Goal: Task Accomplishment & Management: Use online tool/utility

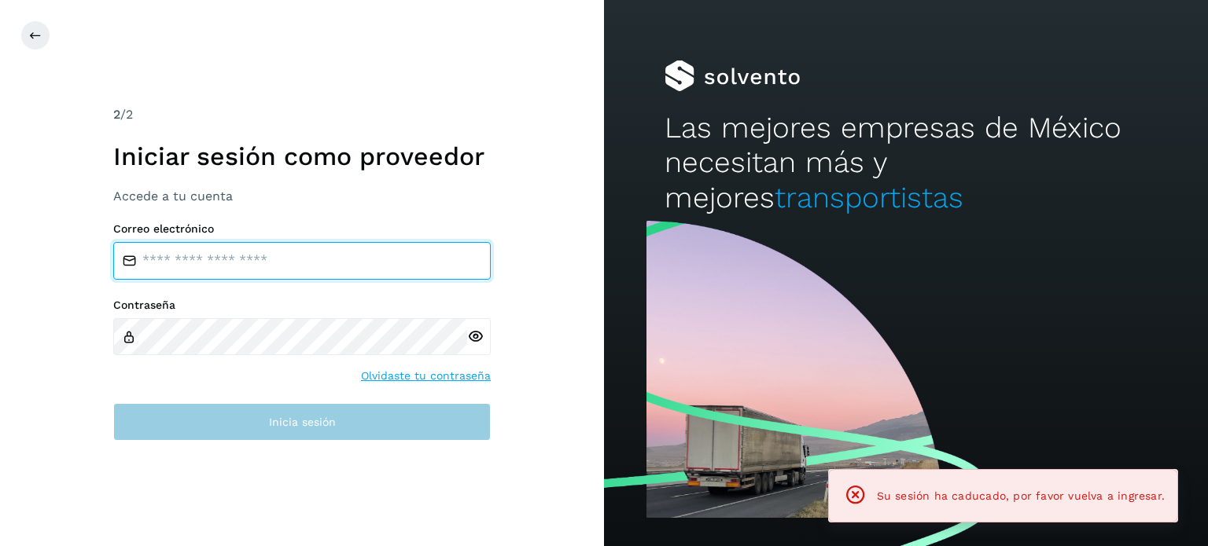
type input "**********"
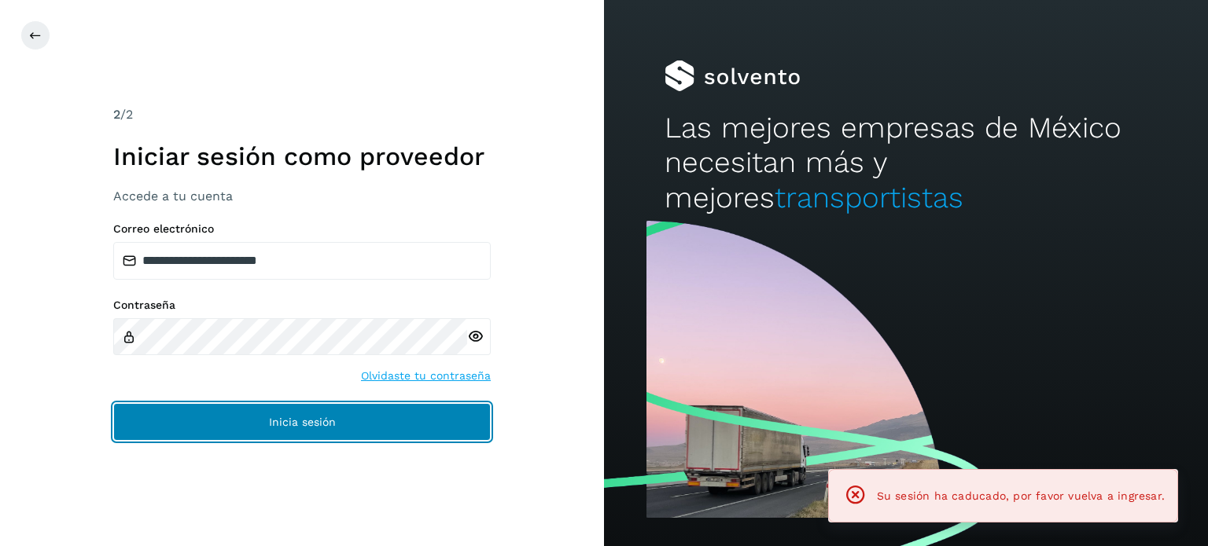
click at [327, 418] on span "Inicia sesión" at bounding box center [302, 422] width 67 height 11
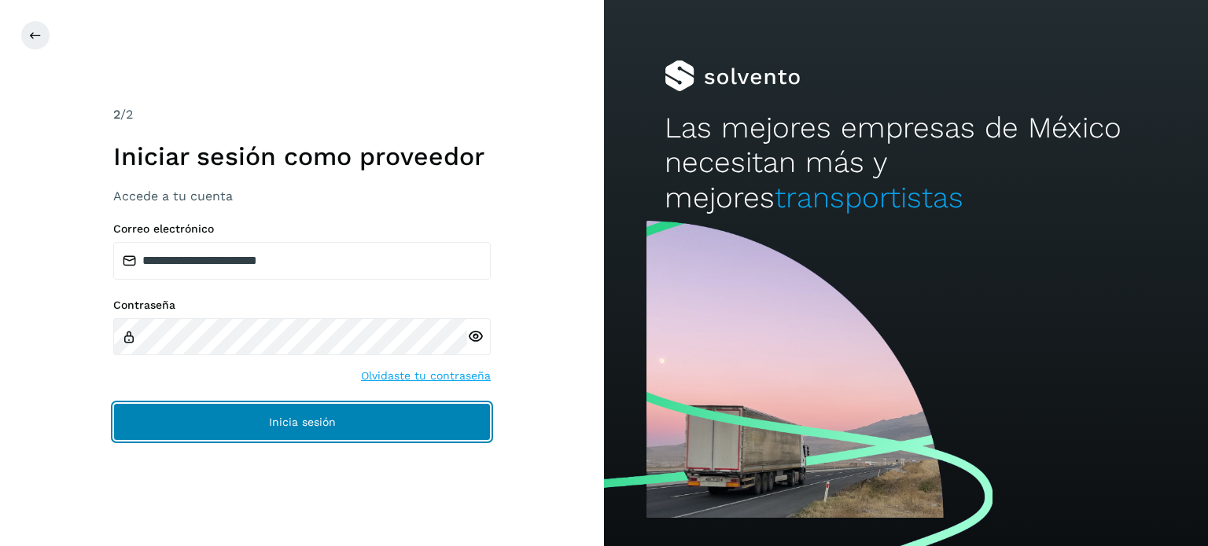
click at [327, 418] on span "Inicia sesión" at bounding box center [302, 422] width 67 height 11
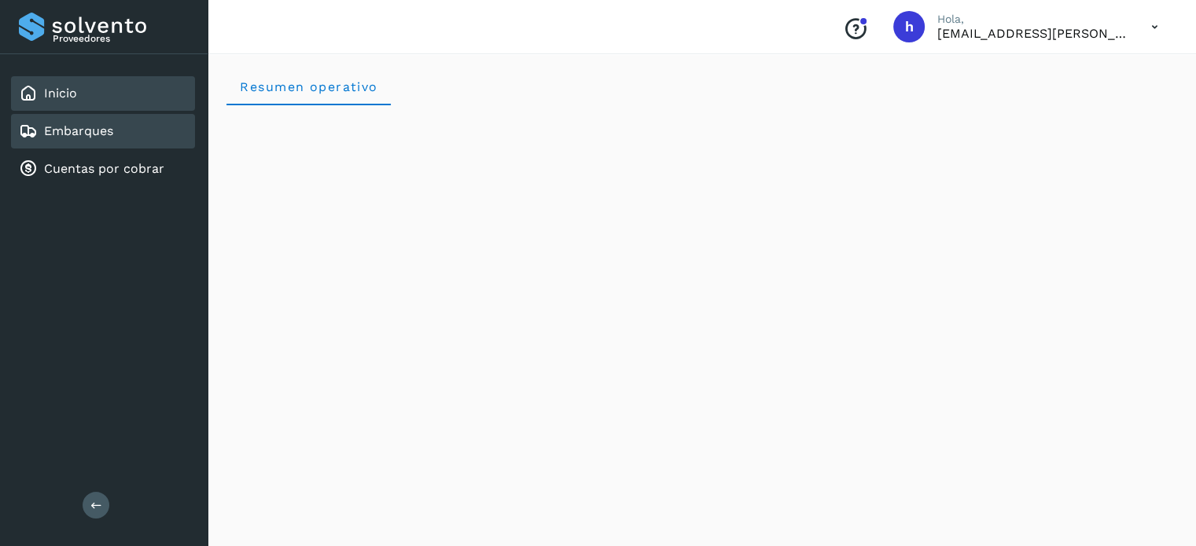
click at [88, 133] on link "Embarques" at bounding box center [78, 130] width 69 height 15
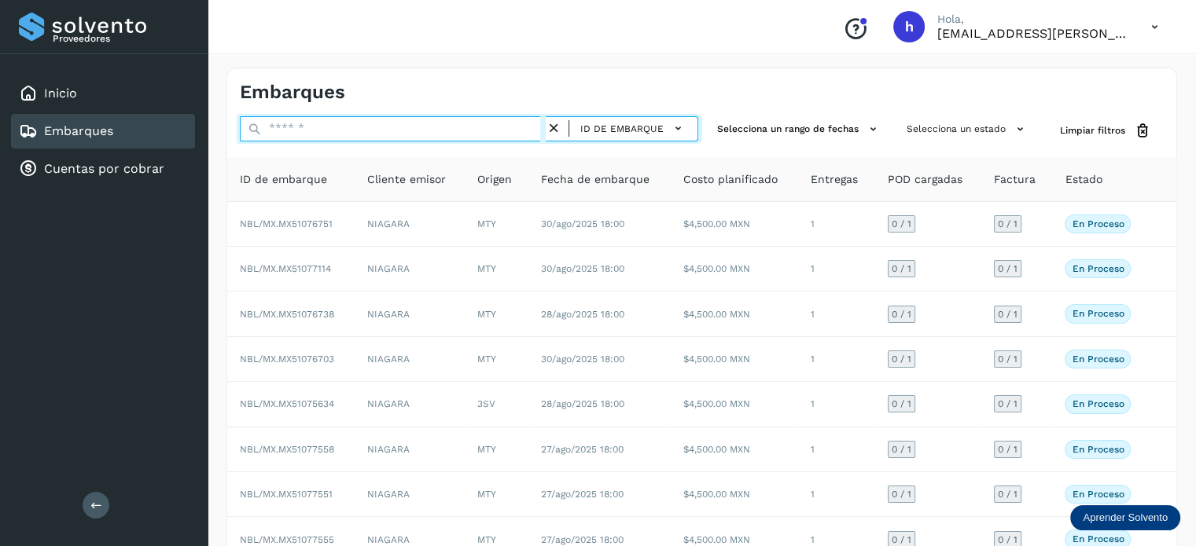
click at [345, 123] on input "text" at bounding box center [393, 128] width 306 height 25
paste input "**********"
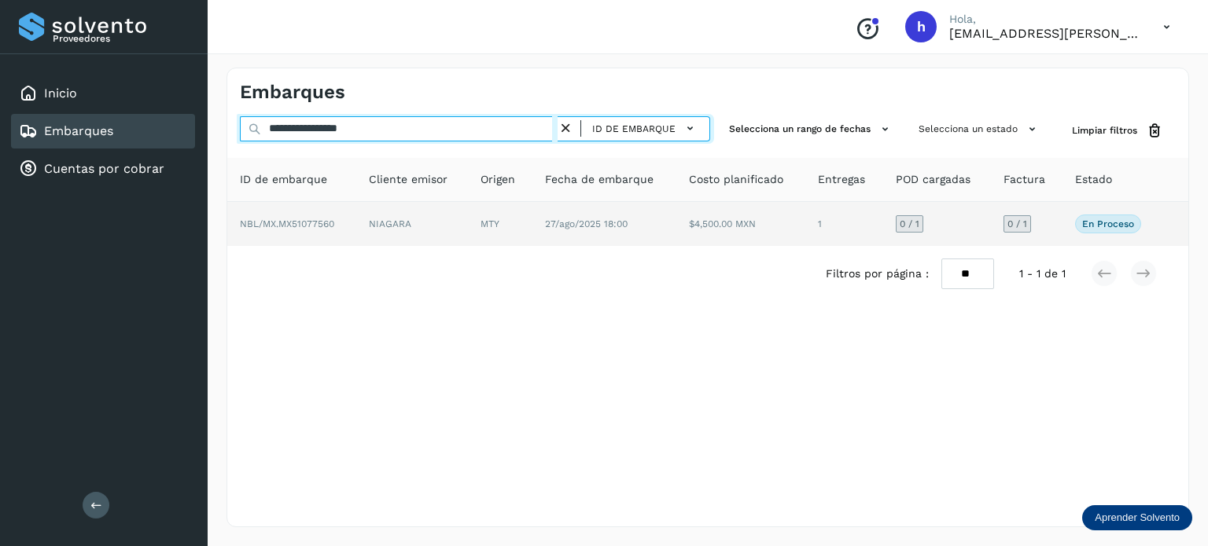
type input "**********"
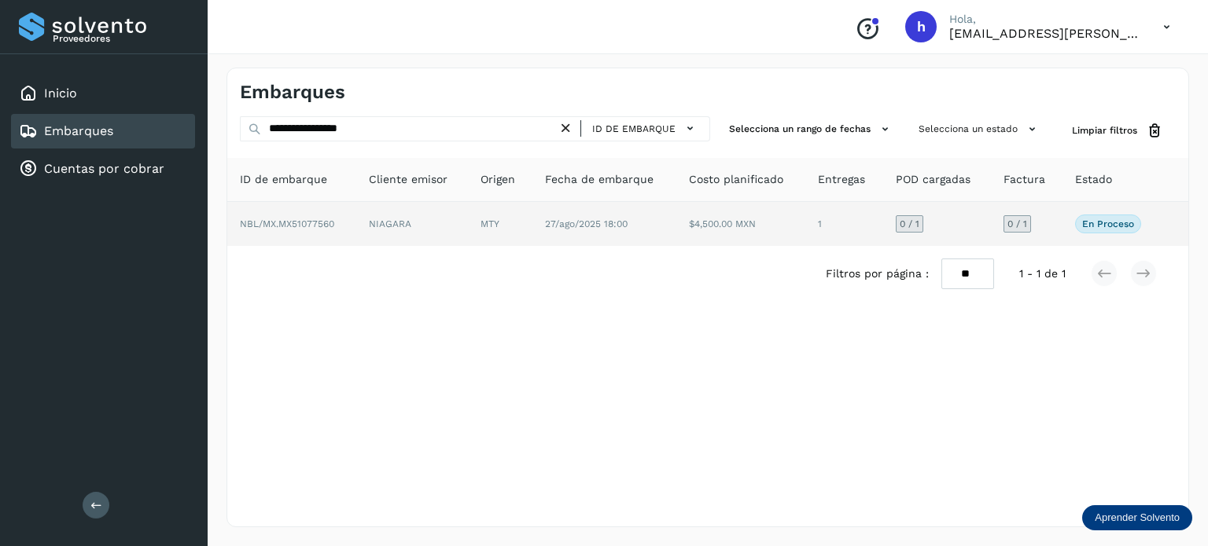
click at [301, 219] on span "NBL/MX.MX51077560" at bounding box center [287, 224] width 94 height 11
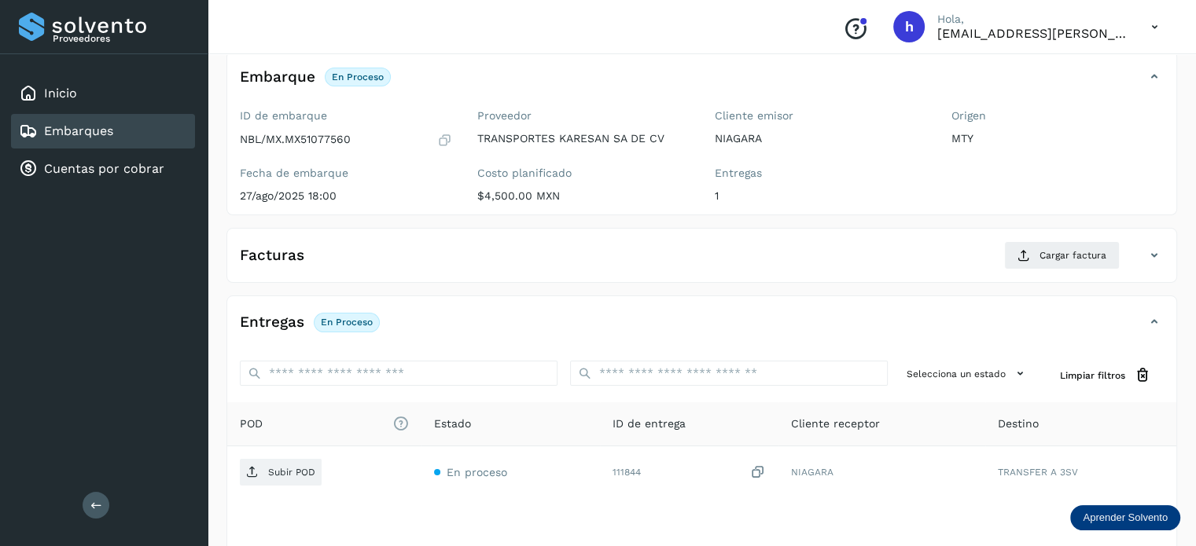
scroll to position [92, 0]
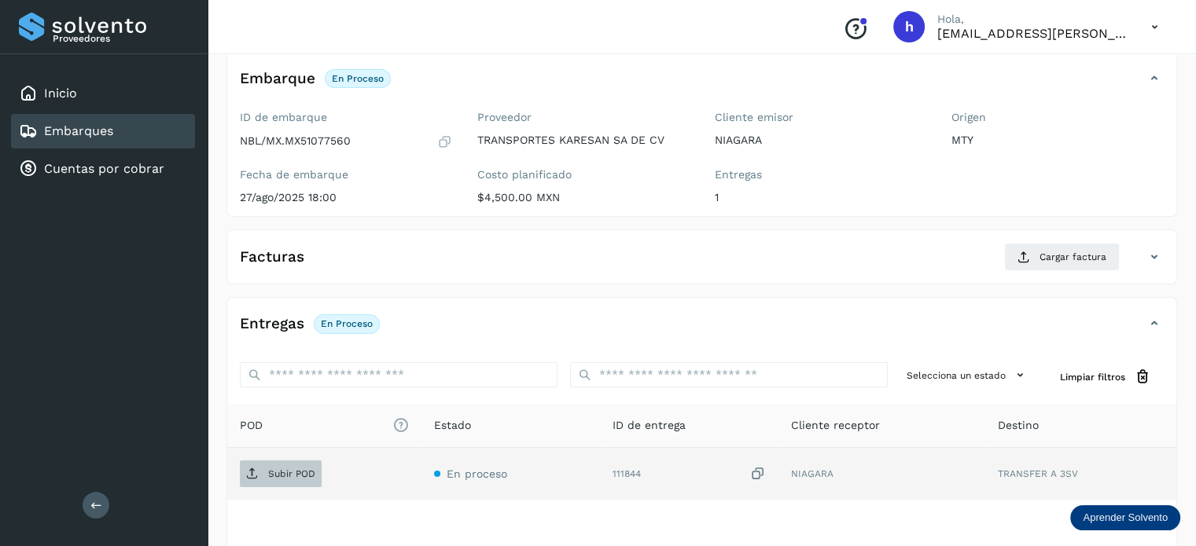
click at [274, 478] on span "Subir POD" at bounding box center [281, 474] width 82 height 25
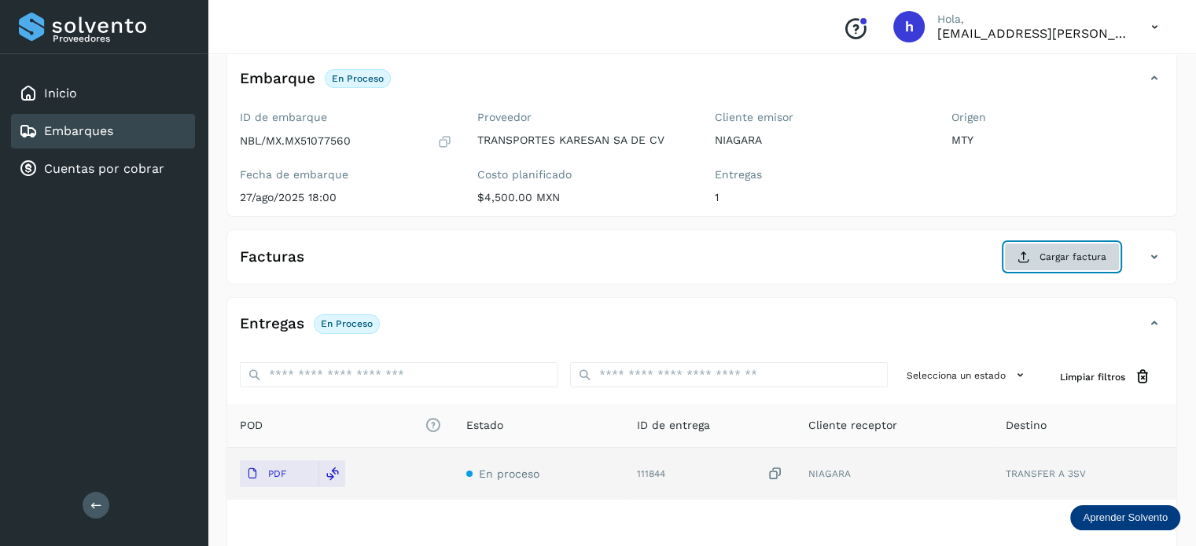
click at [1065, 250] on span "Cargar factura" at bounding box center [1072, 257] width 67 height 14
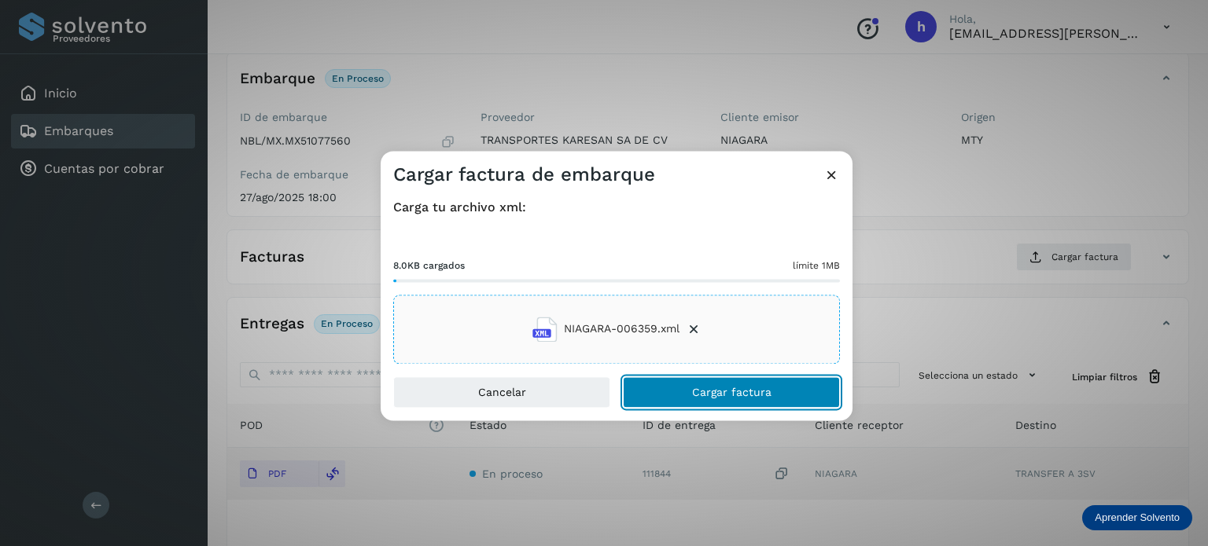
click at [758, 387] on span "Cargar factura" at bounding box center [731, 392] width 79 height 11
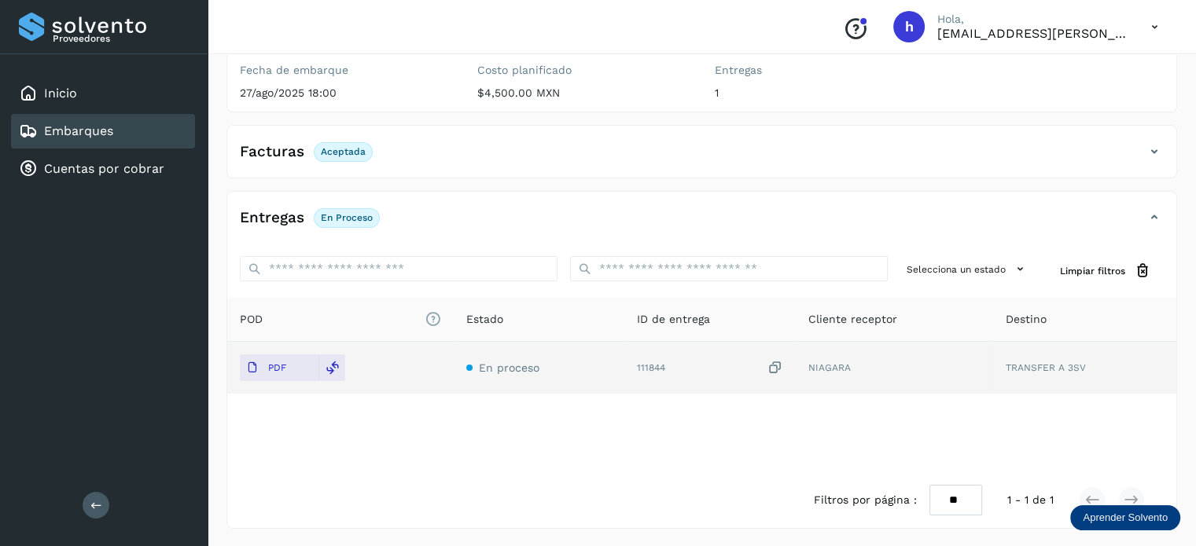
scroll to position [0, 0]
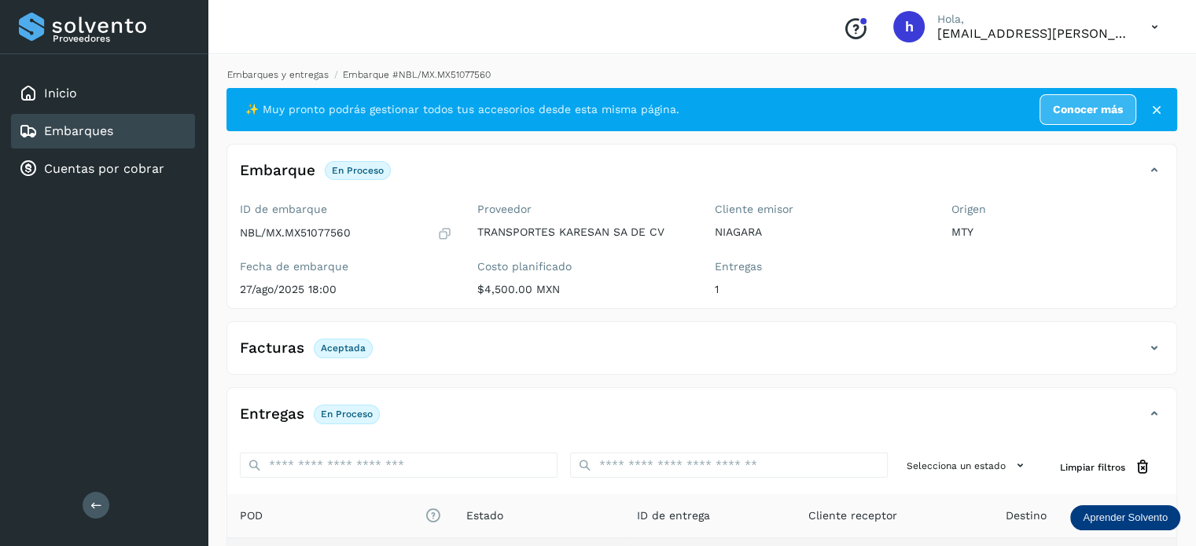
click at [303, 75] on link "Embarques y entregas" at bounding box center [277, 74] width 101 height 11
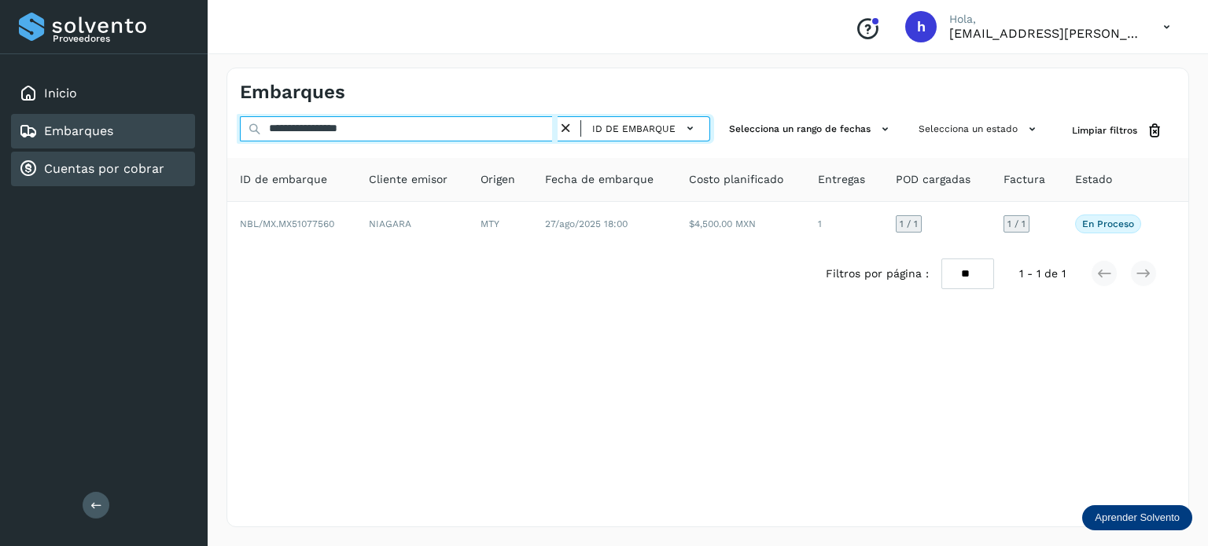
drag, startPoint x: 434, startPoint y: 134, endPoint x: 66, endPoint y: 160, distance: 368.8
click at [66, 160] on div "**********" at bounding box center [604, 273] width 1208 height 546
paste input "text"
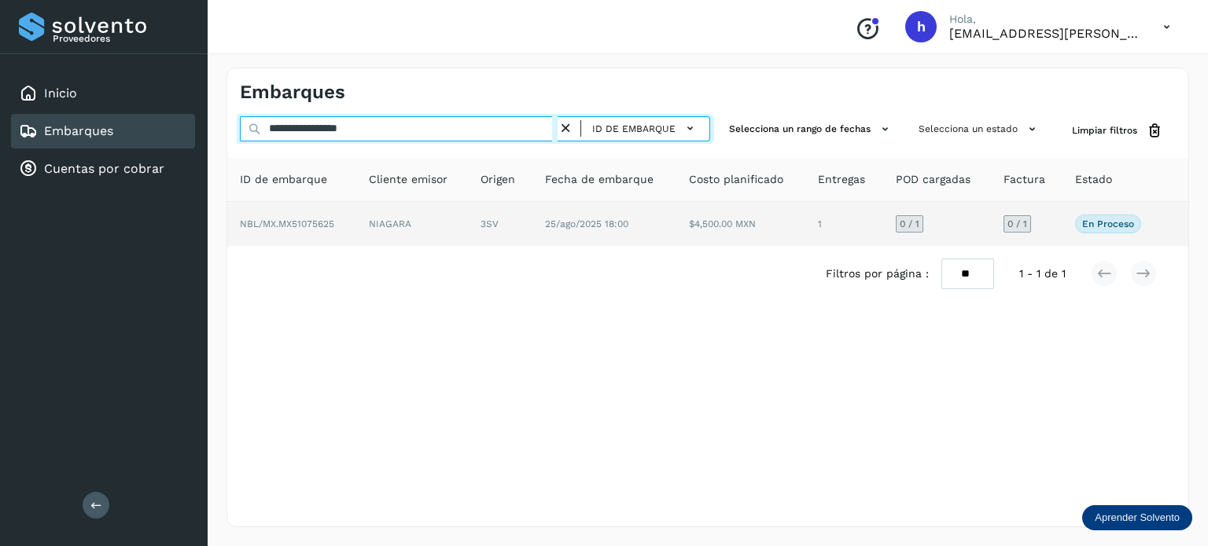
type input "**********"
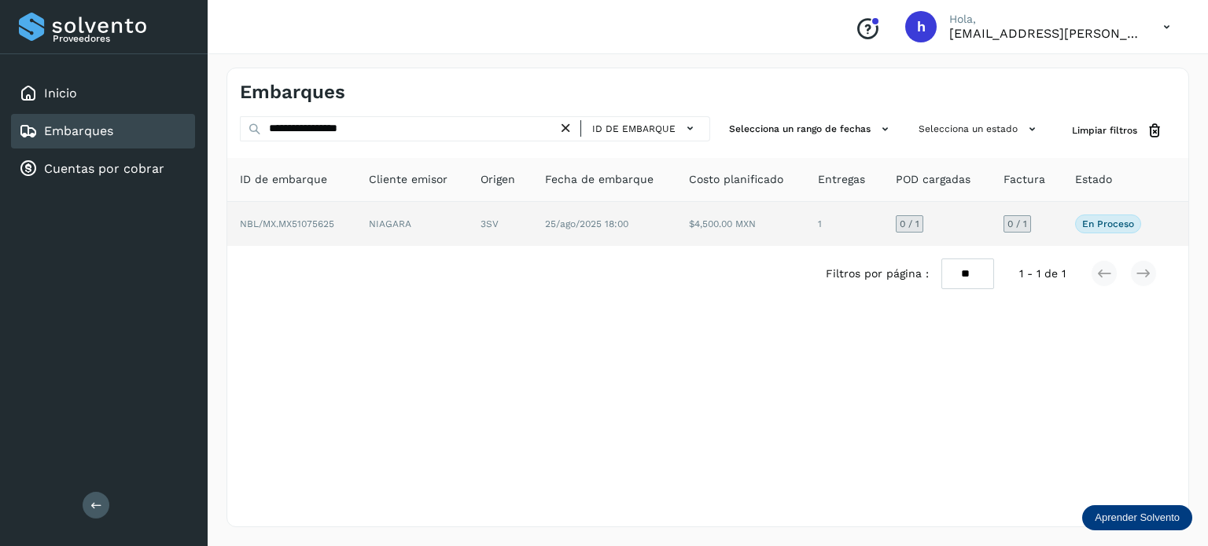
click at [307, 225] on span "NBL/MX.MX51075625" at bounding box center [287, 224] width 94 height 11
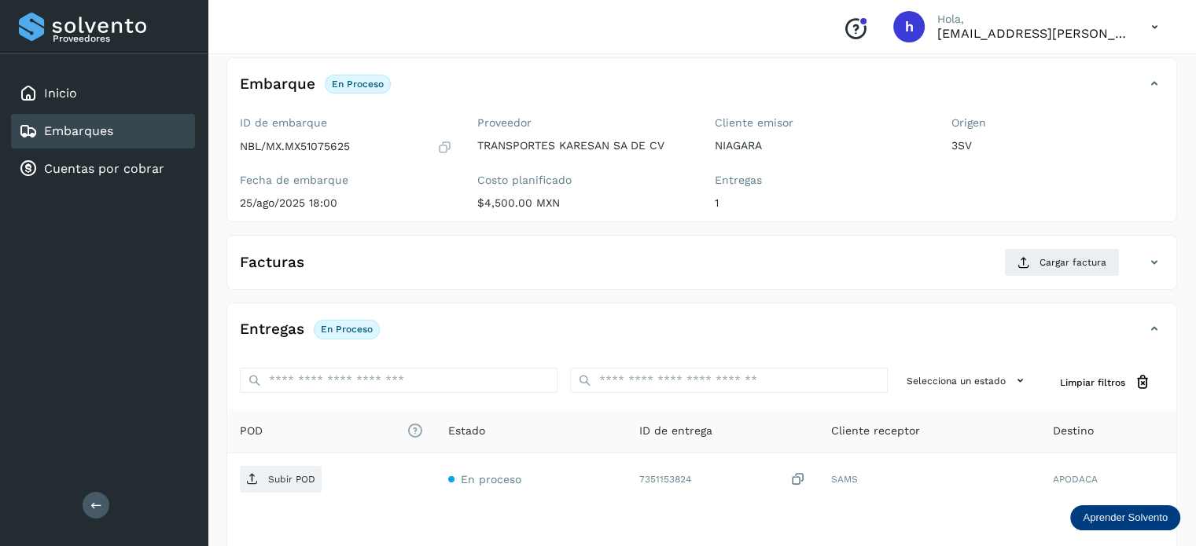
scroll to position [94, 0]
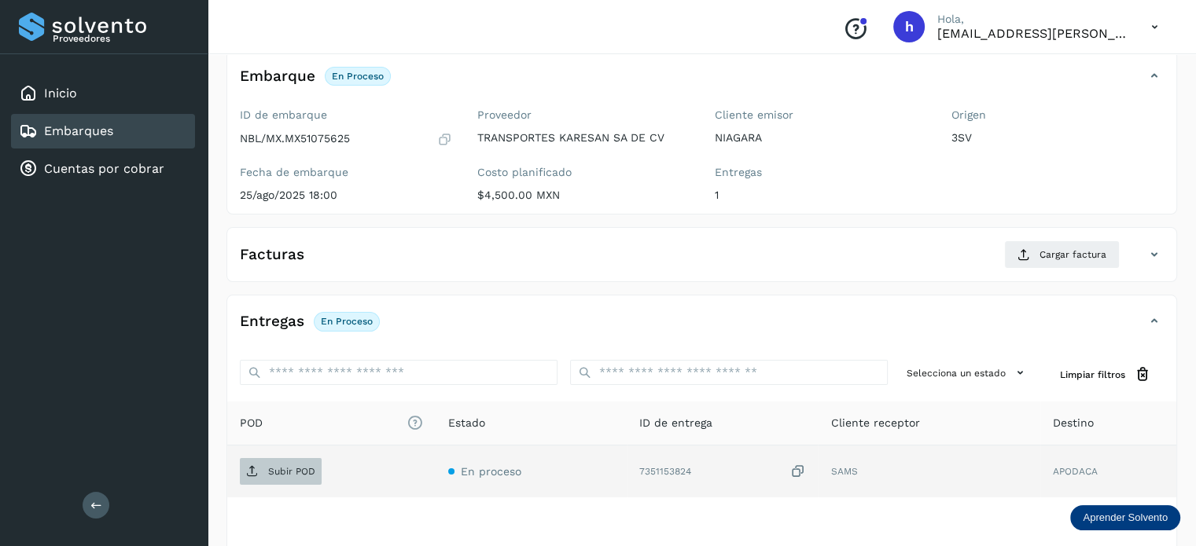
click at [289, 467] on p "Subir POD" at bounding box center [291, 471] width 47 height 11
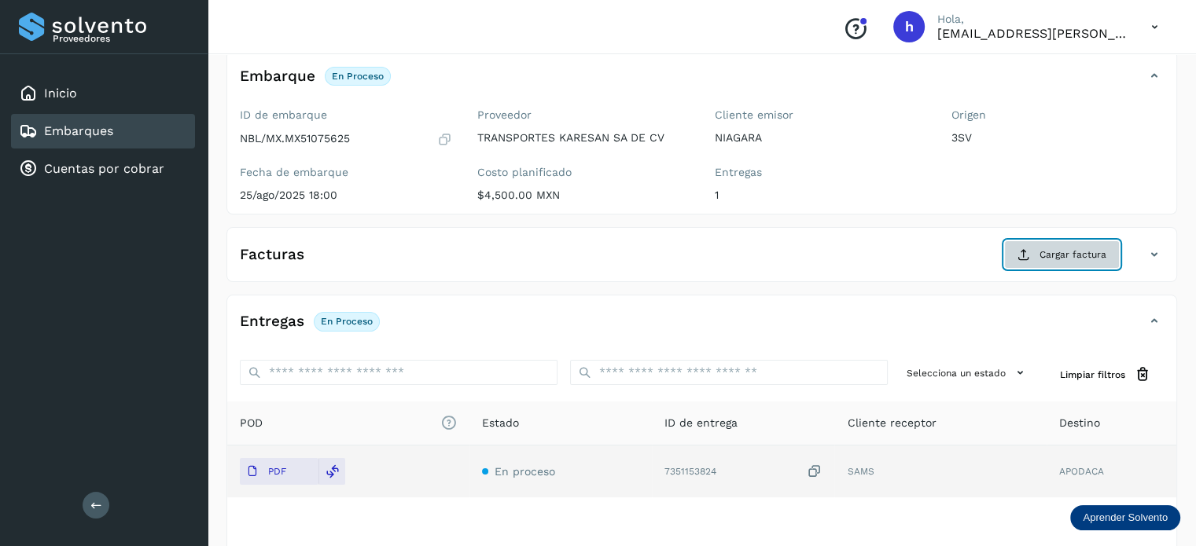
click at [1063, 251] on span "Cargar factura" at bounding box center [1072, 255] width 67 height 14
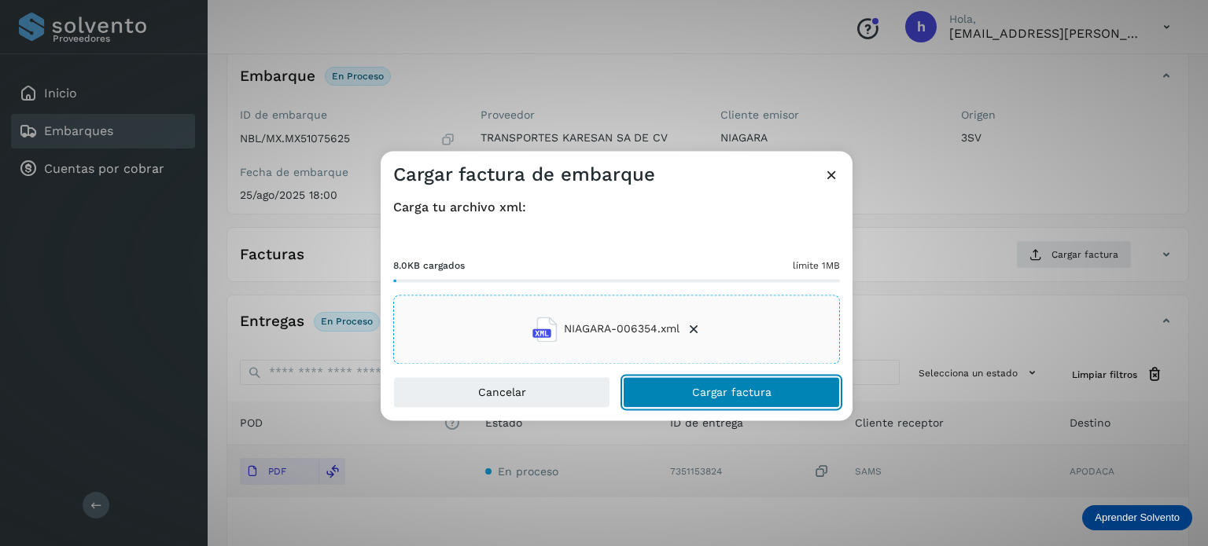
click at [788, 390] on button "Cargar factura" at bounding box center [731, 392] width 217 height 31
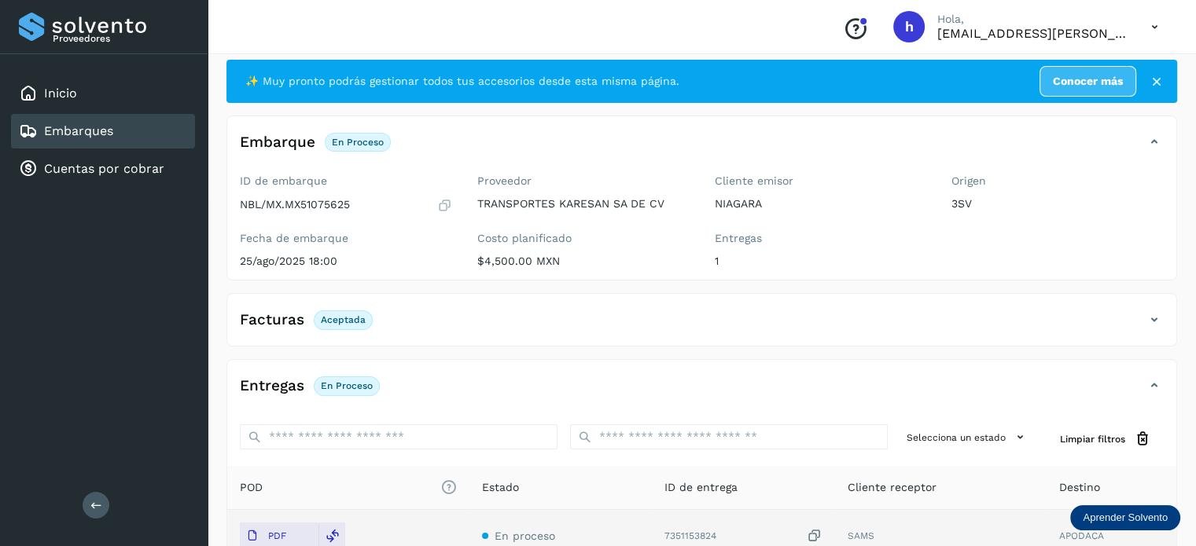
scroll to position [0, 0]
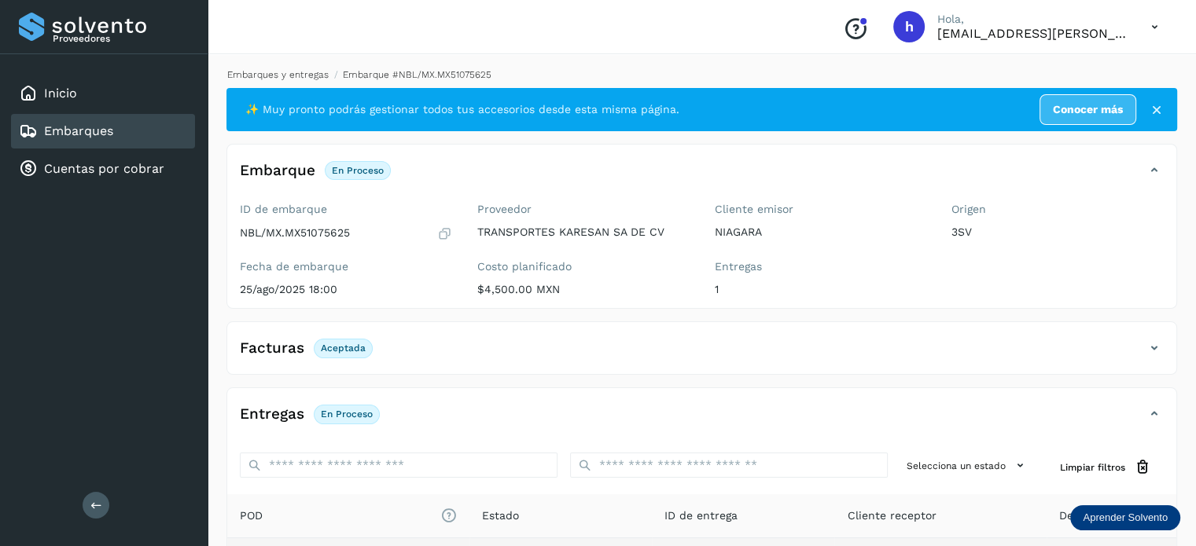
click at [292, 71] on link "Embarques y entregas" at bounding box center [277, 74] width 101 height 11
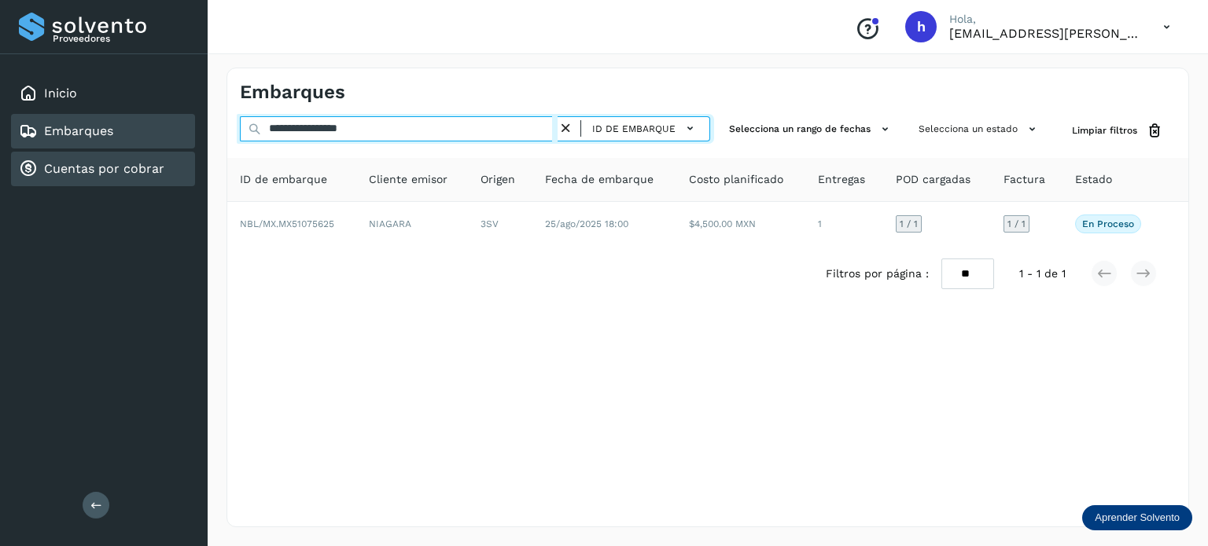
drag, startPoint x: 421, startPoint y: 136, endPoint x: 82, endPoint y: 157, distance: 340.3
click at [82, 157] on div "**********" at bounding box center [604, 273] width 1208 height 546
paste input "text"
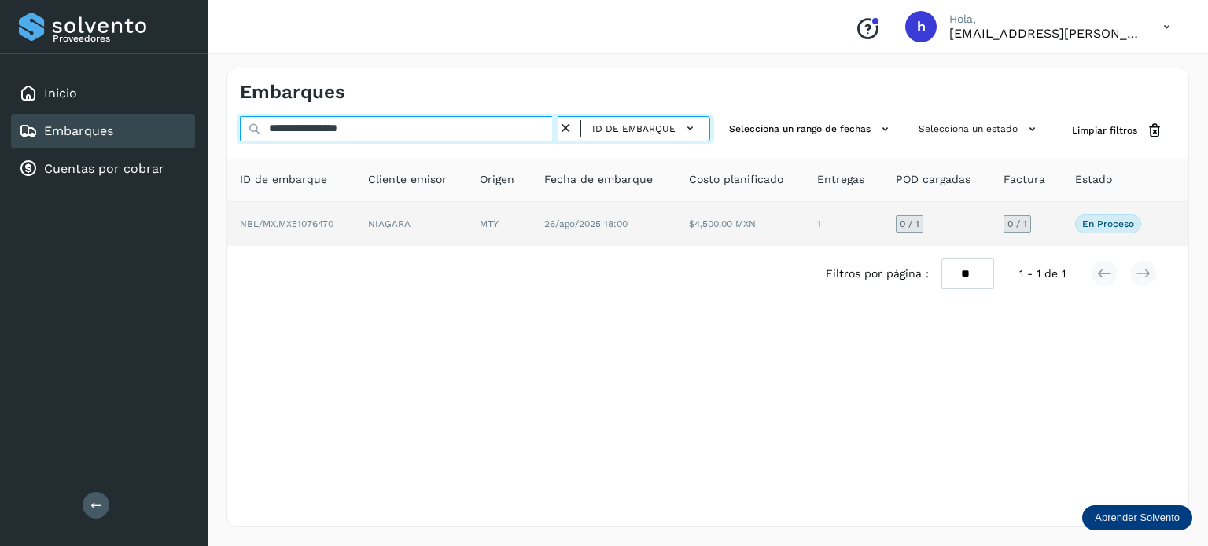
type input "**********"
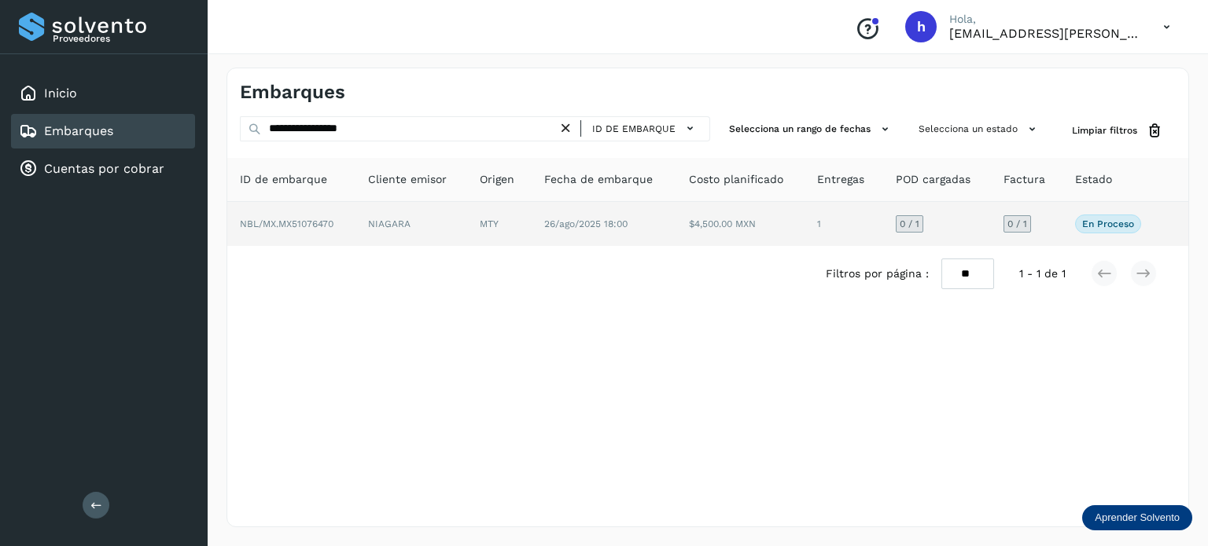
click at [368, 224] on td "NIAGARA" at bounding box center [411, 224] width 112 height 44
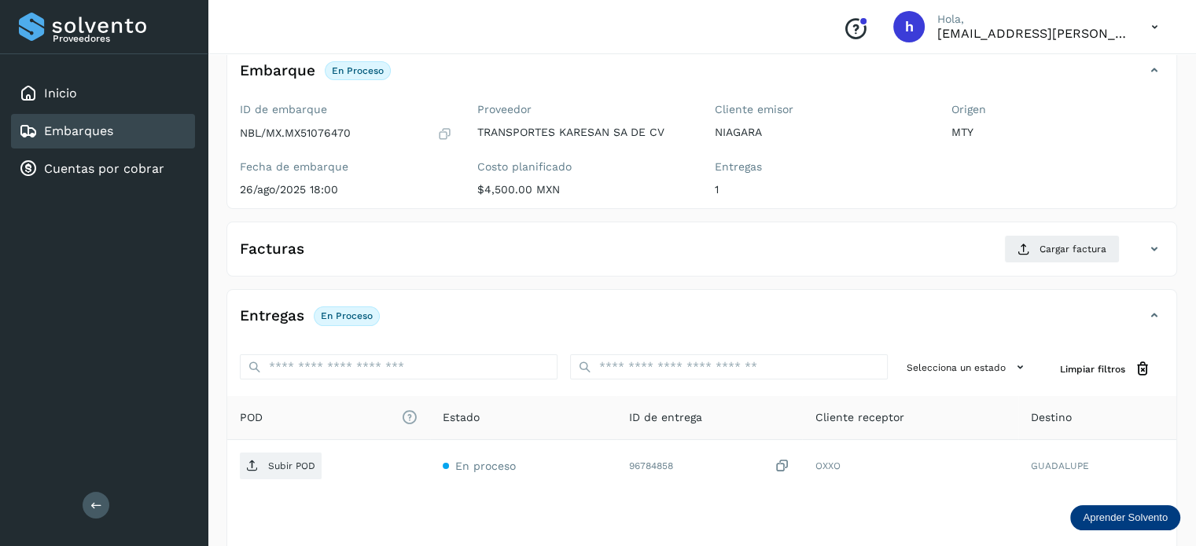
scroll to position [101, 0]
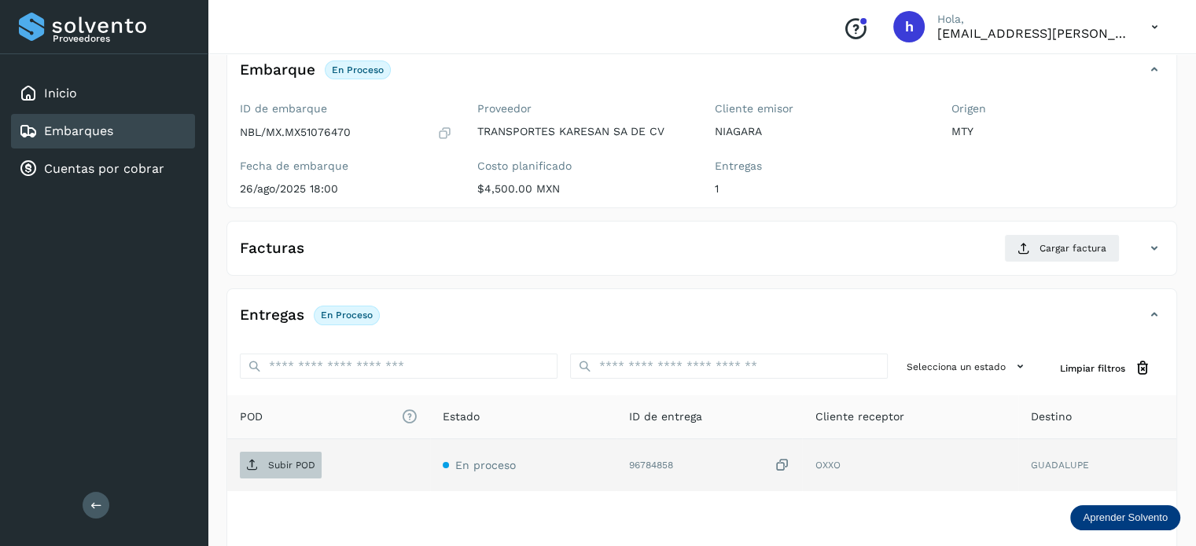
click at [282, 466] on p "Subir POD" at bounding box center [291, 465] width 47 height 11
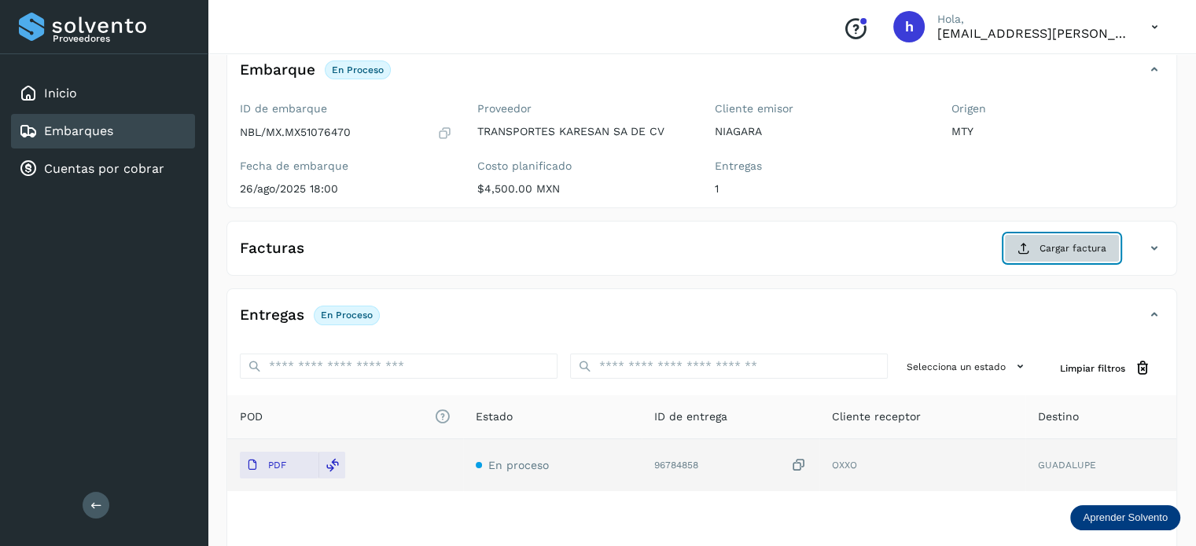
click at [1069, 246] on span "Cargar factura" at bounding box center [1072, 248] width 67 height 14
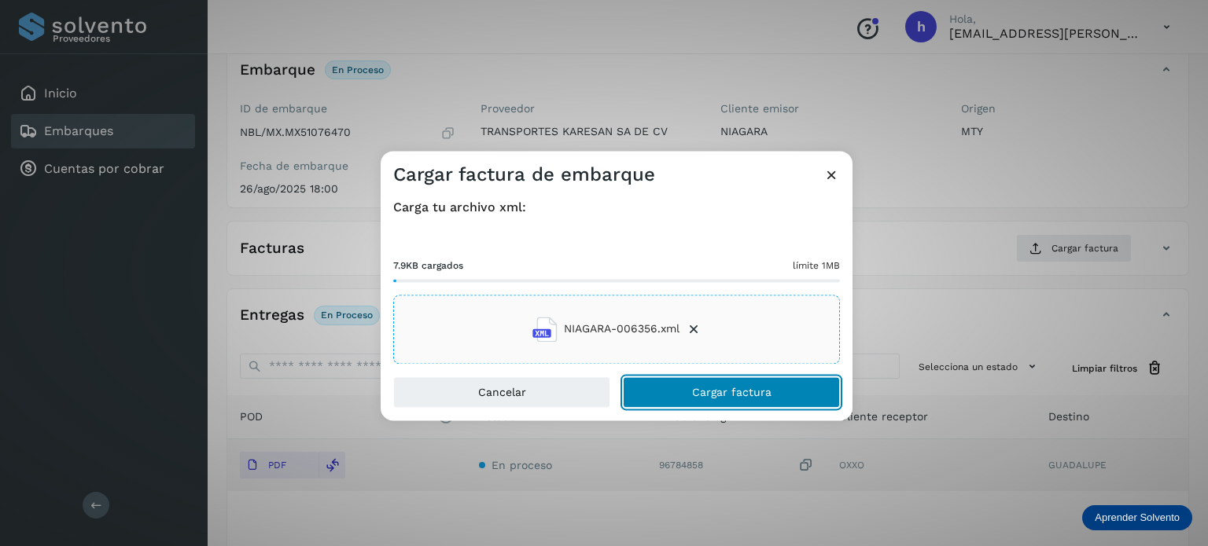
click at [782, 385] on button "Cargar factura" at bounding box center [731, 392] width 217 height 31
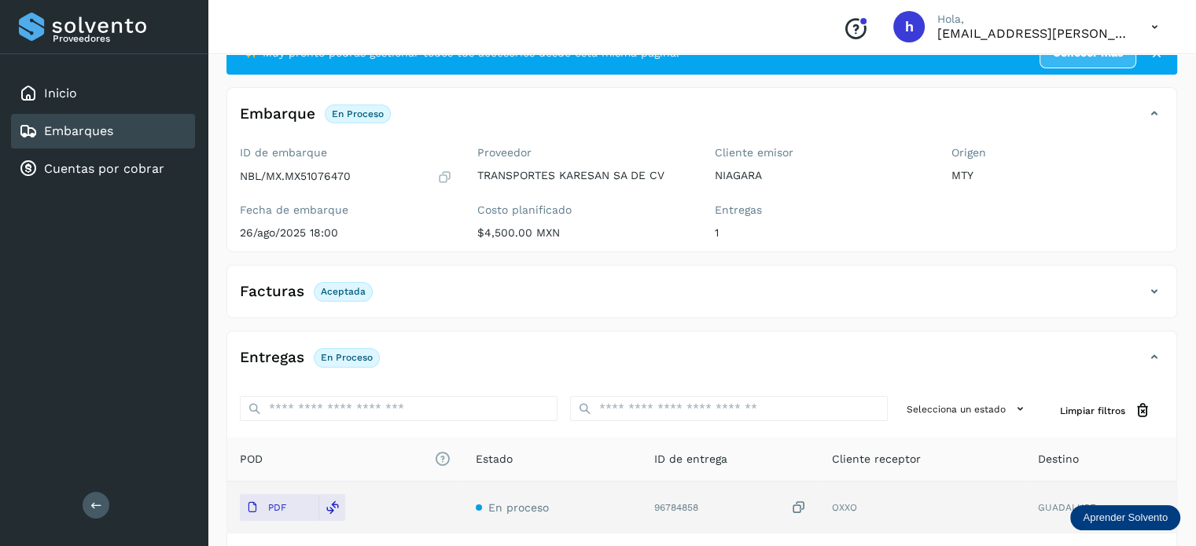
scroll to position [0, 0]
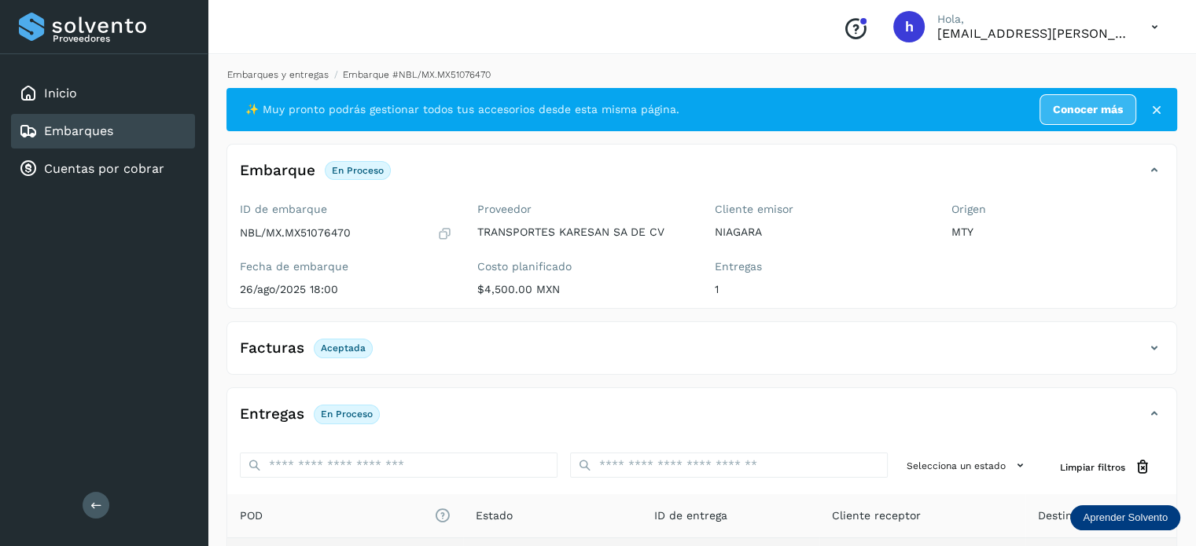
click at [281, 77] on link "Embarques y entregas" at bounding box center [277, 74] width 101 height 11
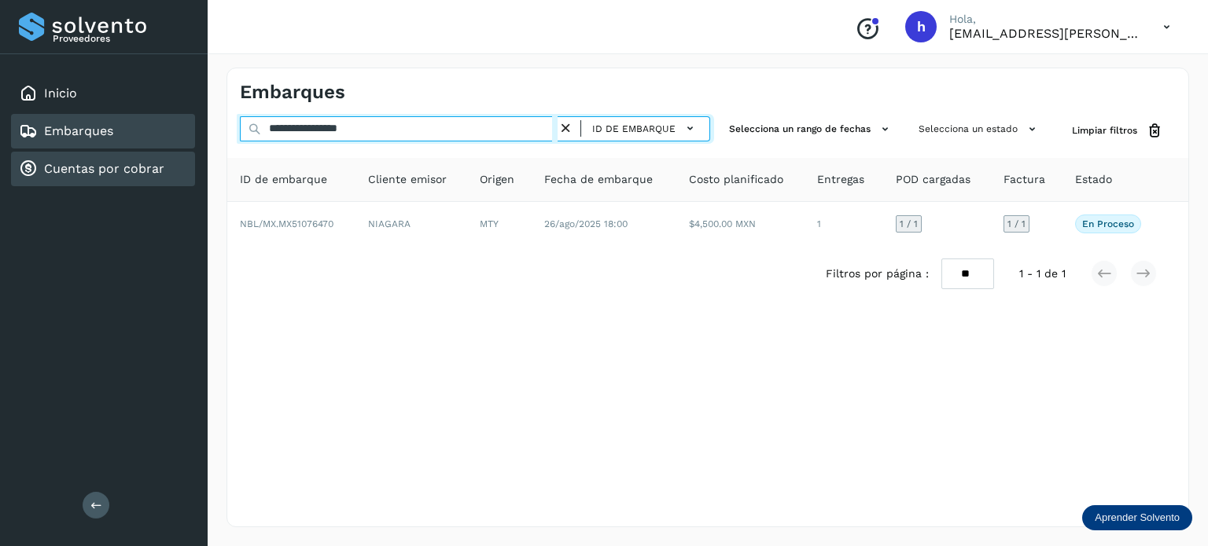
drag, startPoint x: 399, startPoint y: 122, endPoint x: 100, endPoint y: 159, distance: 301.1
click at [100, 159] on div "**********" at bounding box center [604, 273] width 1208 height 546
paste input "text"
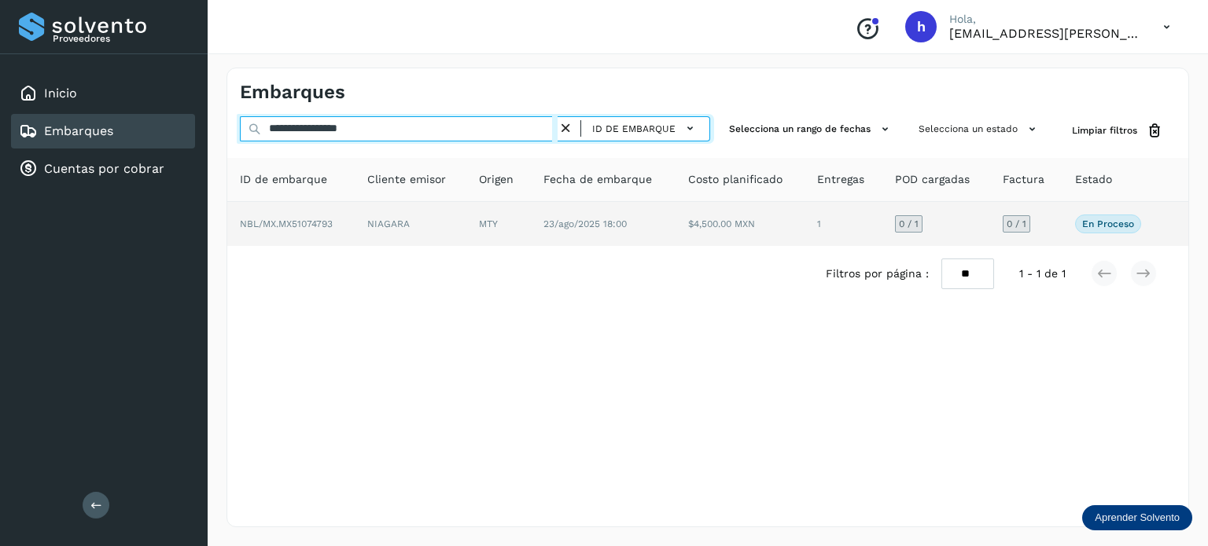
type input "**********"
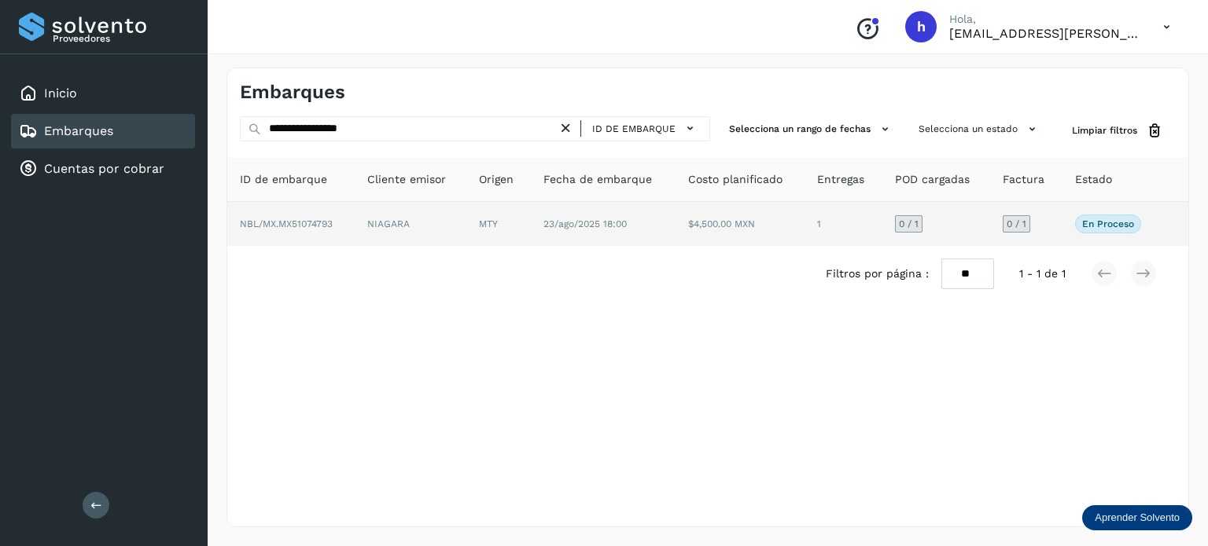
click at [340, 222] on td "NBL/MX.MX51074793" at bounding box center [290, 224] width 127 height 44
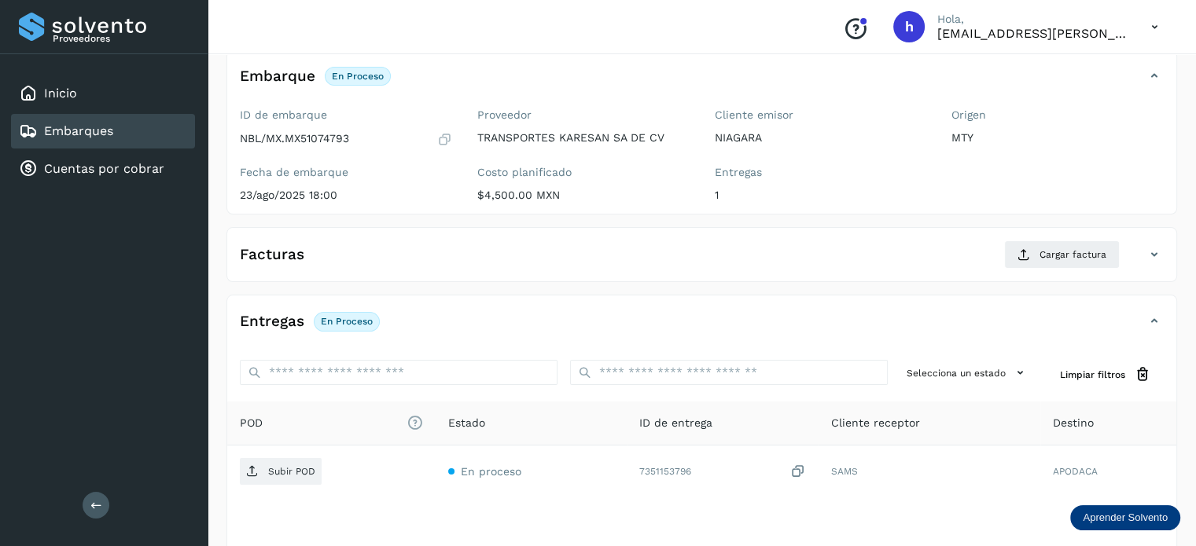
scroll to position [98, 0]
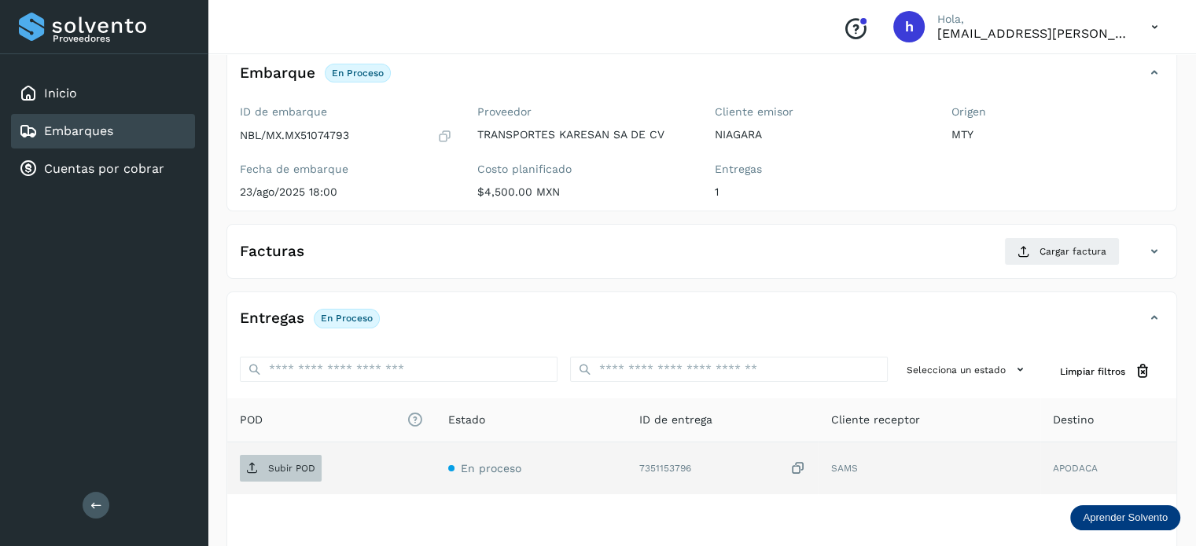
click at [296, 457] on span "Subir POD" at bounding box center [281, 468] width 82 height 25
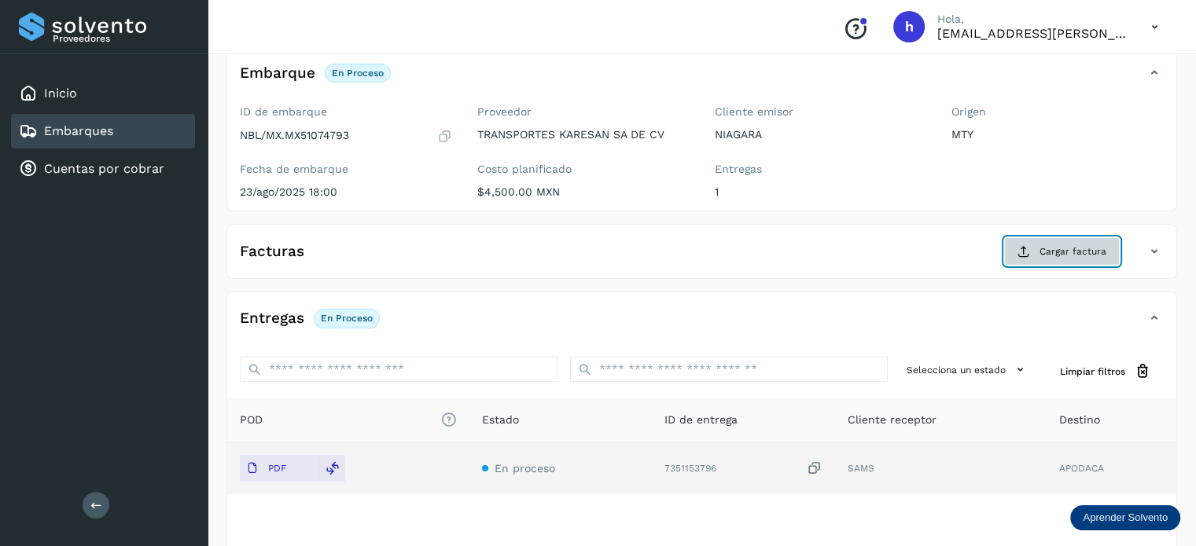
click at [1048, 245] on span "Cargar factura" at bounding box center [1072, 252] width 67 height 14
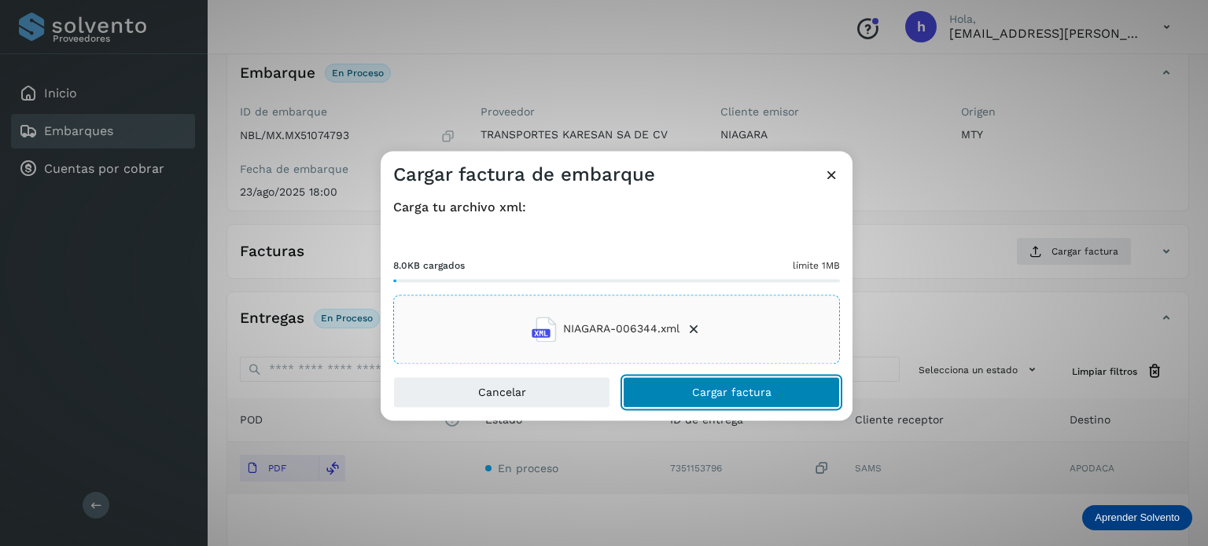
click at [771, 396] on button "Cargar factura" at bounding box center [731, 392] width 217 height 31
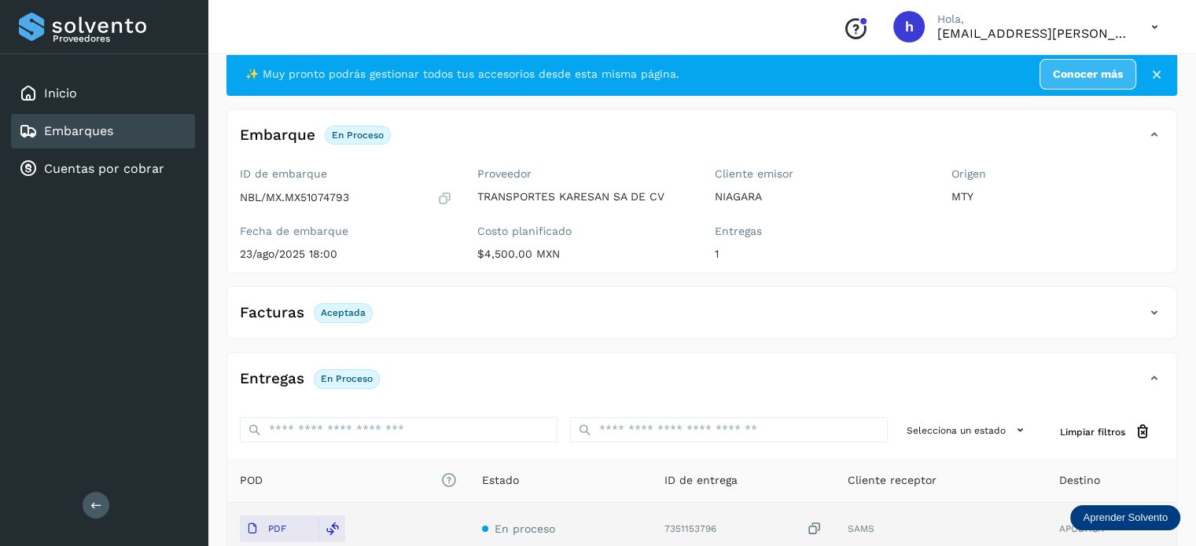
scroll to position [0, 0]
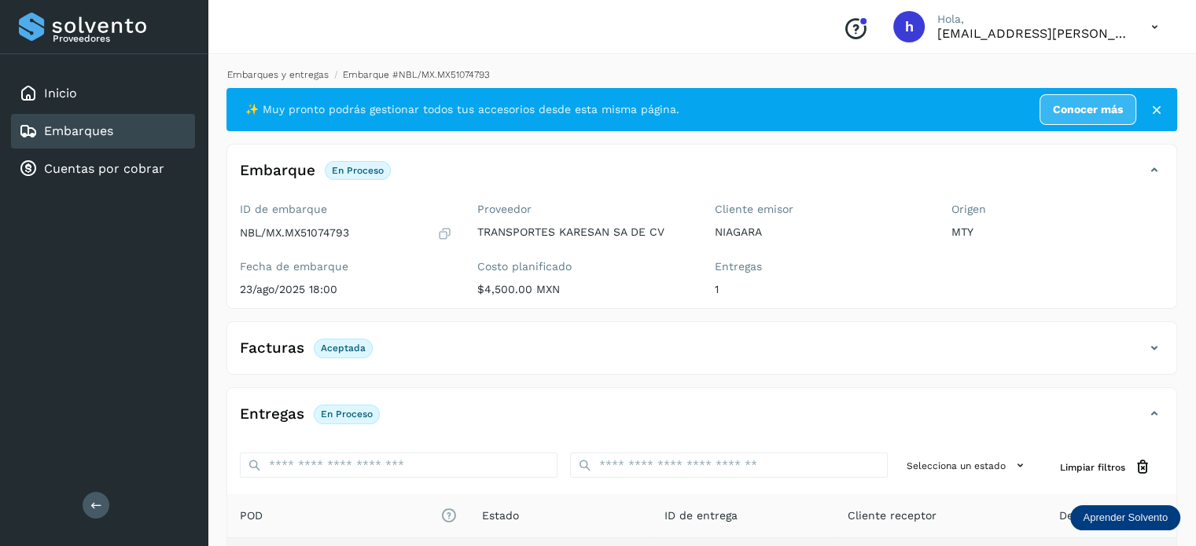
click at [270, 78] on link "Embarques y entregas" at bounding box center [277, 74] width 101 height 11
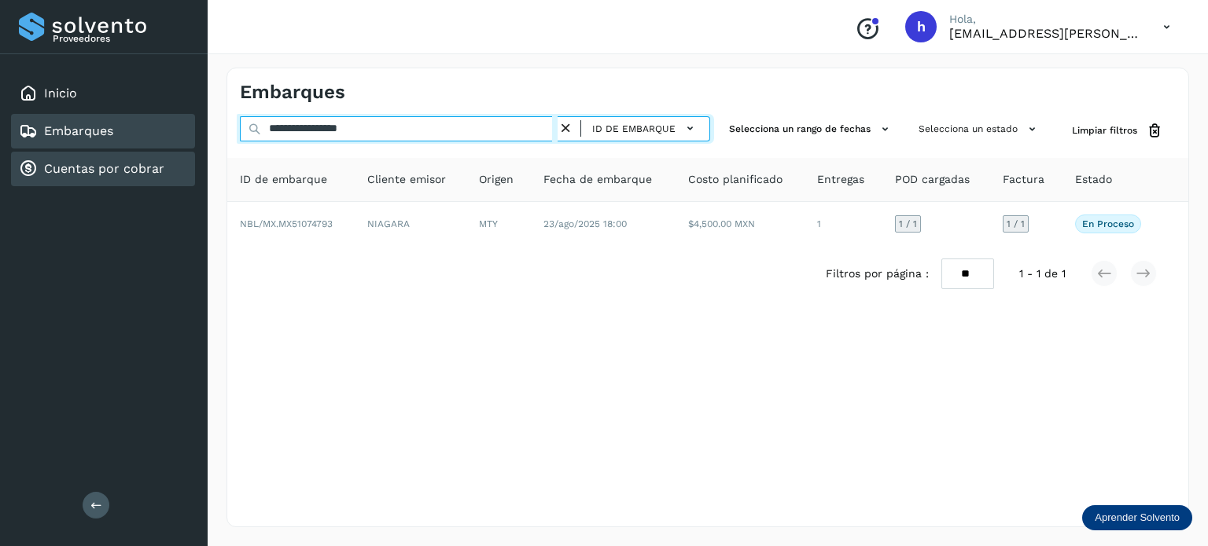
drag, startPoint x: 448, startPoint y: 123, endPoint x: 115, endPoint y: 150, distance: 334.5
click at [115, 150] on div "**********" at bounding box center [604, 273] width 1208 height 546
paste input "text"
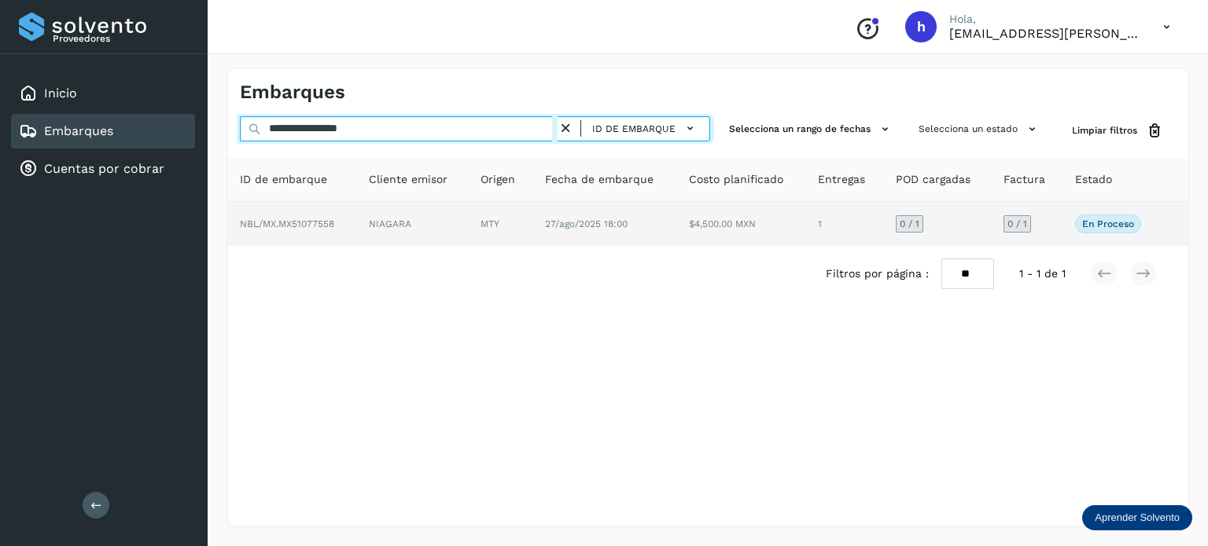
type input "**********"
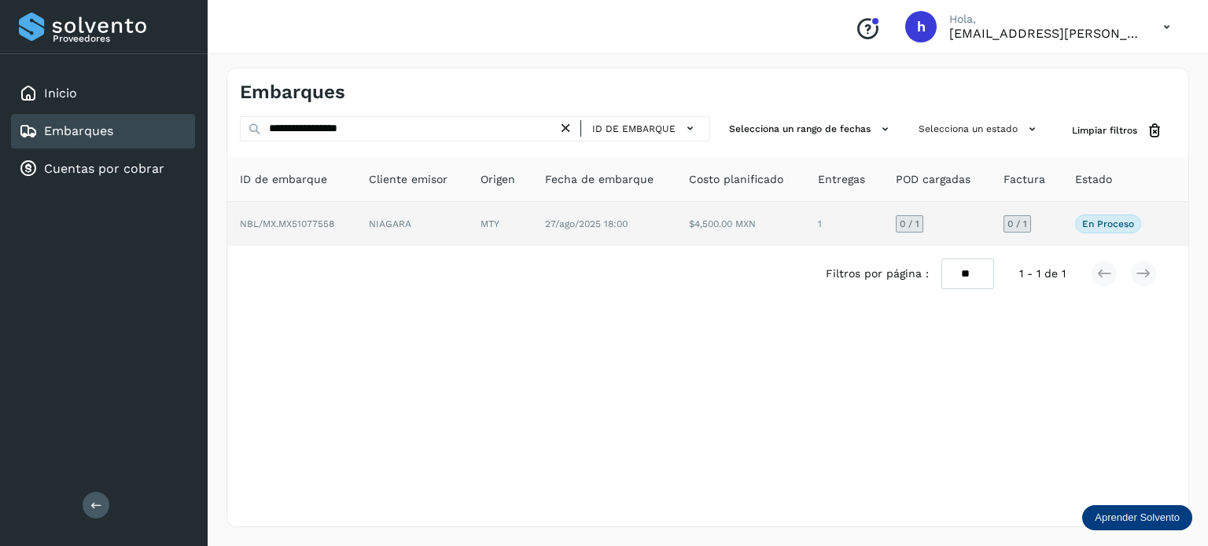
click at [377, 216] on td "NIAGARA" at bounding box center [412, 224] width 112 height 44
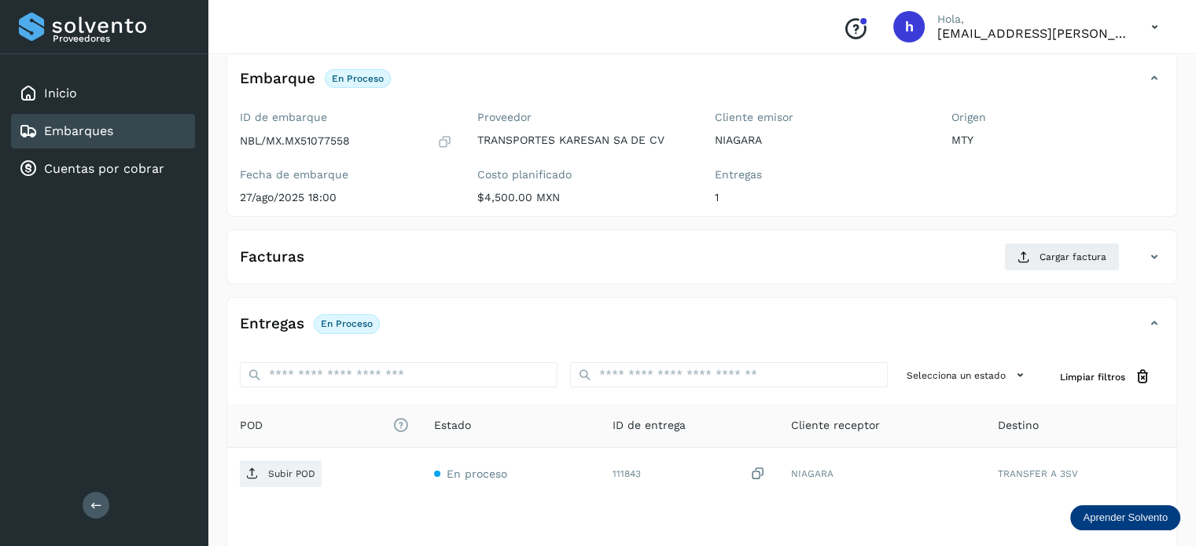
scroll to position [94, 0]
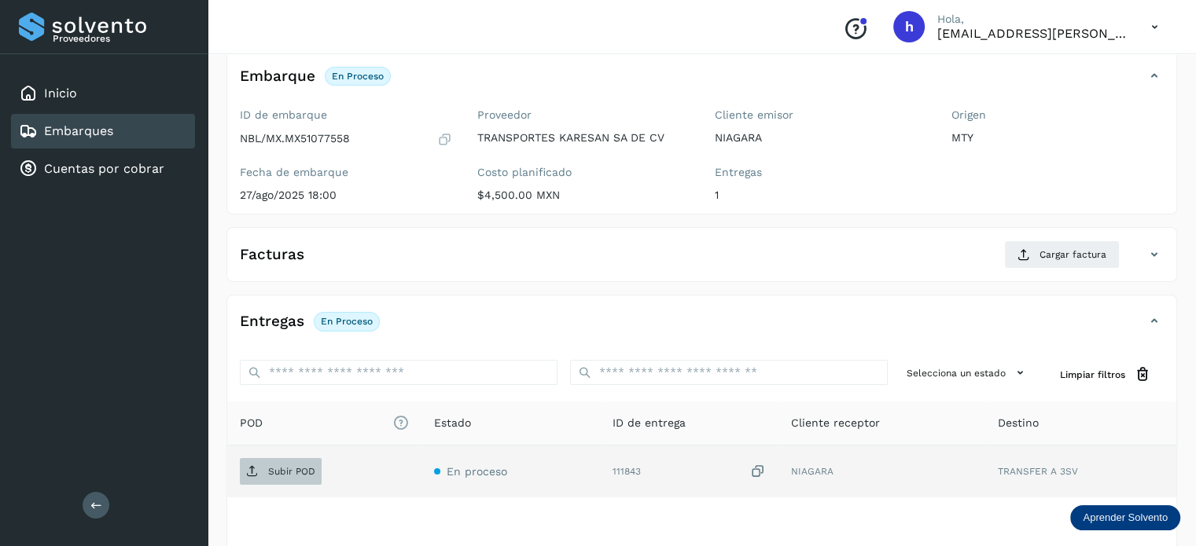
click at [284, 466] on p "Subir POD" at bounding box center [291, 471] width 47 height 11
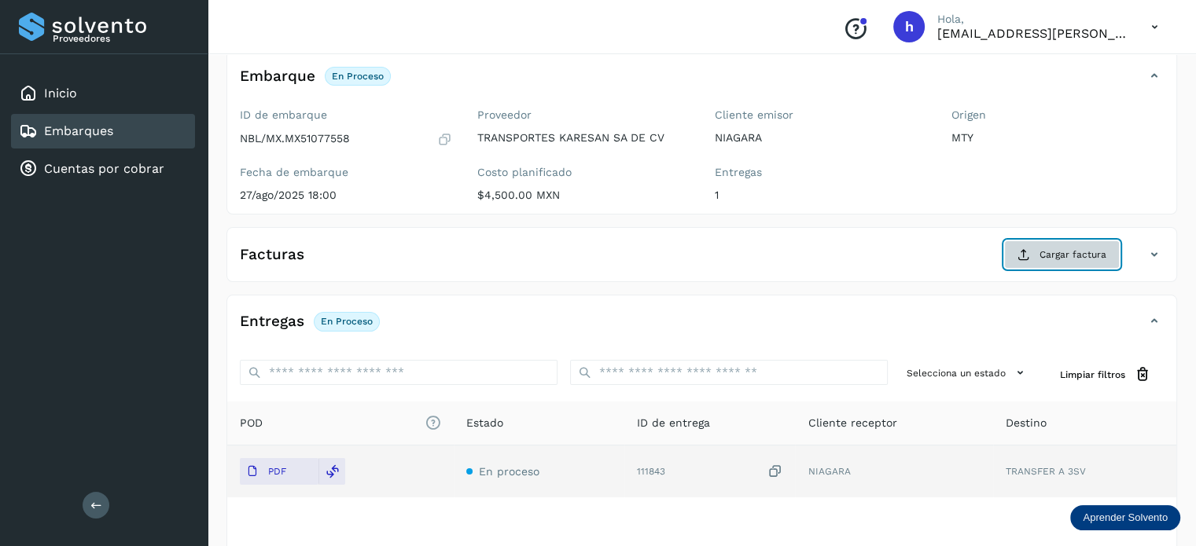
click at [1043, 248] on span "Cargar factura" at bounding box center [1072, 255] width 67 height 14
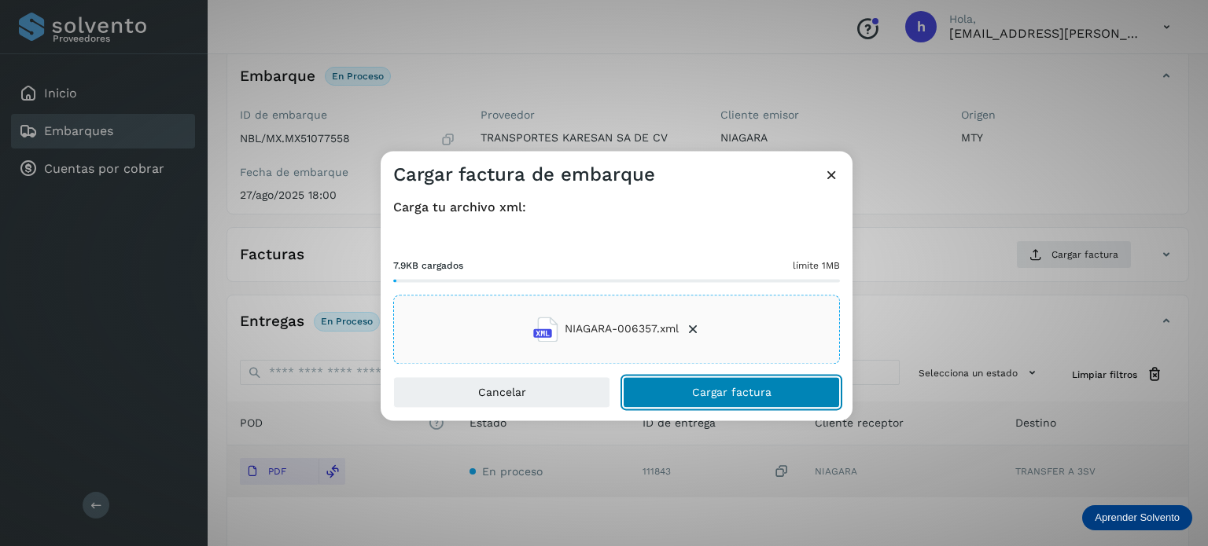
click at [782, 387] on button "Cargar factura" at bounding box center [731, 392] width 217 height 31
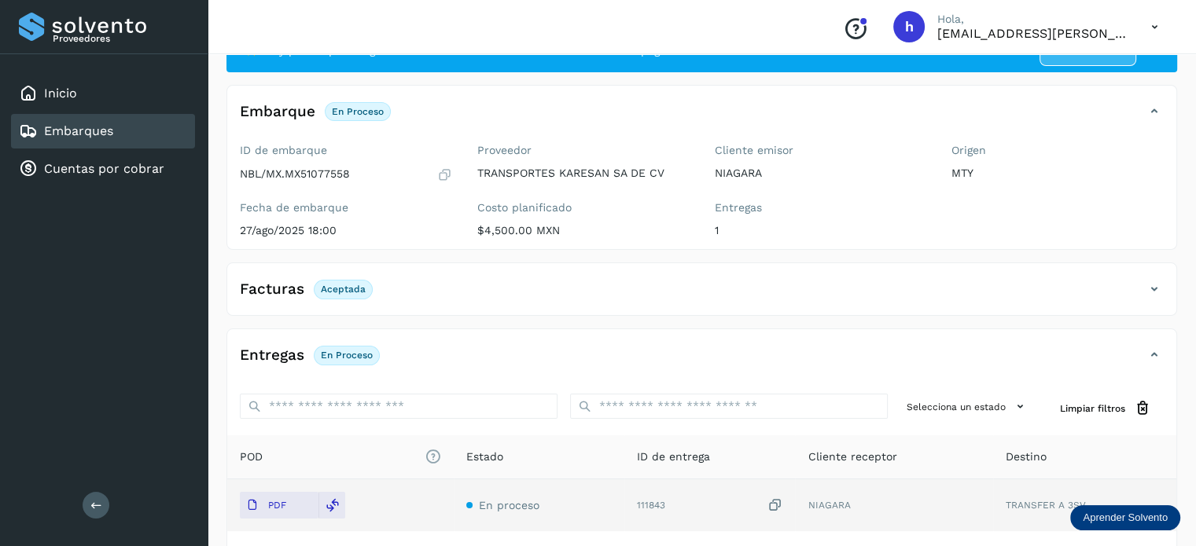
scroll to position [0, 0]
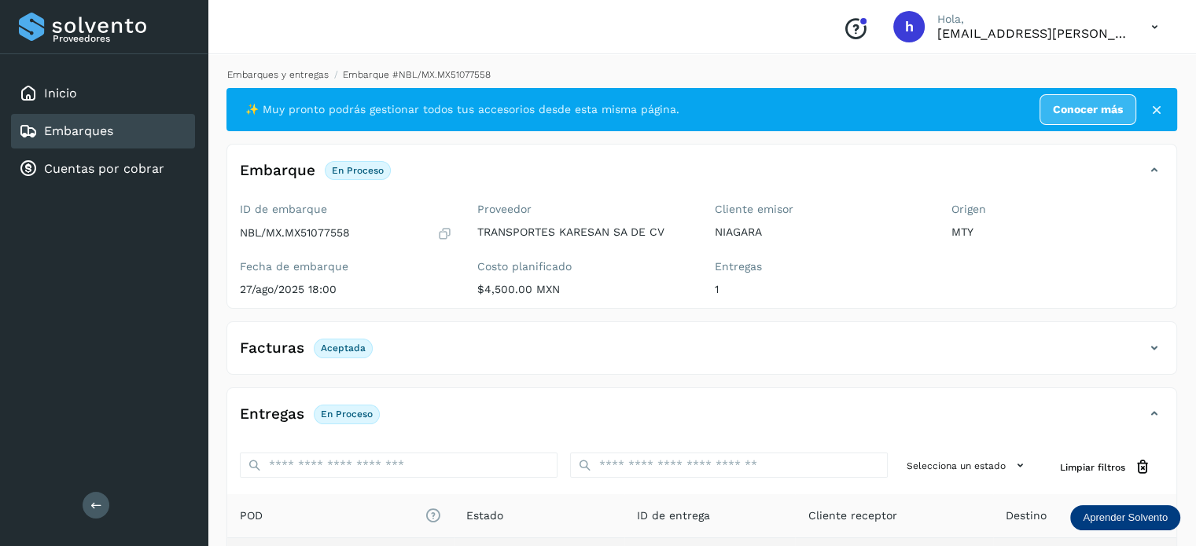
click at [289, 78] on link "Embarques y entregas" at bounding box center [277, 74] width 101 height 11
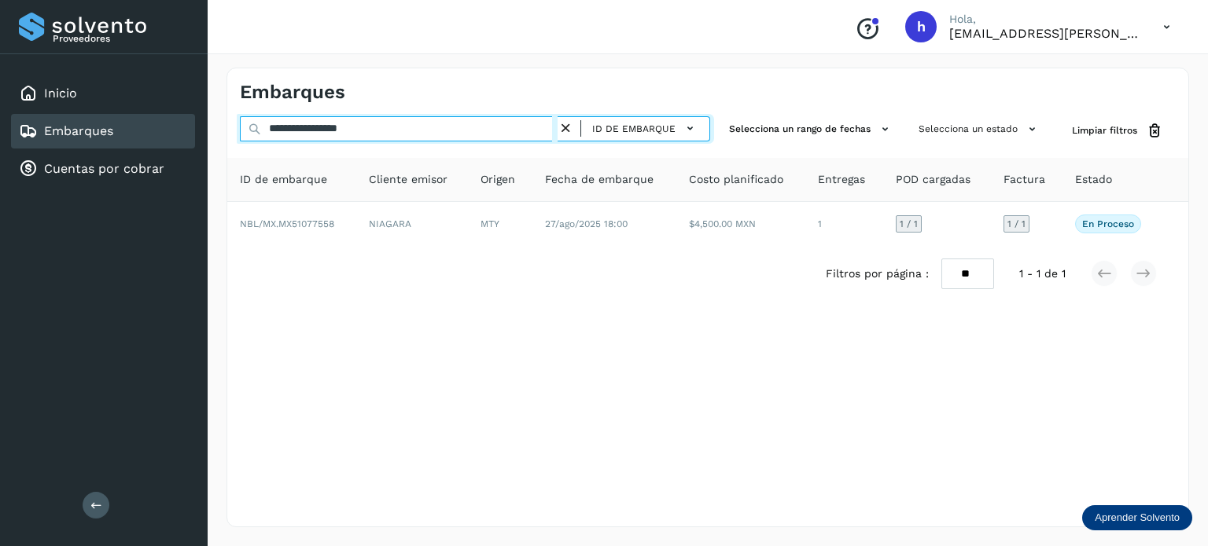
drag, startPoint x: 437, startPoint y: 131, endPoint x: 98, endPoint y: 147, distance: 340.0
click at [98, 147] on div "**********" at bounding box center [604, 273] width 1208 height 546
paste input "text"
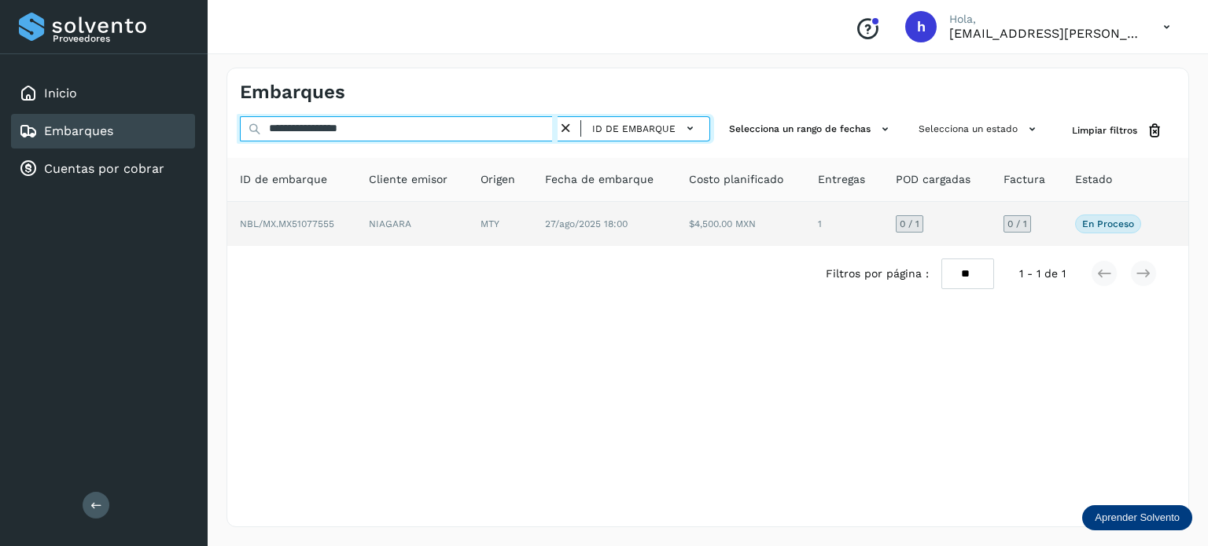
type input "**********"
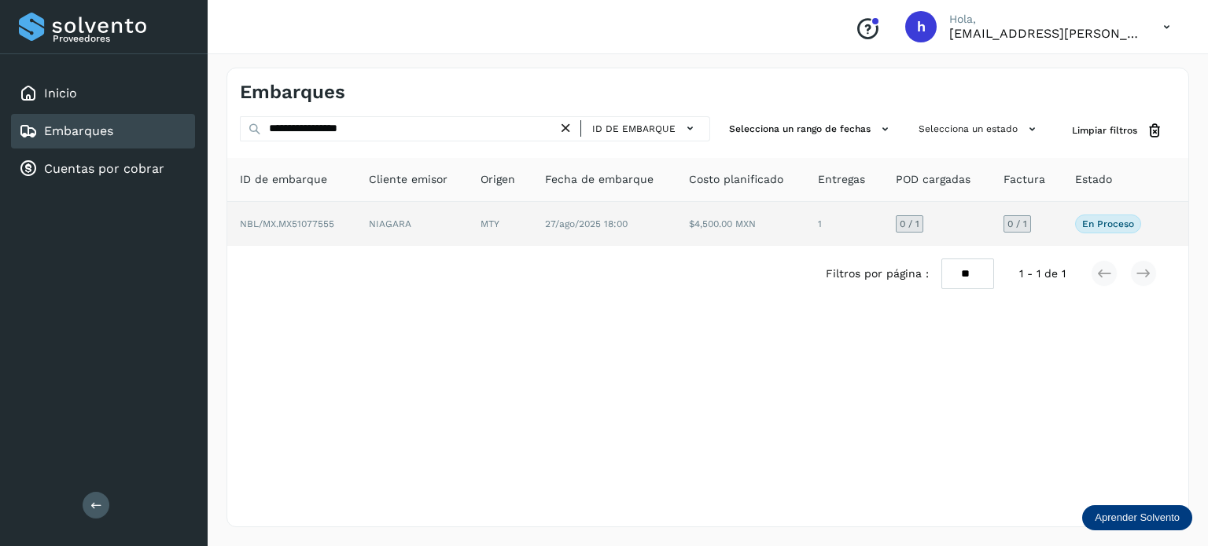
click at [359, 218] on td "NIAGARA" at bounding box center [412, 224] width 112 height 44
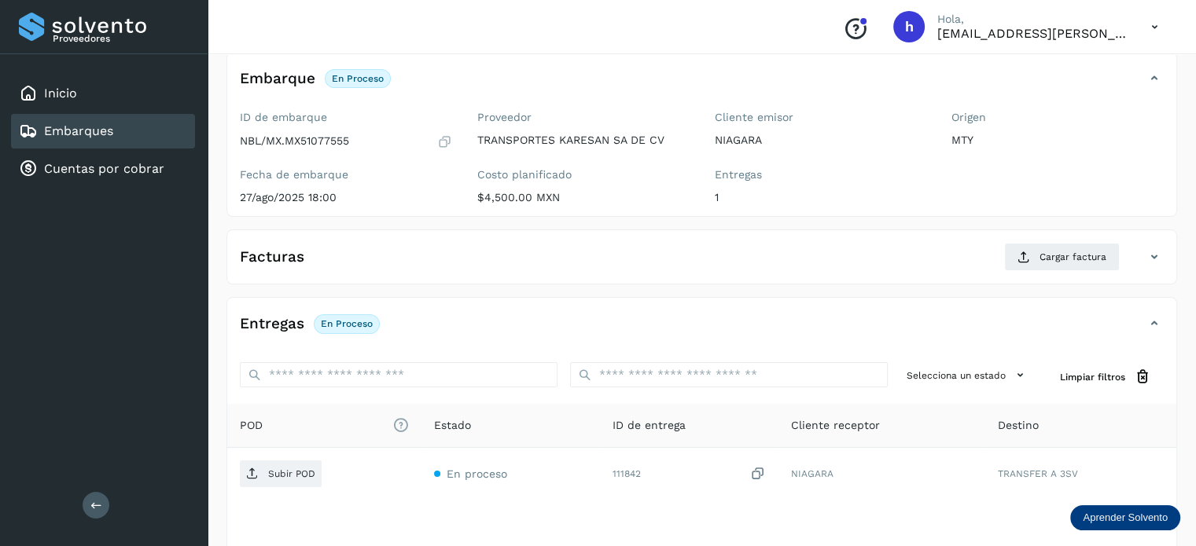
scroll to position [94, 0]
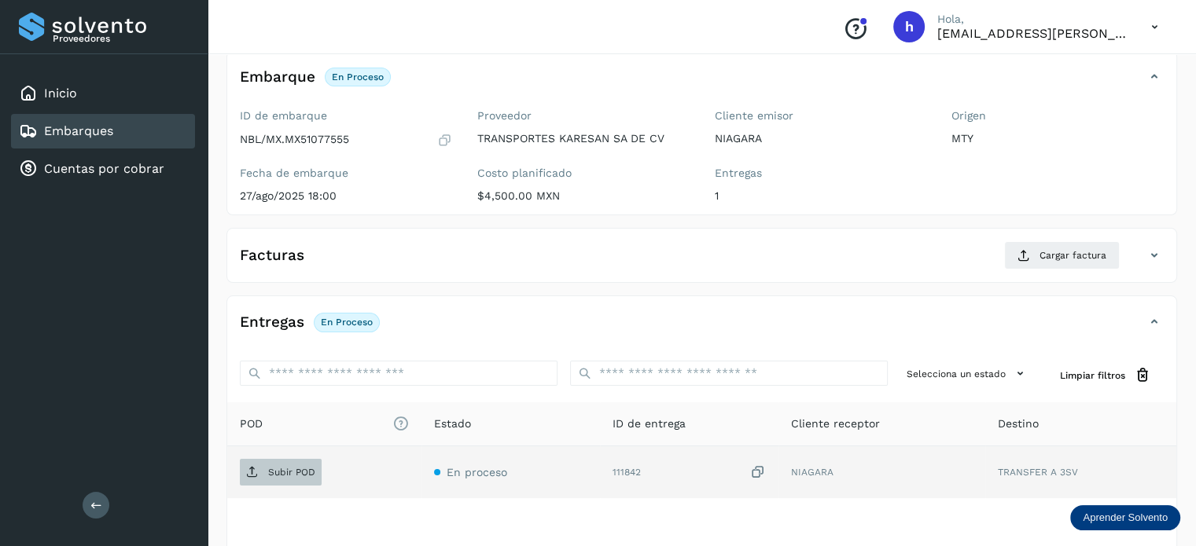
click at [284, 471] on p "Subir POD" at bounding box center [291, 472] width 47 height 11
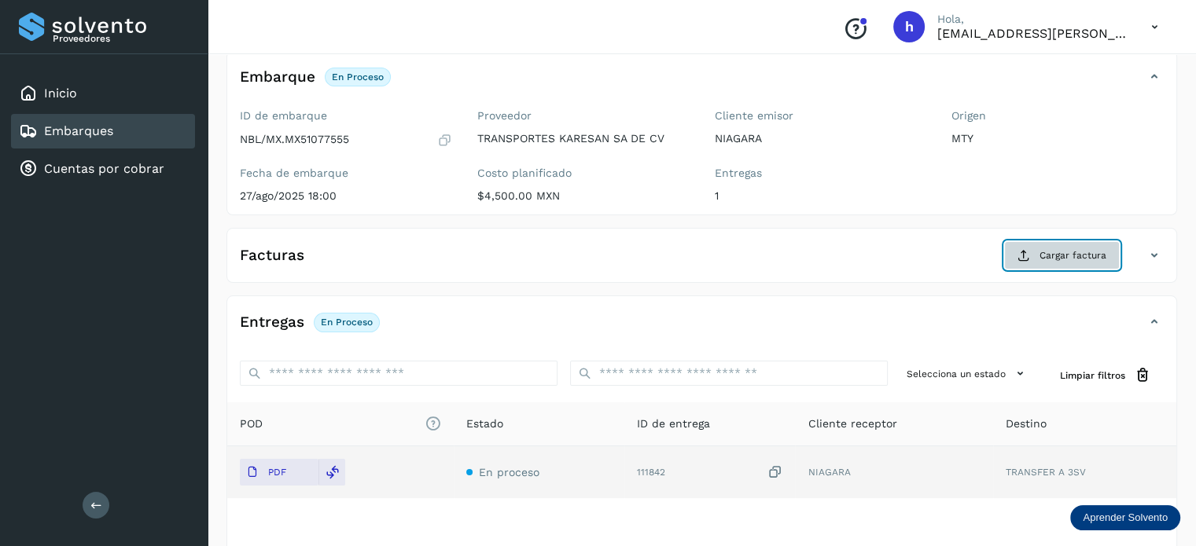
click at [1071, 251] on span "Cargar factura" at bounding box center [1072, 255] width 67 height 14
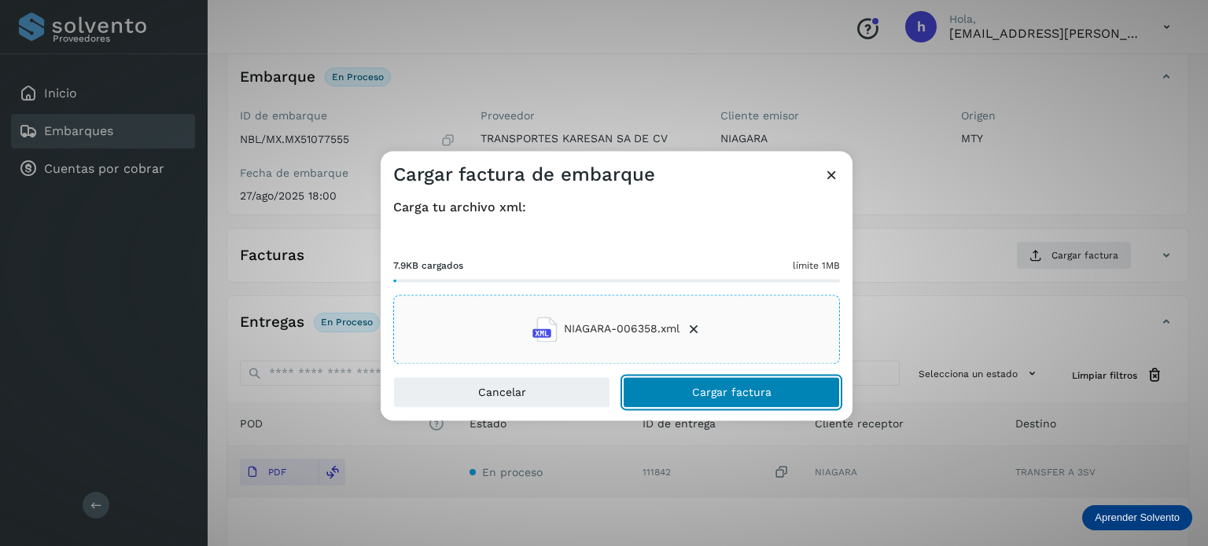
click at [778, 388] on button "Cargar factura" at bounding box center [731, 392] width 217 height 31
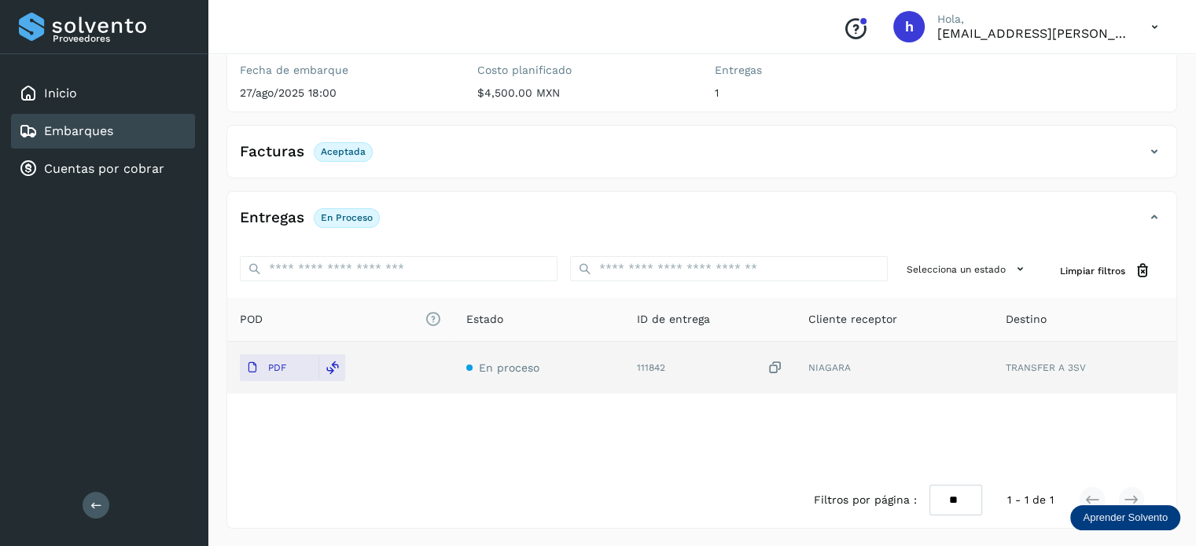
scroll to position [0, 0]
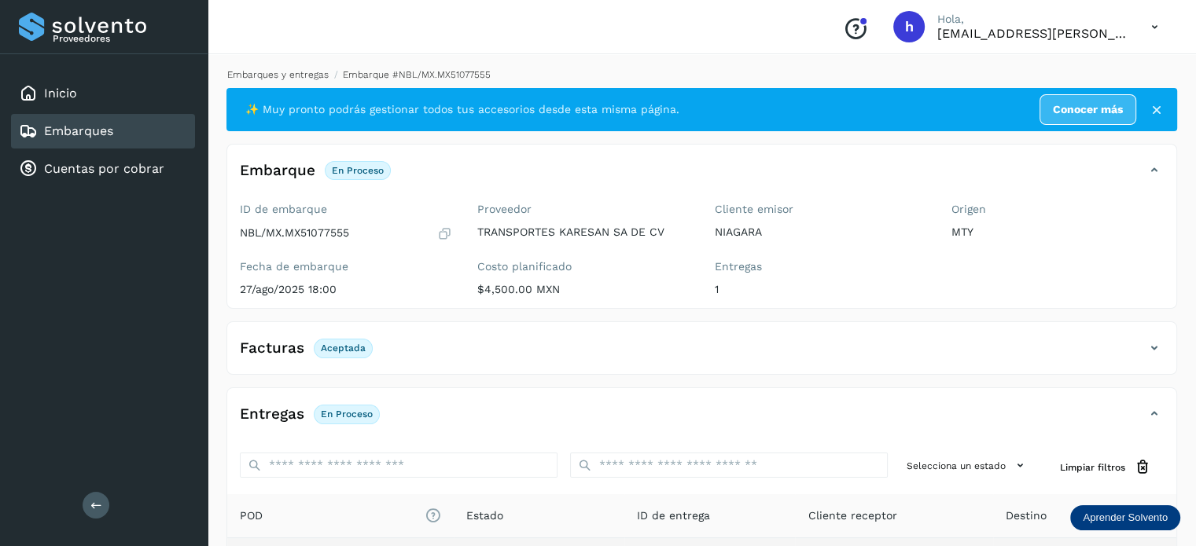
click at [283, 77] on link "Embarques y entregas" at bounding box center [277, 74] width 101 height 11
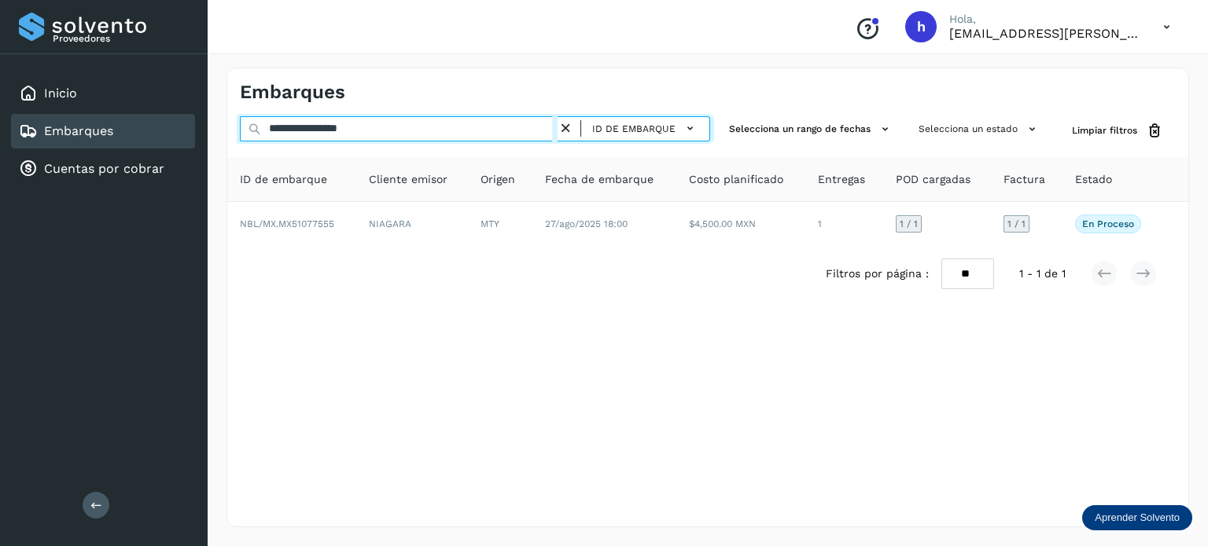
drag, startPoint x: 404, startPoint y: 125, endPoint x: 153, endPoint y: 147, distance: 252.6
click at [153, 147] on div "**********" at bounding box center [604, 273] width 1208 height 546
paste input "text"
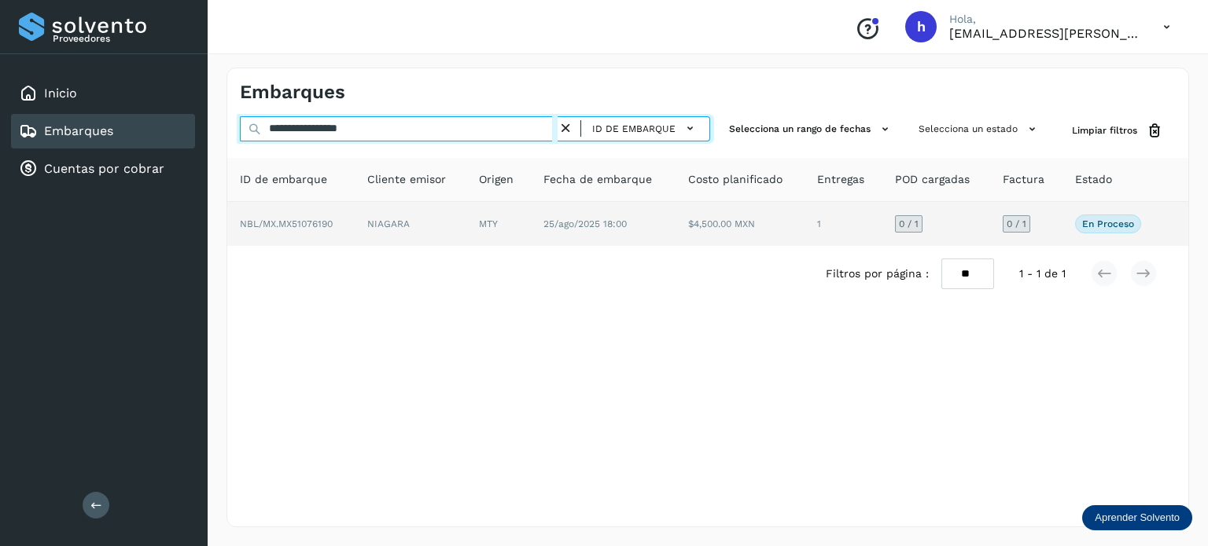
type input "**********"
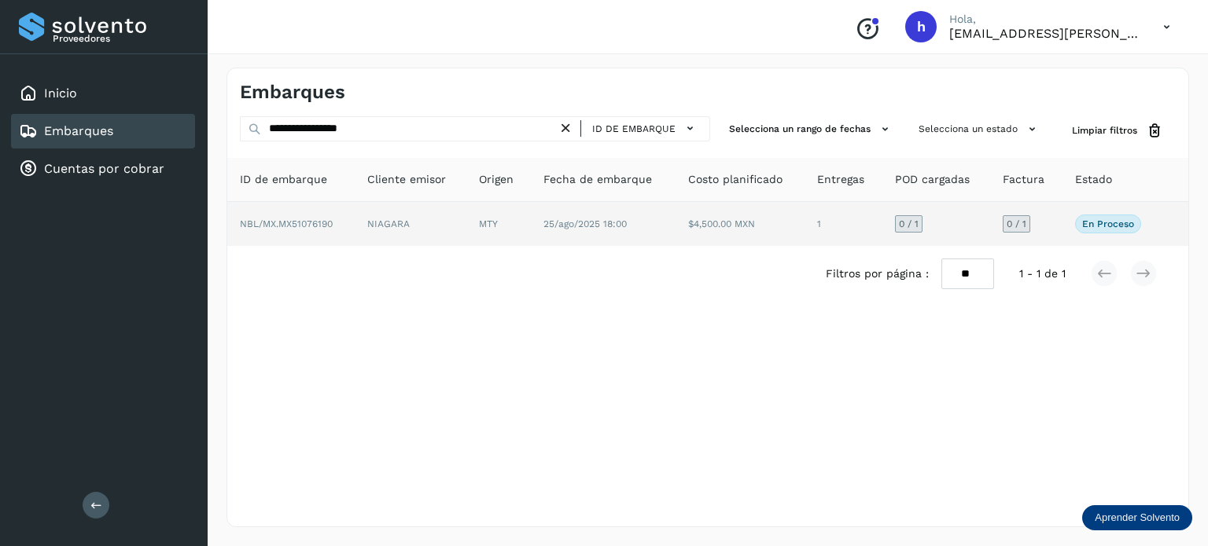
click at [316, 231] on td "NBL/MX.MX51076190" at bounding box center [290, 224] width 127 height 44
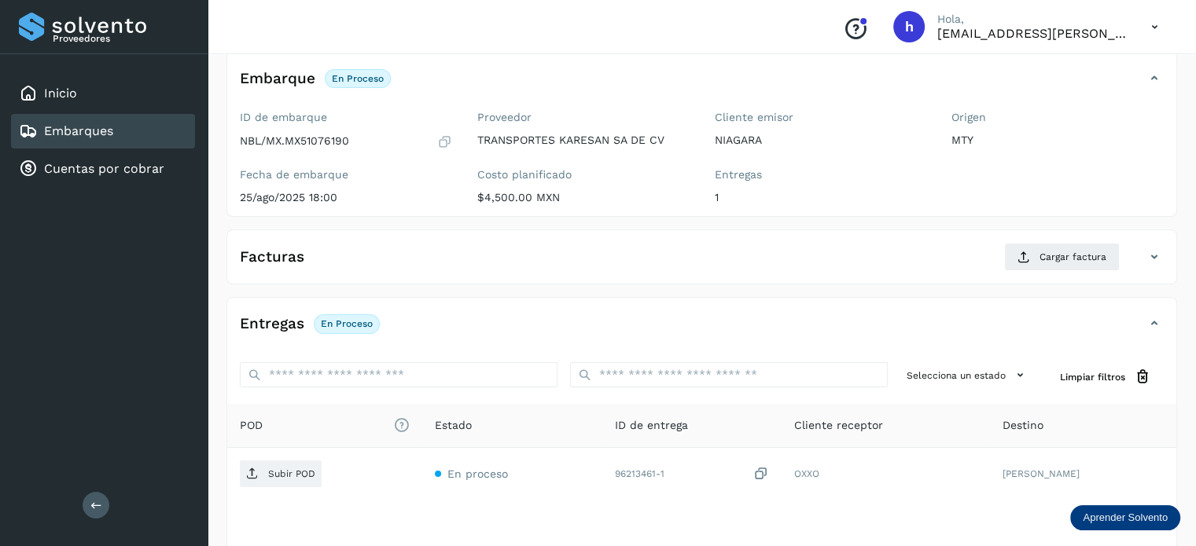
scroll to position [94, 0]
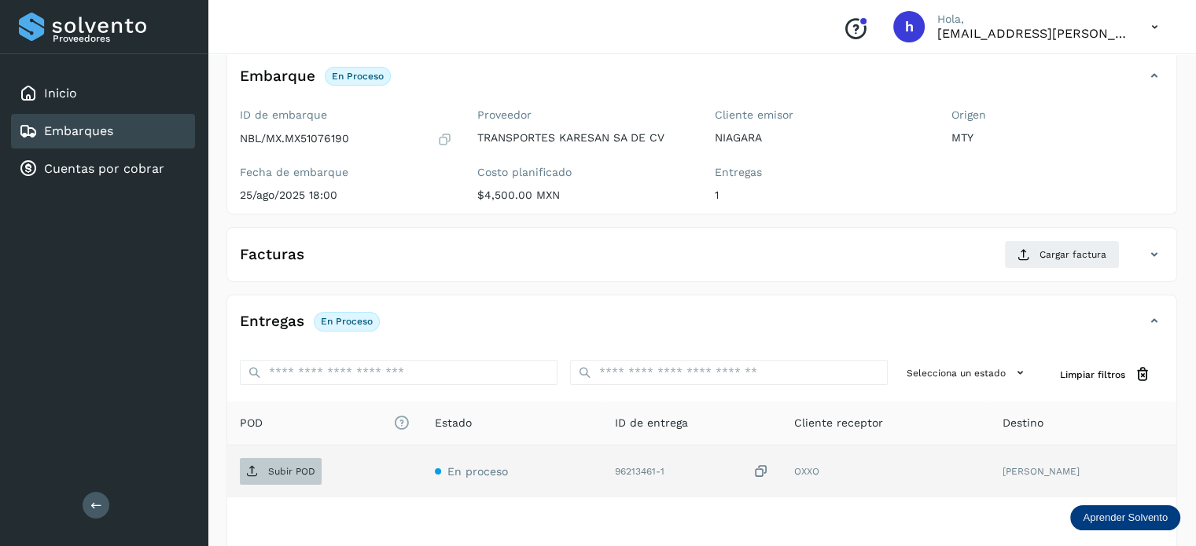
click at [304, 459] on span "Subir POD" at bounding box center [281, 471] width 82 height 25
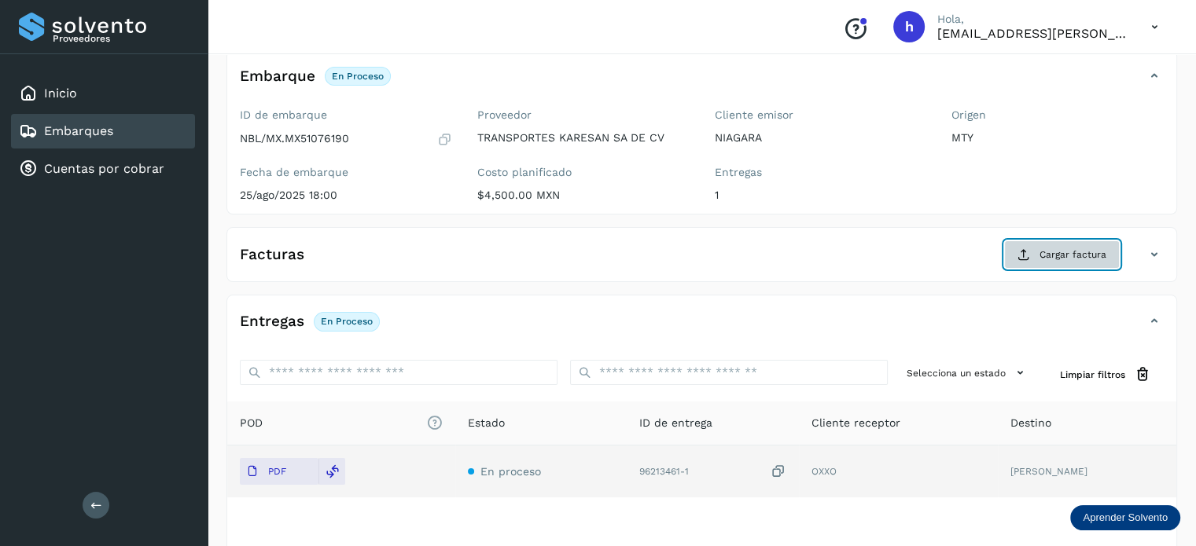
click at [1069, 254] on span "Cargar factura" at bounding box center [1072, 255] width 67 height 14
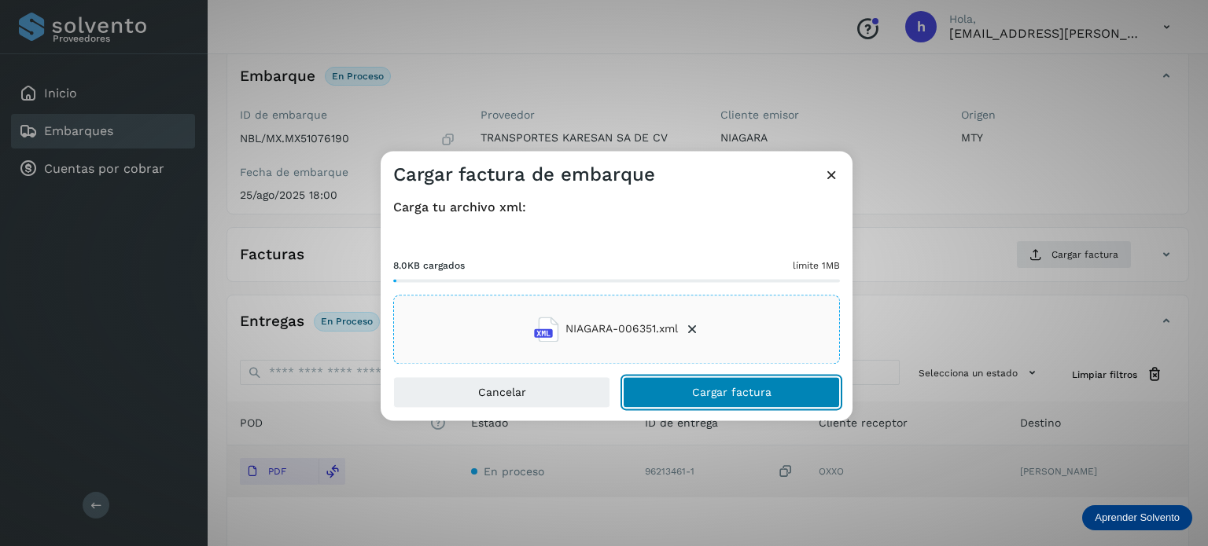
click at [764, 395] on span "Cargar factura" at bounding box center [731, 392] width 79 height 11
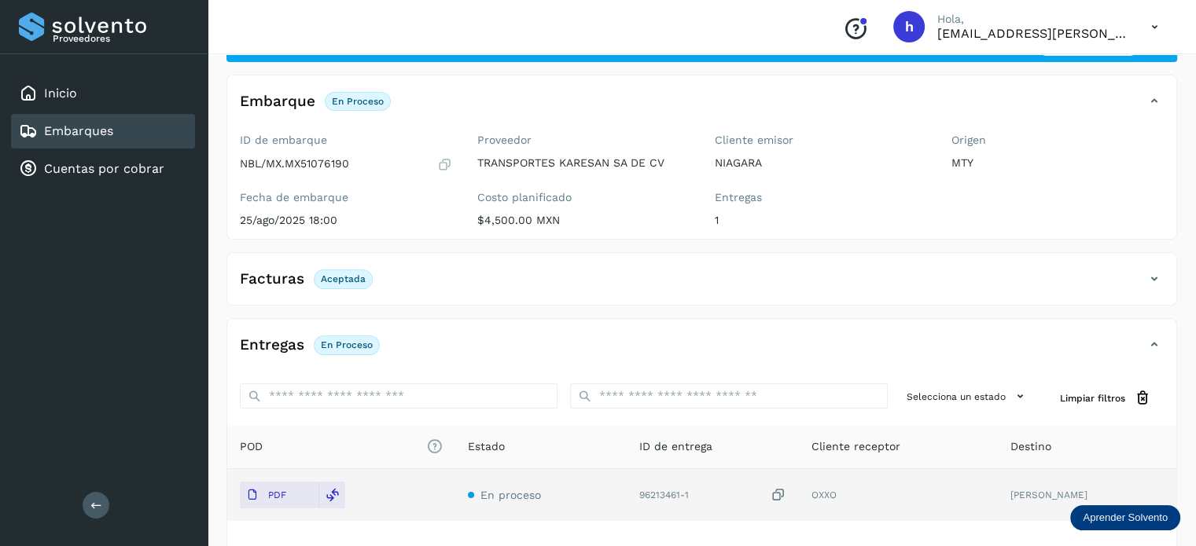
scroll to position [0, 0]
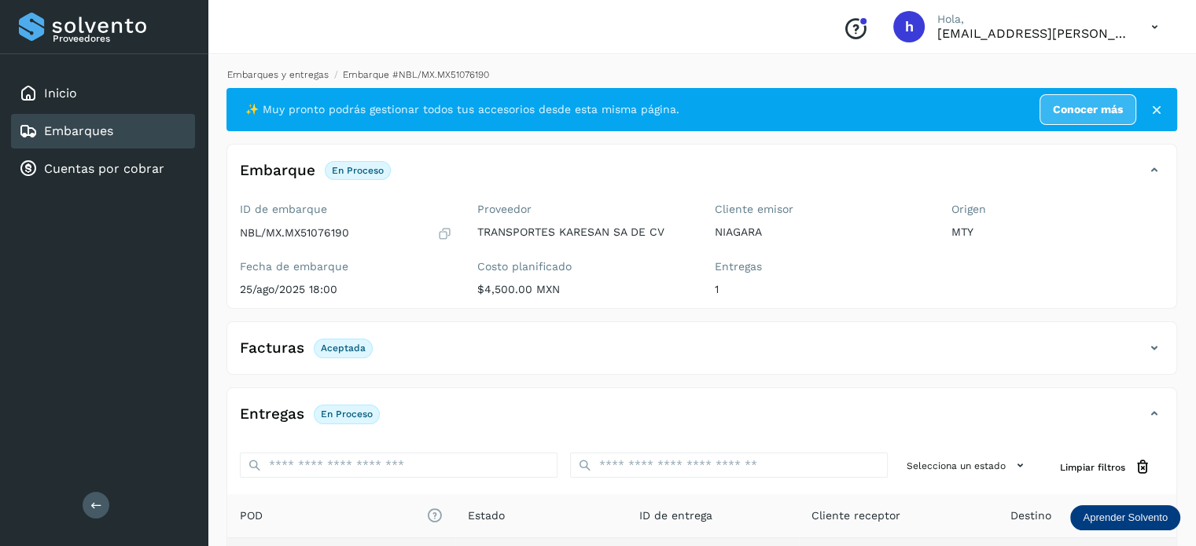
click at [293, 74] on link "Embarques y entregas" at bounding box center [277, 74] width 101 height 11
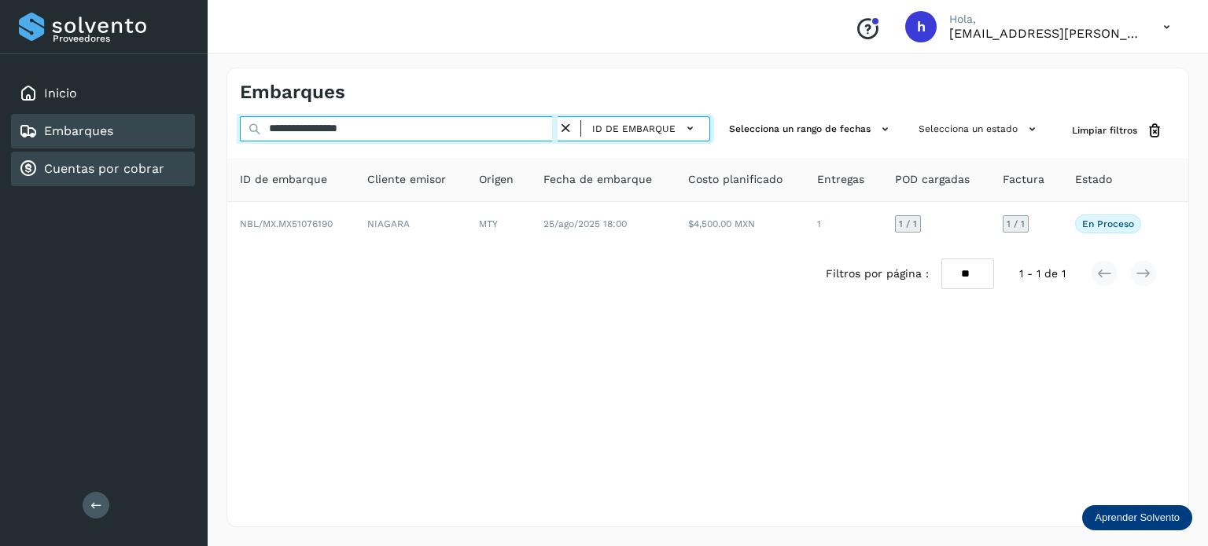
drag, startPoint x: 406, startPoint y: 132, endPoint x: 65, endPoint y: 165, distance: 342.1
click at [65, 165] on div "**********" at bounding box center [604, 273] width 1208 height 546
paste input "text"
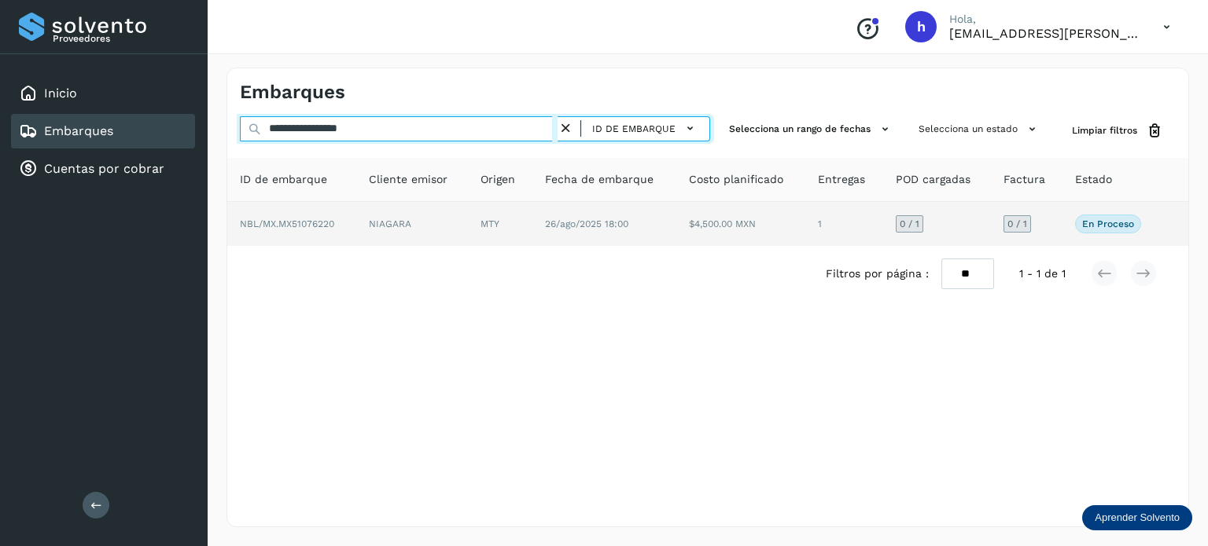
type input "**********"
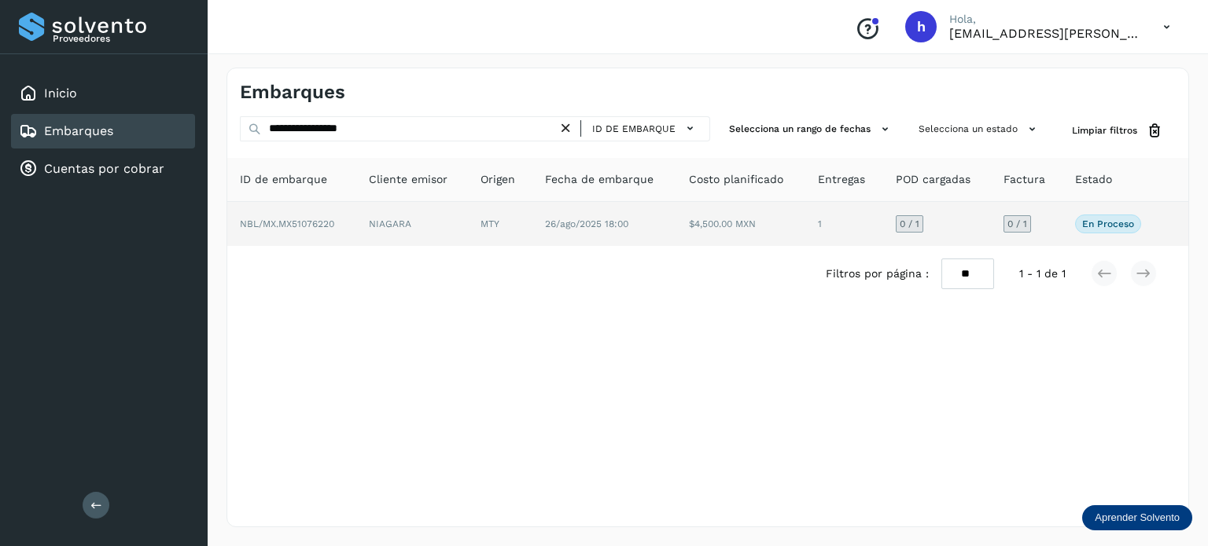
click at [387, 212] on td "NIAGARA" at bounding box center [412, 224] width 112 height 44
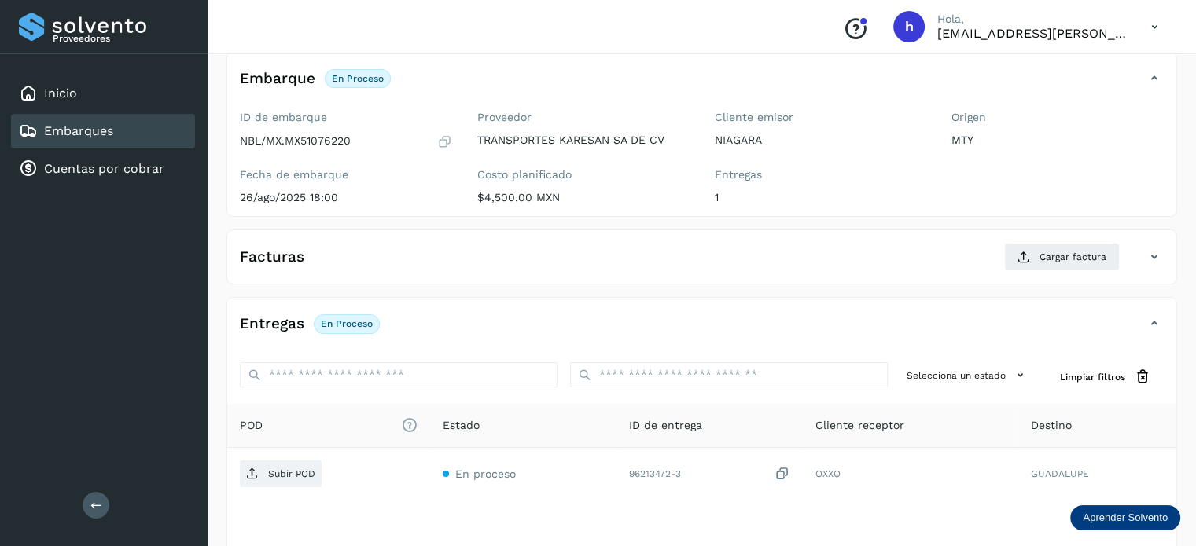
scroll to position [94, 0]
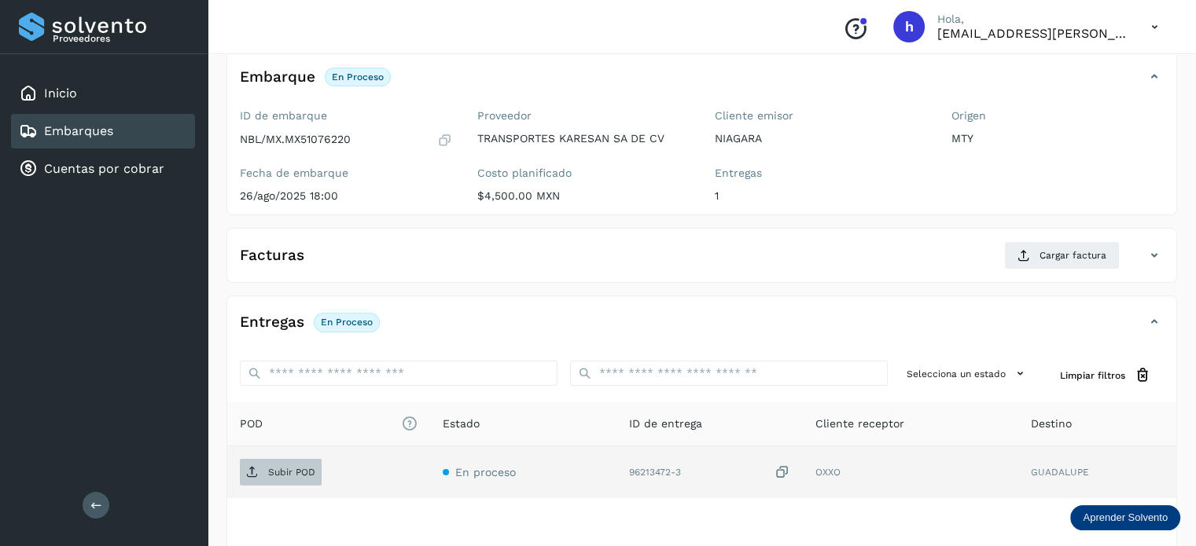
click at [299, 480] on span "Subir POD" at bounding box center [281, 472] width 82 height 25
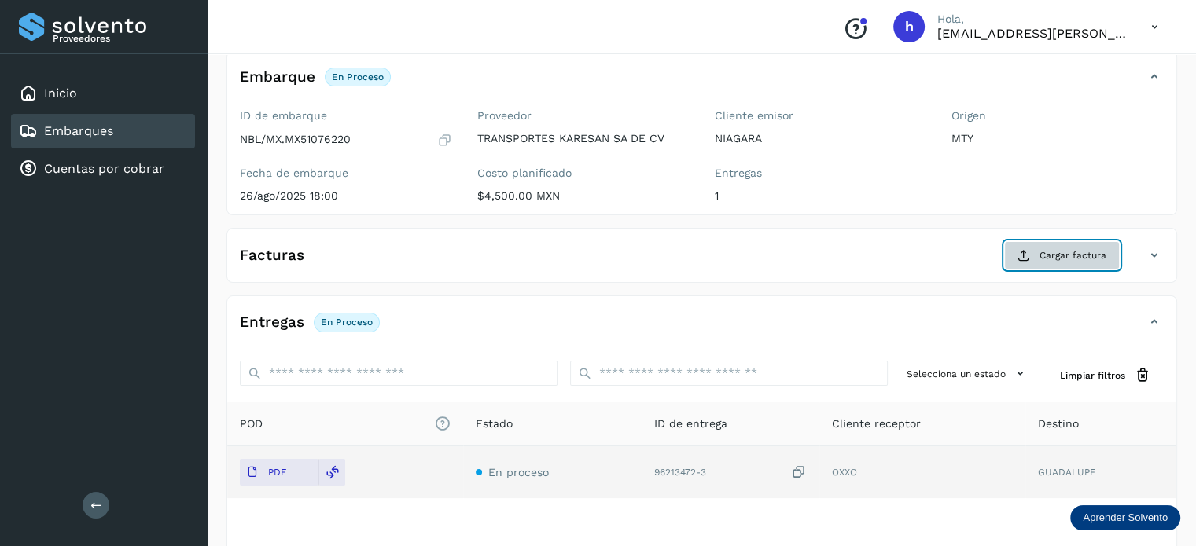
click at [1062, 248] on span "Cargar factura" at bounding box center [1072, 255] width 67 height 14
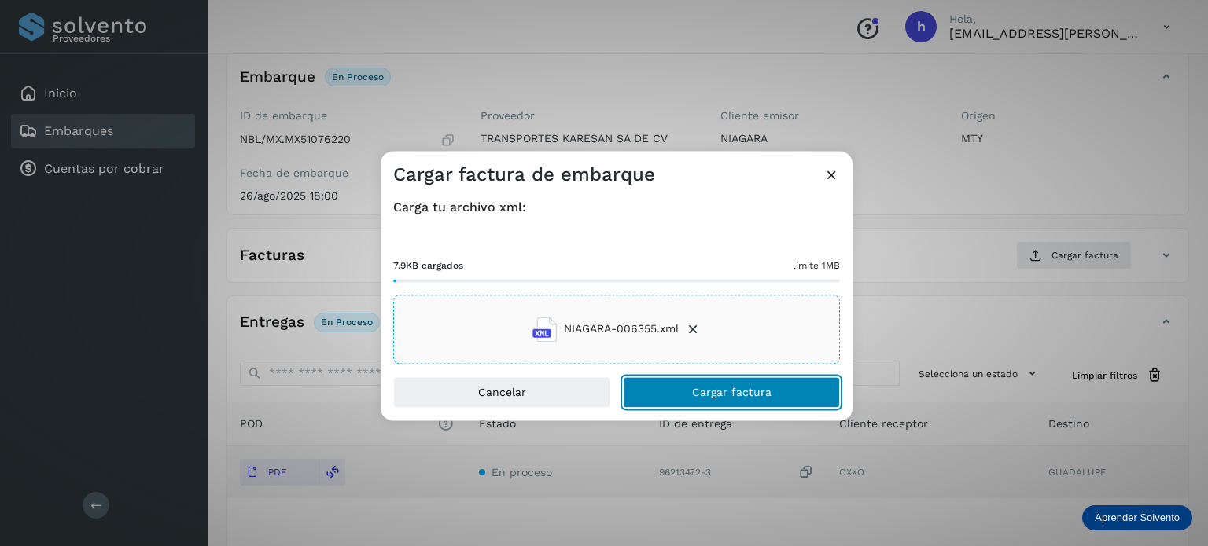
click at [788, 400] on button "Cargar factura" at bounding box center [731, 392] width 217 height 31
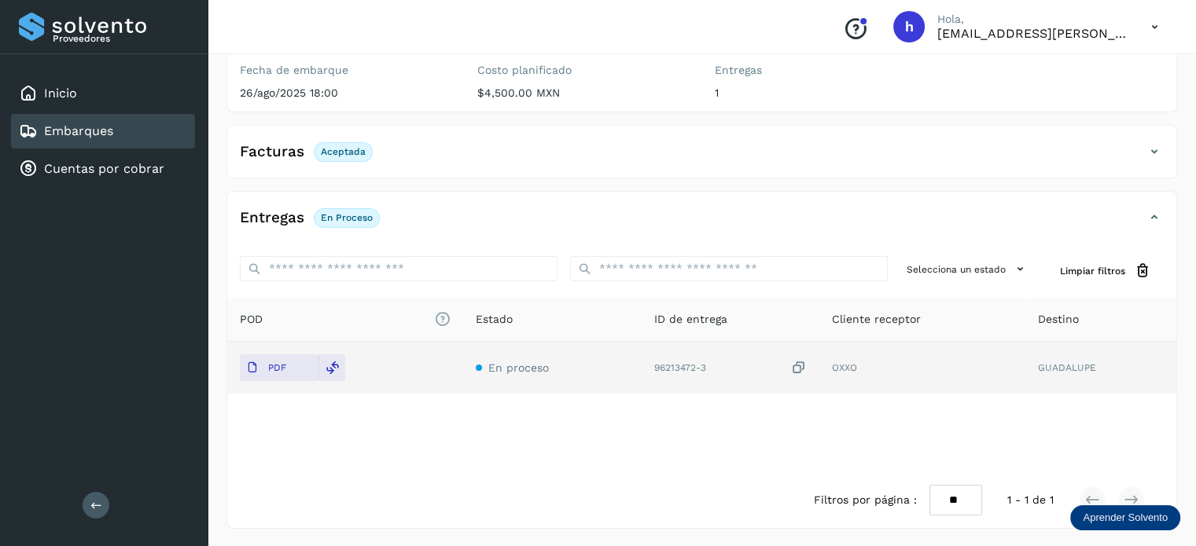
scroll to position [0, 0]
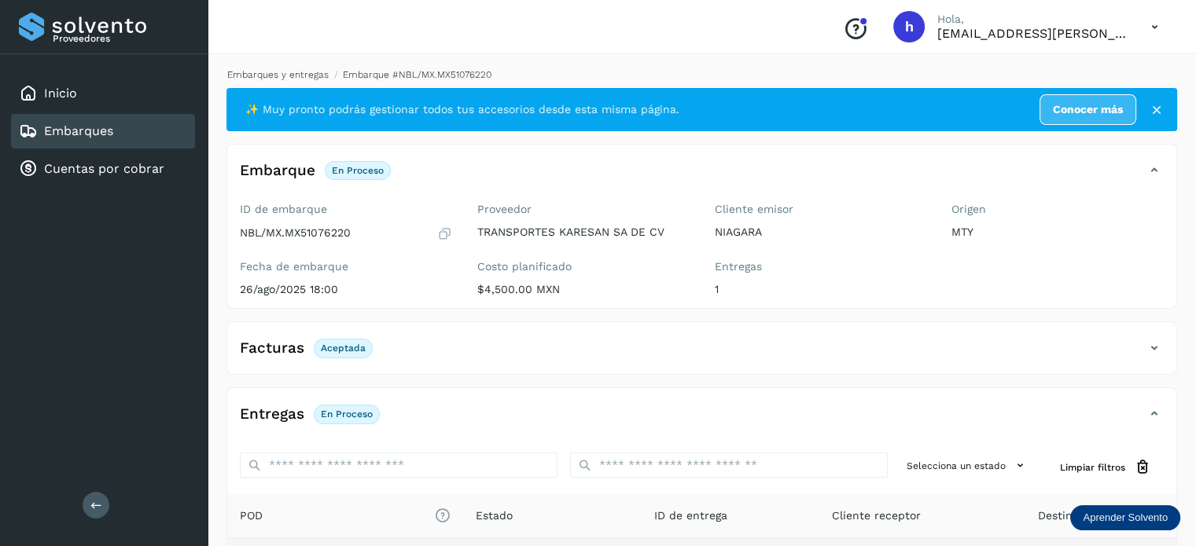
click at [305, 72] on link "Embarques y entregas" at bounding box center [277, 74] width 101 height 11
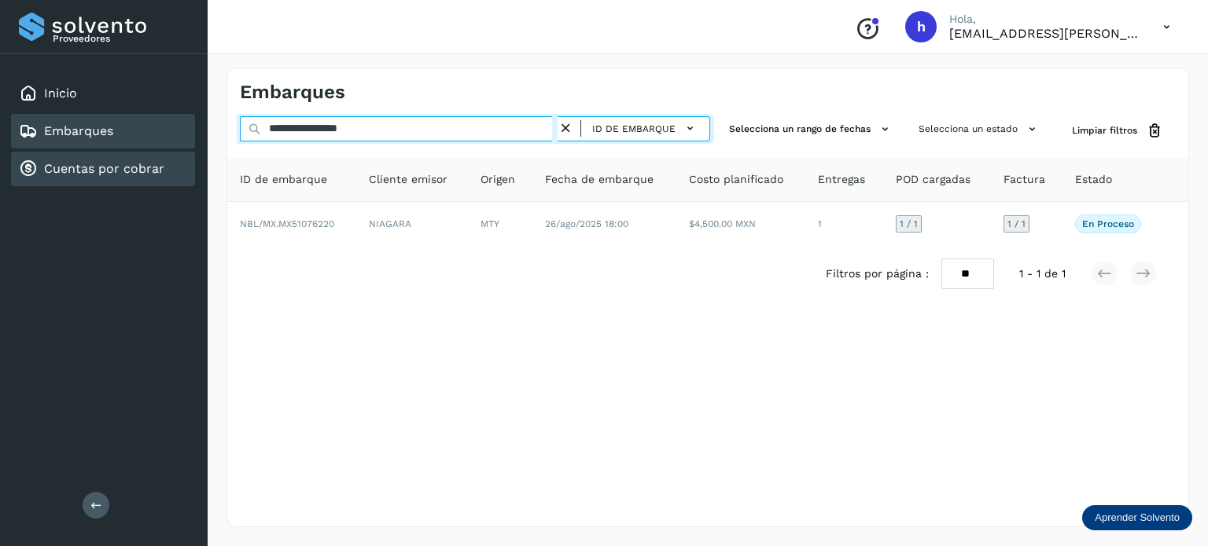
drag, startPoint x: 401, startPoint y: 125, endPoint x: 121, endPoint y: 155, distance: 281.5
click at [121, 155] on div "**********" at bounding box center [604, 273] width 1208 height 546
paste input "text"
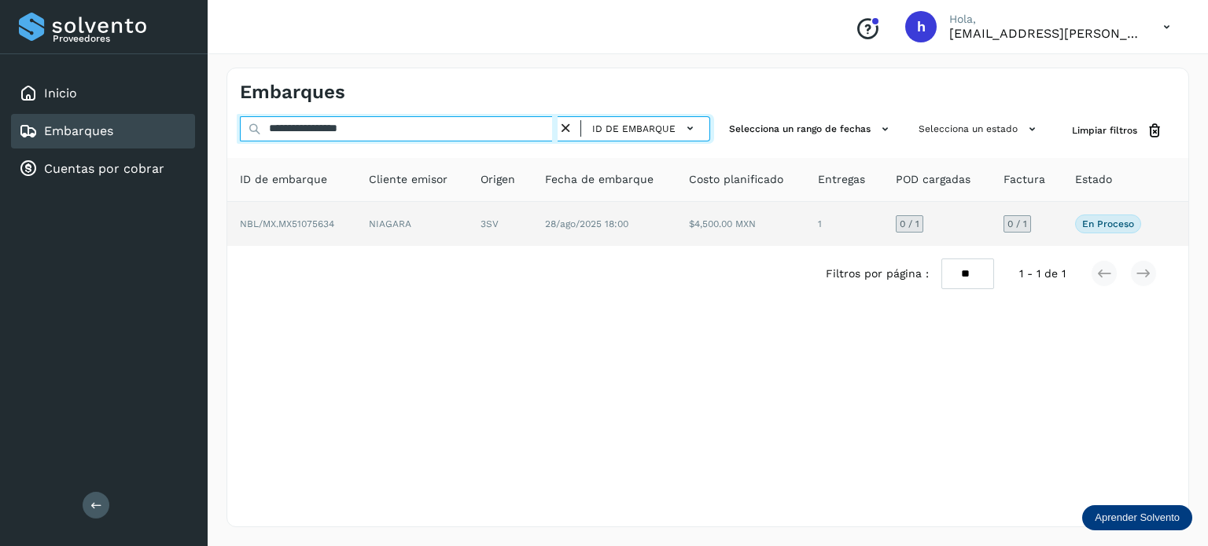
type input "**********"
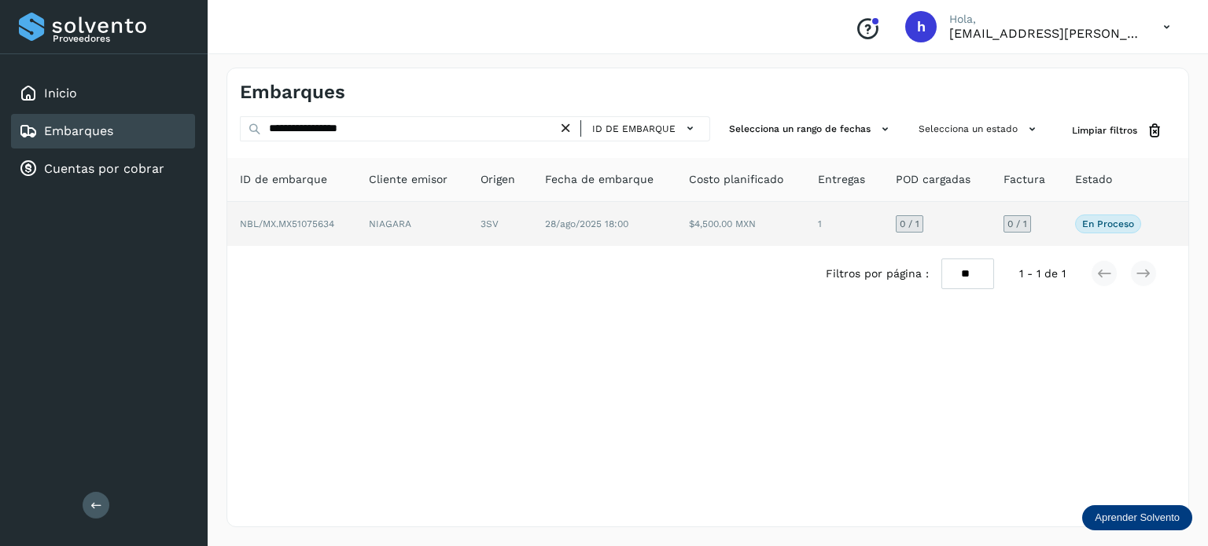
click at [368, 222] on td "NIAGARA" at bounding box center [412, 224] width 112 height 44
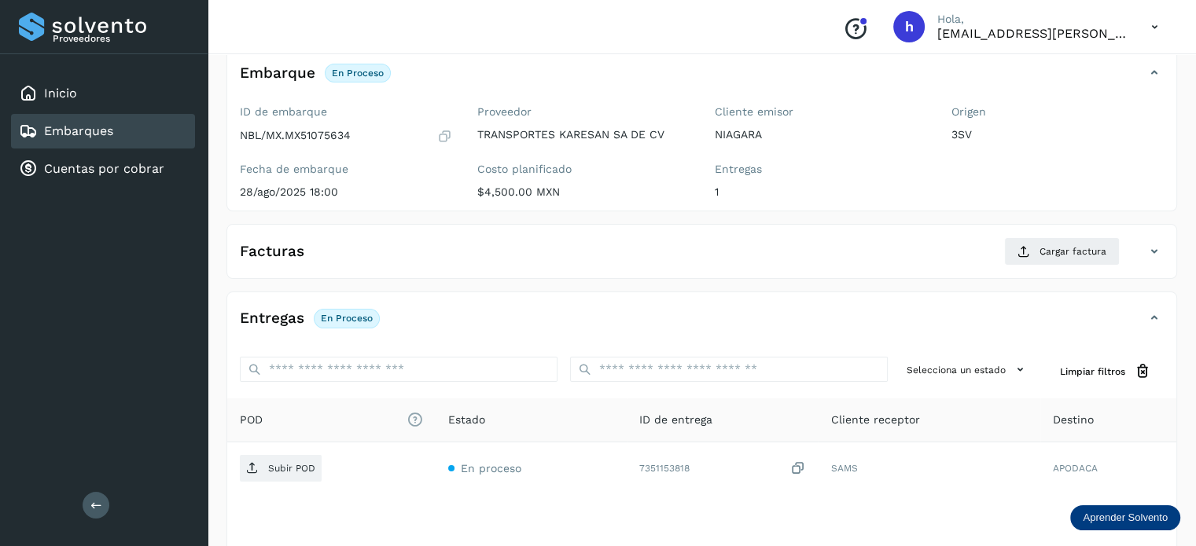
scroll to position [98, 0]
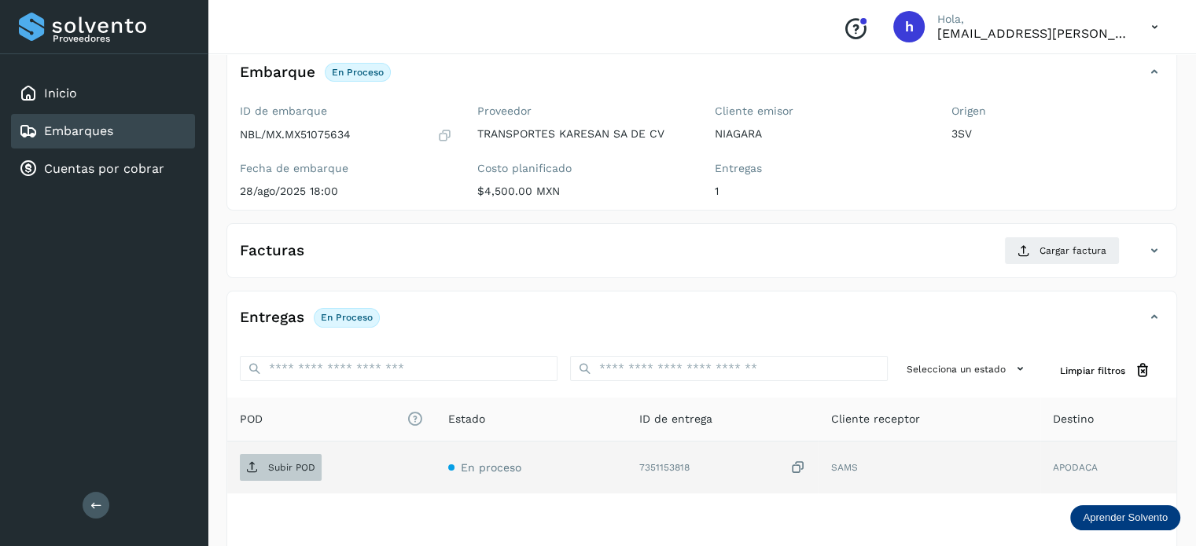
click at [258, 470] on icon at bounding box center [252, 468] width 13 height 13
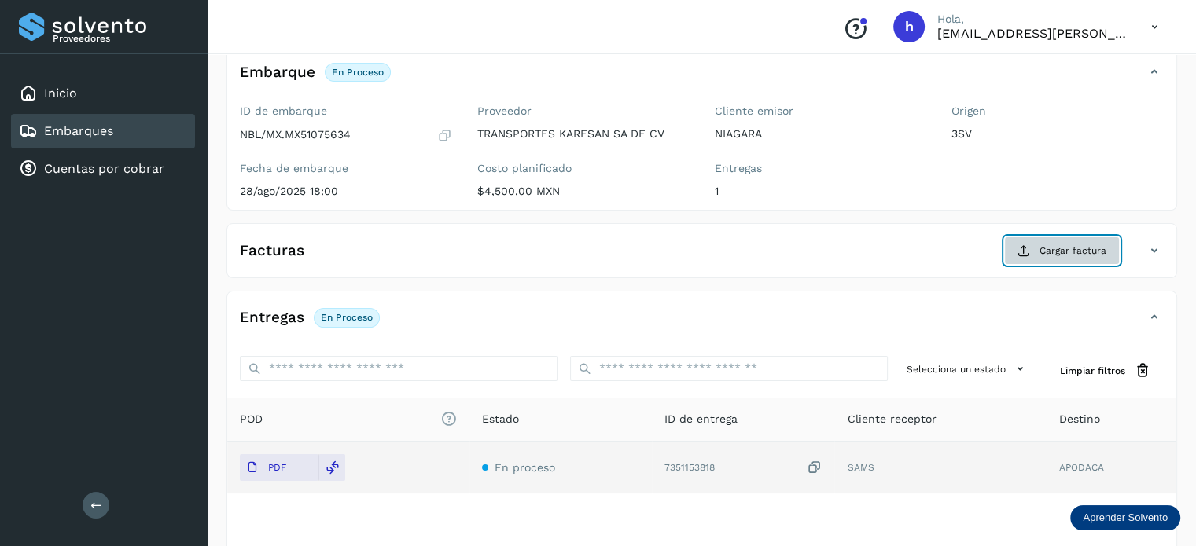
click at [1061, 248] on span "Cargar factura" at bounding box center [1072, 251] width 67 height 14
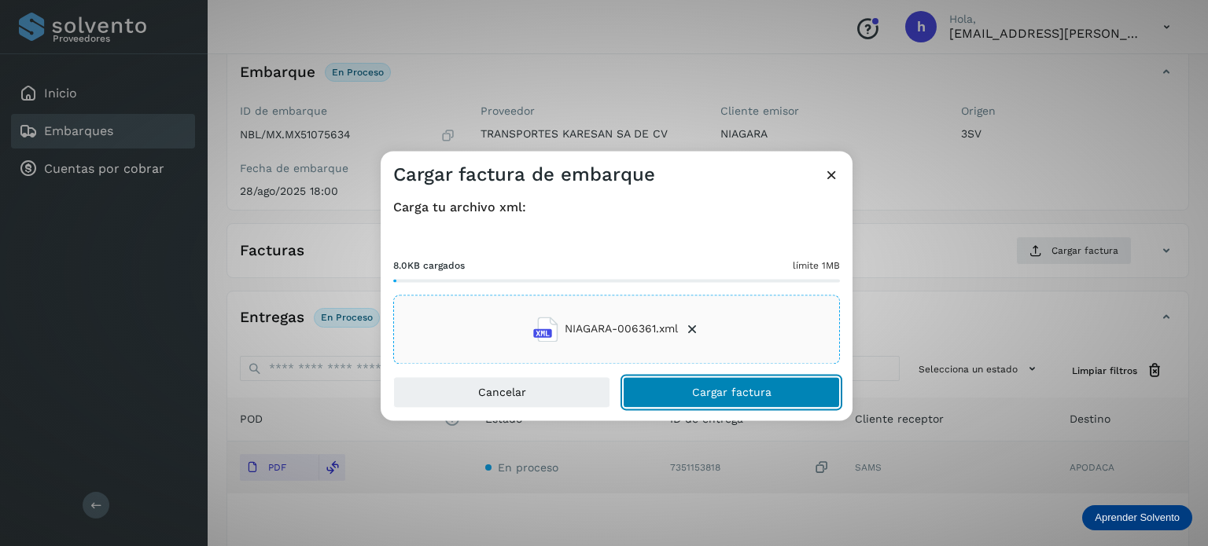
click at [795, 396] on button "Cargar factura" at bounding box center [731, 392] width 217 height 31
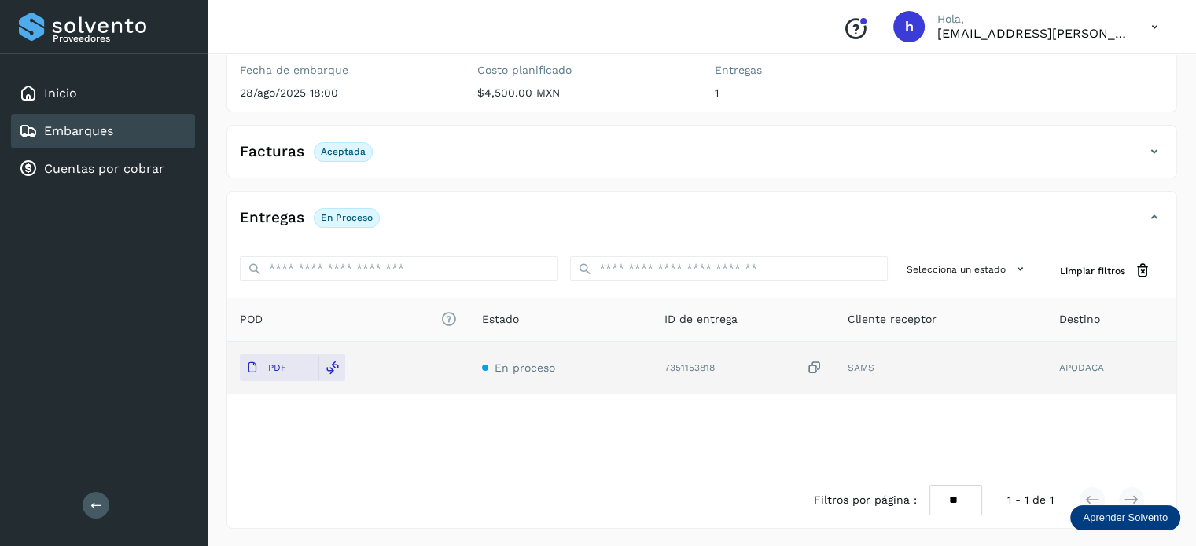
scroll to position [0, 0]
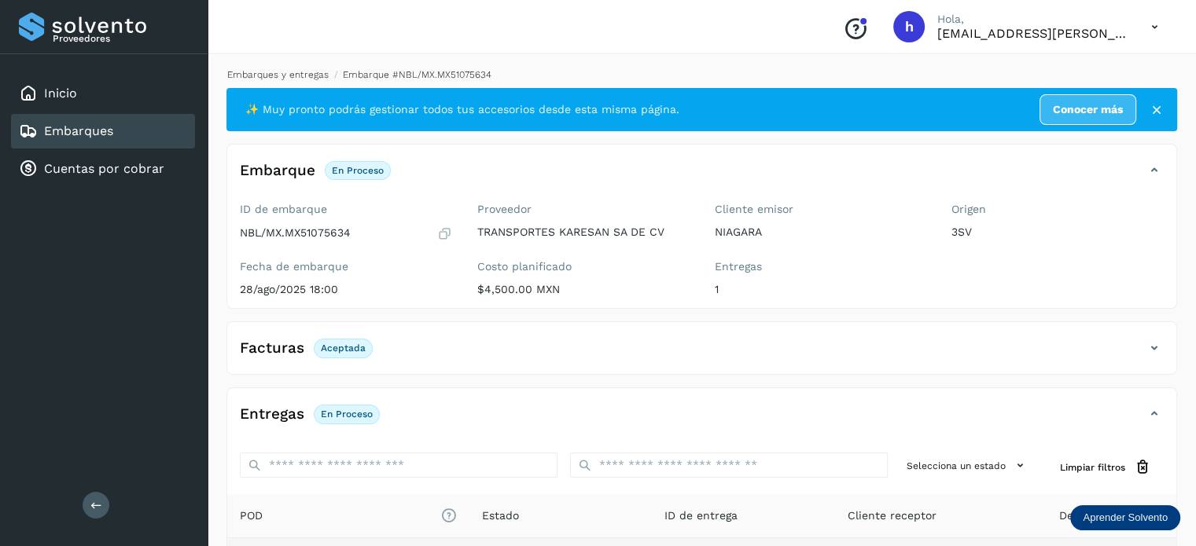
click at [278, 76] on link "Embarques y entregas" at bounding box center [277, 74] width 101 height 11
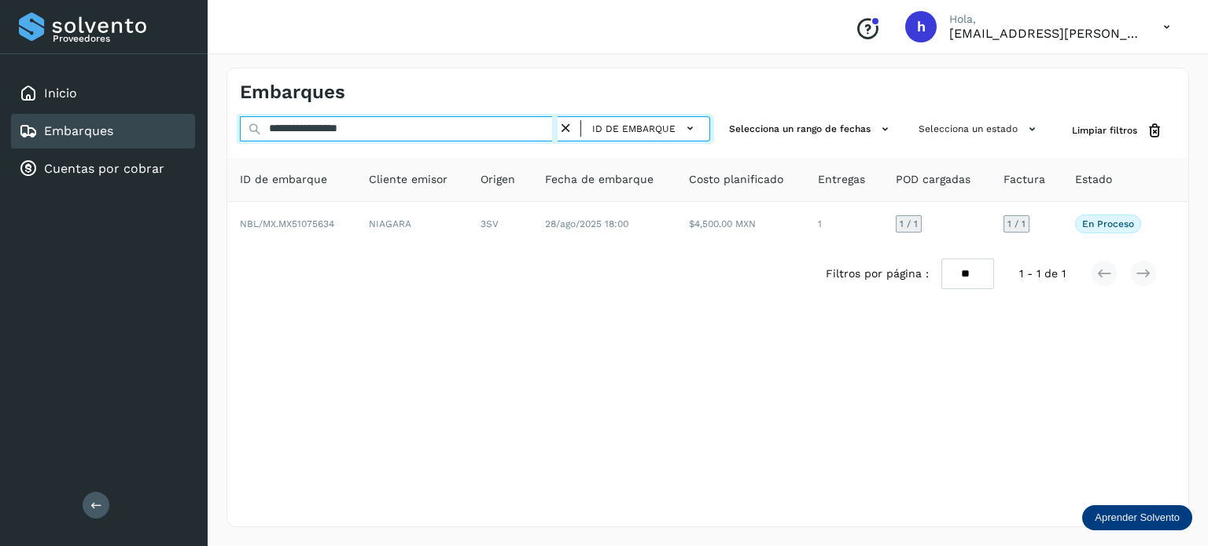
drag, startPoint x: 406, startPoint y: 131, endPoint x: 3, endPoint y: 164, distance: 403.9
click at [3, 164] on div "**********" at bounding box center [604, 273] width 1208 height 546
paste input "text"
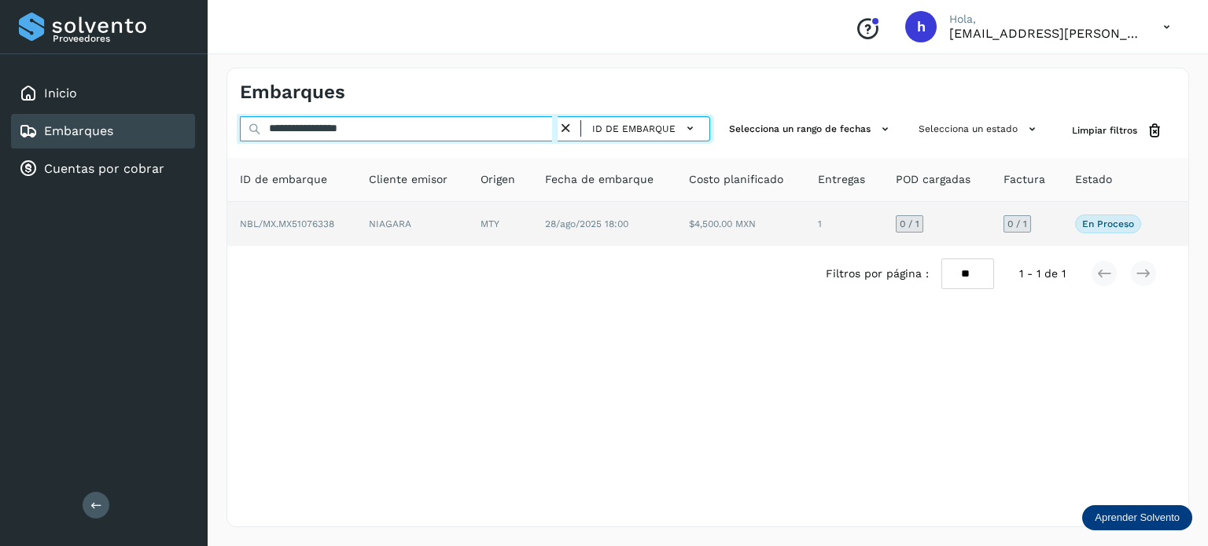
type input "**********"
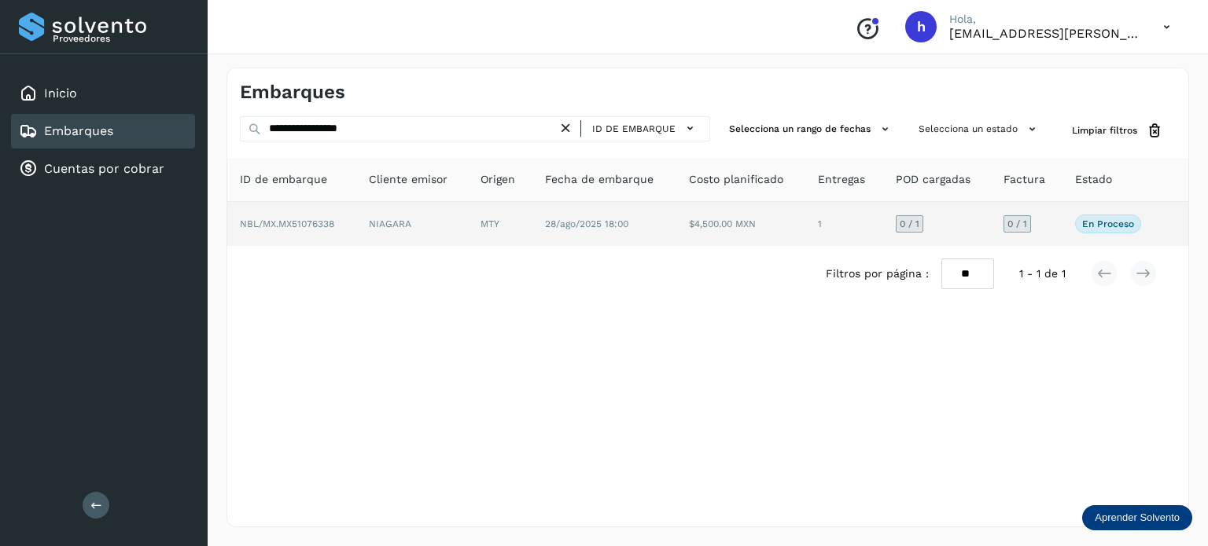
click at [311, 230] on td "NBL/MX.MX51076338" at bounding box center [291, 224] width 129 height 44
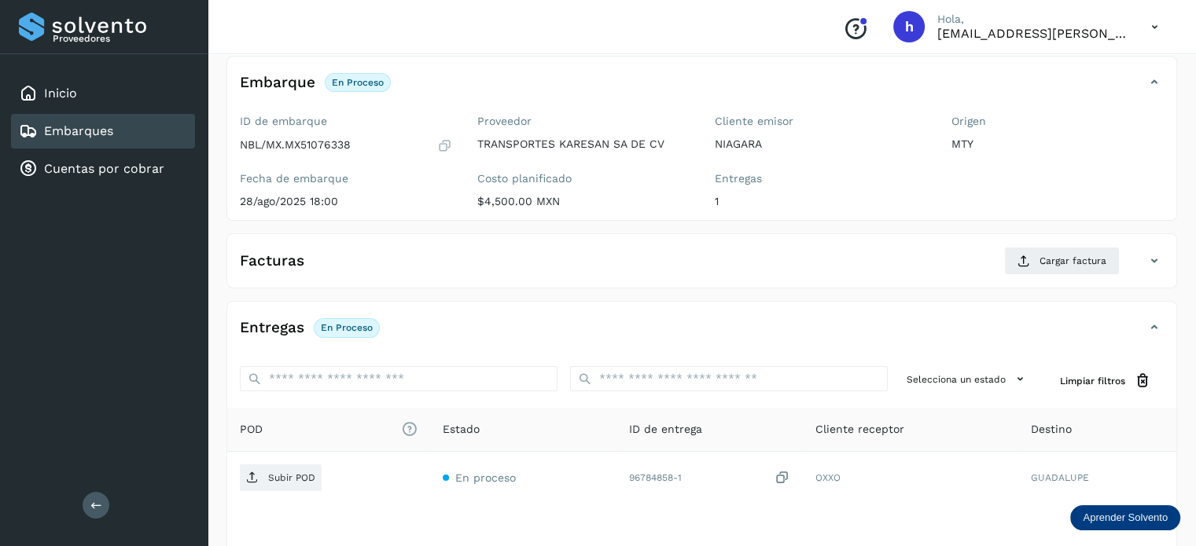
scroll to position [92, 0]
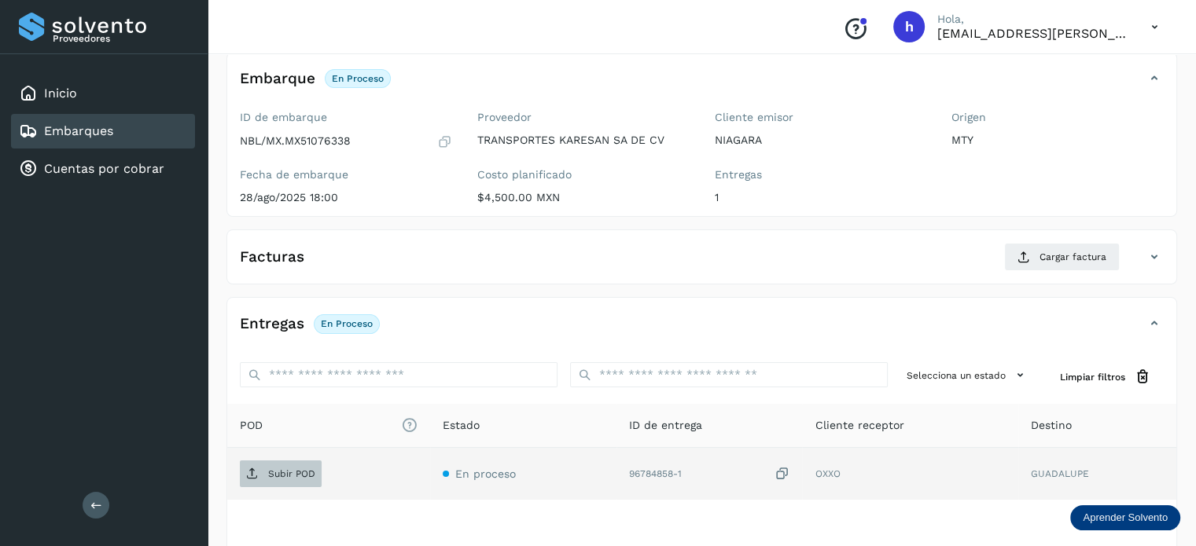
click at [293, 465] on span "Subir POD" at bounding box center [281, 474] width 82 height 25
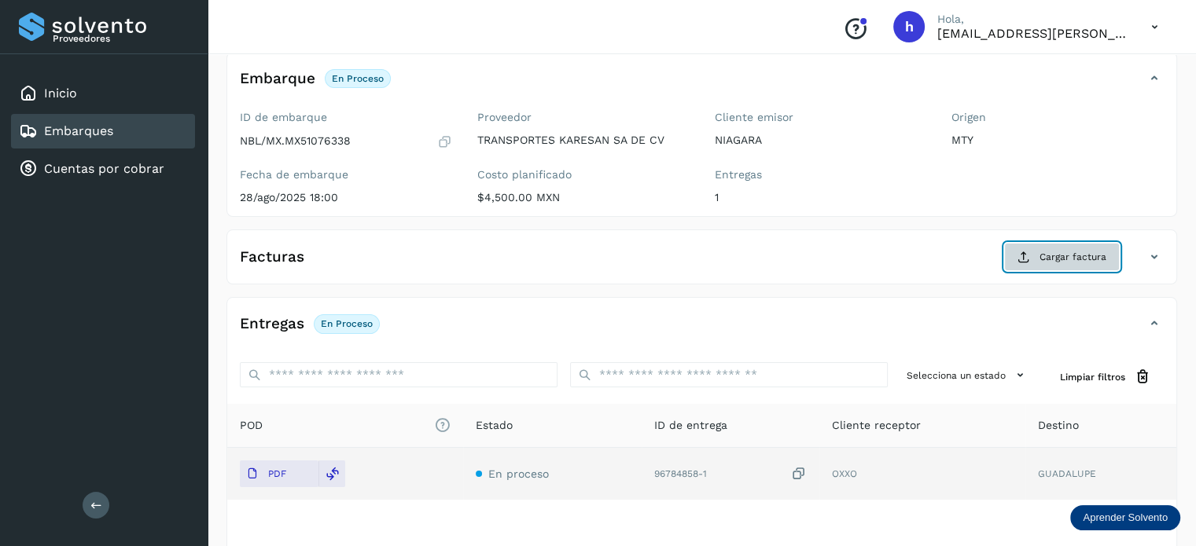
click at [1035, 257] on button "Cargar factura" at bounding box center [1062, 257] width 116 height 28
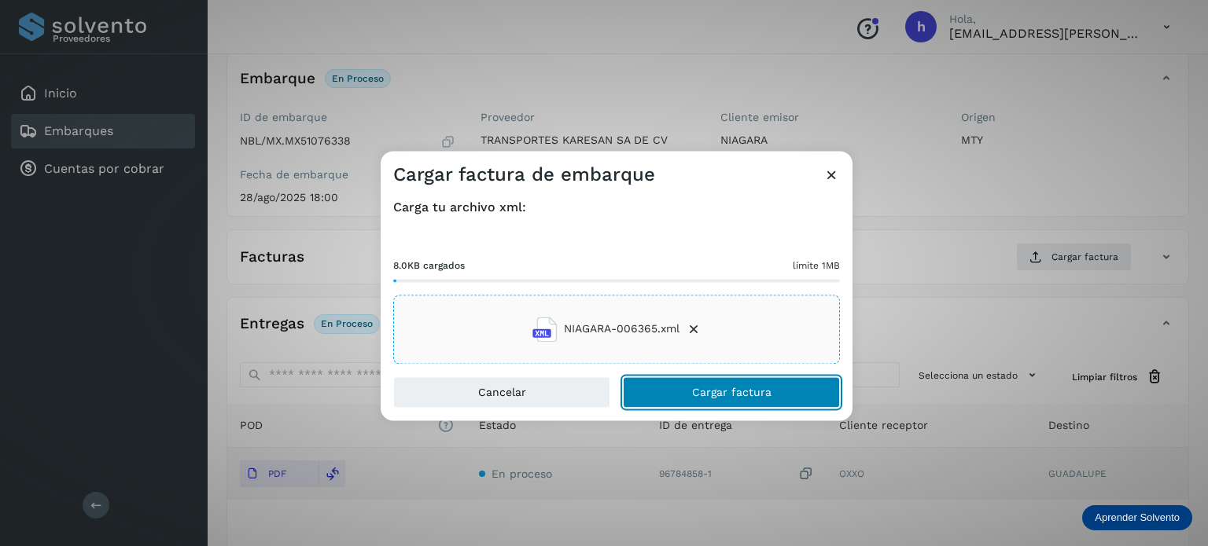
click at [782, 381] on button "Cargar factura" at bounding box center [731, 392] width 217 height 31
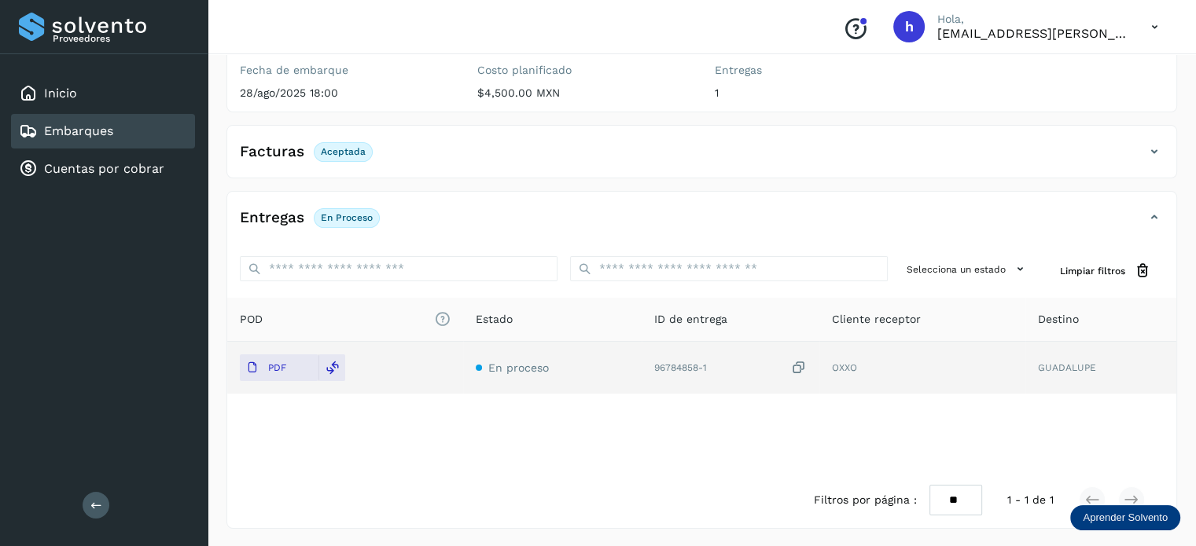
scroll to position [0, 0]
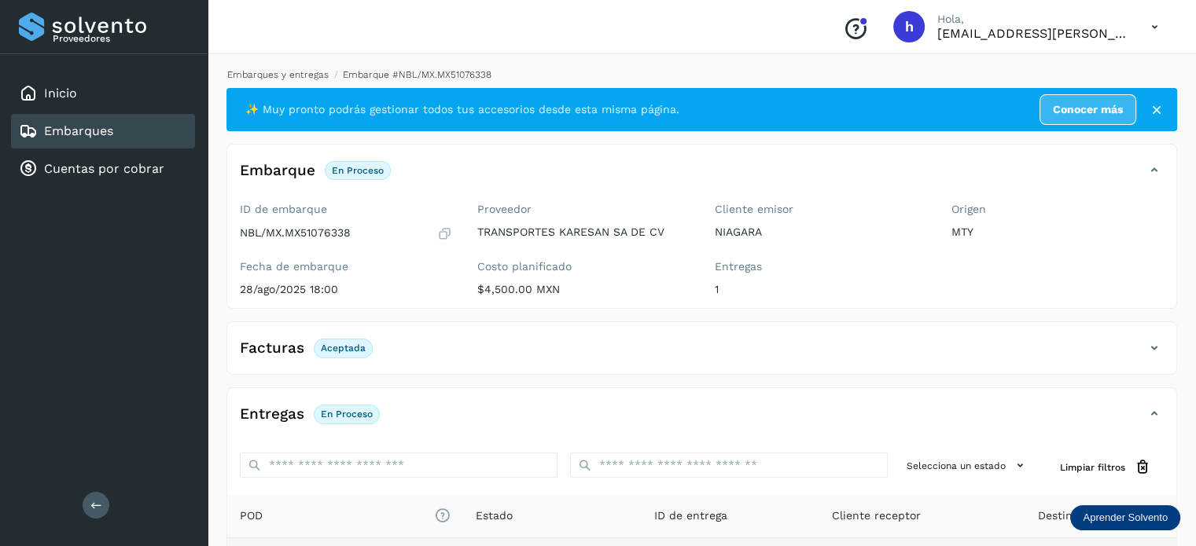
click at [293, 76] on link "Embarques y entregas" at bounding box center [277, 74] width 101 height 11
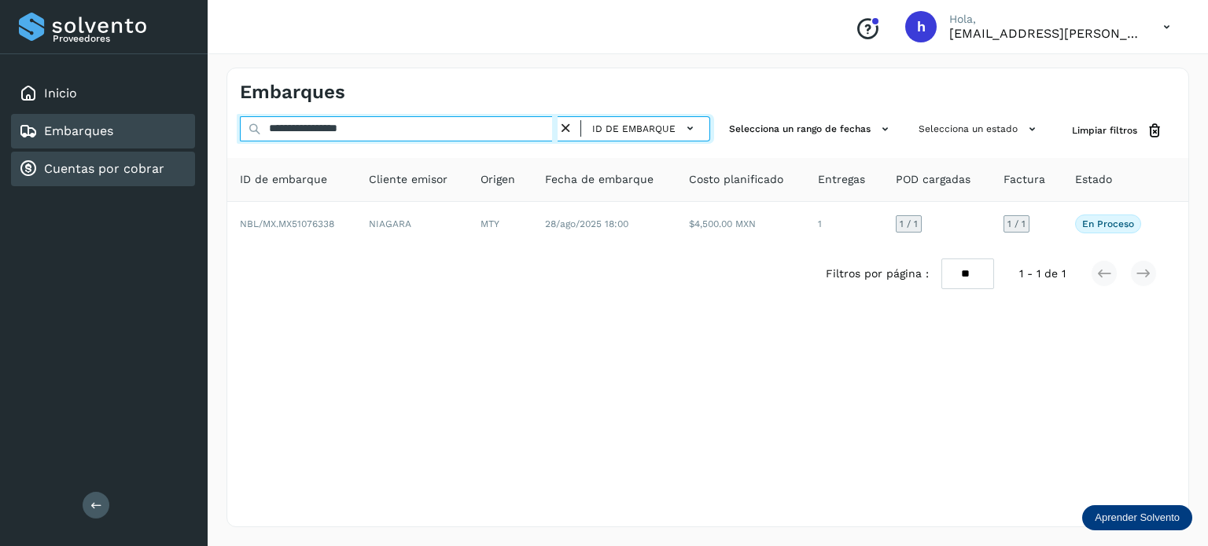
drag, startPoint x: 428, startPoint y: 135, endPoint x: 94, endPoint y: 150, distance: 333.7
click at [94, 150] on div "**********" at bounding box center [604, 273] width 1208 height 546
paste input "text"
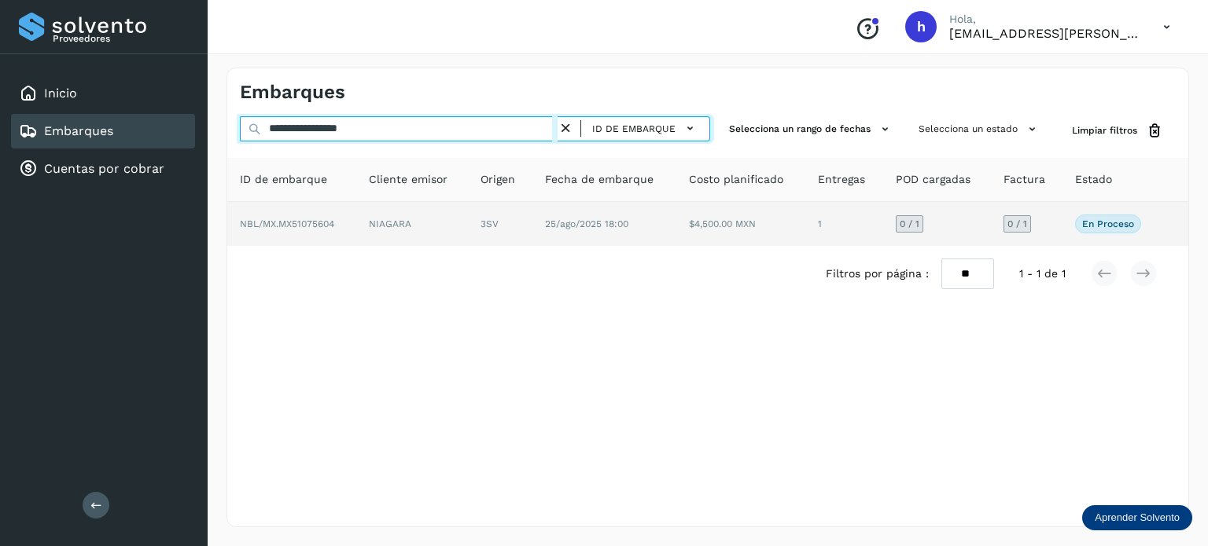
type input "**********"
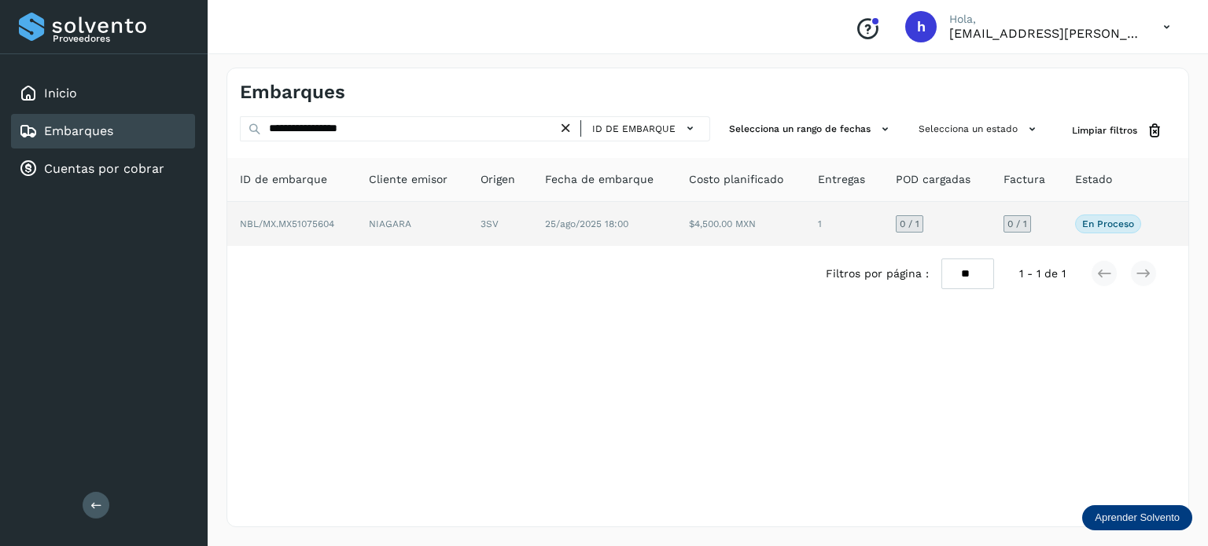
click at [354, 222] on td "NBL/MX.MX51075604" at bounding box center [291, 224] width 129 height 44
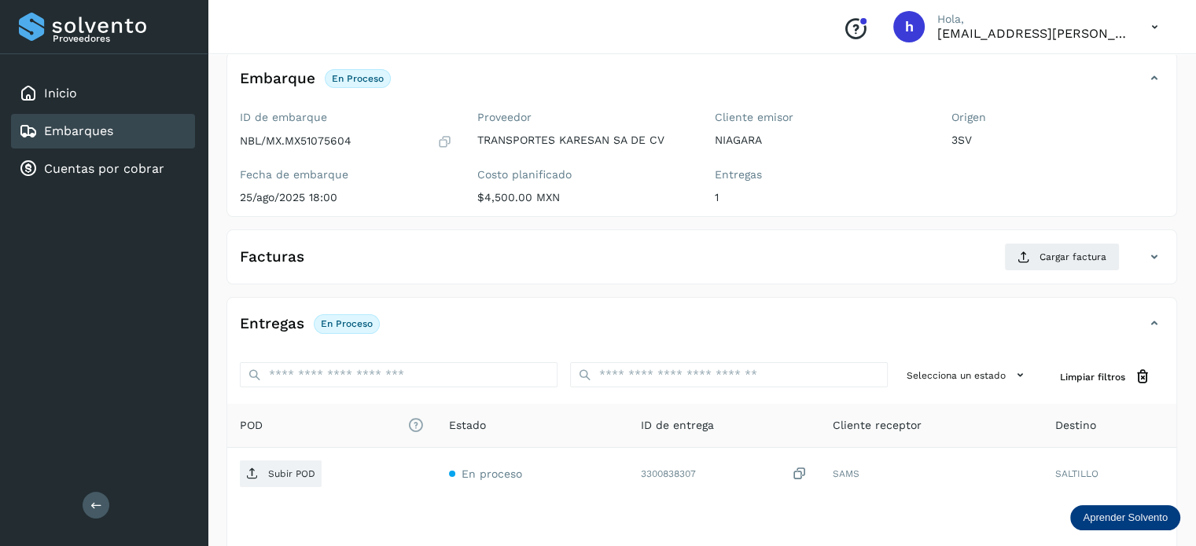
scroll to position [94, 0]
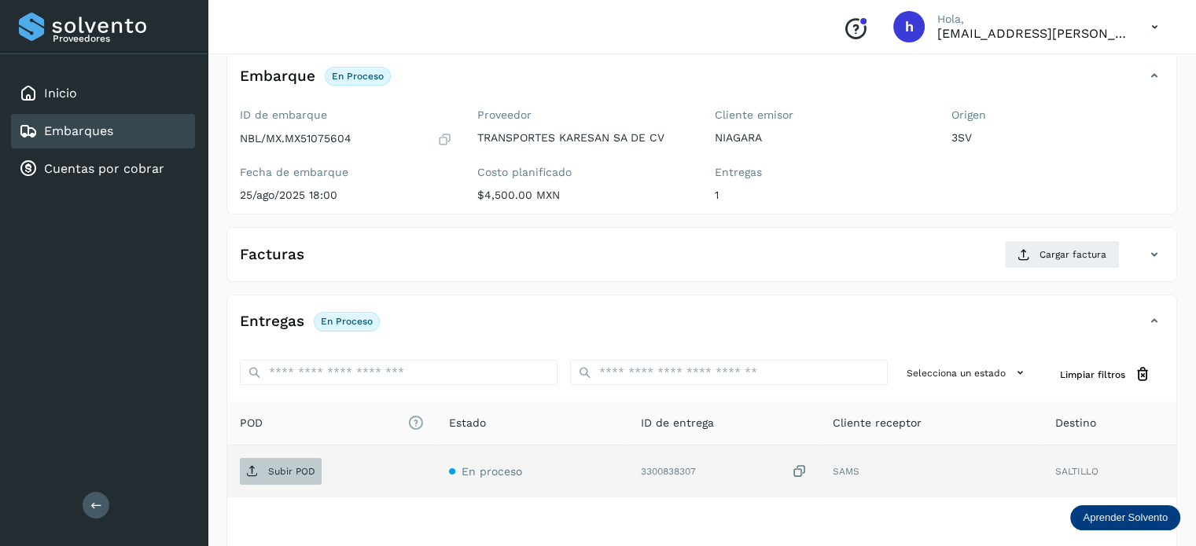
click at [307, 468] on p "Subir POD" at bounding box center [291, 471] width 47 height 11
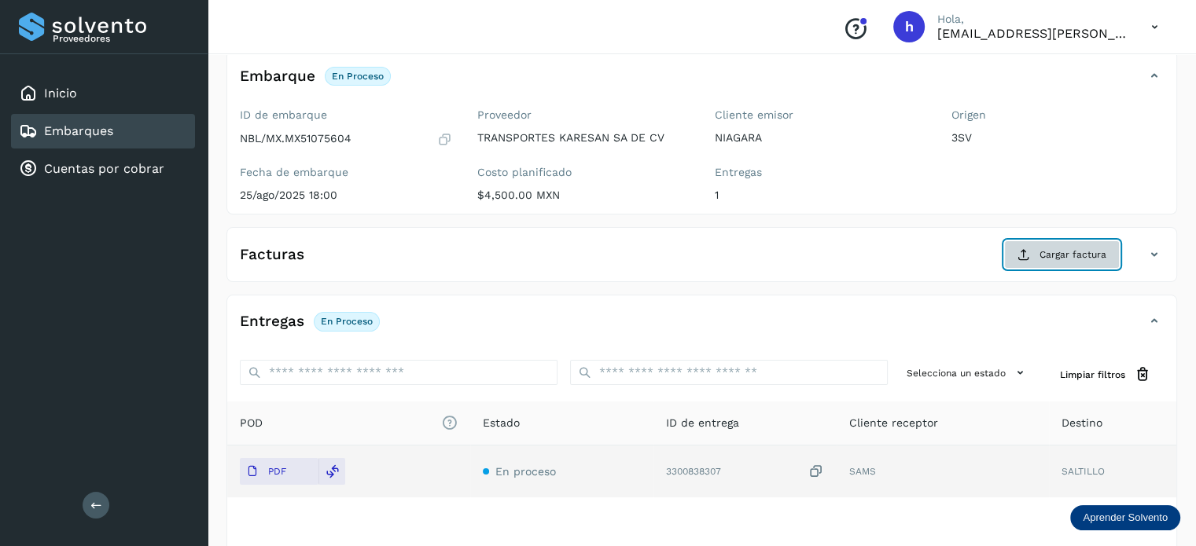
click at [1052, 253] on span "Cargar factura" at bounding box center [1072, 255] width 67 height 14
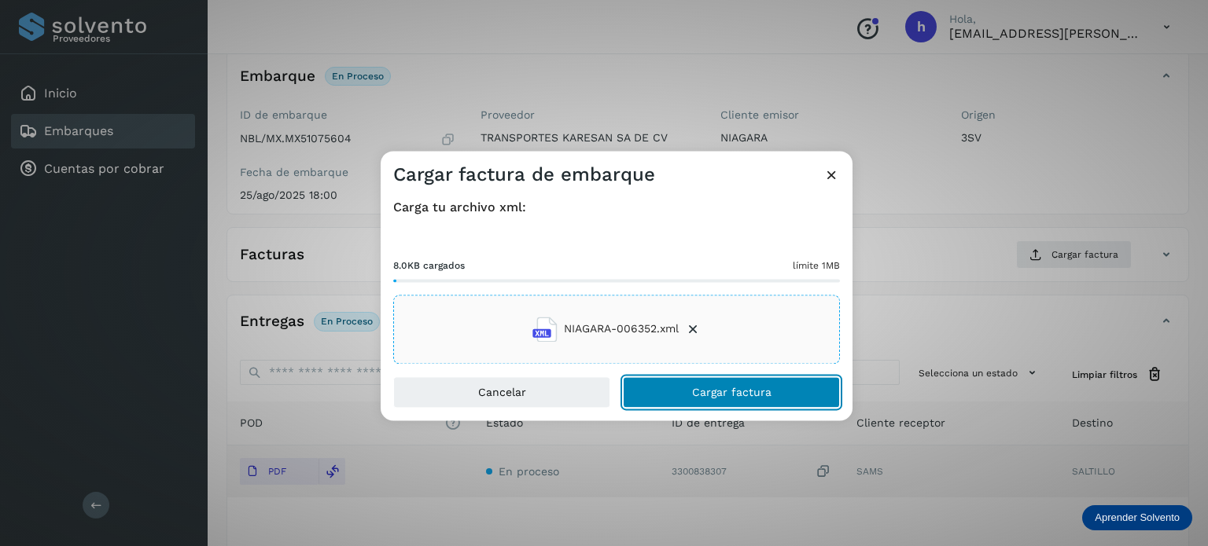
click at [803, 399] on button "Cargar factura" at bounding box center [731, 392] width 217 height 31
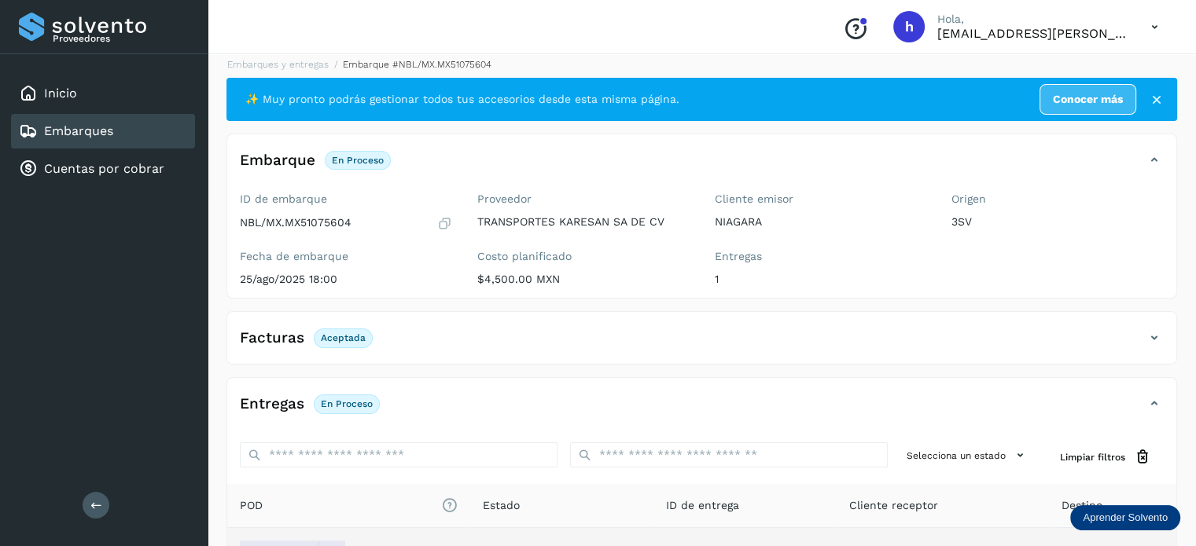
scroll to position [0, 0]
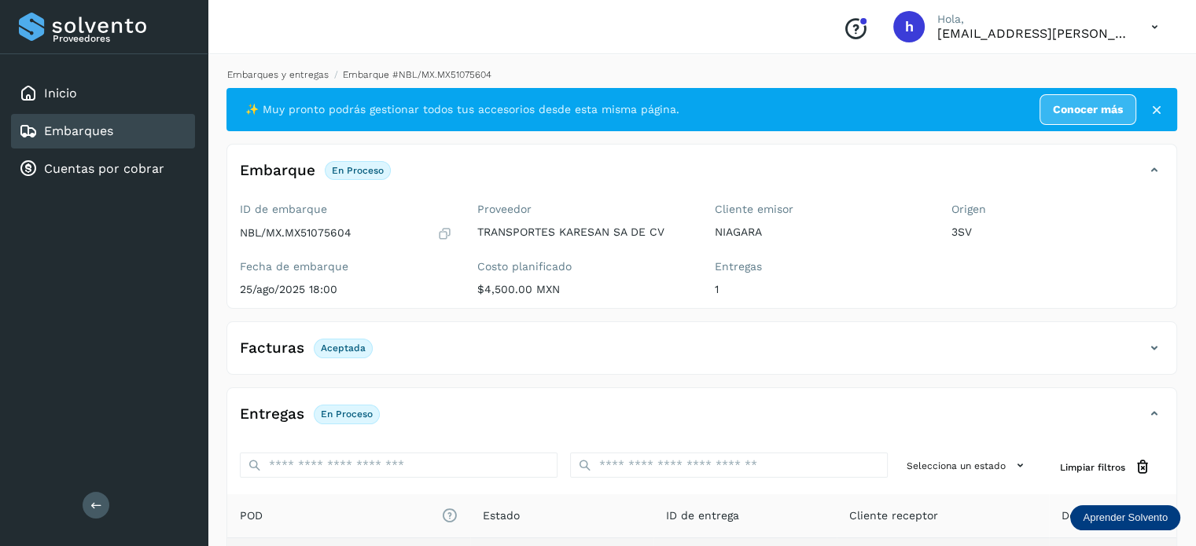
click at [295, 75] on link "Embarques y entregas" at bounding box center [277, 74] width 101 height 11
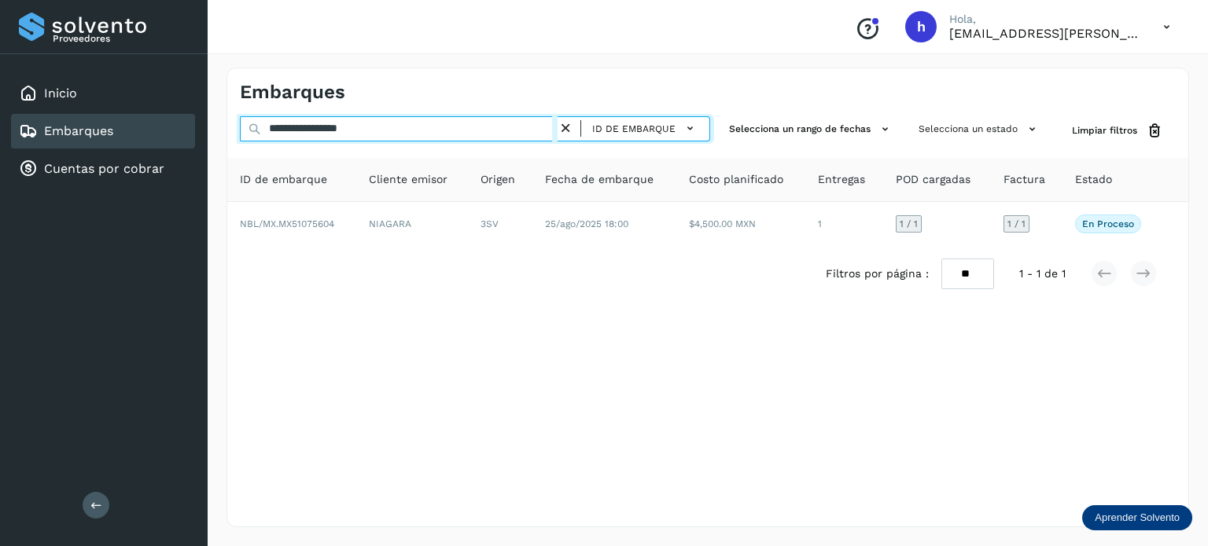
drag, startPoint x: 404, startPoint y: 133, endPoint x: 85, endPoint y: 198, distance: 325.8
click at [85, 198] on div "**********" at bounding box center [604, 273] width 1208 height 546
paste input "text"
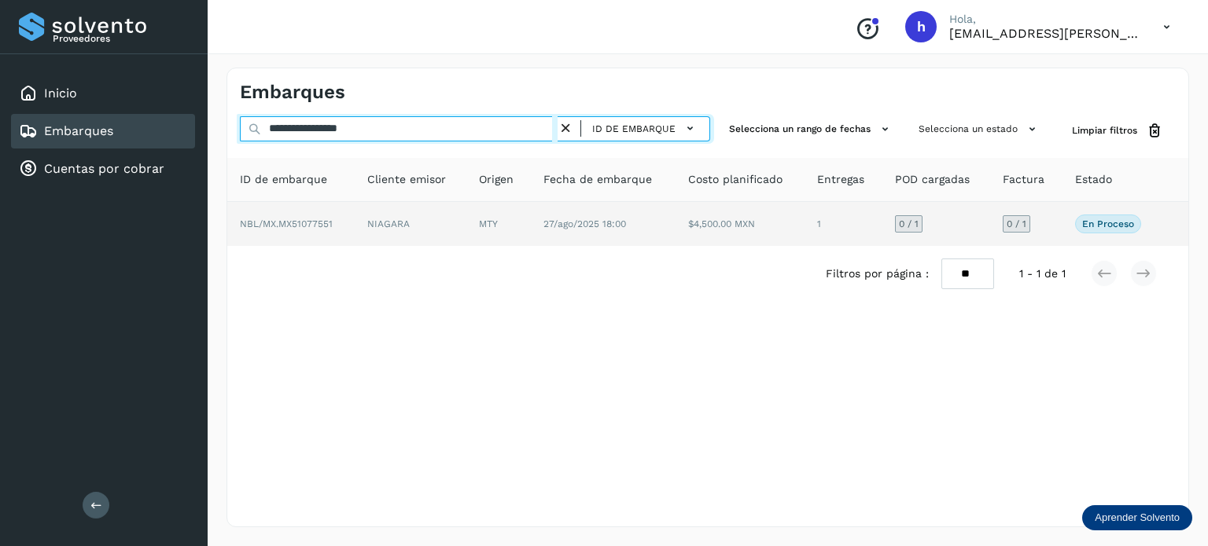
type input "**********"
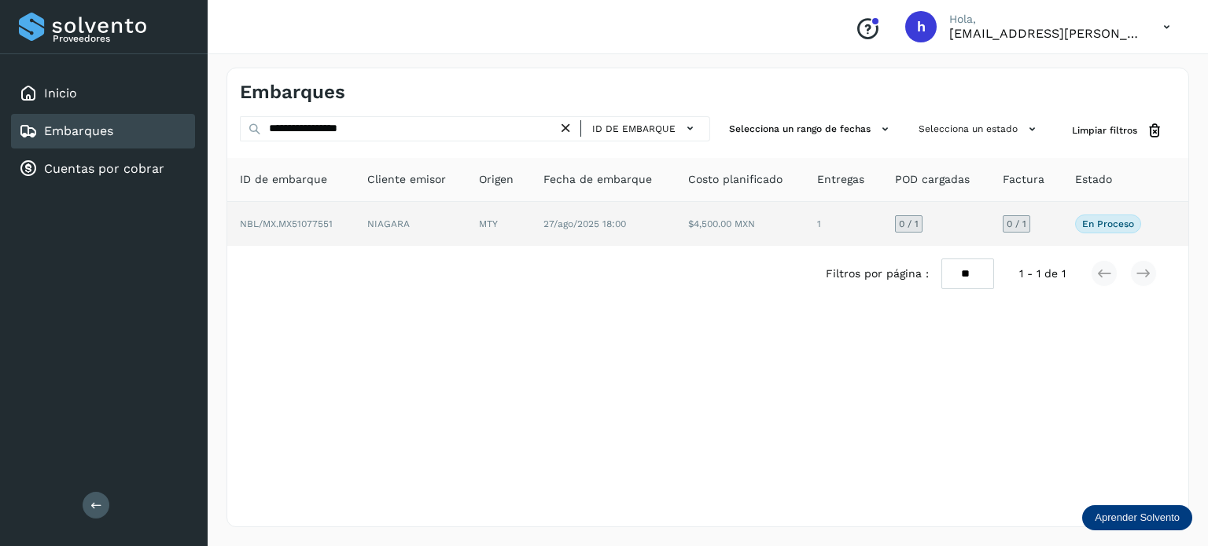
click at [329, 223] on span "NBL/MX.MX51077551" at bounding box center [286, 224] width 93 height 11
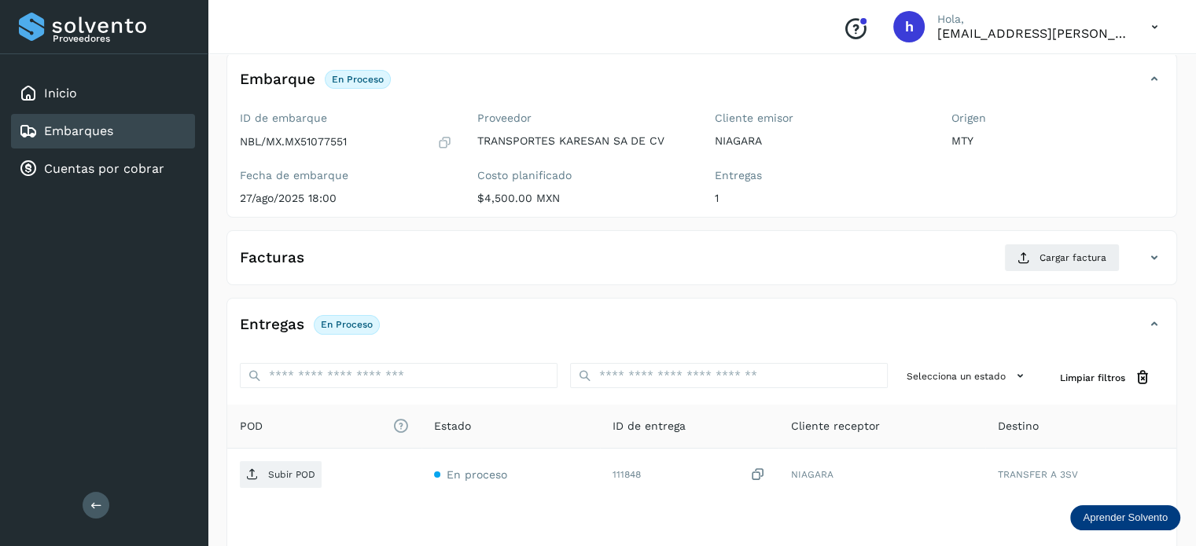
scroll to position [94, 0]
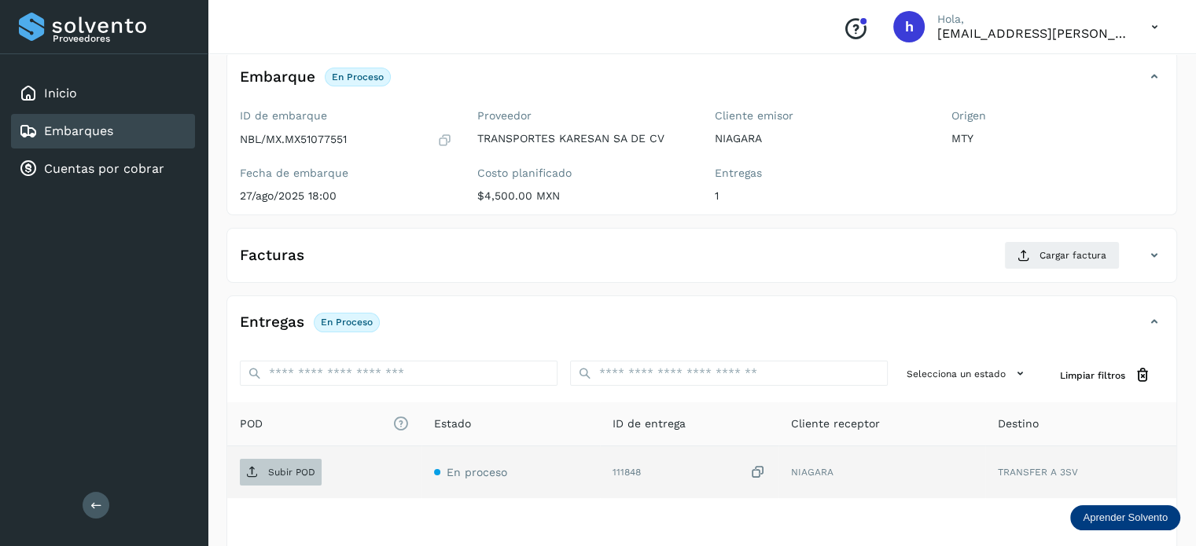
click at [283, 473] on p "Subir POD" at bounding box center [291, 472] width 47 height 11
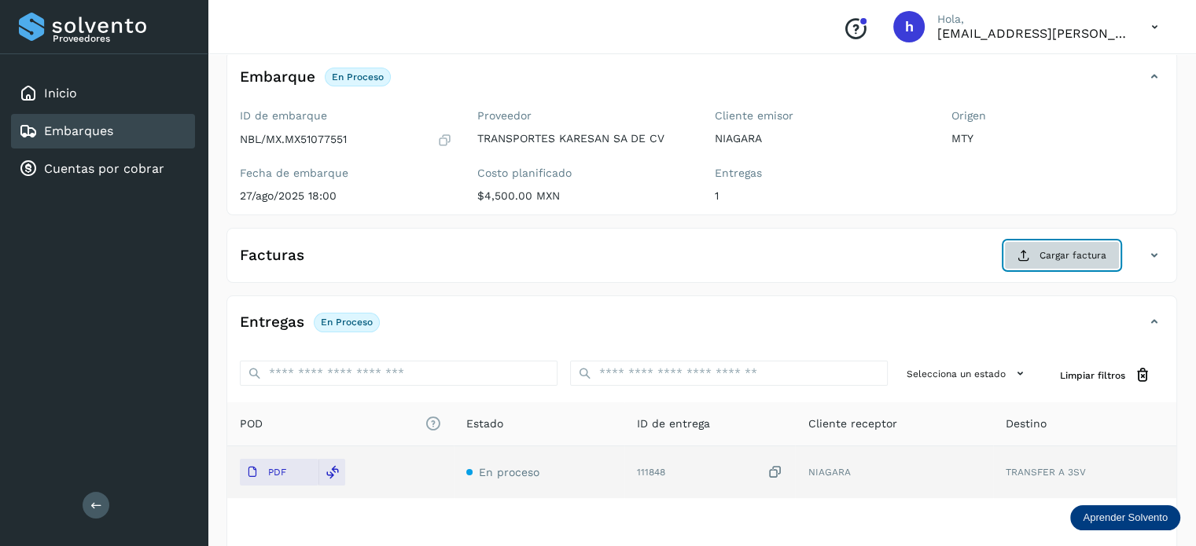
click at [1059, 248] on span "Cargar factura" at bounding box center [1072, 255] width 67 height 14
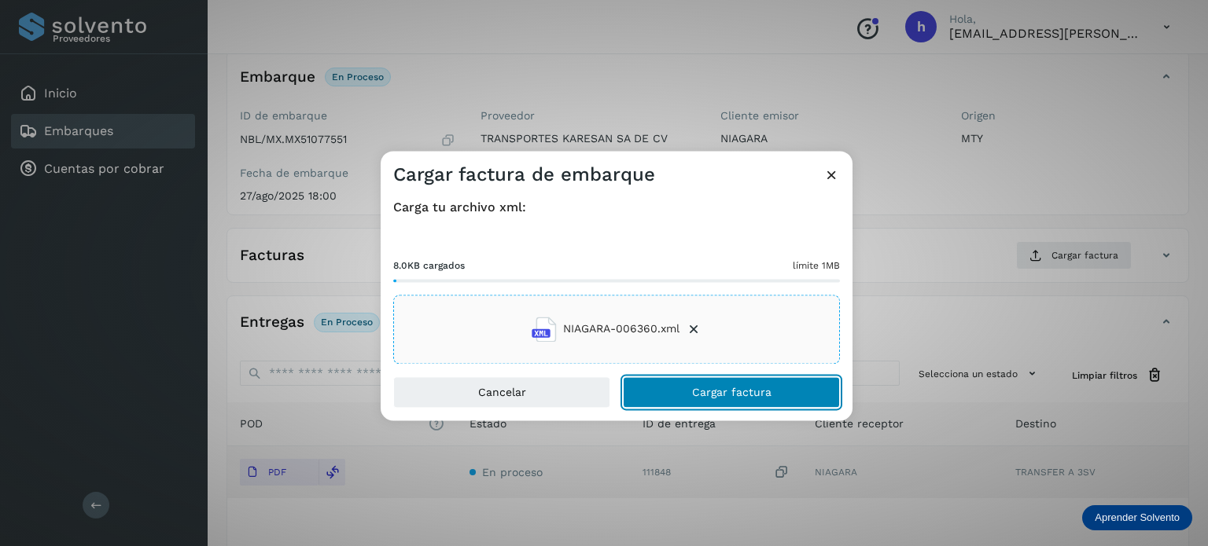
click at [792, 401] on button "Cargar factura" at bounding box center [731, 392] width 217 height 31
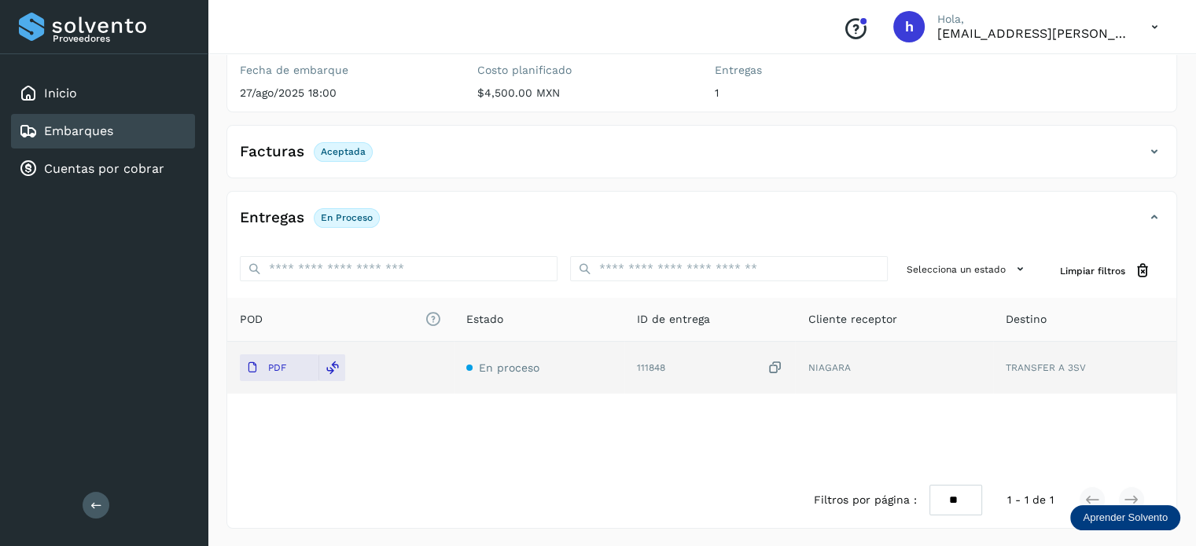
scroll to position [0, 0]
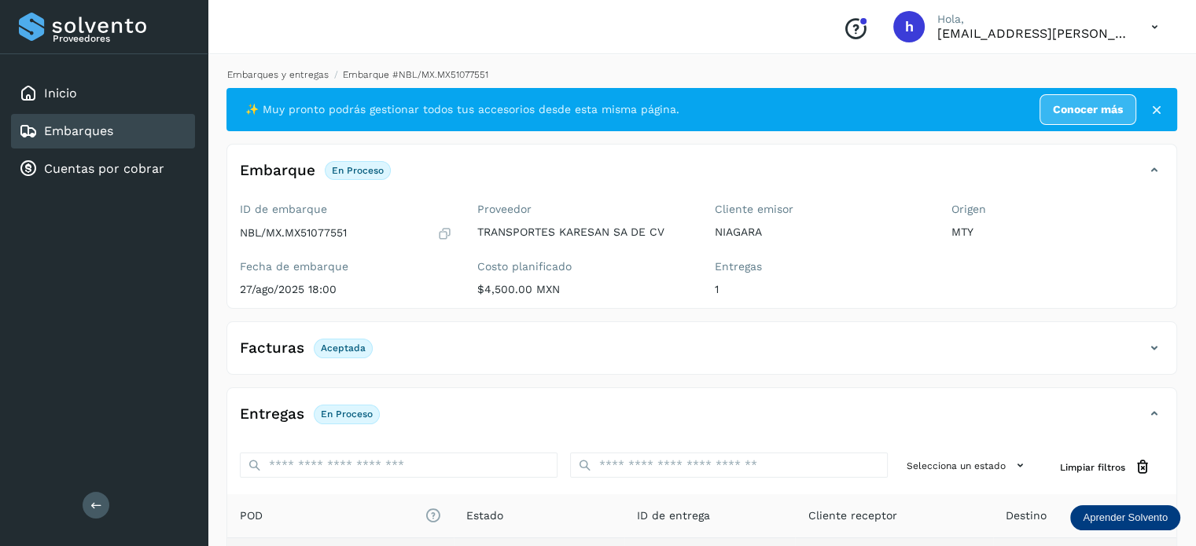
click at [281, 72] on link "Embarques y entregas" at bounding box center [277, 74] width 101 height 11
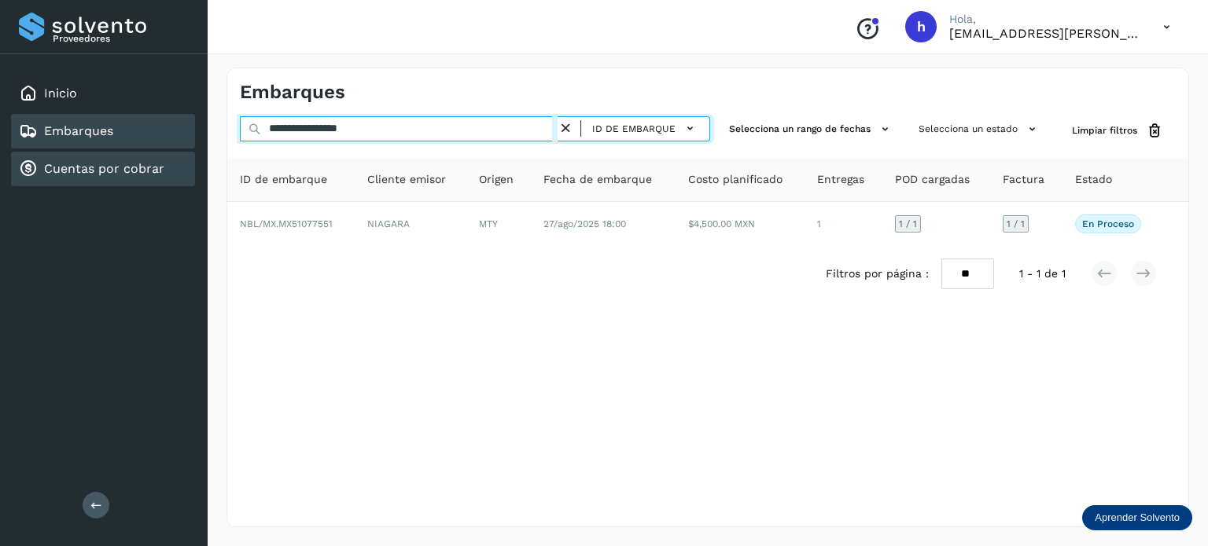
drag, startPoint x: 405, startPoint y: 124, endPoint x: 60, endPoint y: 164, distance: 347.5
click at [60, 164] on div "**********" at bounding box center [604, 273] width 1208 height 546
paste input "text"
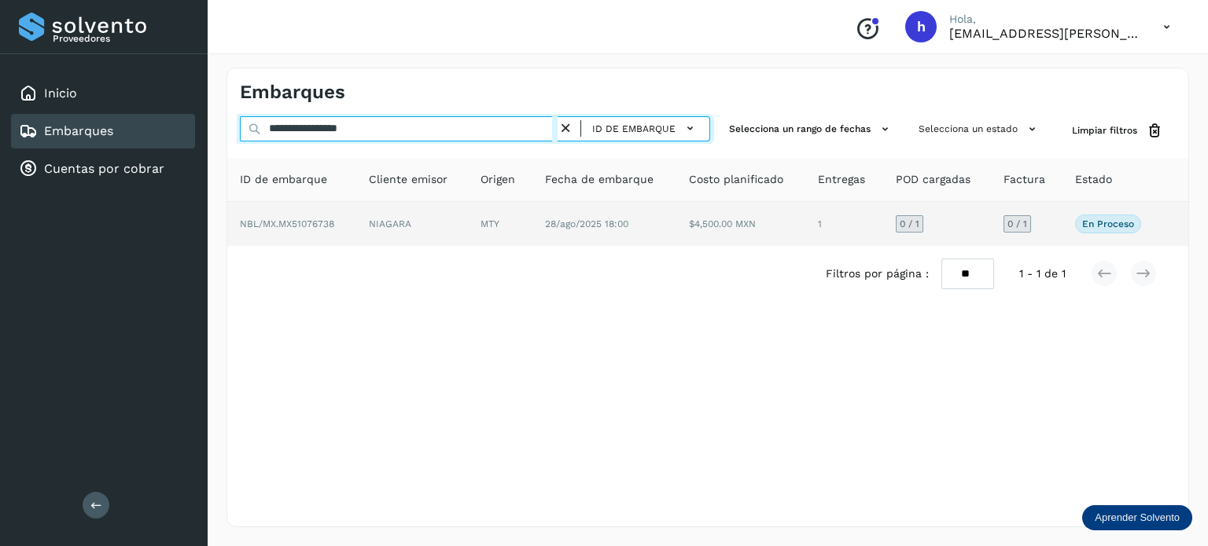
type input "**********"
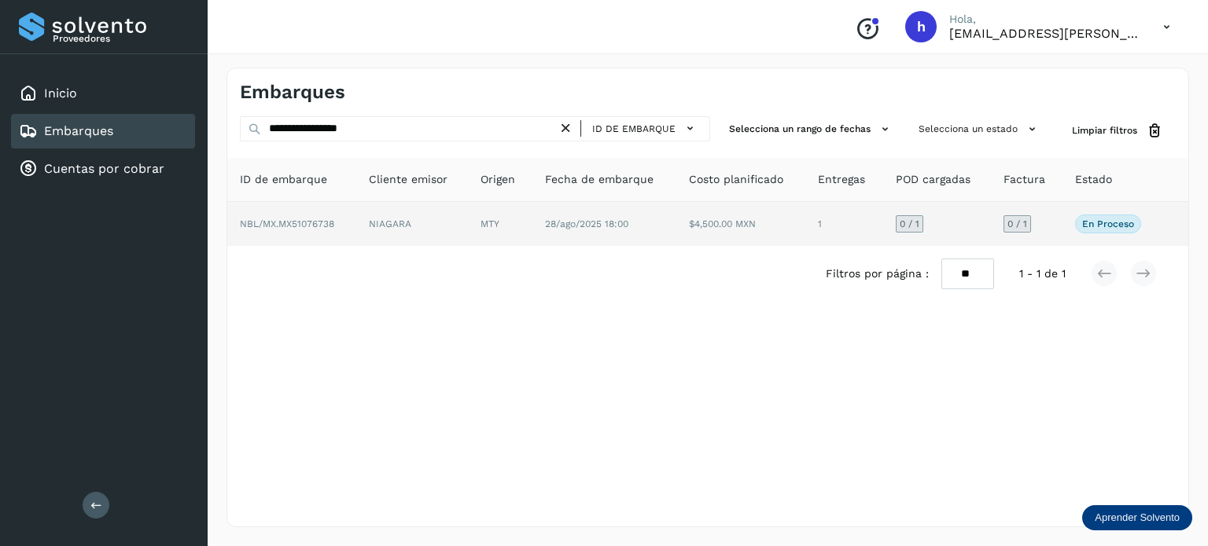
click at [322, 226] on span "NBL/MX.MX51076738" at bounding box center [287, 224] width 94 height 11
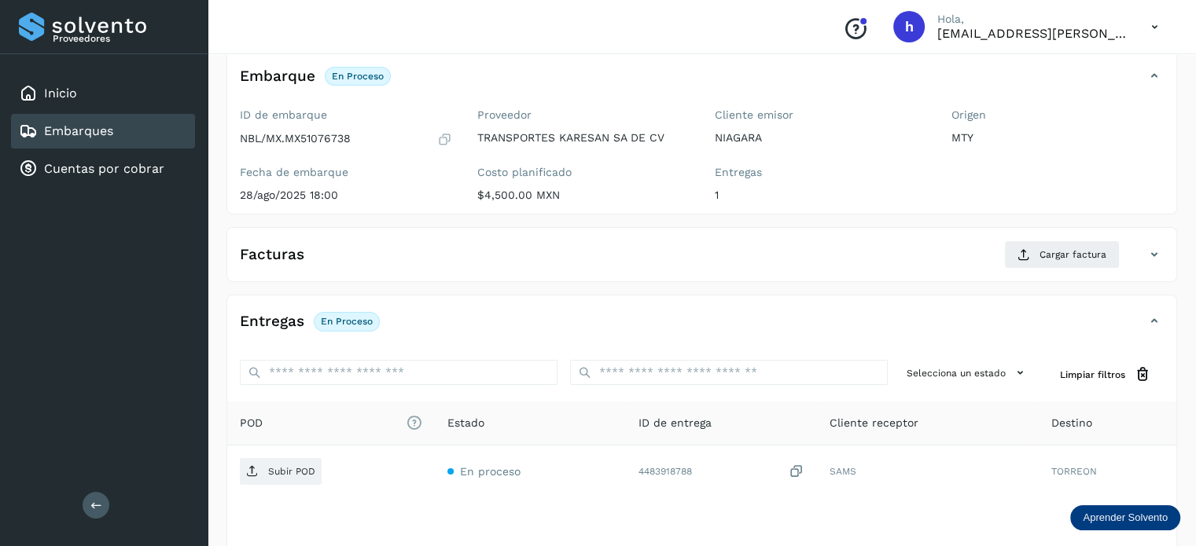
scroll to position [97, 0]
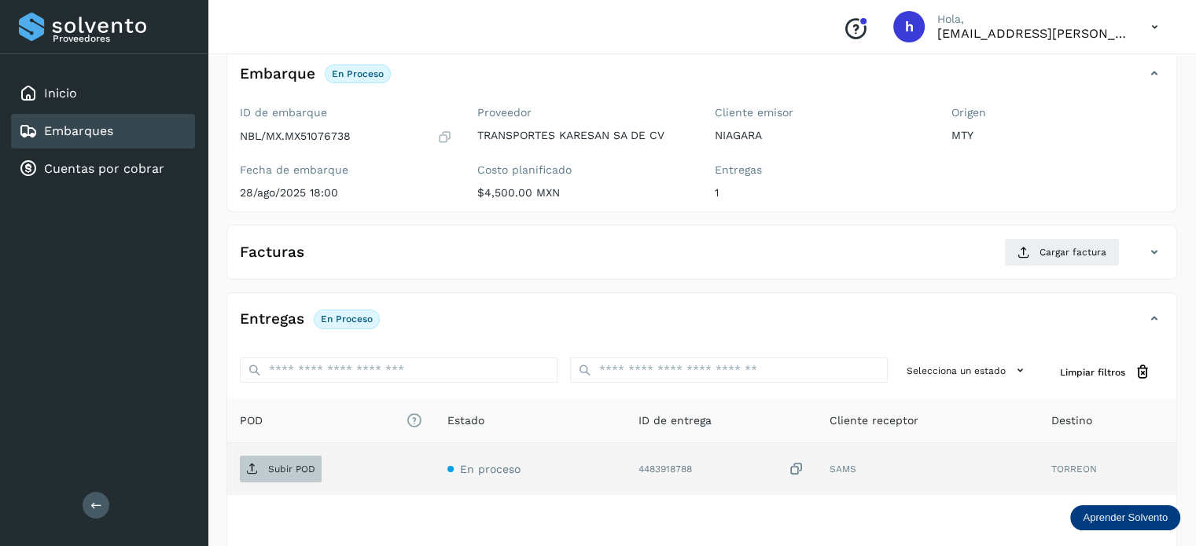
click at [293, 465] on p "Subir POD" at bounding box center [291, 469] width 47 height 11
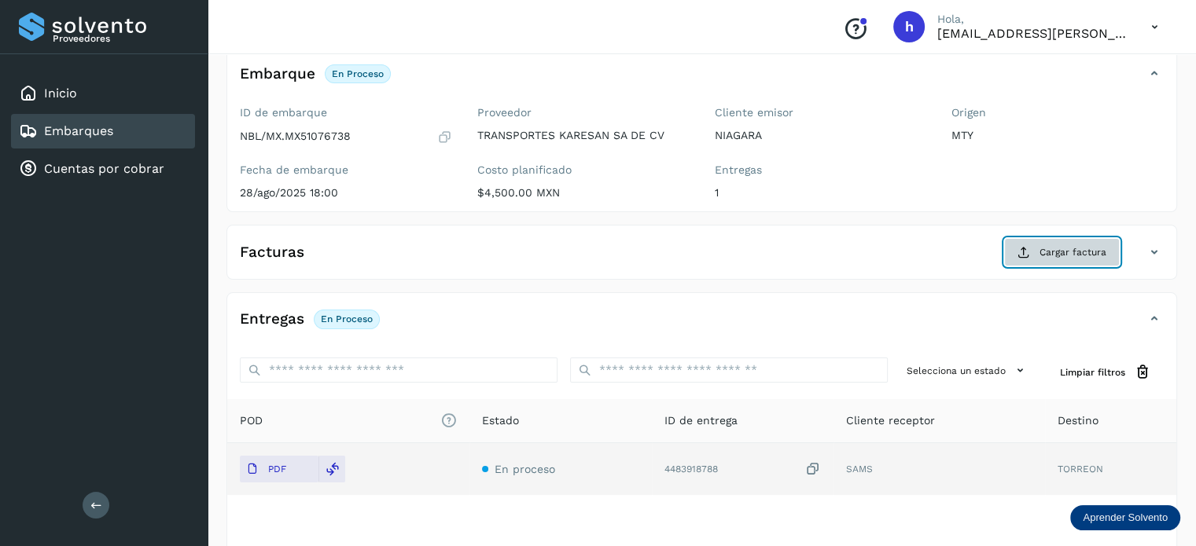
click at [1062, 247] on span "Cargar factura" at bounding box center [1072, 252] width 67 height 14
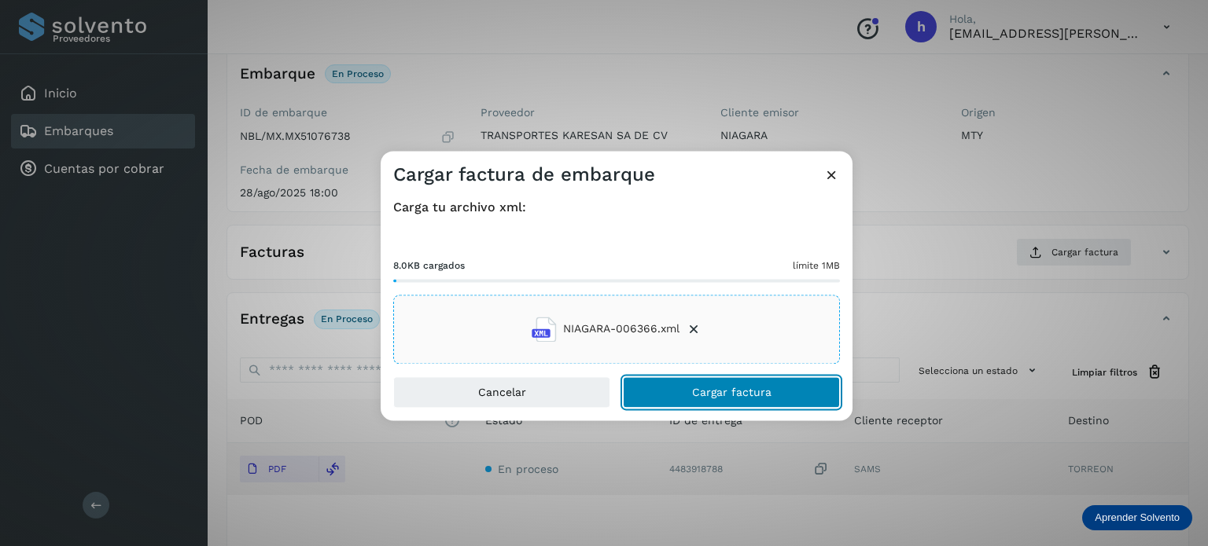
click at [783, 388] on button "Cargar factura" at bounding box center [731, 392] width 217 height 31
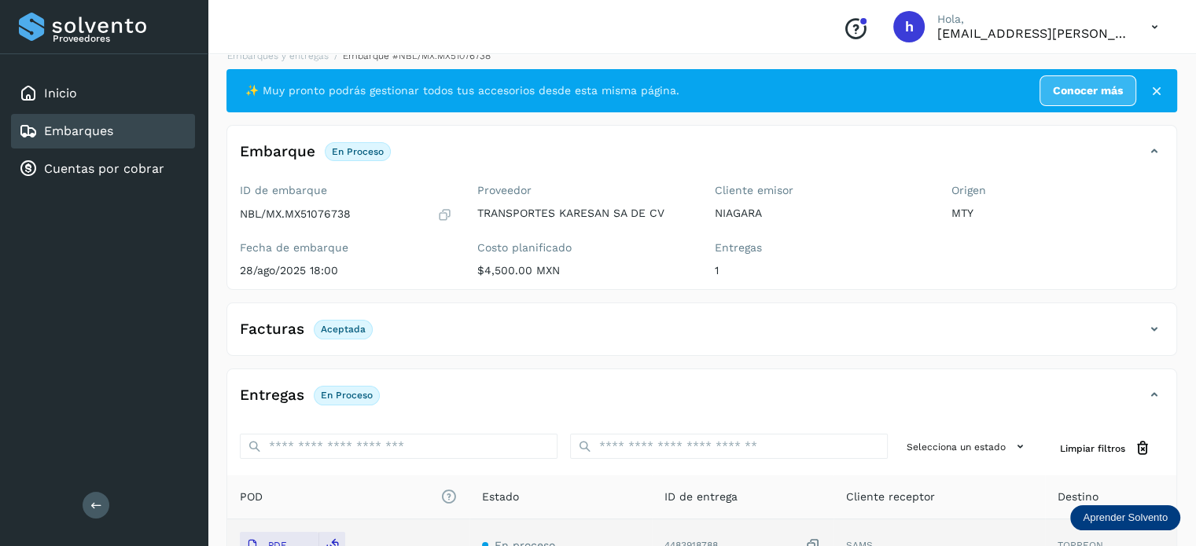
scroll to position [0, 0]
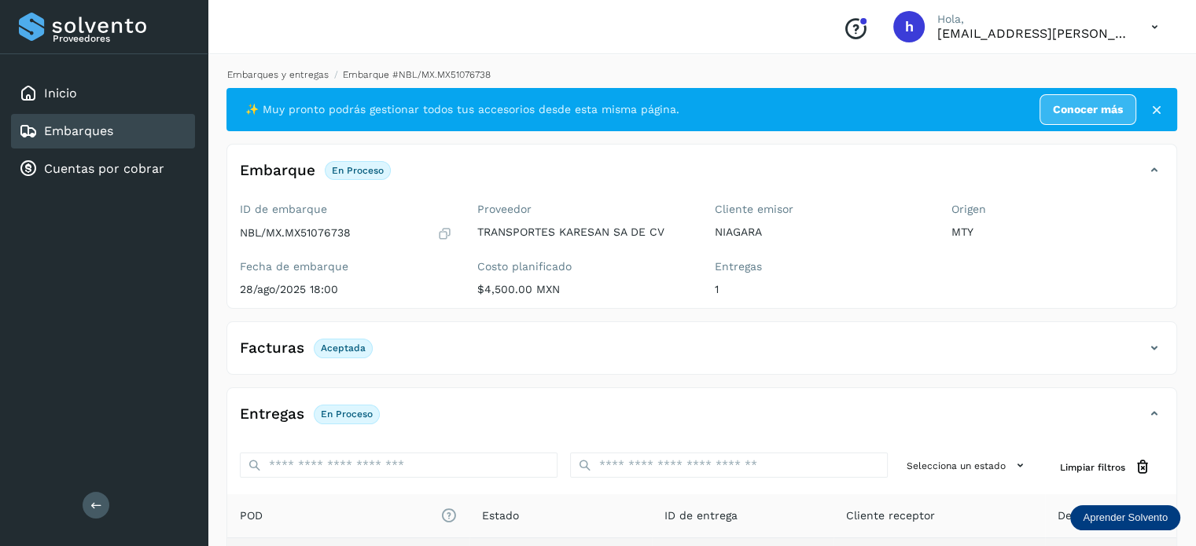
click at [298, 75] on link "Embarques y entregas" at bounding box center [277, 74] width 101 height 11
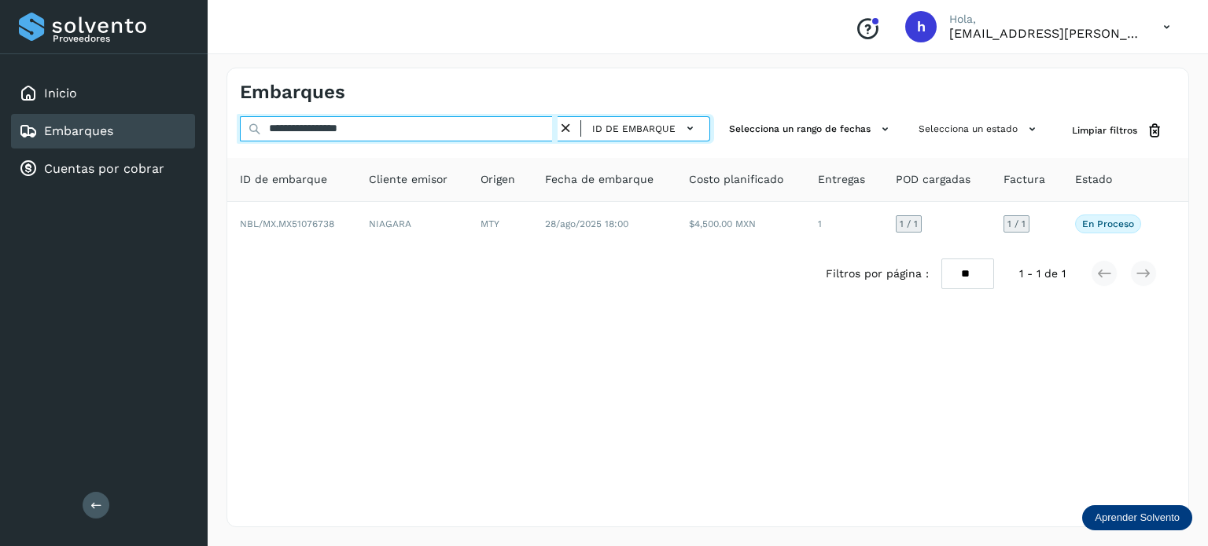
drag, startPoint x: 392, startPoint y: 133, endPoint x: 85, endPoint y: 149, distance: 307.1
click at [85, 149] on div "**********" at bounding box center [604, 273] width 1208 height 546
paste input "text"
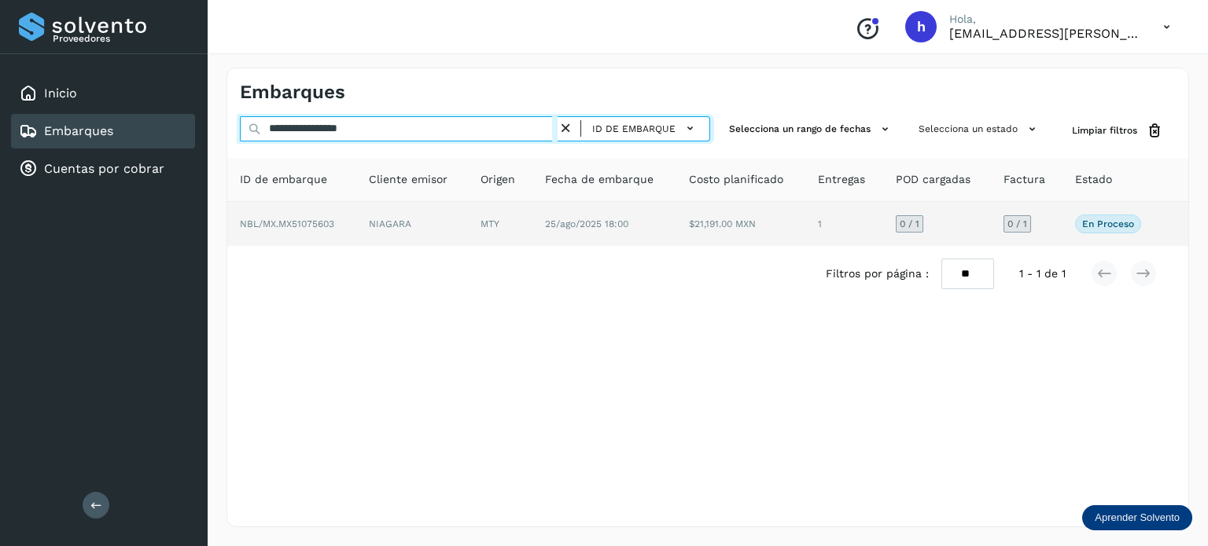
type input "**********"
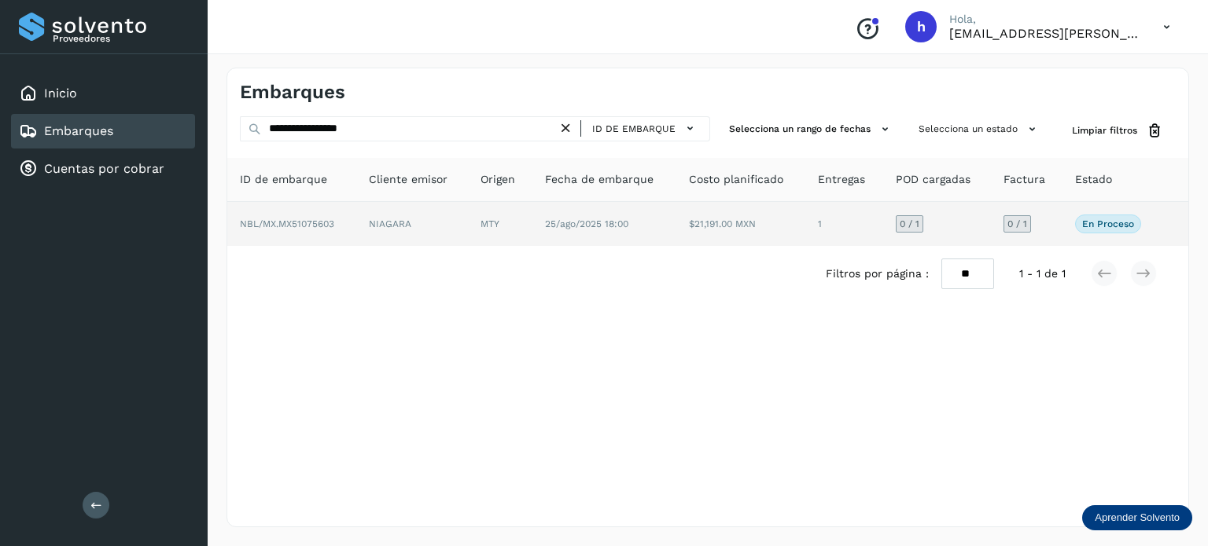
click at [312, 223] on span "NBL/MX.MX51075603" at bounding box center [287, 224] width 94 height 11
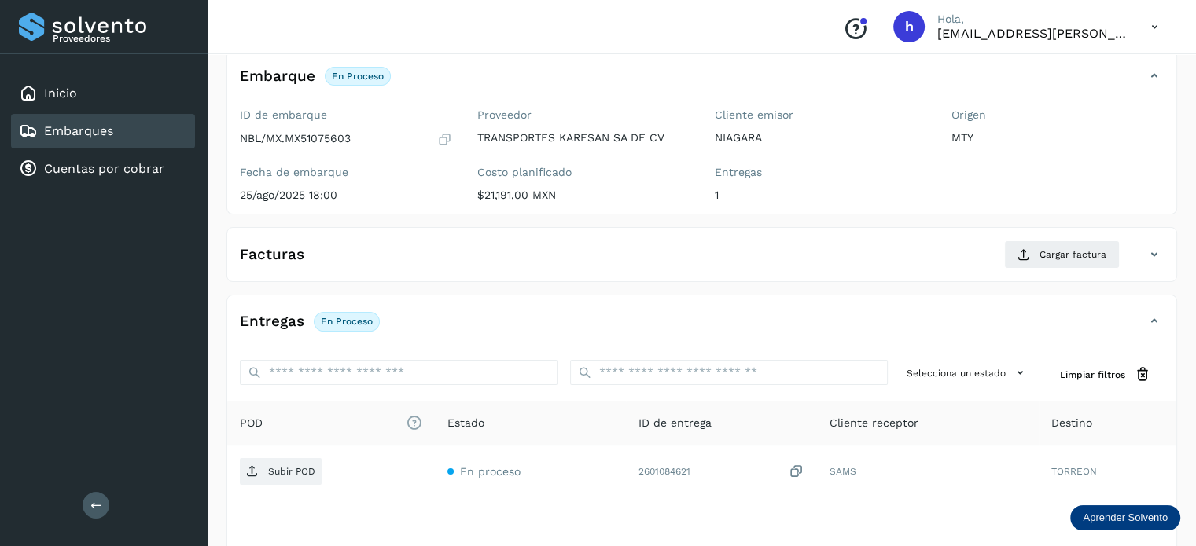
scroll to position [100, 0]
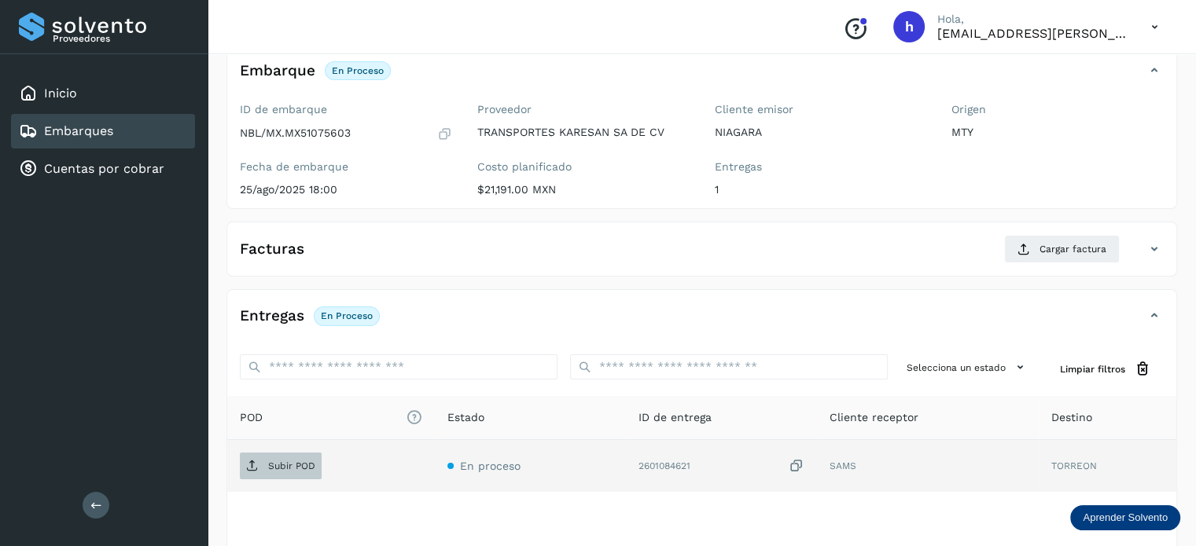
click at [293, 461] on p "Subir POD" at bounding box center [291, 466] width 47 height 11
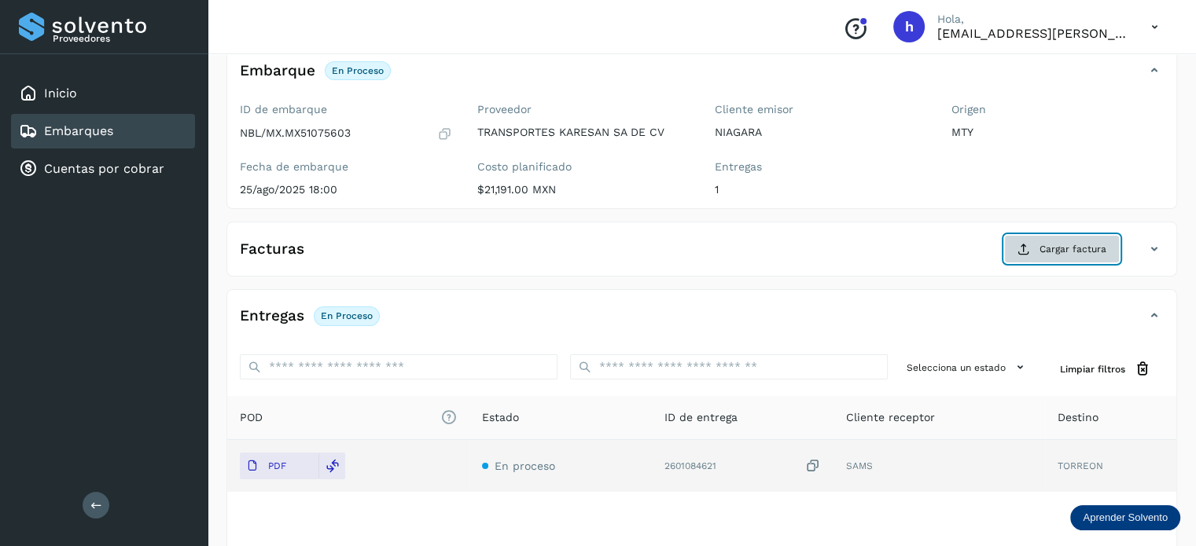
click at [1047, 248] on span "Cargar factura" at bounding box center [1072, 249] width 67 height 14
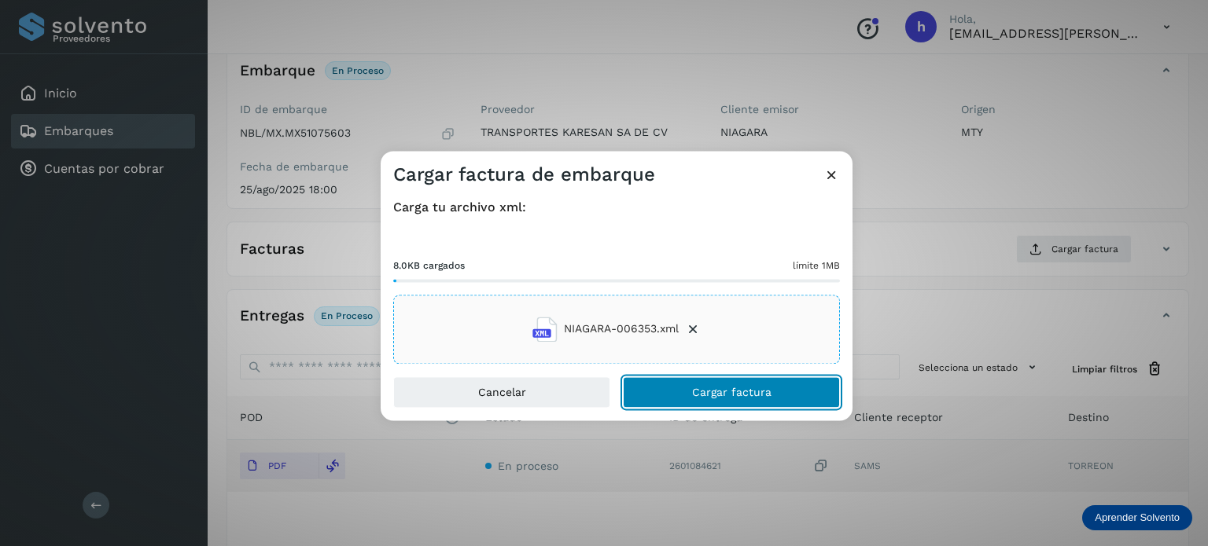
click at [783, 393] on button "Cargar factura" at bounding box center [731, 392] width 217 height 31
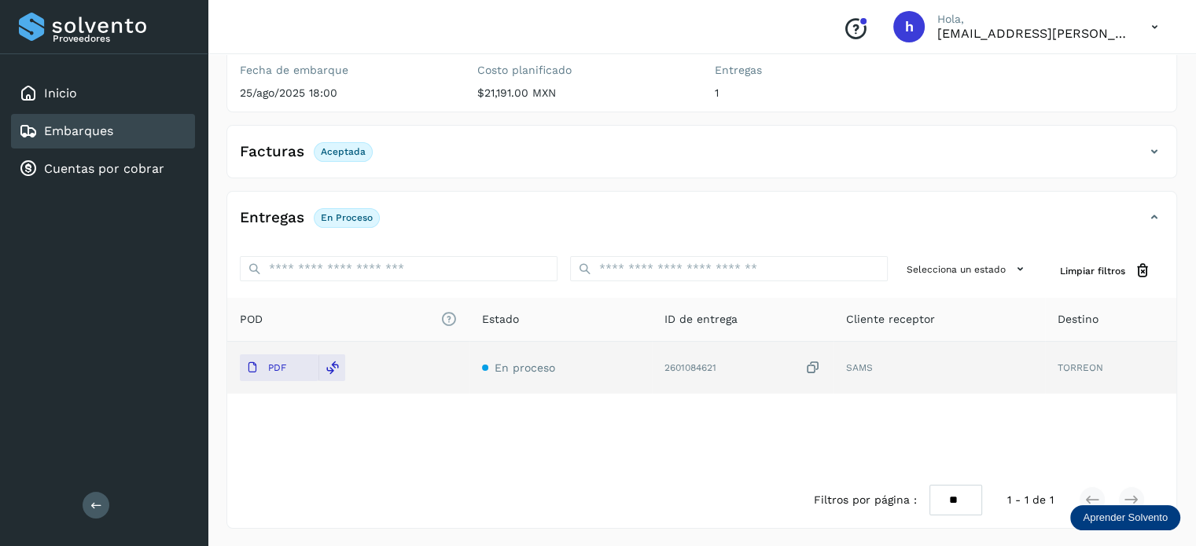
scroll to position [0, 0]
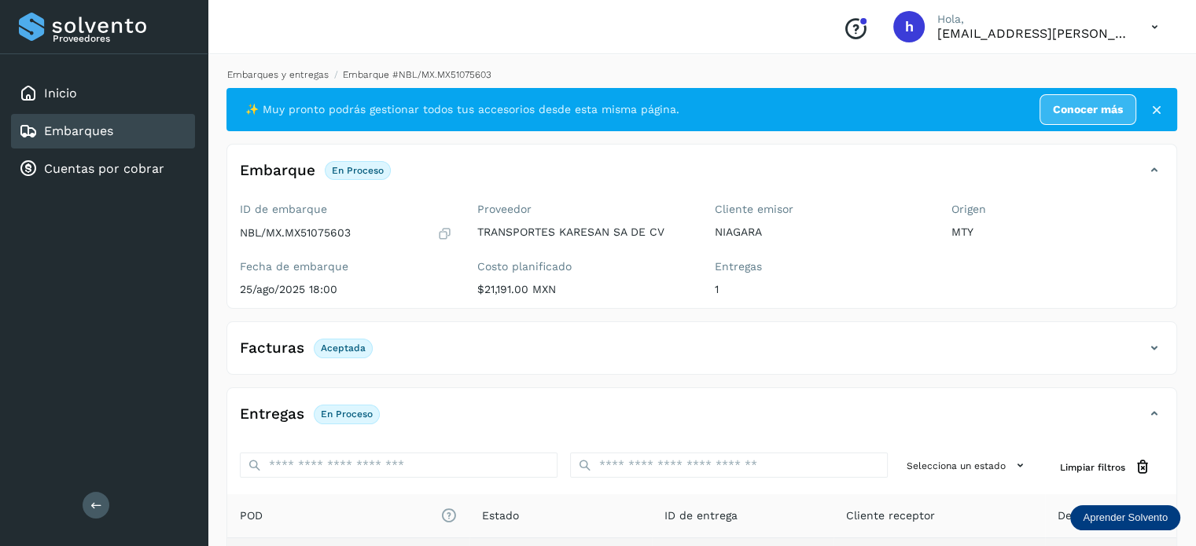
click at [305, 73] on link "Embarques y entregas" at bounding box center [277, 74] width 101 height 11
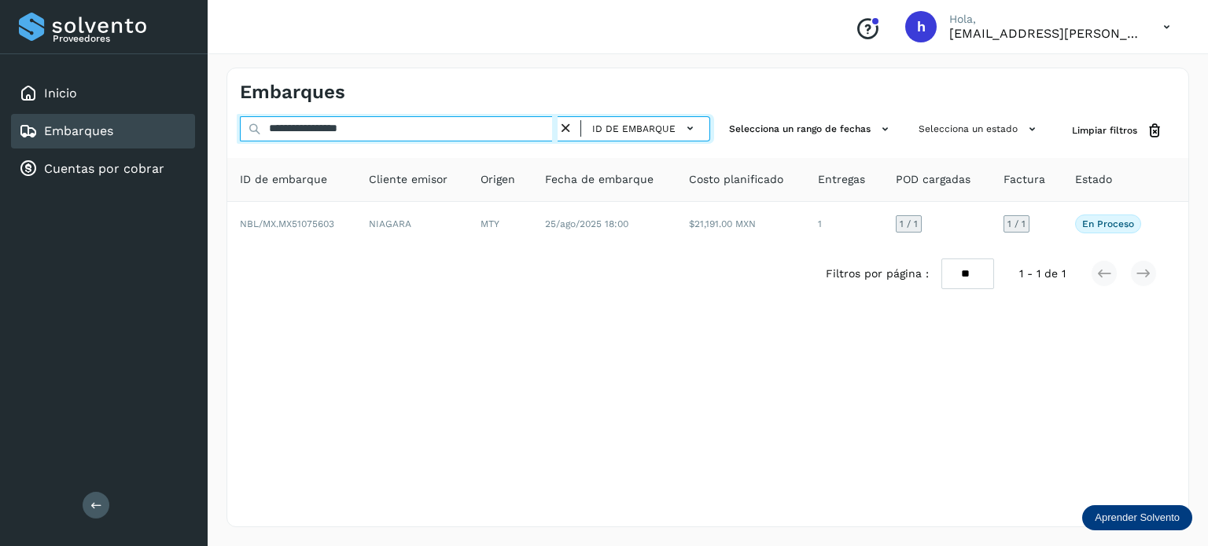
drag, startPoint x: 390, startPoint y: 125, endPoint x: 157, endPoint y: 131, distance: 232.8
click at [157, 131] on div "**********" at bounding box center [604, 273] width 1208 height 546
paste input "text"
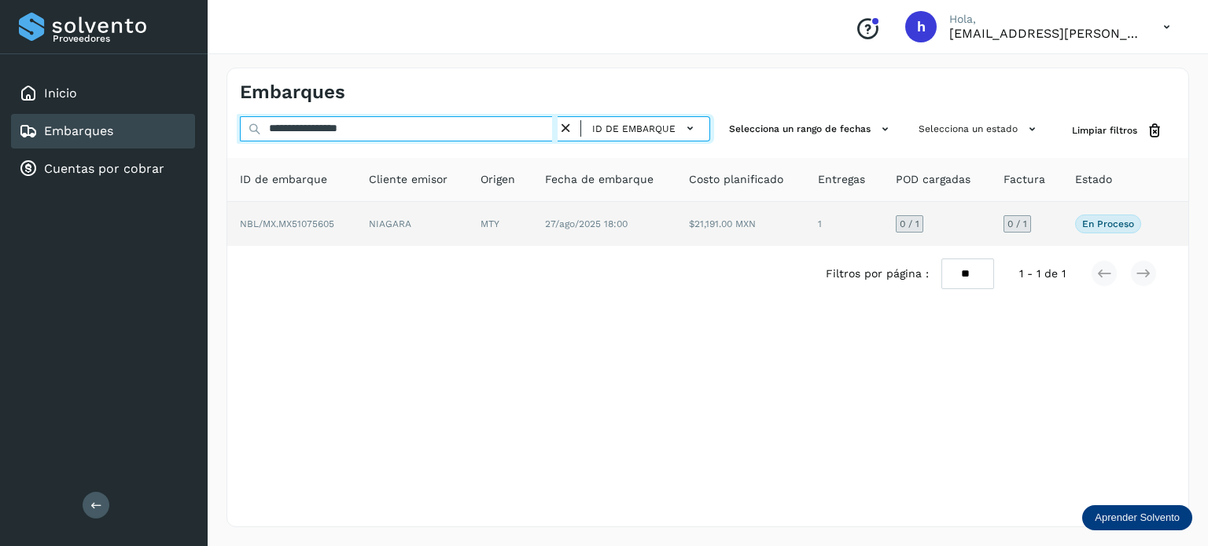
type input "**********"
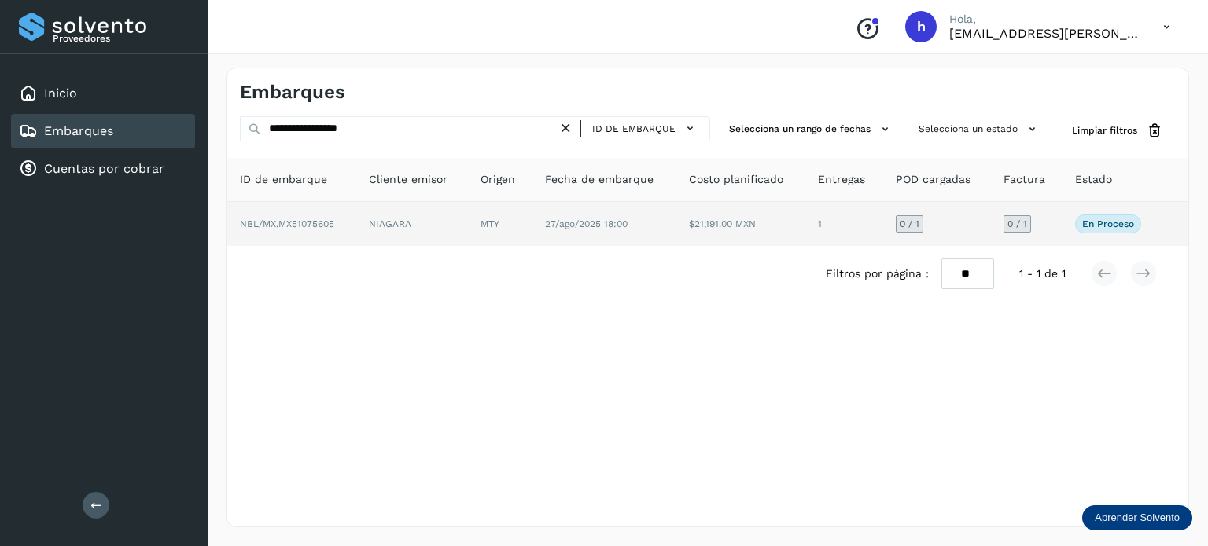
click at [313, 221] on span "NBL/MX.MX51075605" at bounding box center [287, 224] width 94 height 11
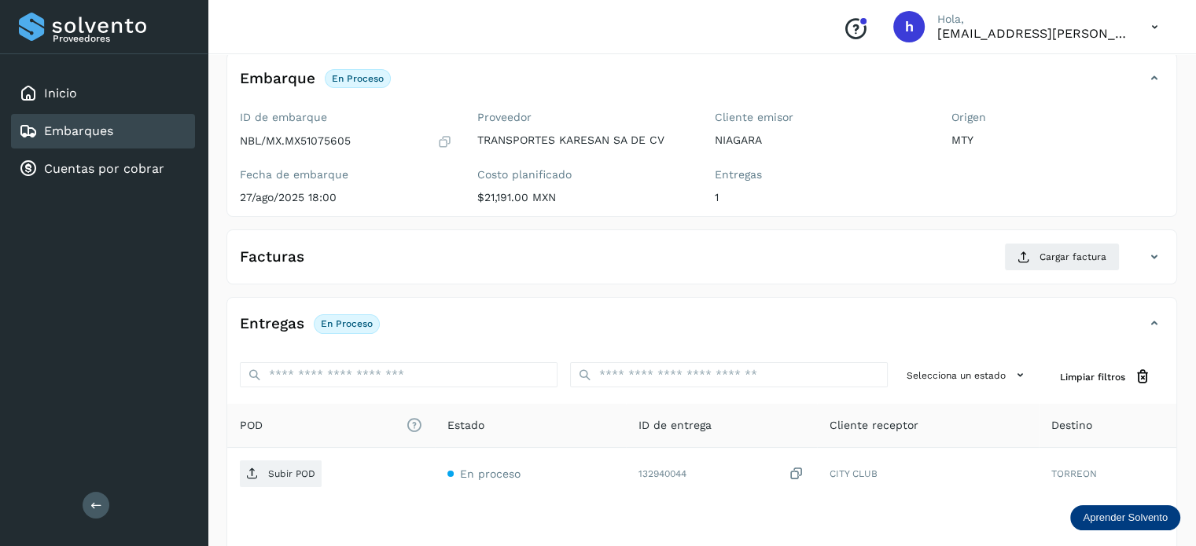
scroll to position [94, 0]
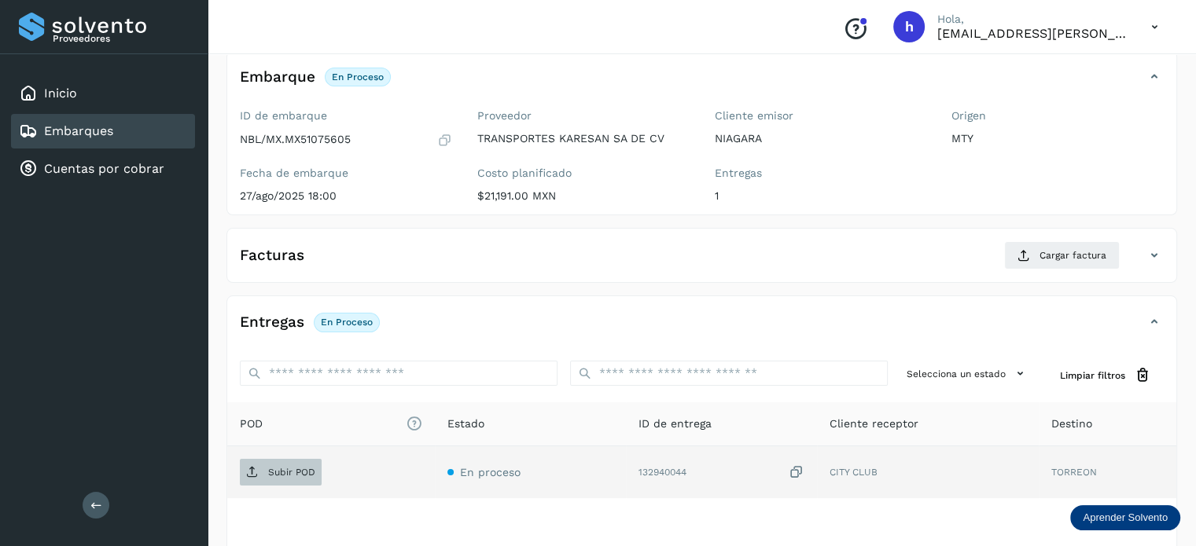
click at [289, 469] on p "Subir POD" at bounding box center [291, 472] width 47 height 11
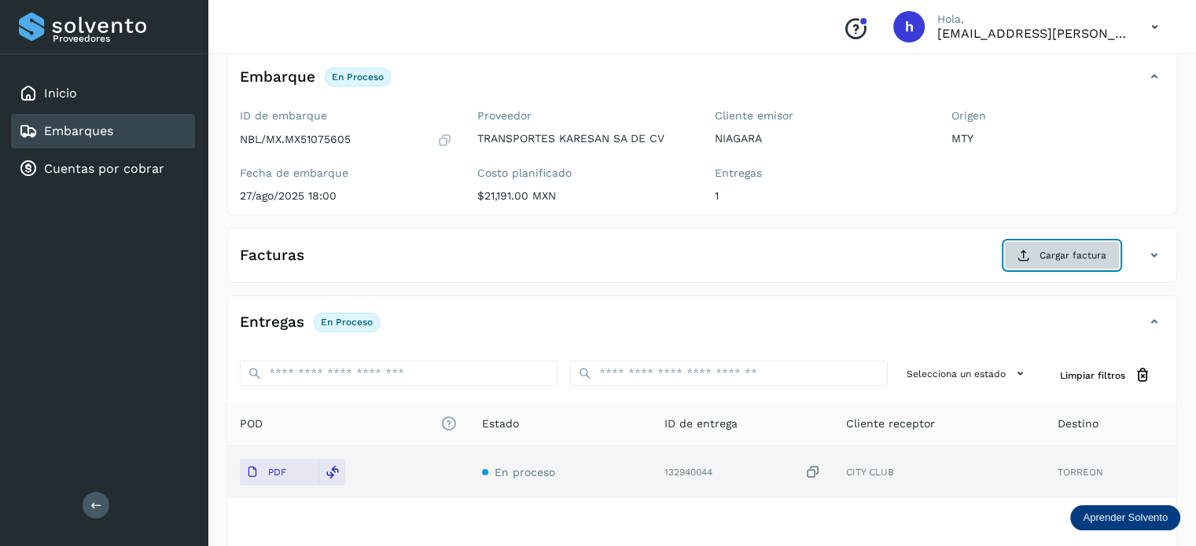
click at [1057, 253] on span "Cargar factura" at bounding box center [1072, 255] width 67 height 14
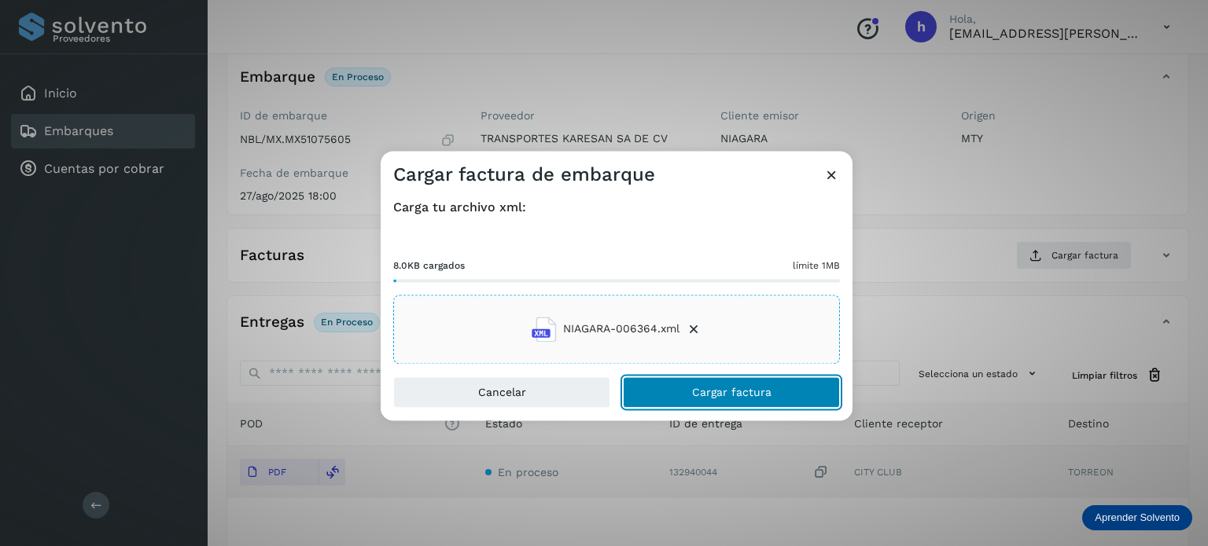
click at [798, 395] on button "Cargar factura" at bounding box center [731, 392] width 217 height 31
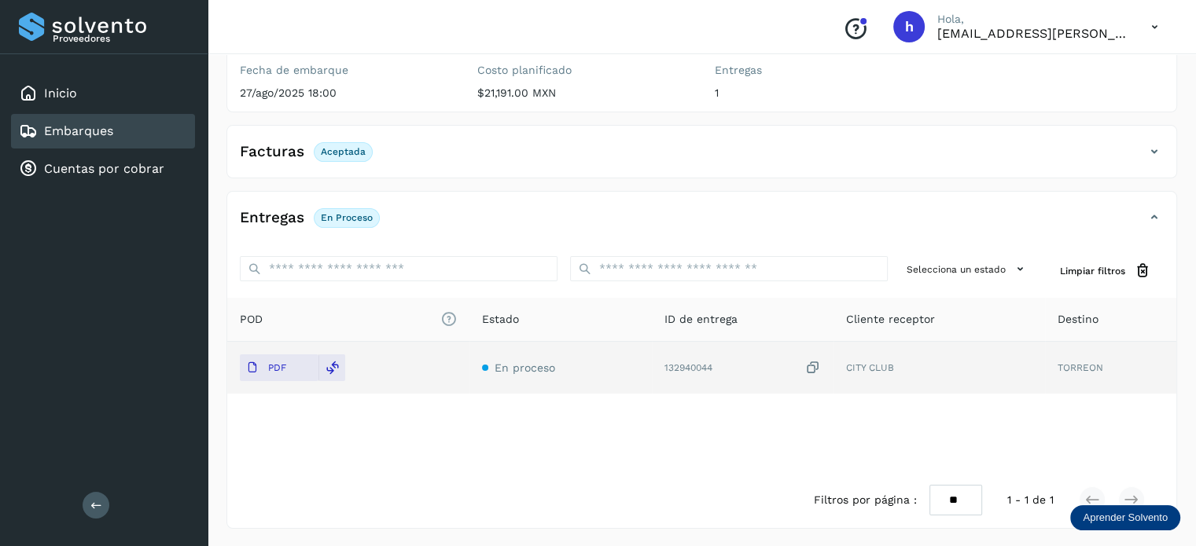
scroll to position [0, 0]
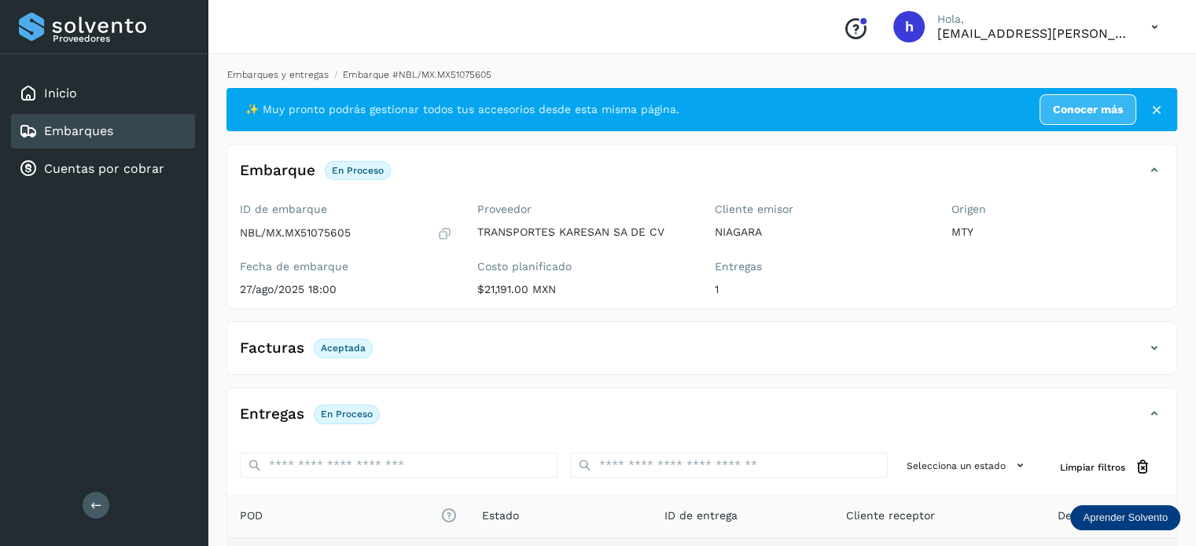
click at [283, 75] on link "Embarques y entregas" at bounding box center [277, 74] width 101 height 11
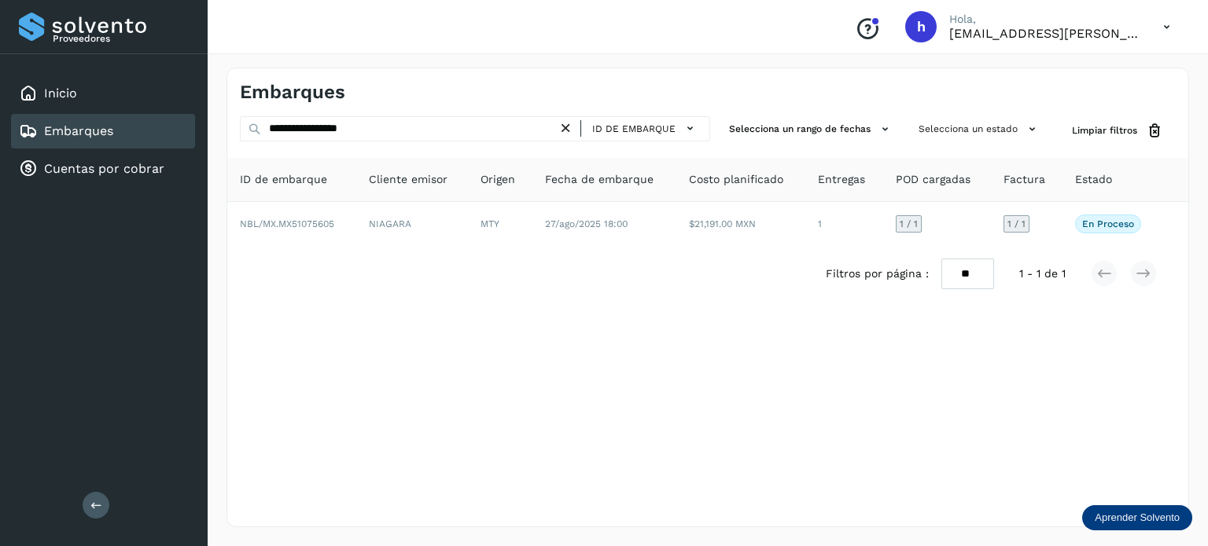
click at [403, 116] on div "**********" at bounding box center [475, 128] width 470 height 25
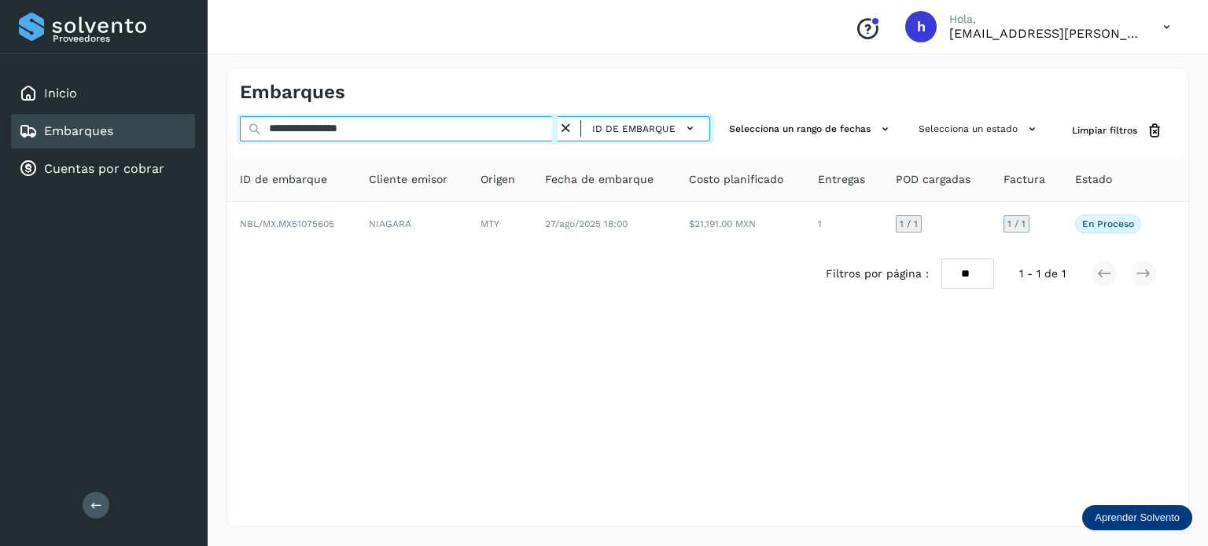
drag, startPoint x: 406, startPoint y: 125, endPoint x: 86, endPoint y: 145, distance: 319.9
click at [86, 145] on div "**********" at bounding box center [604, 273] width 1208 height 546
paste input "text"
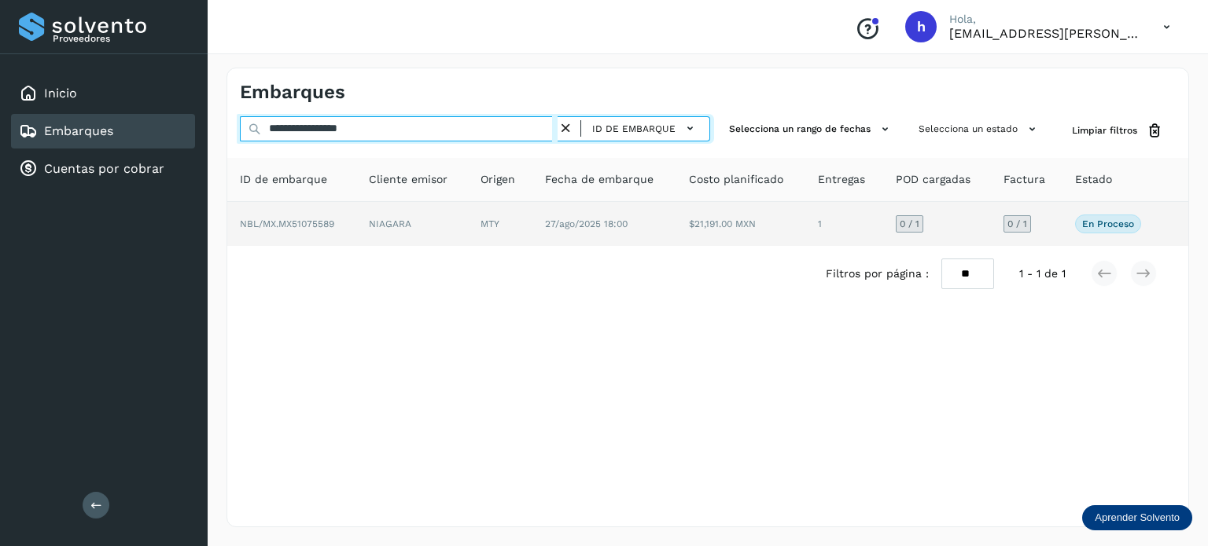
type input "**********"
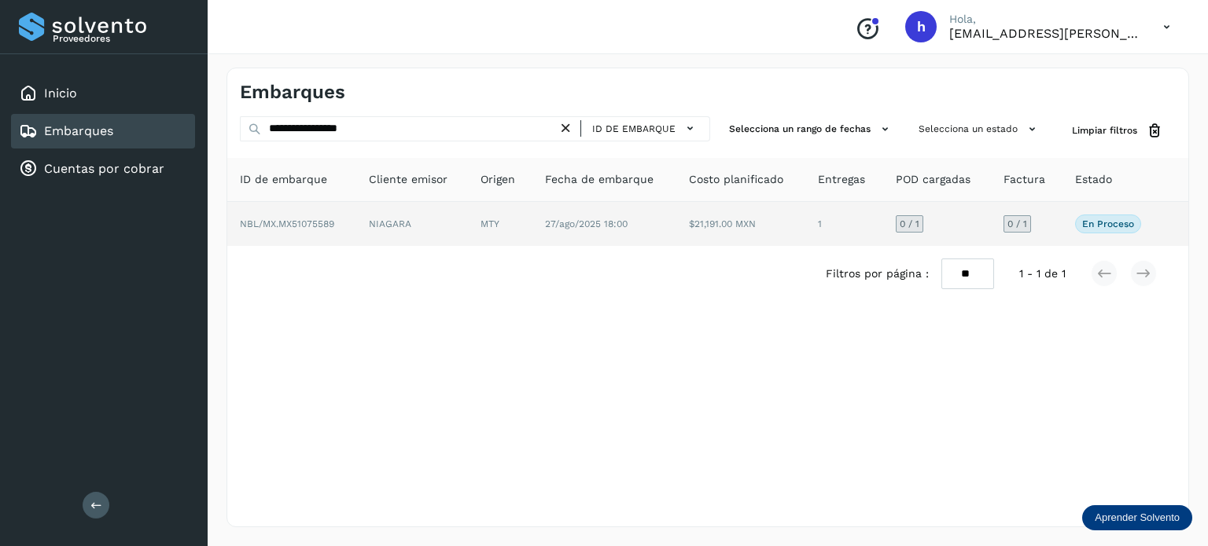
click at [326, 226] on span "NBL/MX.MX51075589" at bounding box center [287, 224] width 94 height 11
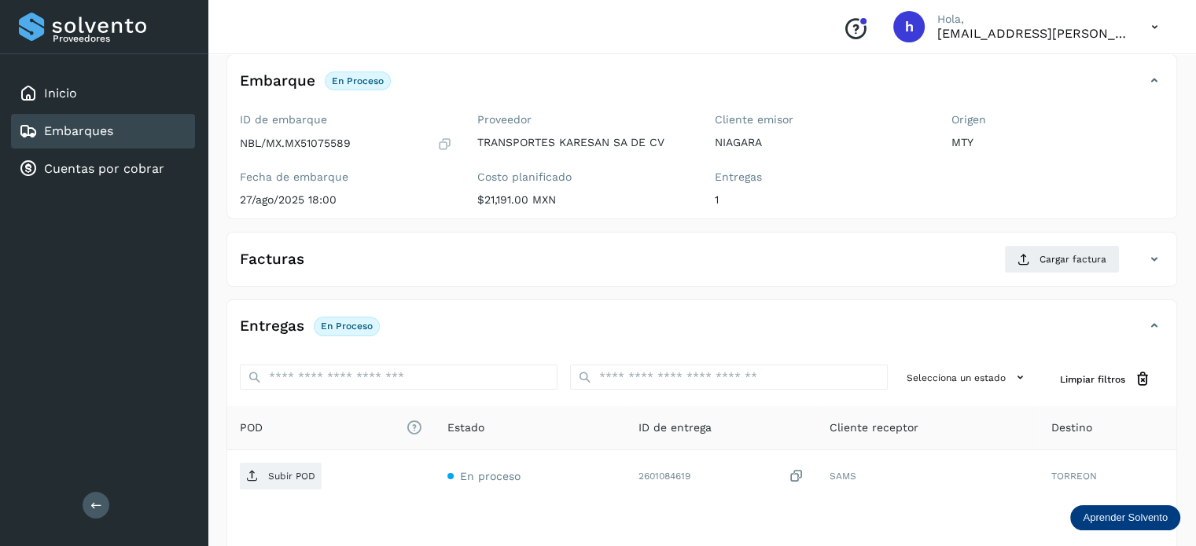
scroll to position [92, 0]
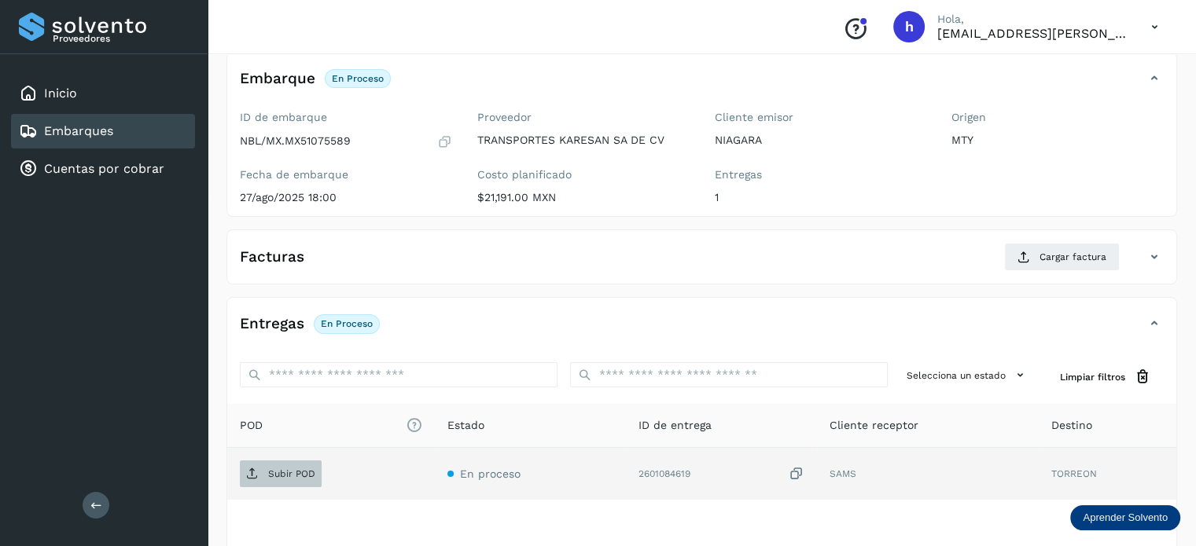
click at [293, 463] on span "Subir POD" at bounding box center [281, 474] width 82 height 25
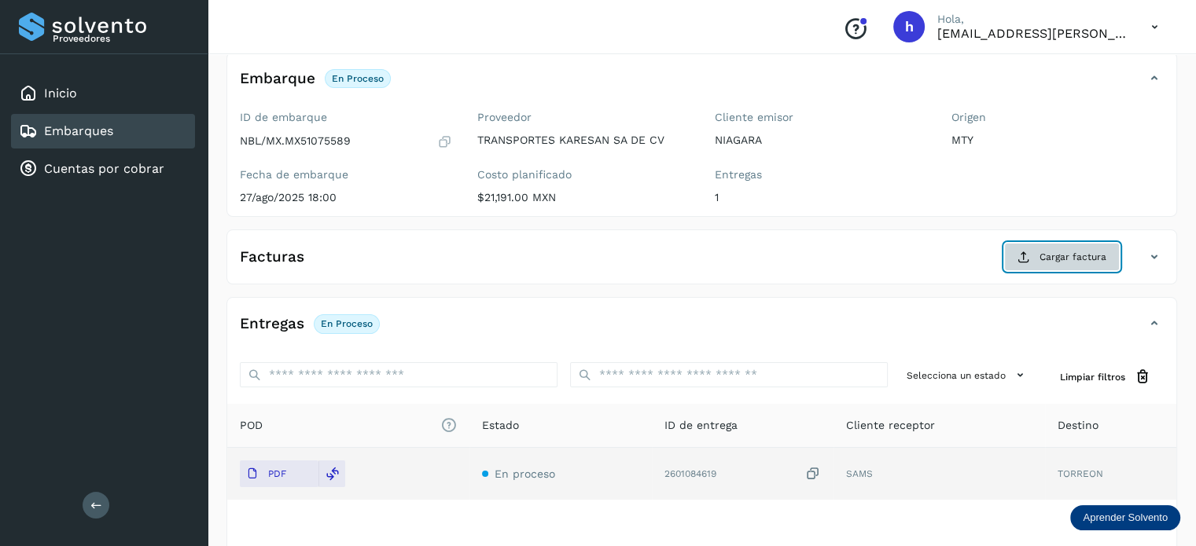
click at [1052, 251] on span "Cargar factura" at bounding box center [1072, 257] width 67 height 14
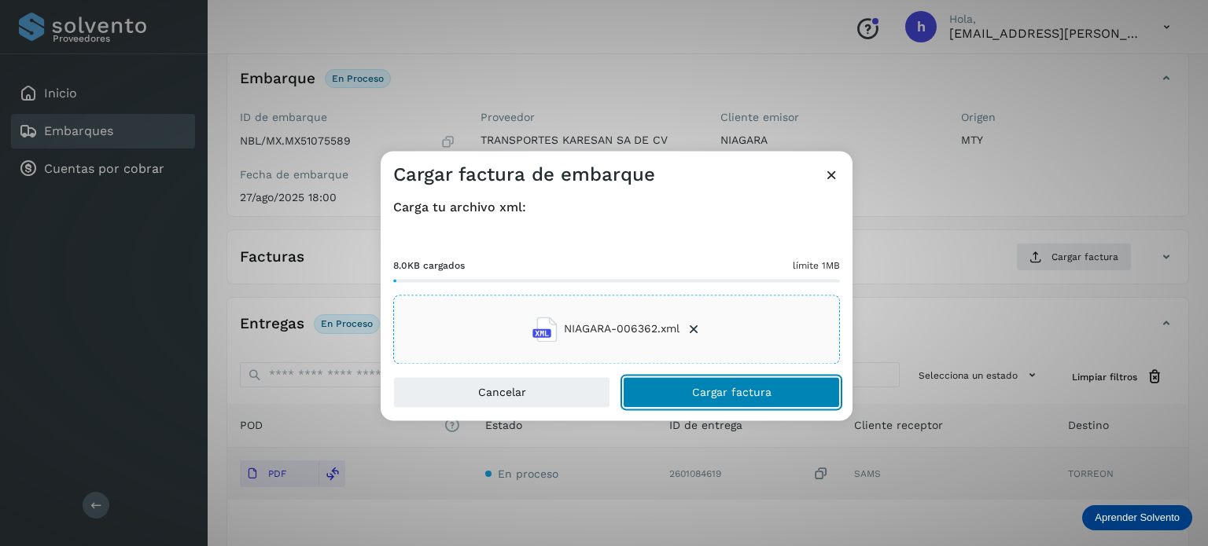
click at [776, 383] on button "Cargar factura" at bounding box center [731, 392] width 217 height 31
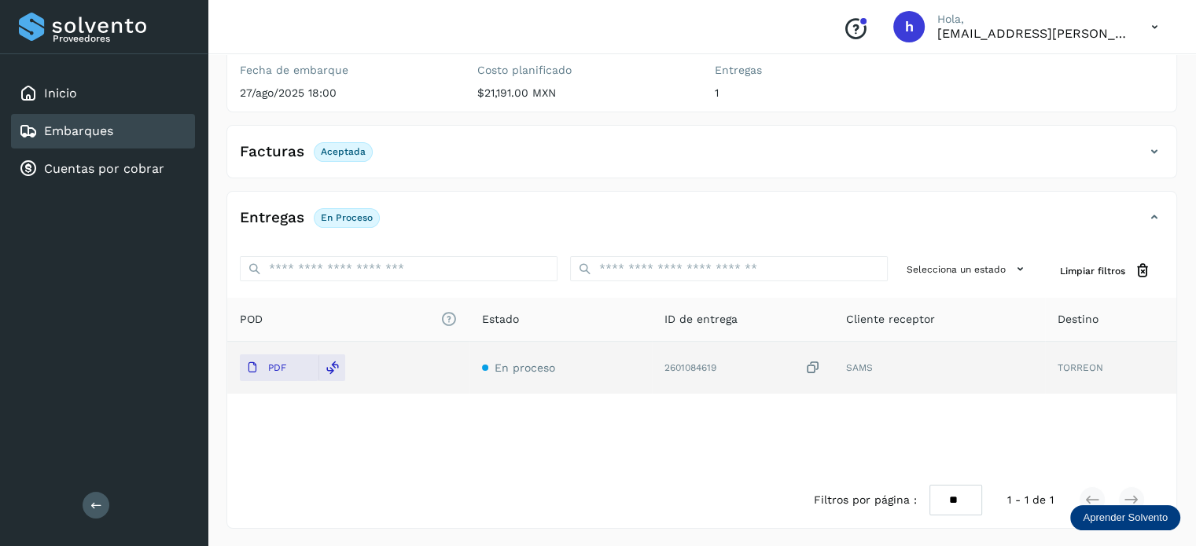
scroll to position [0, 0]
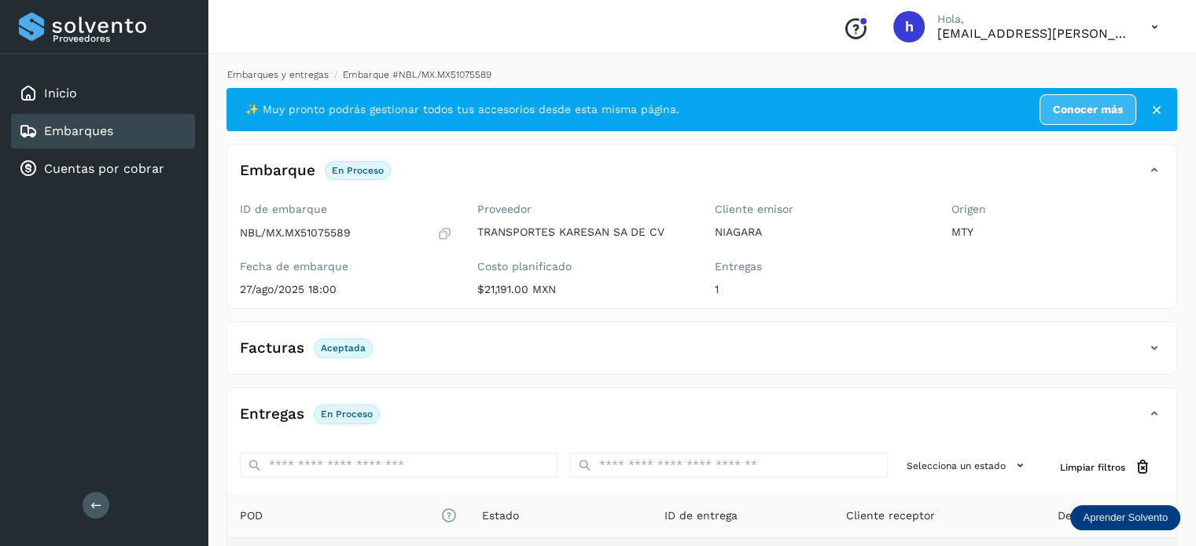
click at [269, 72] on link "Embarques y entregas" at bounding box center [277, 74] width 101 height 11
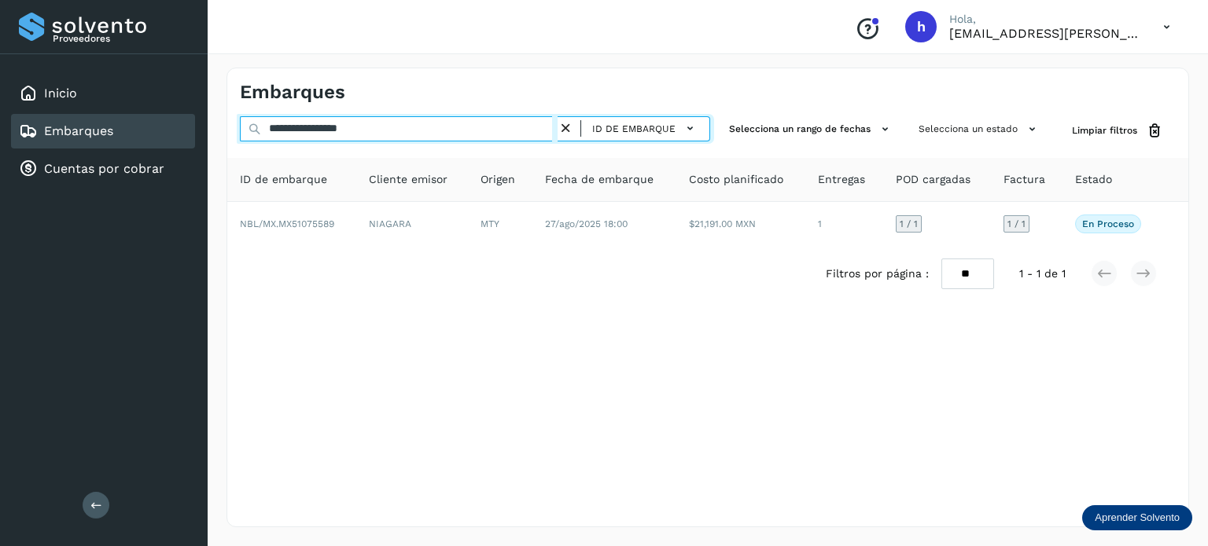
drag, startPoint x: 425, startPoint y: 125, endPoint x: 96, endPoint y: 141, distance: 329.1
click at [96, 141] on div "**********" at bounding box center [604, 273] width 1208 height 546
paste input "text"
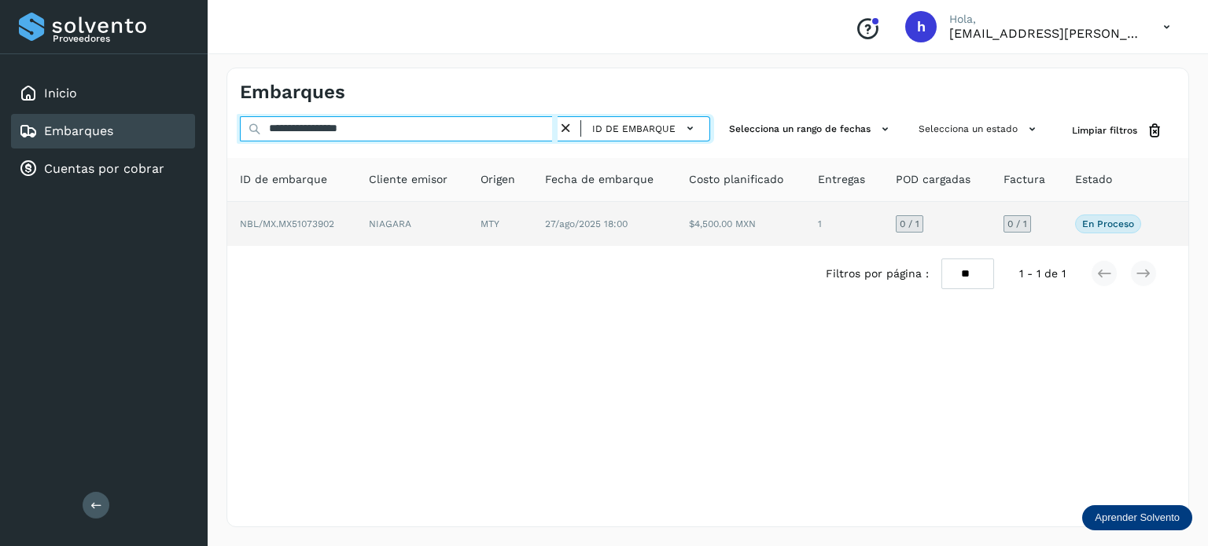
type input "**********"
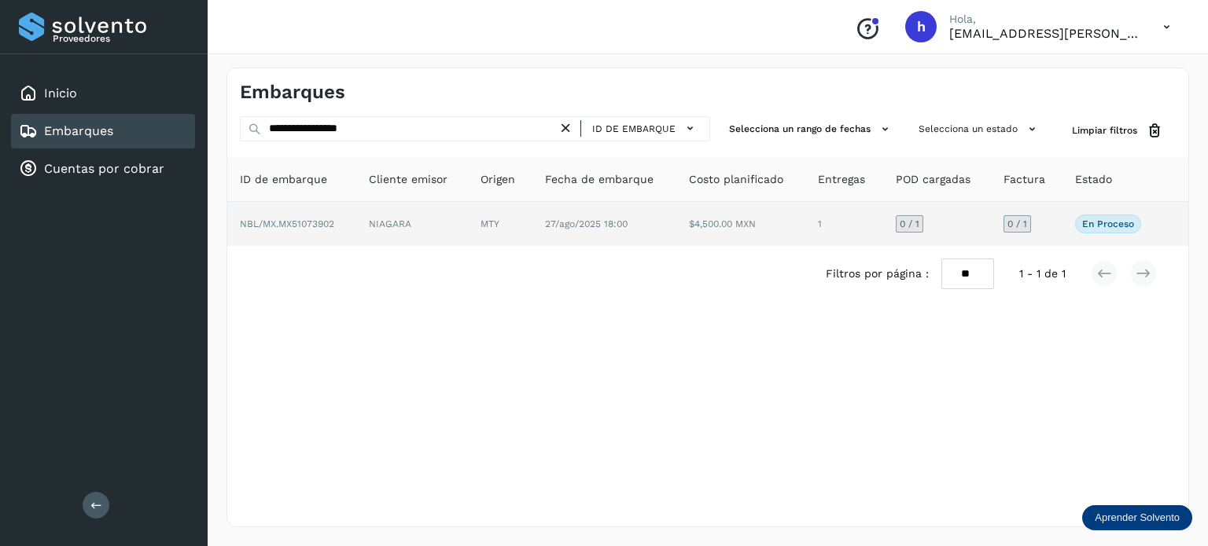
click at [343, 232] on td "NBL/MX.MX51073902" at bounding box center [291, 224] width 129 height 44
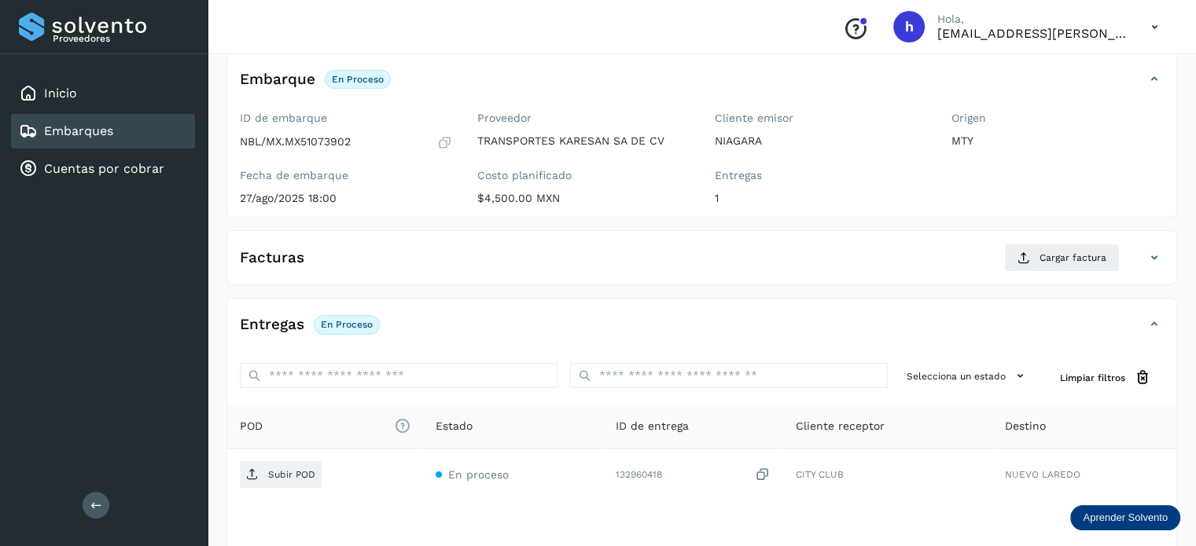
scroll to position [92, 0]
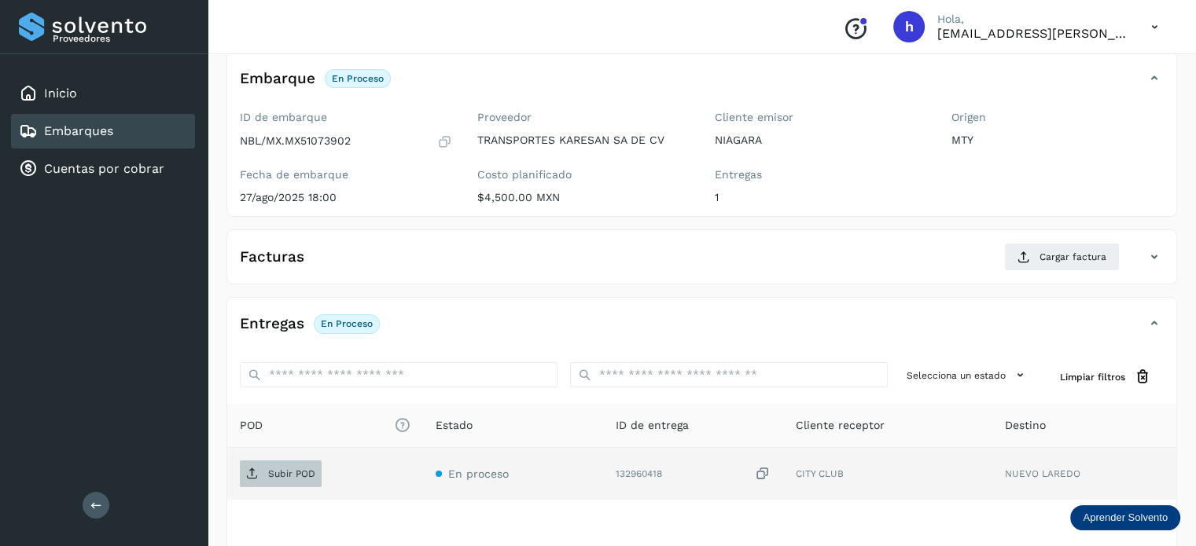
click at [289, 471] on p "Subir POD" at bounding box center [291, 474] width 47 height 11
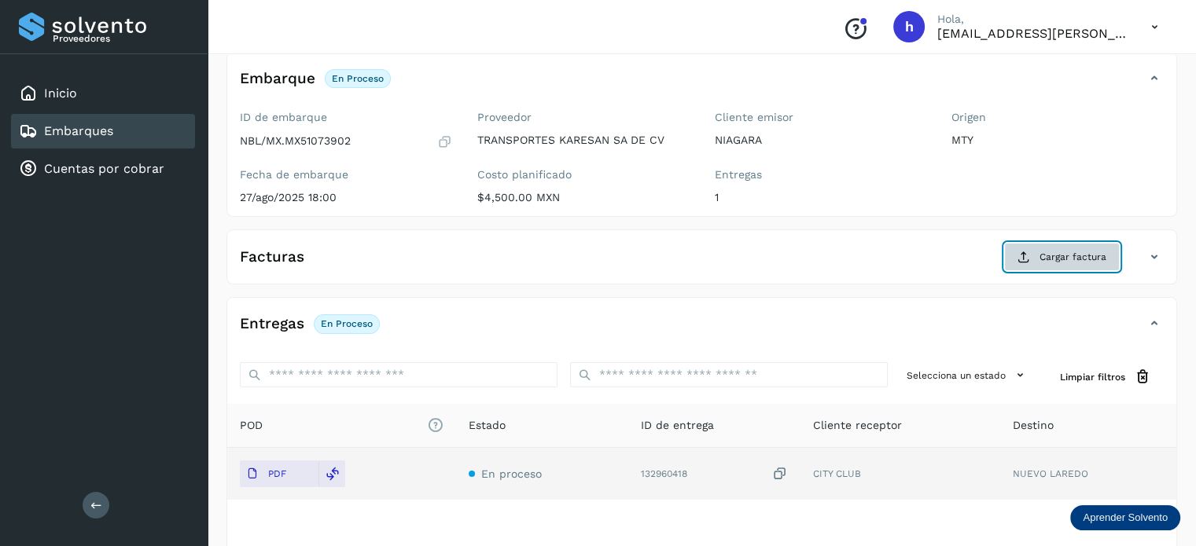
click at [1056, 252] on span "Cargar factura" at bounding box center [1072, 257] width 67 height 14
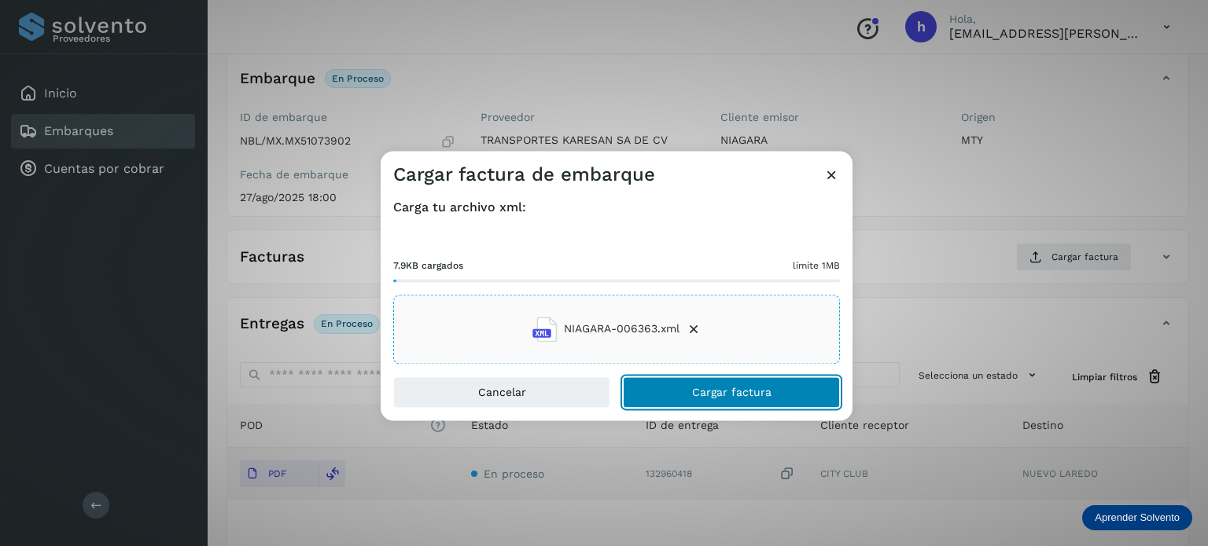
click at [745, 387] on span "Cargar factura" at bounding box center [731, 392] width 79 height 11
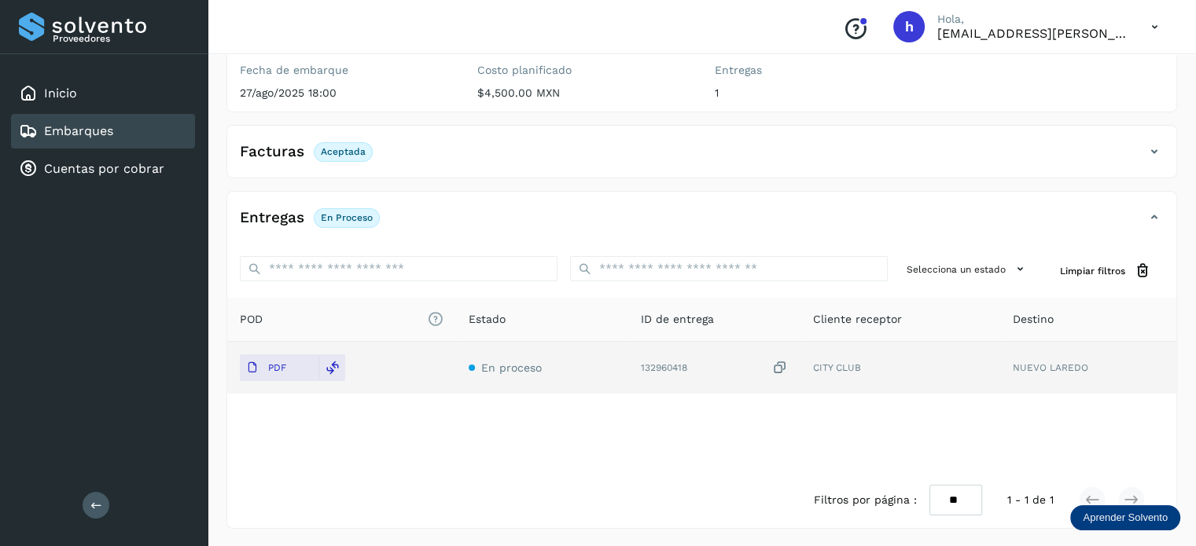
scroll to position [0, 0]
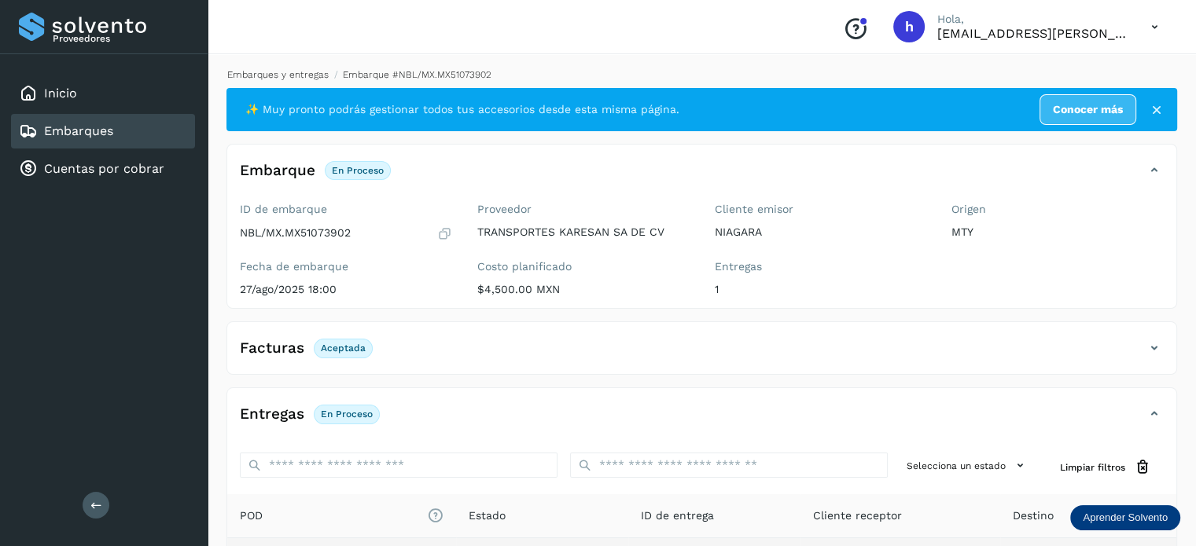
click at [286, 71] on link "Embarques y entregas" at bounding box center [277, 74] width 101 height 11
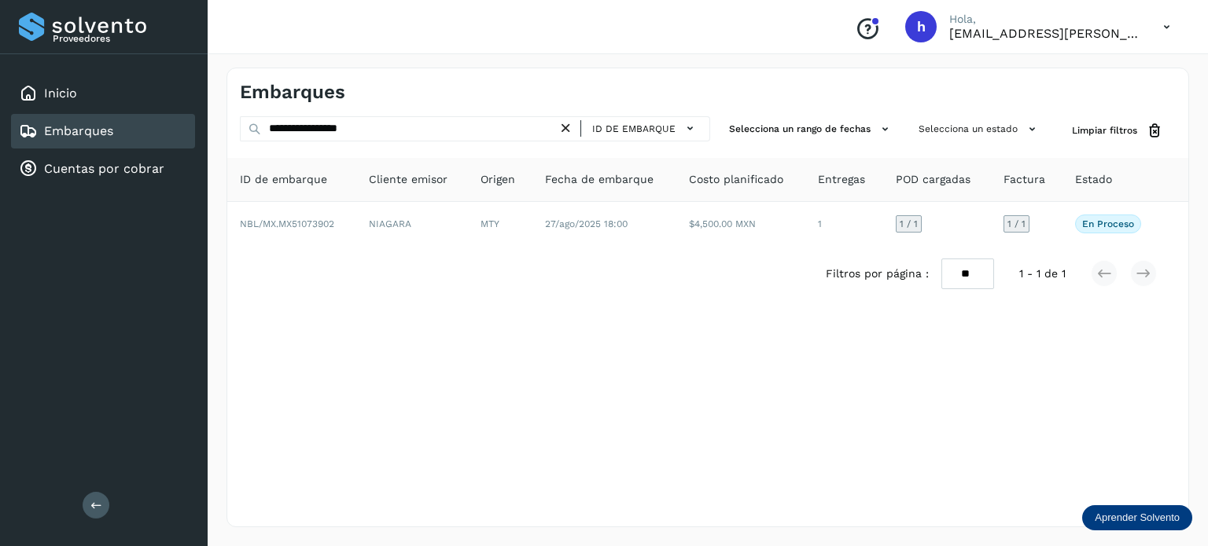
click at [569, 131] on icon at bounding box center [565, 128] width 17 height 17
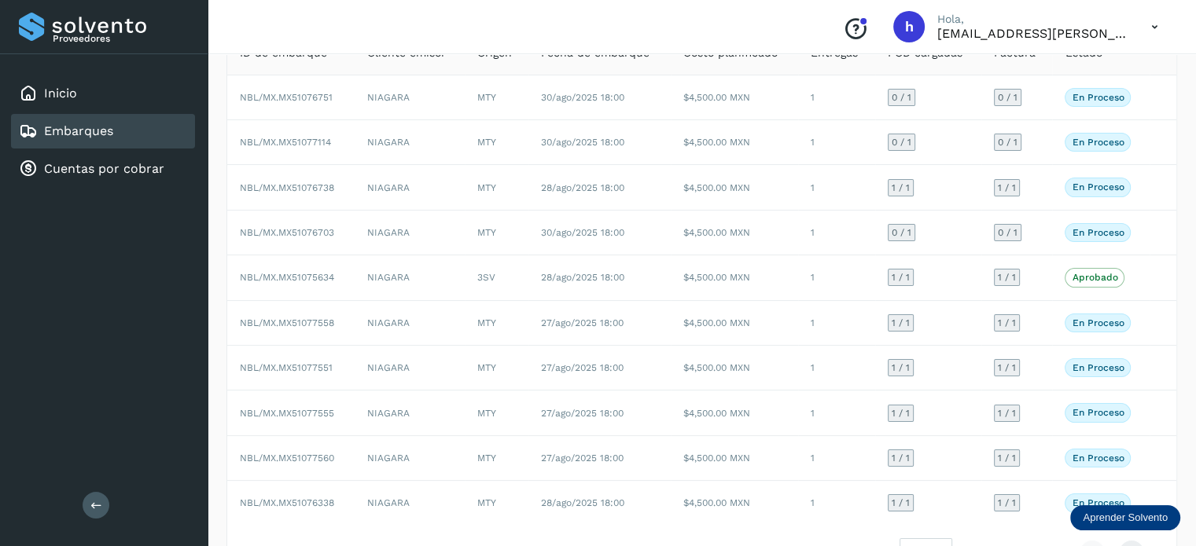
scroll to position [176, 0]
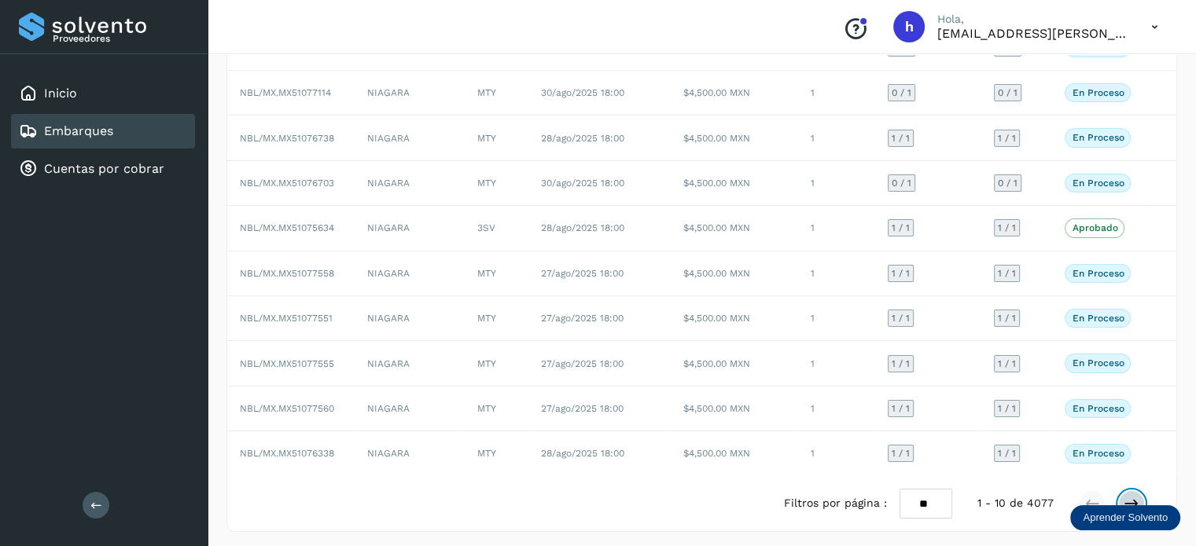
click at [1131, 496] on icon at bounding box center [1132, 504] width 16 height 16
click at [1134, 496] on icon at bounding box center [1132, 504] width 16 height 16
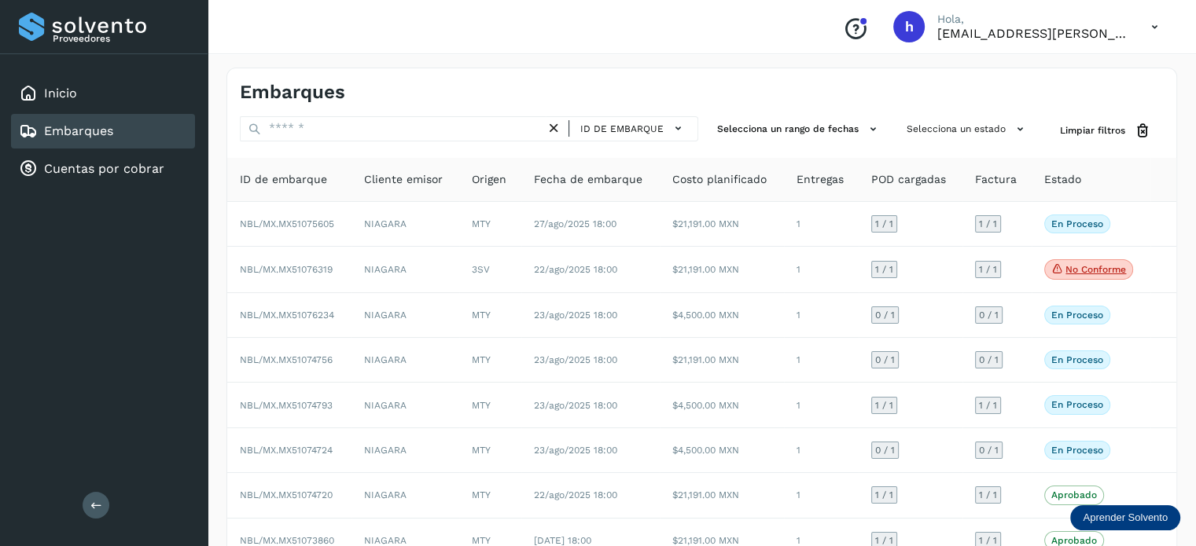
scroll to position [177, 0]
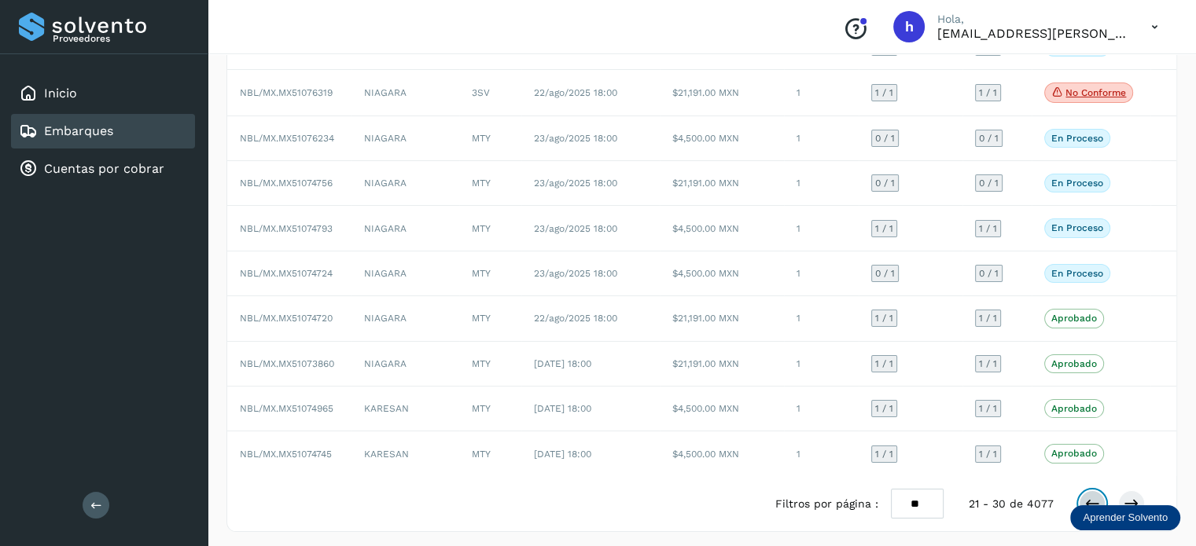
click at [1088, 496] on icon at bounding box center [1092, 504] width 16 height 16
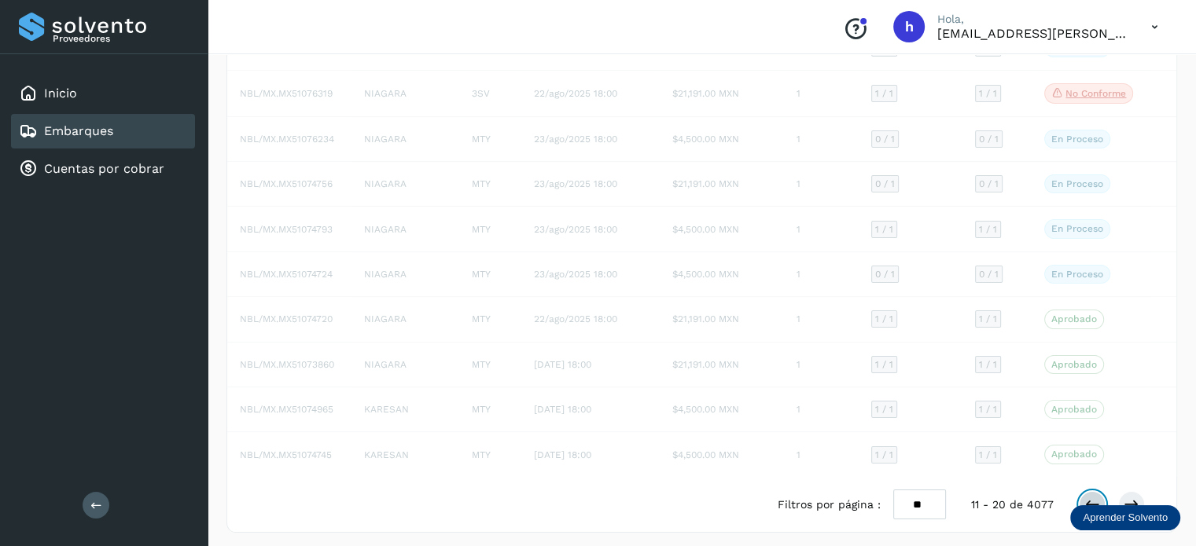
scroll to position [176, 0]
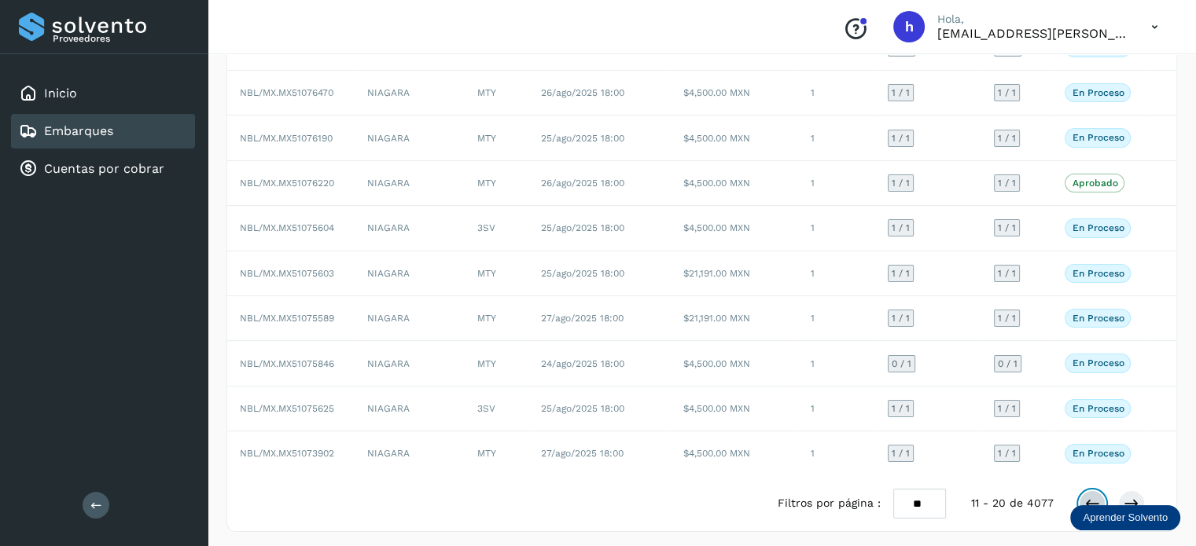
click at [1088, 496] on icon at bounding box center [1092, 504] width 16 height 16
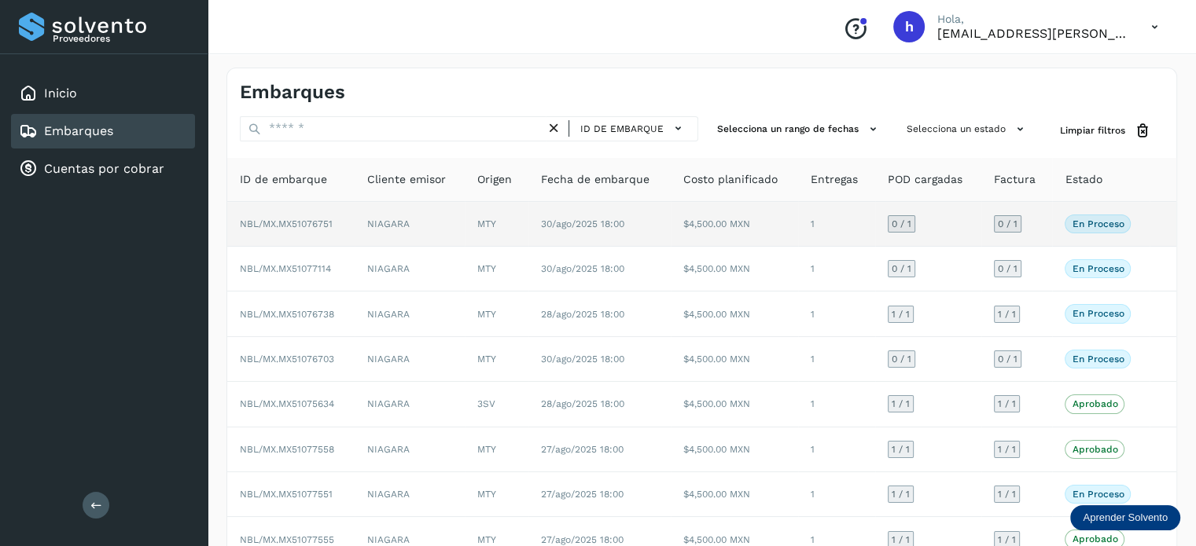
click at [745, 223] on td "$4,500.00 MXN" at bounding box center [734, 224] width 127 height 45
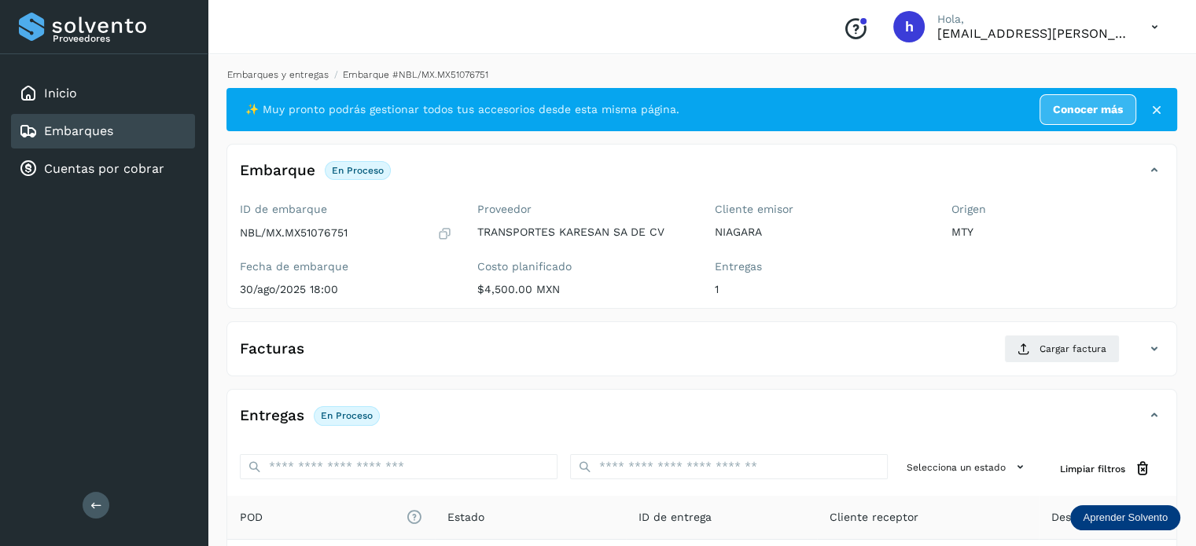
click at [302, 75] on link "Embarques y entregas" at bounding box center [277, 74] width 101 height 11
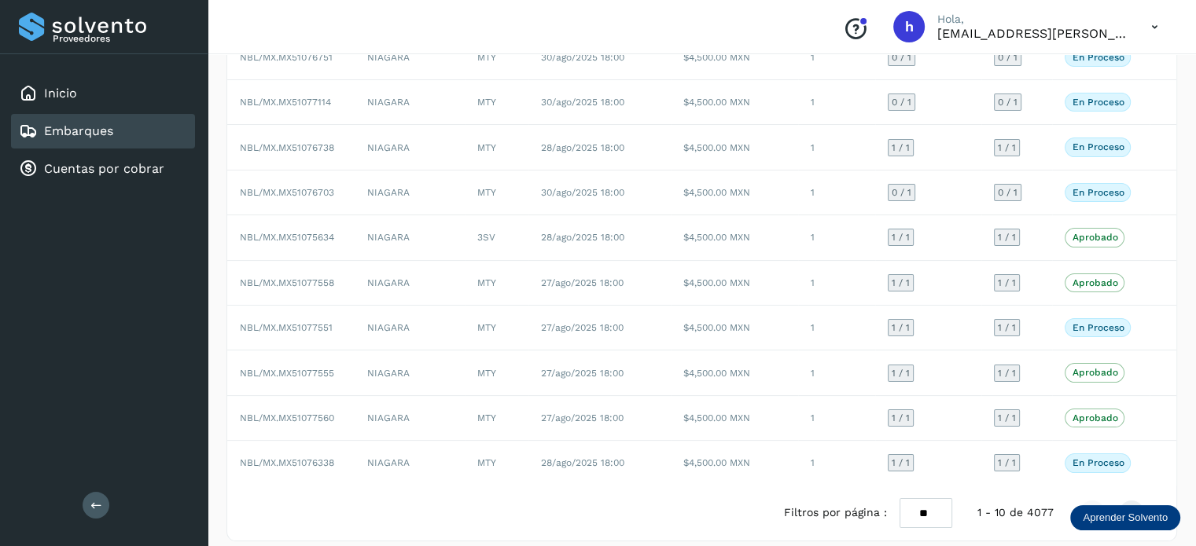
scroll to position [176, 0]
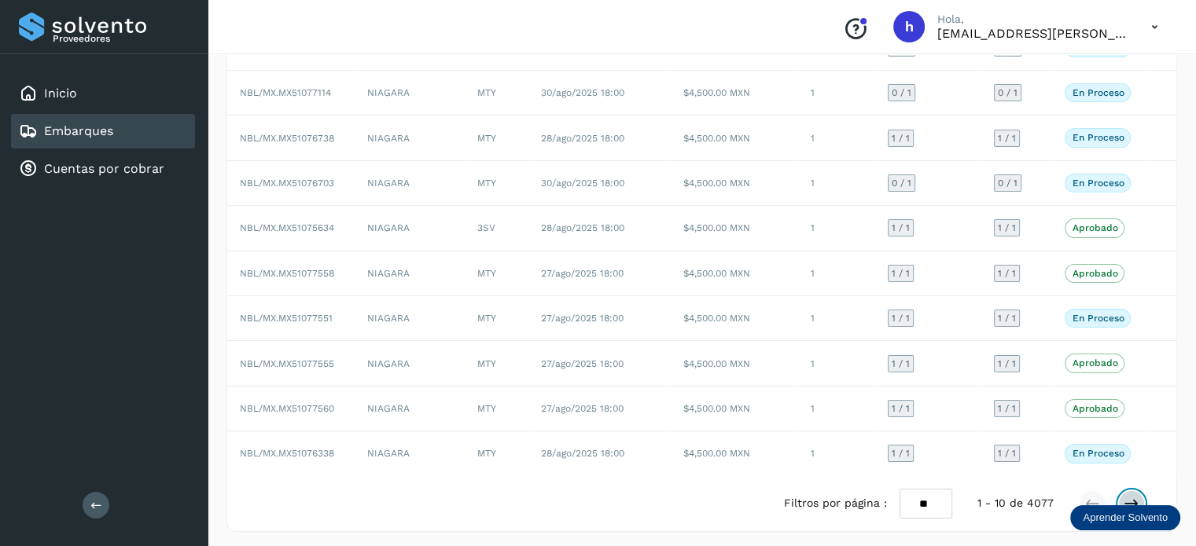
click at [1136, 496] on icon at bounding box center [1132, 504] width 16 height 16
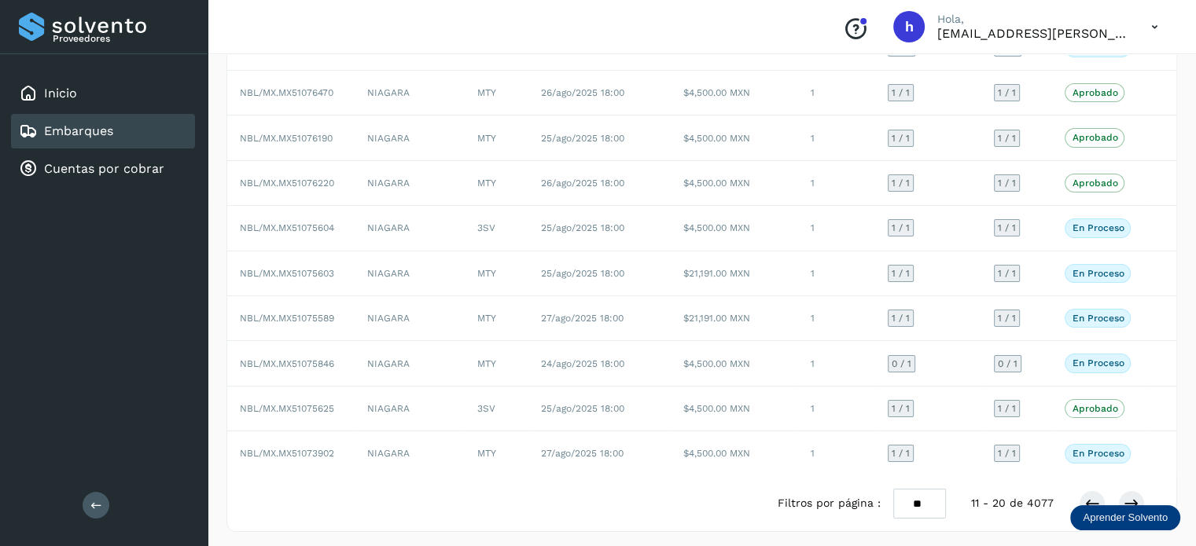
click at [683, 36] on div "Conoce nuestros beneficios [PERSON_NAME], [EMAIL_ADDRESS][PERSON_NAME][DOMAIN_N…" at bounding box center [702, 27] width 988 height 54
click at [148, 91] on div "Inicio" at bounding box center [103, 93] width 184 height 35
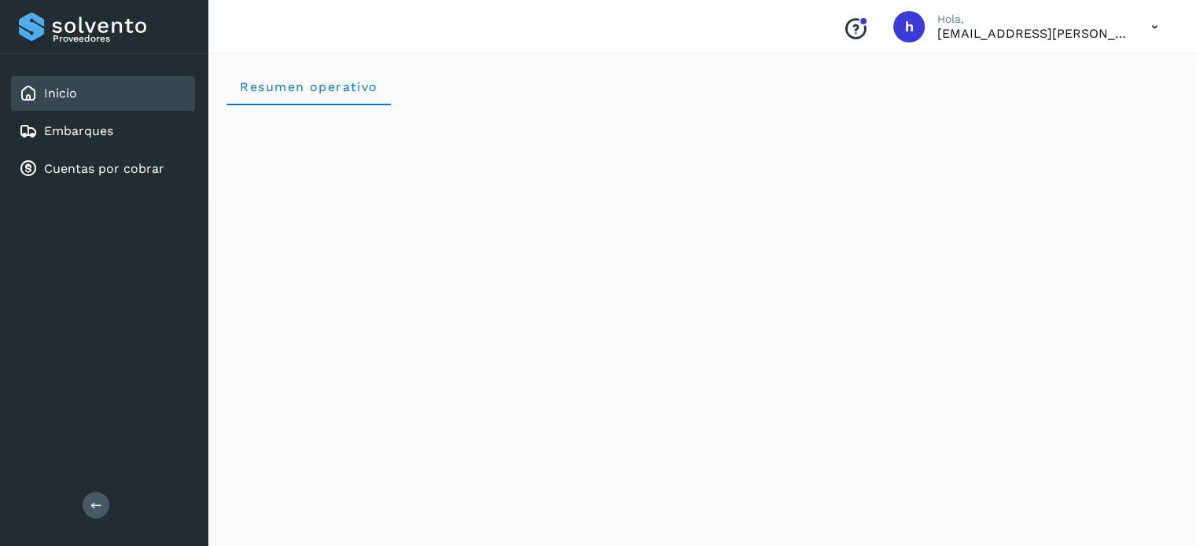
click at [412, 98] on div "Resumen operativo" at bounding box center [701, 87] width 951 height 38
click at [447, 98] on div "Resumen operativo" at bounding box center [701, 87] width 951 height 38
click at [86, 131] on link "Embarques" at bounding box center [78, 130] width 69 height 15
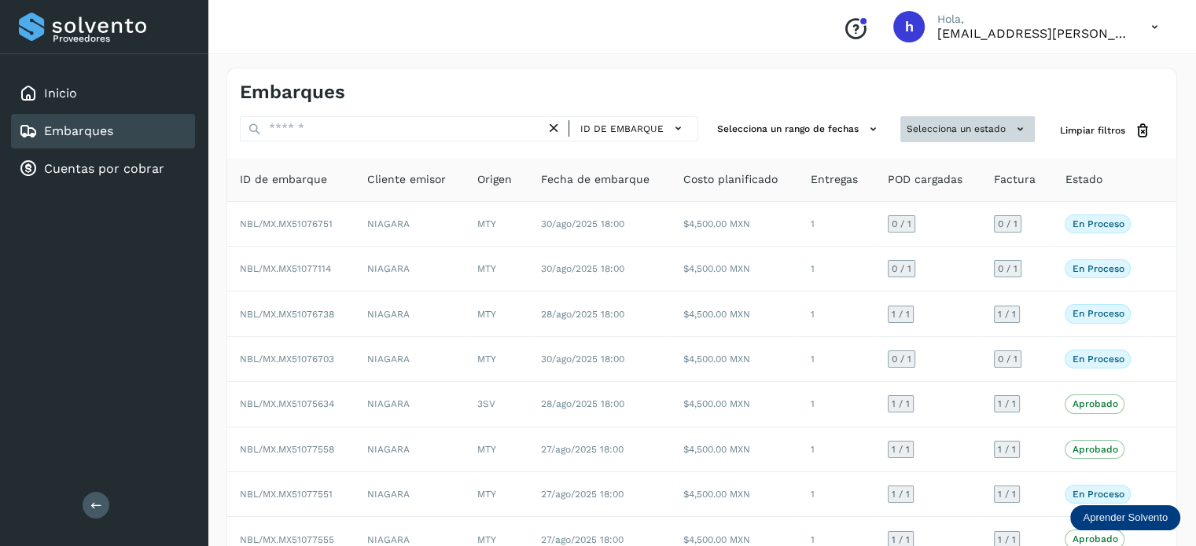
click at [928, 128] on button "Selecciona un estado" at bounding box center [967, 129] width 134 height 26
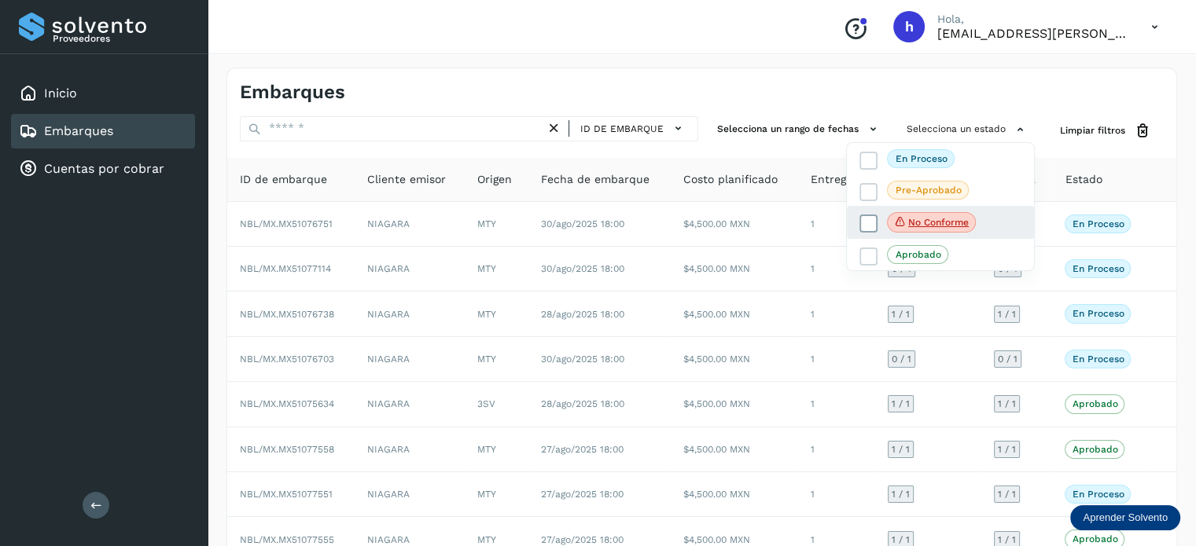
click at [867, 219] on icon at bounding box center [869, 224] width 16 height 16
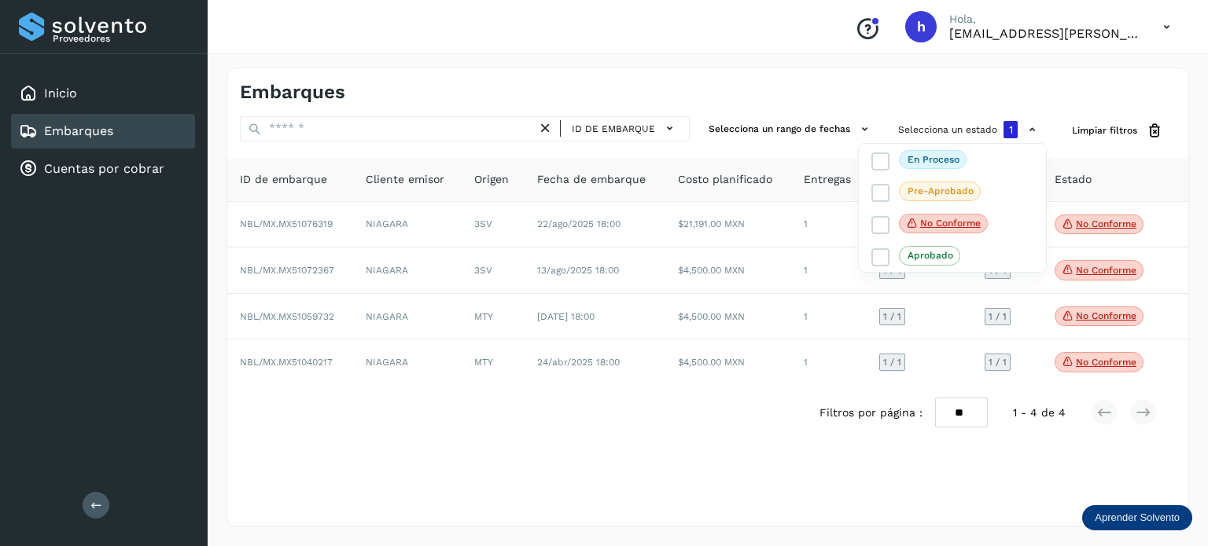
click at [671, 436] on div at bounding box center [604, 273] width 1208 height 546
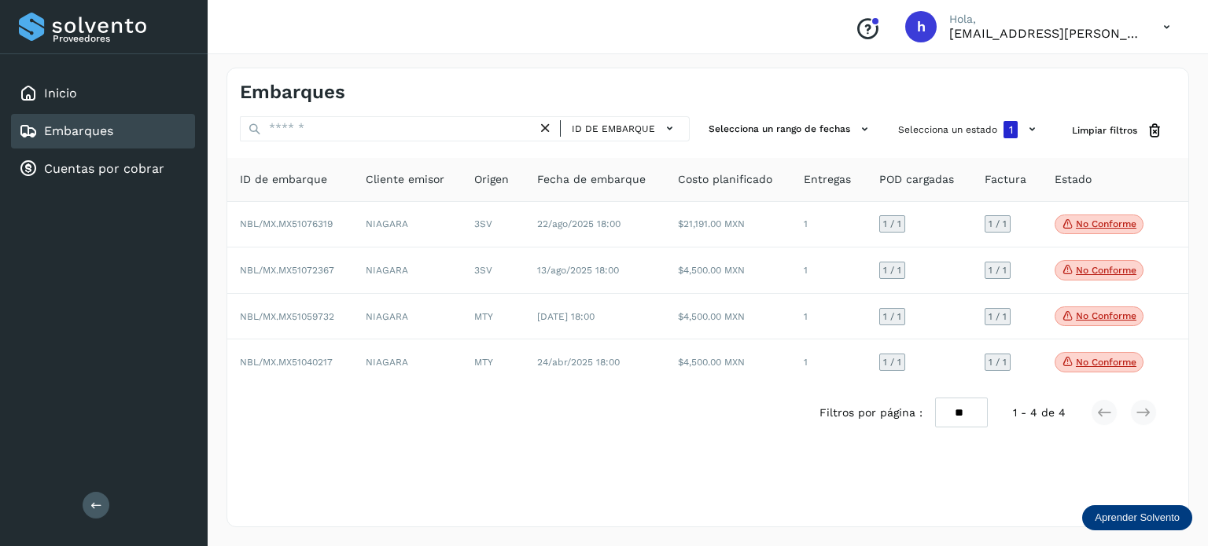
click at [773, 491] on div "Embarques ID de embarque Selecciona un rango de fechas Selecciona un estado 1 L…" at bounding box center [707, 298] width 962 height 460
click at [685, 429] on div "Filtros por página : ** ** ** 1 - 4 de 4" at bounding box center [707, 413] width 961 height 56
click at [111, 97] on div "Inicio" at bounding box center [103, 93] width 184 height 35
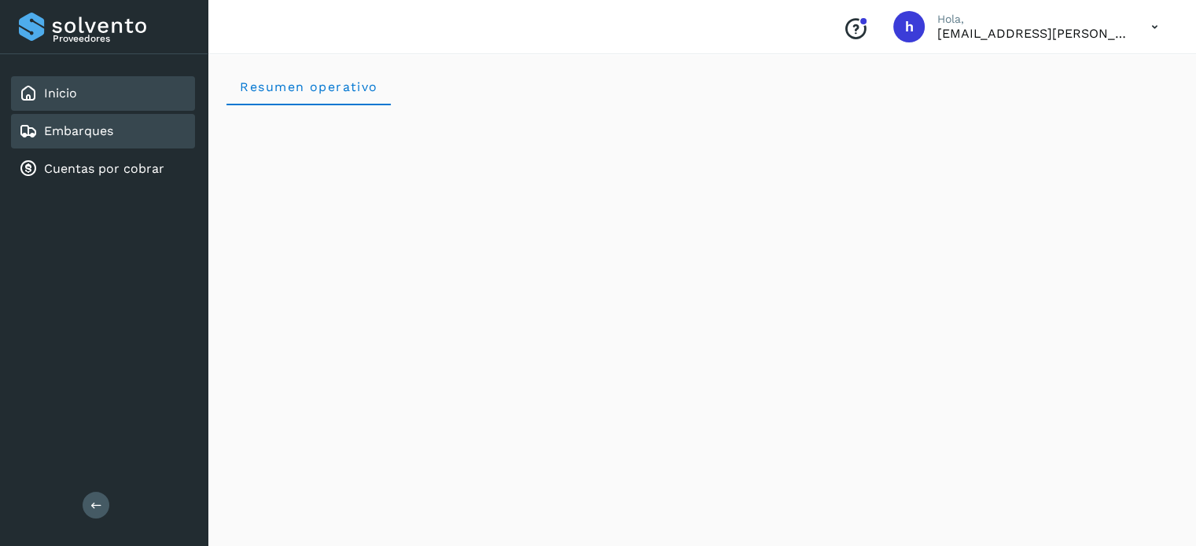
click at [119, 127] on div "Embarques" at bounding box center [103, 131] width 184 height 35
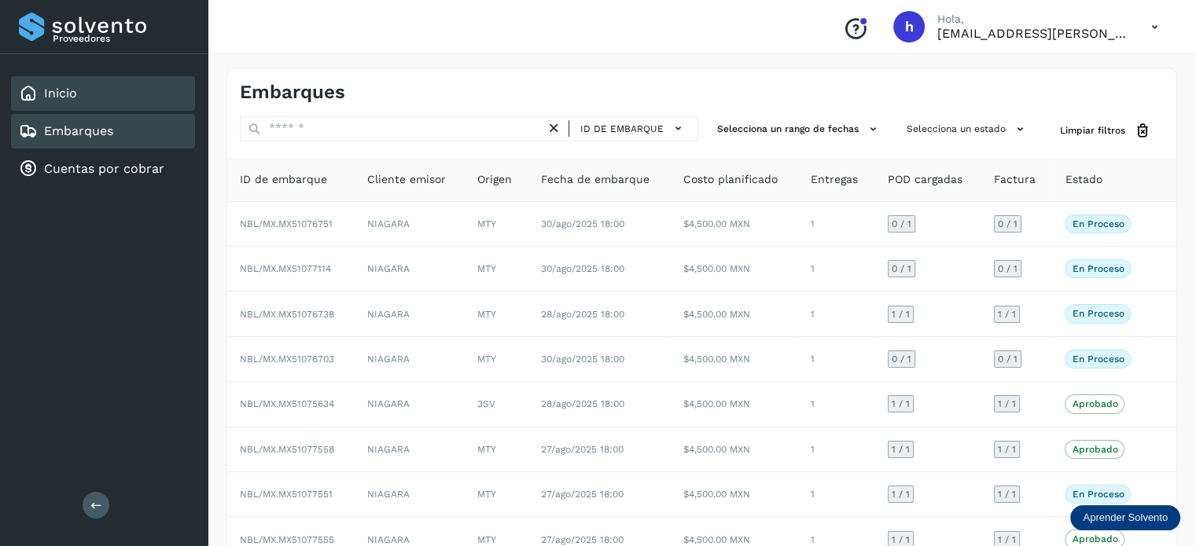
click at [106, 94] on div "Inicio" at bounding box center [103, 93] width 184 height 35
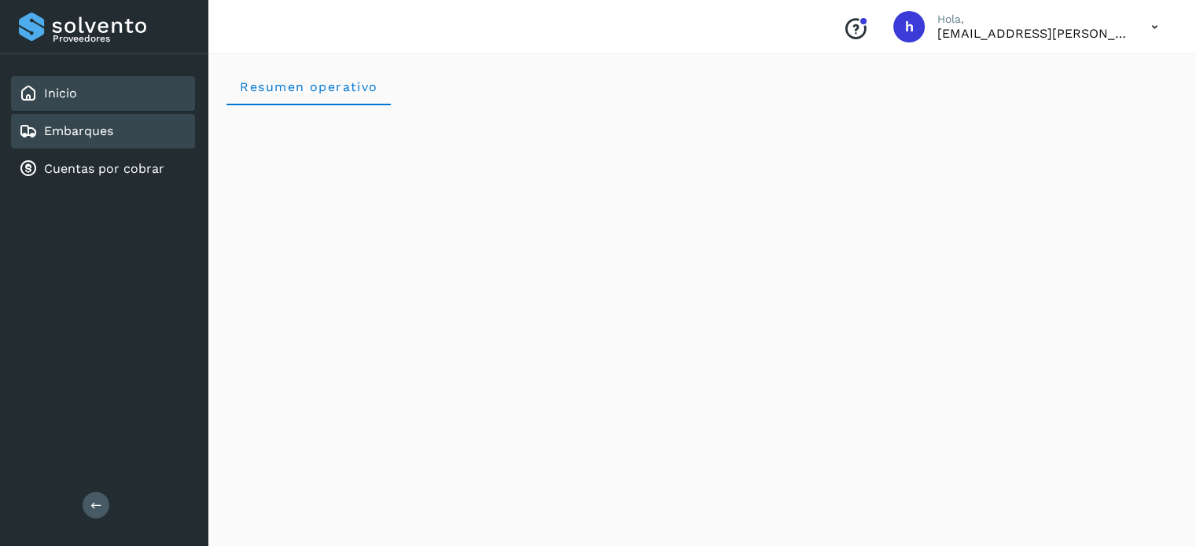
click at [95, 126] on link "Embarques" at bounding box center [78, 130] width 69 height 15
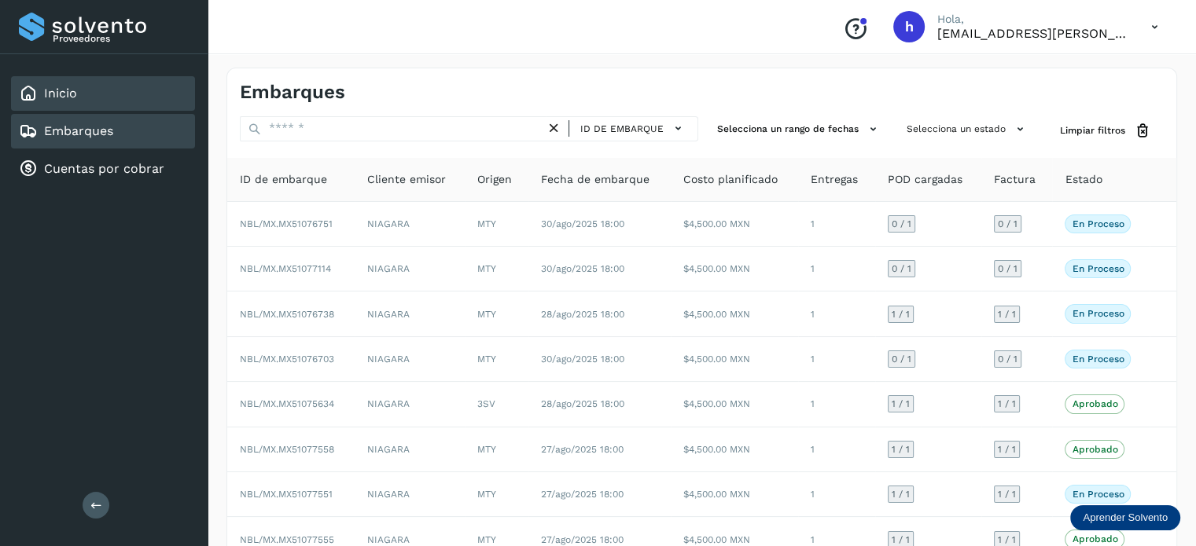
click at [91, 86] on div "Inicio" at bounding box center [103, 93] width 184 height 35
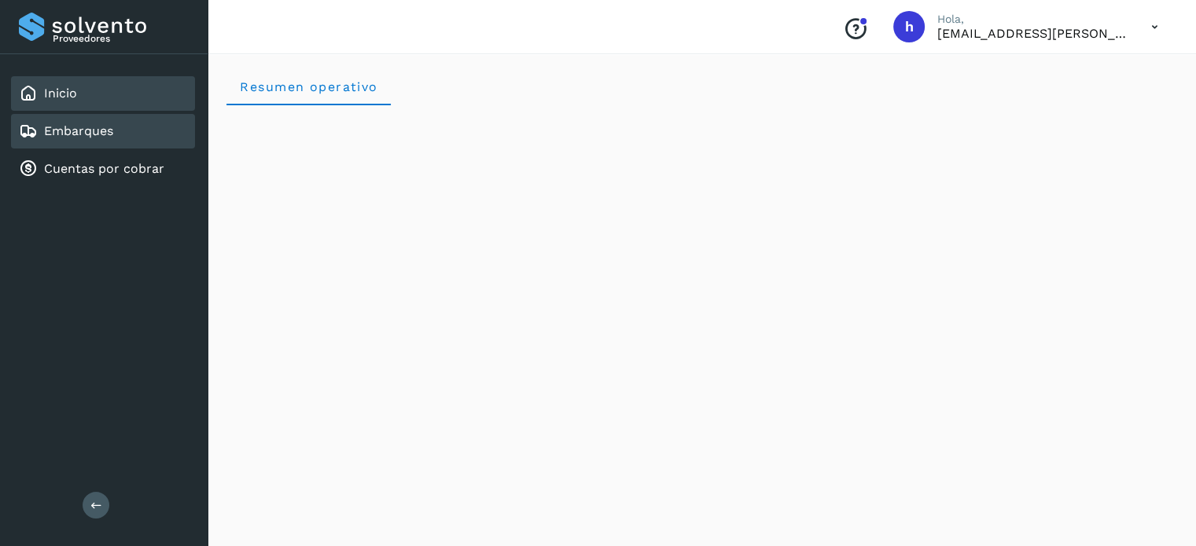
click at [108, 131] on link "Embarques" at bounding box center [78, 130] width 69 height 15
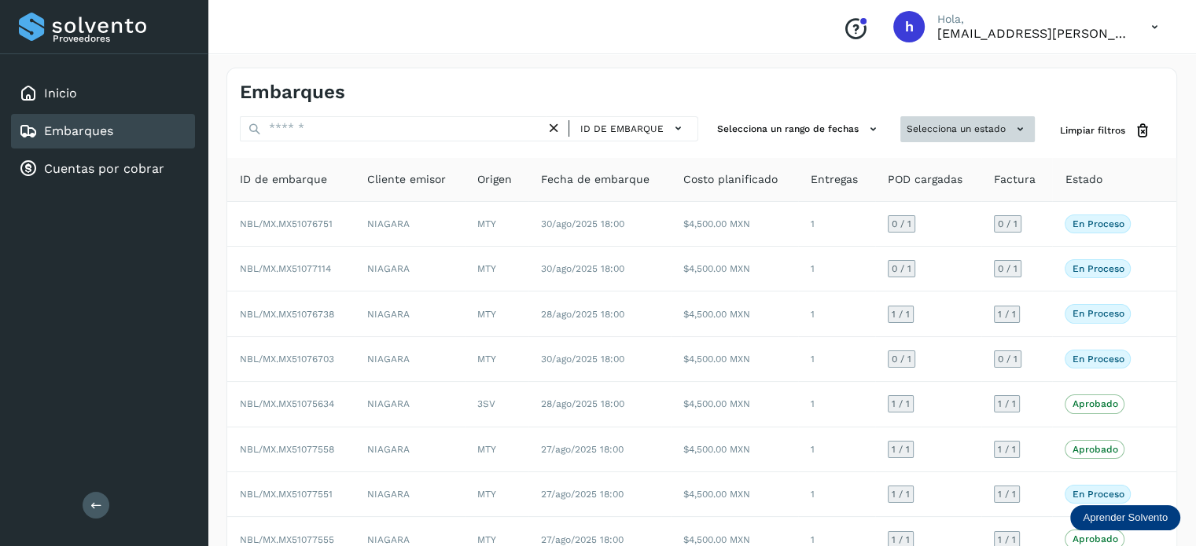
click at [933, 125] on button "Selecciona un estado" at bounding box center [967, 129] width 134 height 26
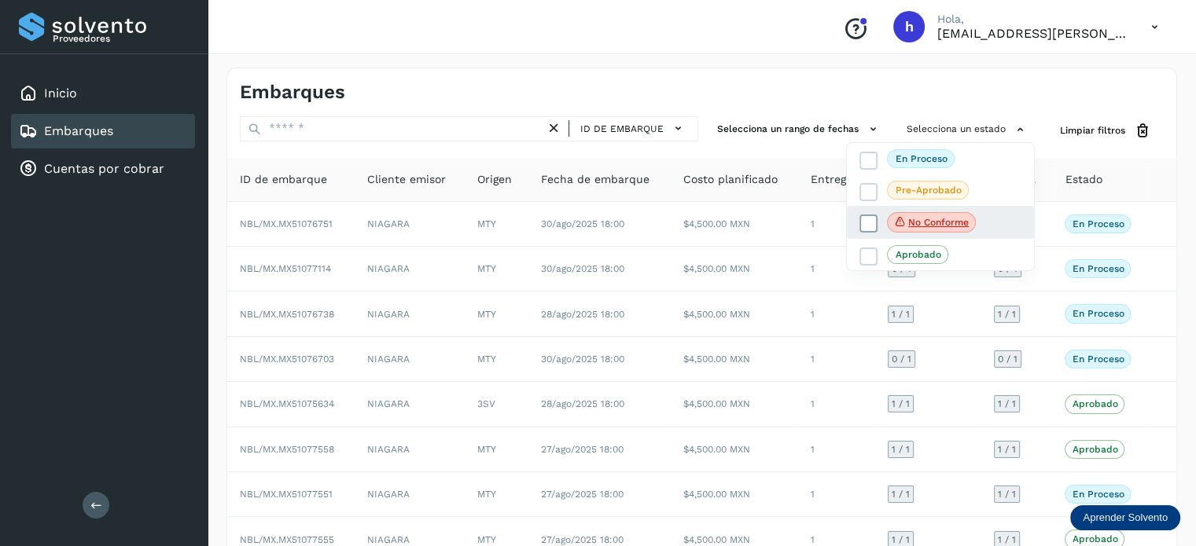
click at [863, 227] on icon at bounding box center [869, 224] width 16 height 16
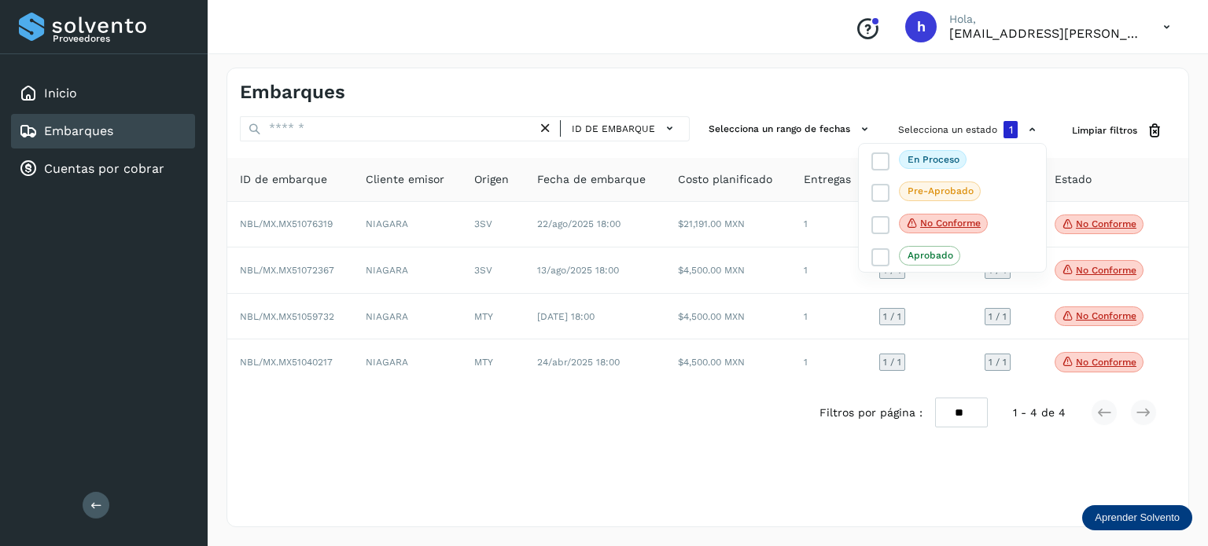
click at [740, 101] on div at bounding box center [604, 273] width 1208 height 546
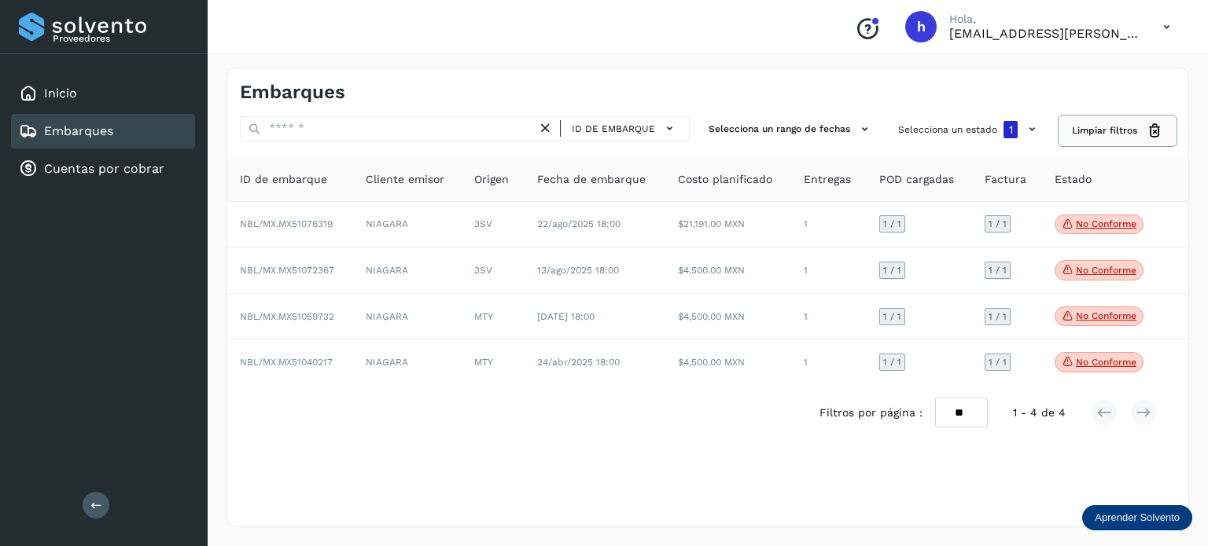
click at [1135, 131] on span "Limpiar filtros" at bounding box center [1104, 130] width 65 height 14
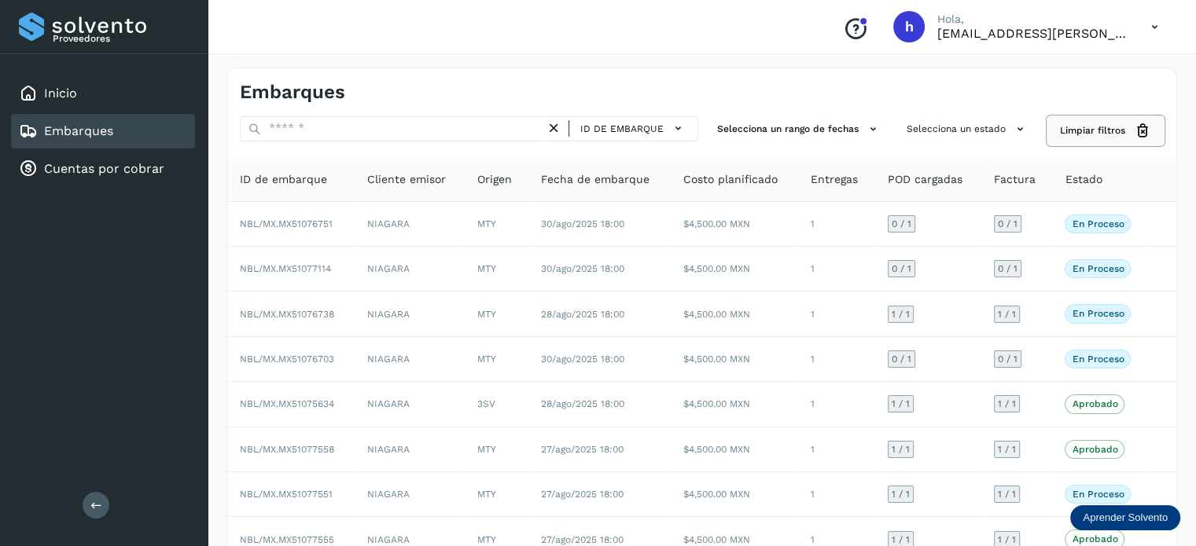
scroll to position [176, 0]
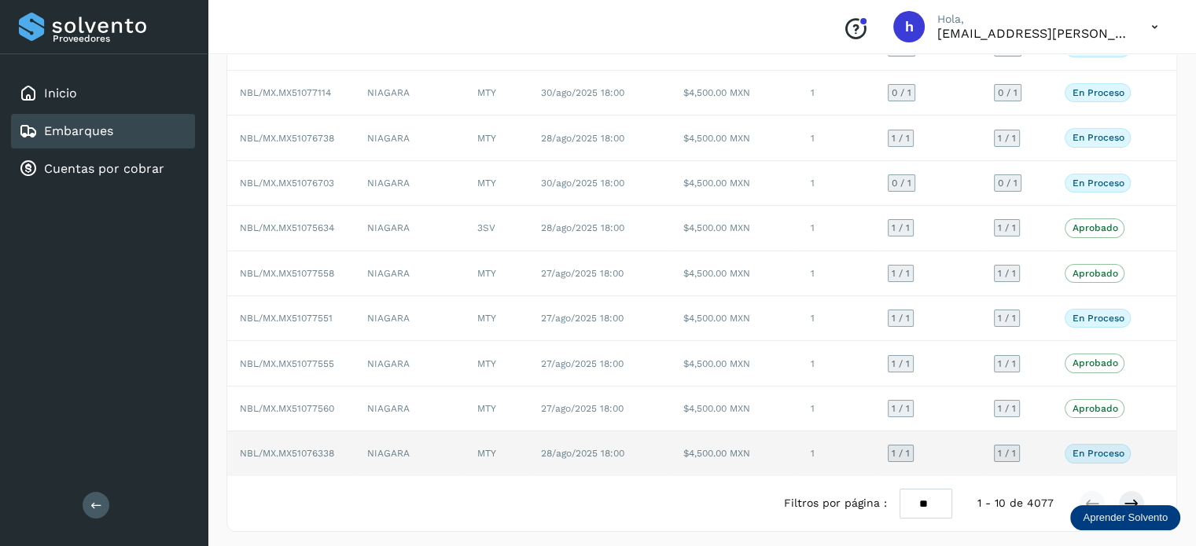
click at [804, 452] on td "1" at bounding box center [836, 454] width 77 height 44
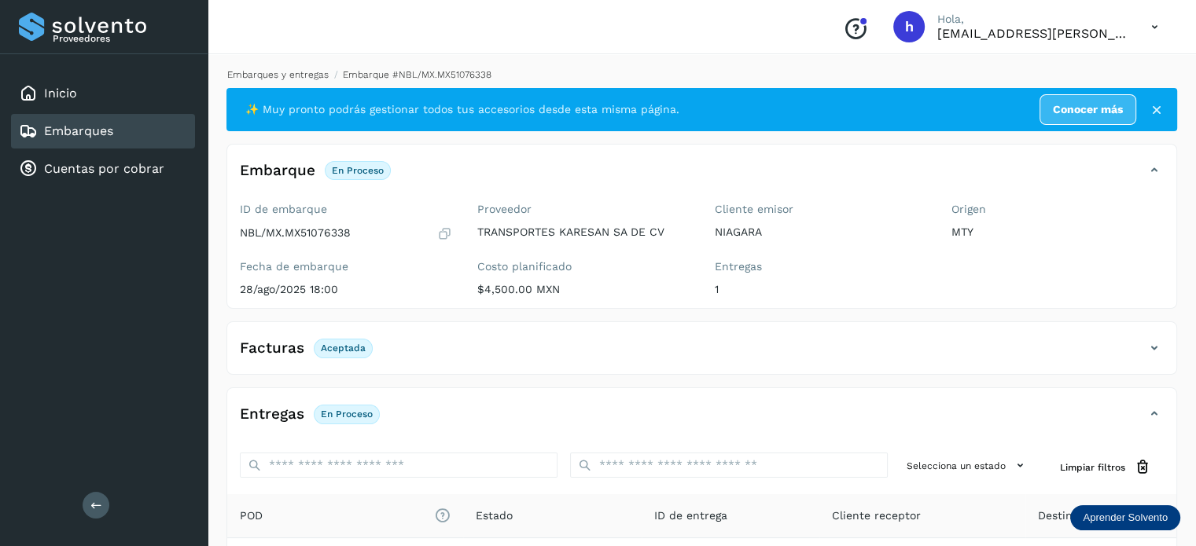
click at [301, 75] on link "Embarques y entregas" at bounding box center [277, 74] width 101 height 11
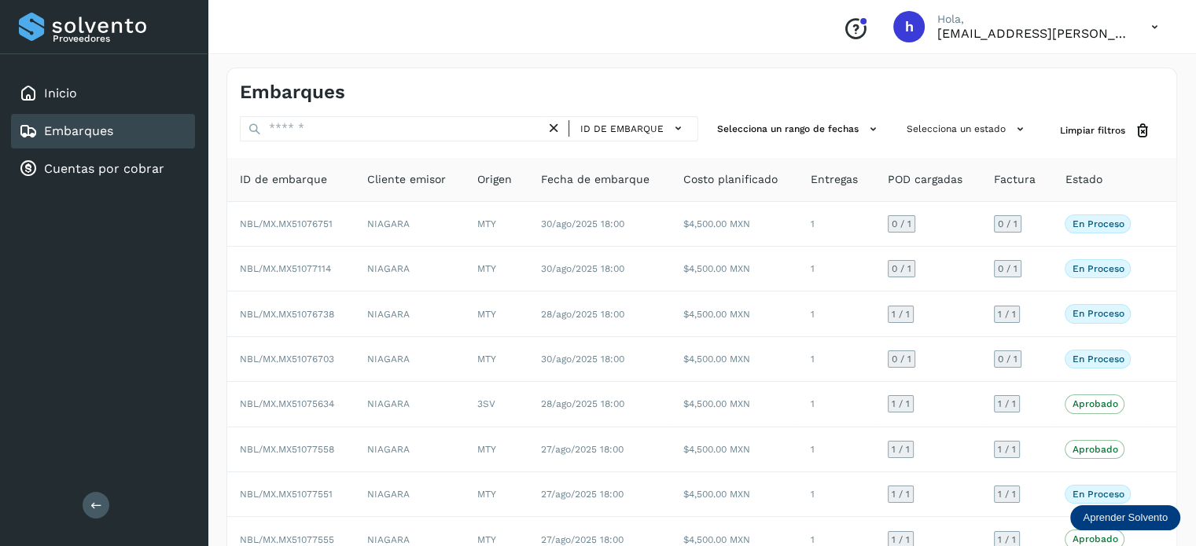
click at [289, 97] on h4 "Embarques" at bounding box center [292, 92] width 105 height 23
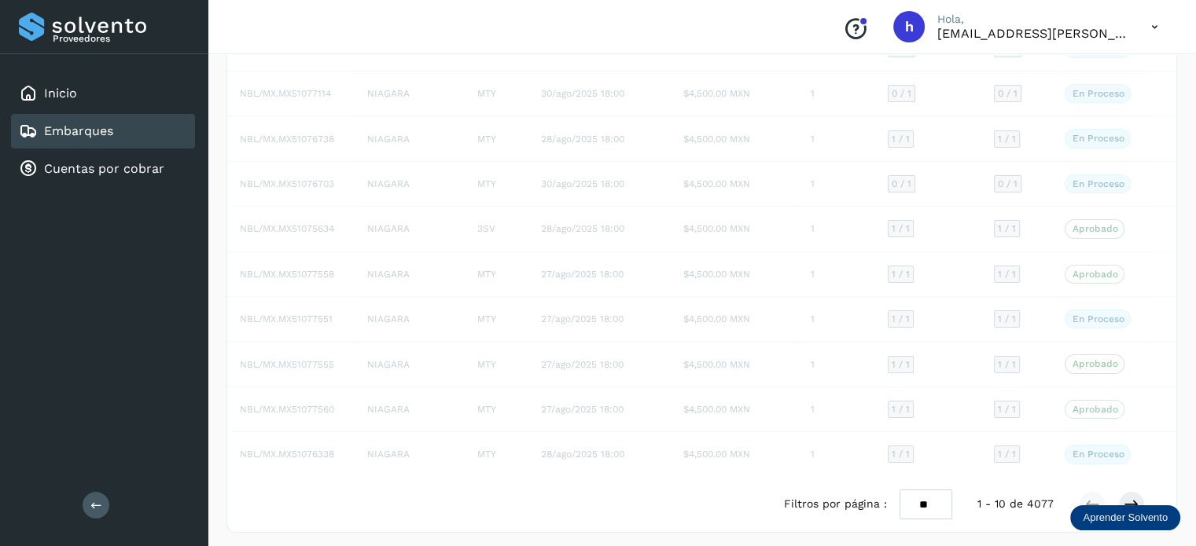
scroll to position [176, 0]
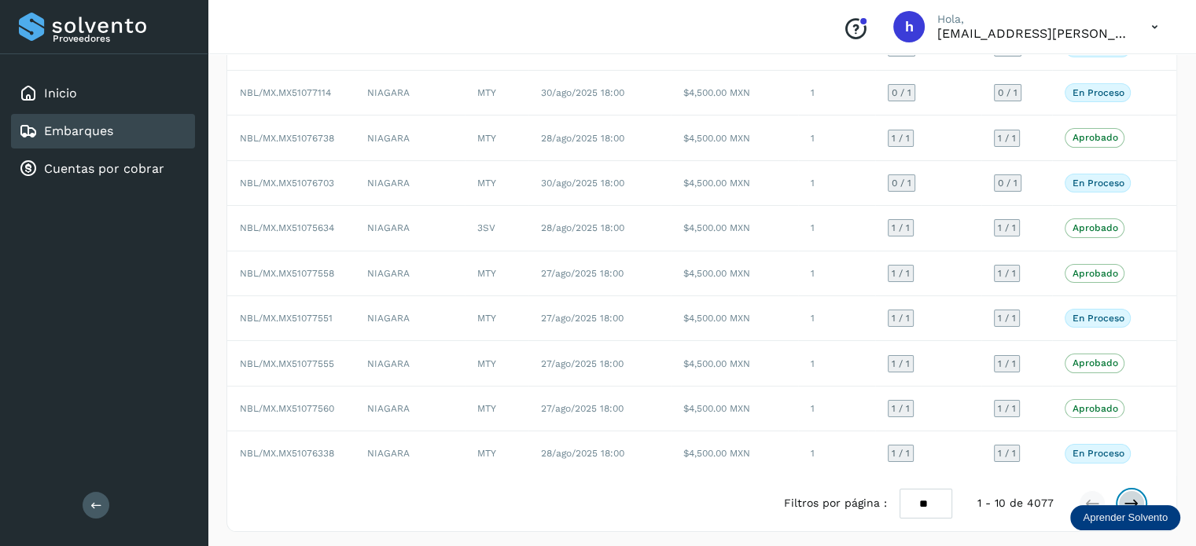
click at [1124, 496] on icon at bounding box center [1132, 504] width 16 height 16
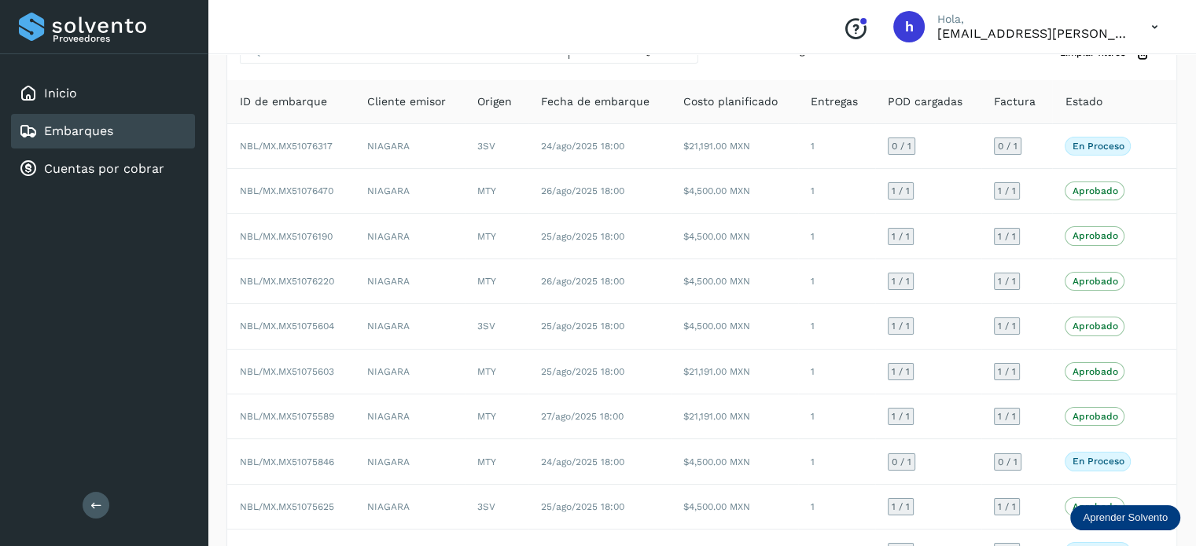
scroll to position [81, 0]
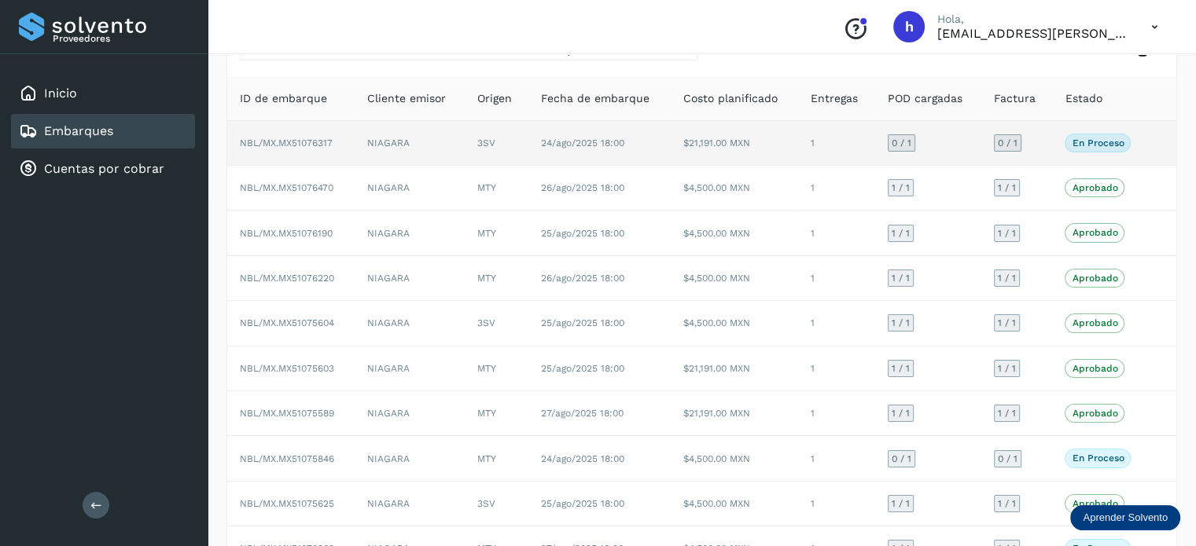
click at [686, 134] on td "$21,191.00 MXN" at bounding box center [734, 143] width 127 height 45
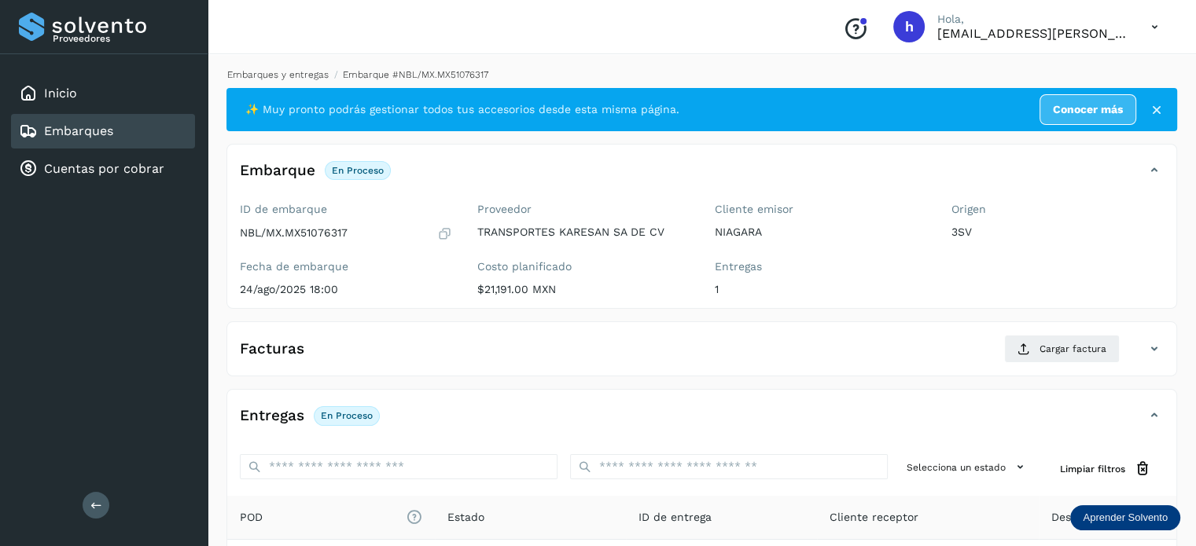
click at [276, 72] on link "Embarques y entregas" at bounding box center [277, 74] width 101 height 11
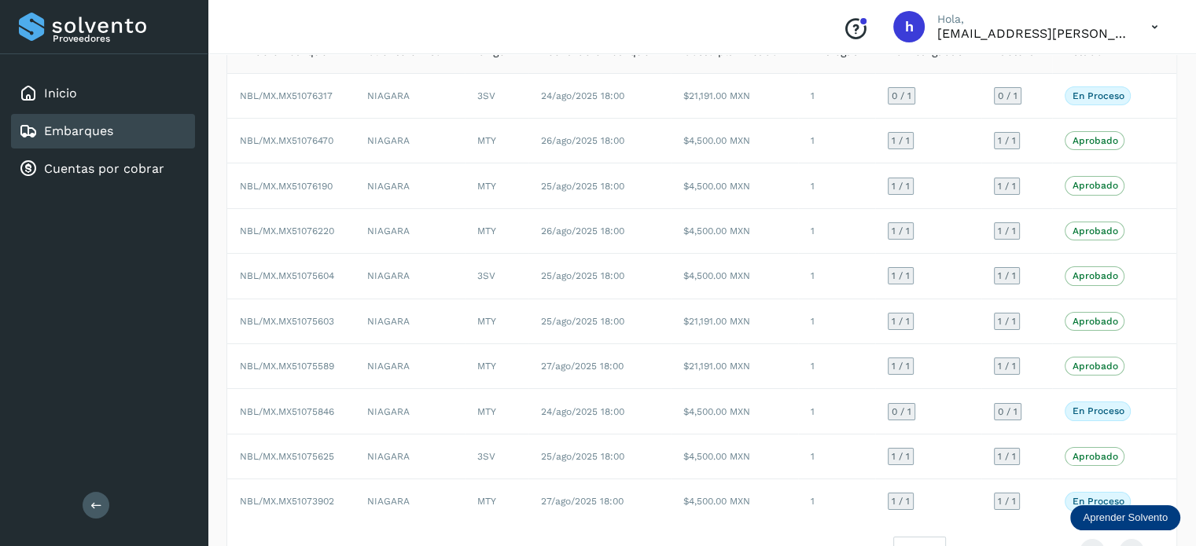
scroll to position [176, 0]
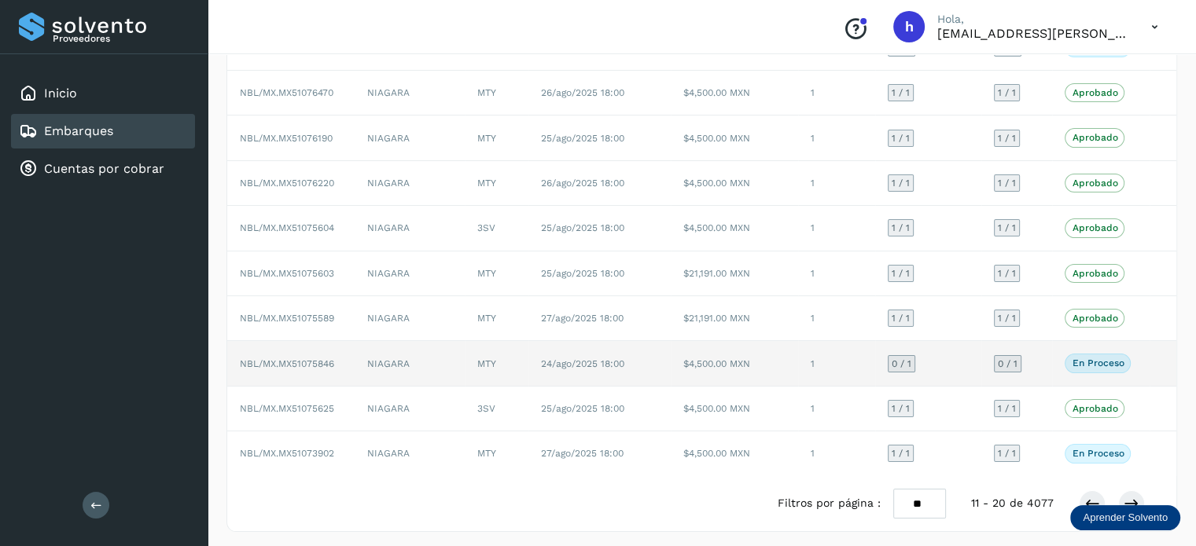
click at [674, 348] on td "$4,500.00 MXN" at bounding box center [734, 363] width 127 height 45
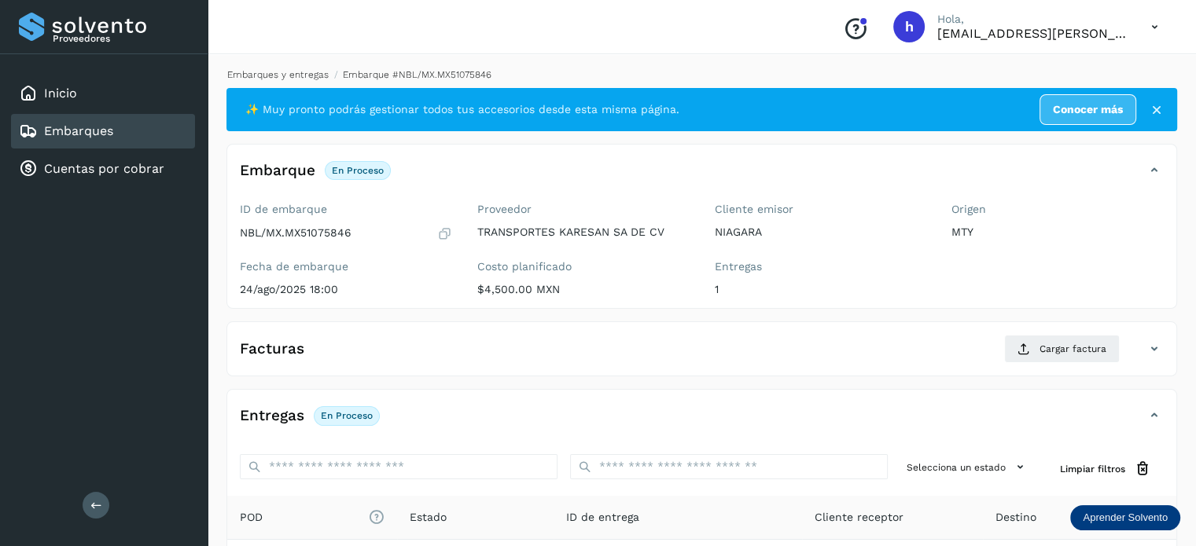
click at [287, 79] on link "Embarques y entregas" at bounding box center [277, 74] width 101 height 11
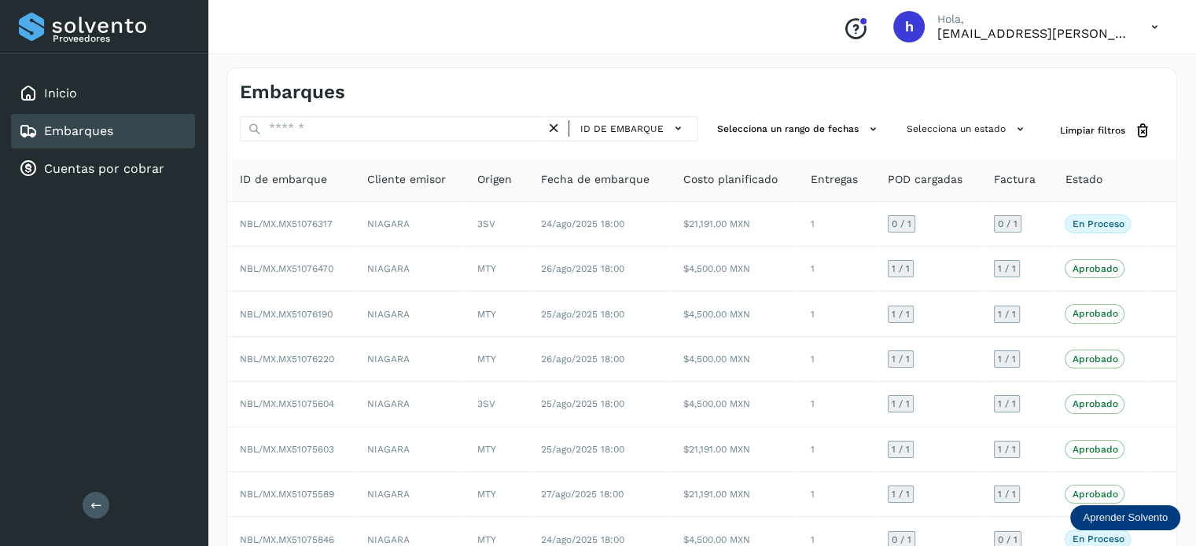
scroll to position [176, 0]
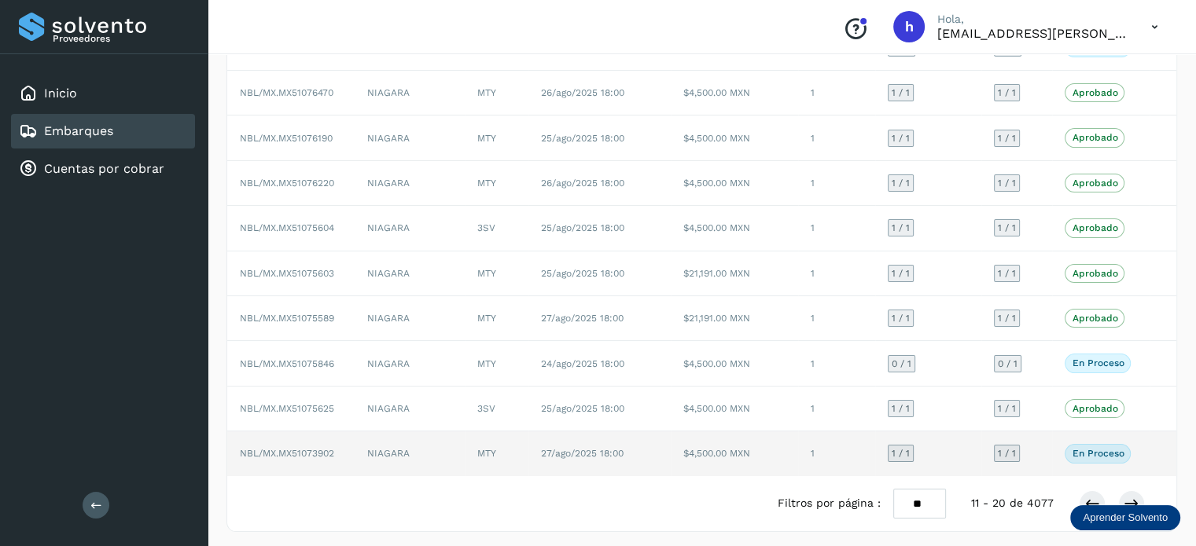
click at [701, 450] on td "$4,500.00 MXN" at bounding box center [734, 454] width 127 height 44
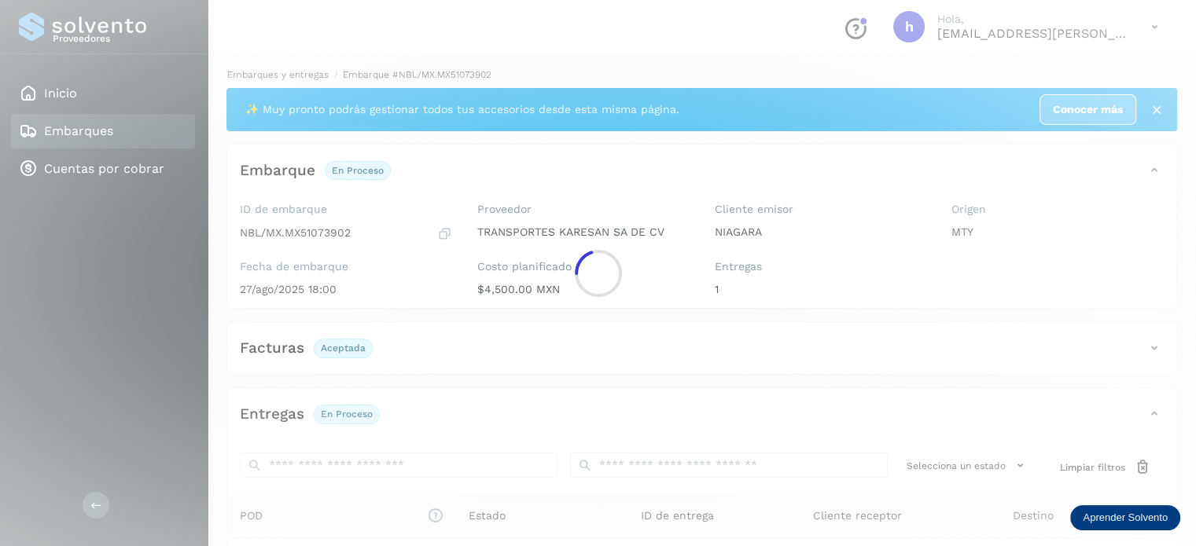
click at [280, 72] on div at bounding box center [598, 273] width 1196 height 546
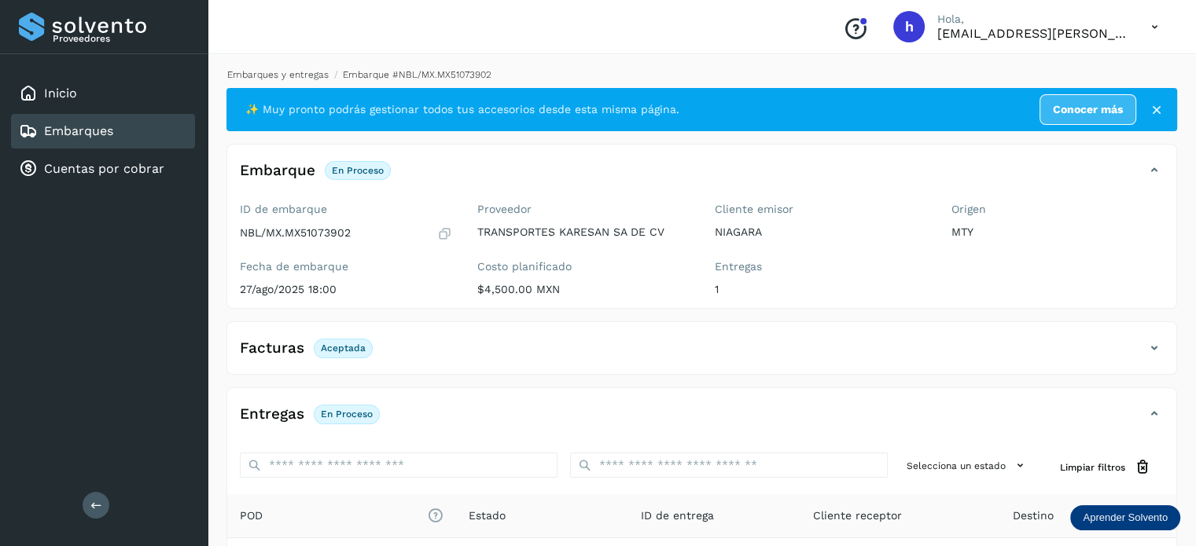
click at [280, 72] on link "Embarques y entregas" at bounding box center [277, 74] width 101 height 11
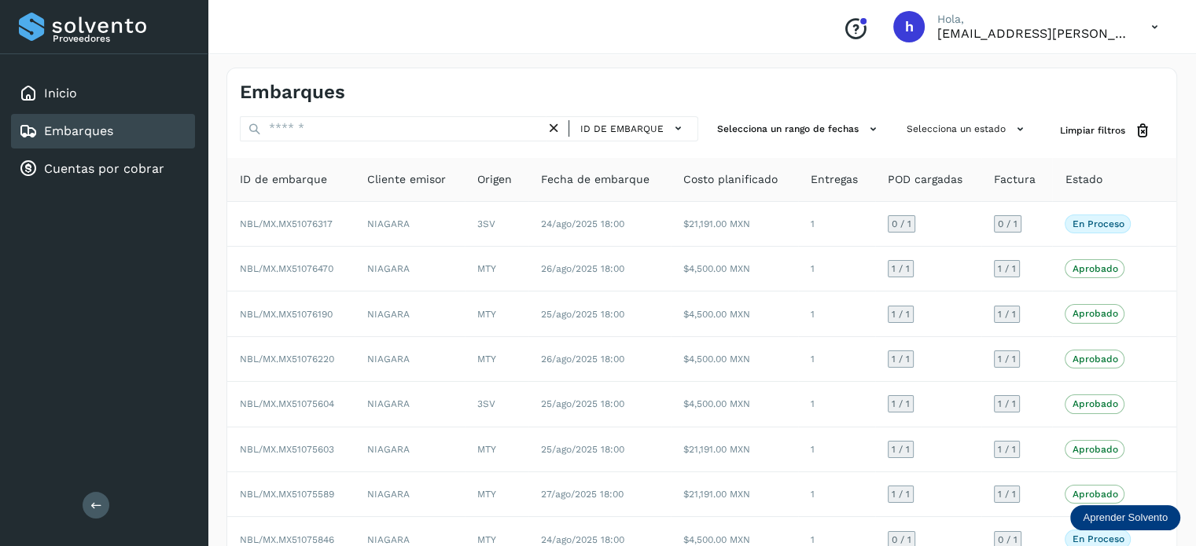
scroll to position [176, 0]
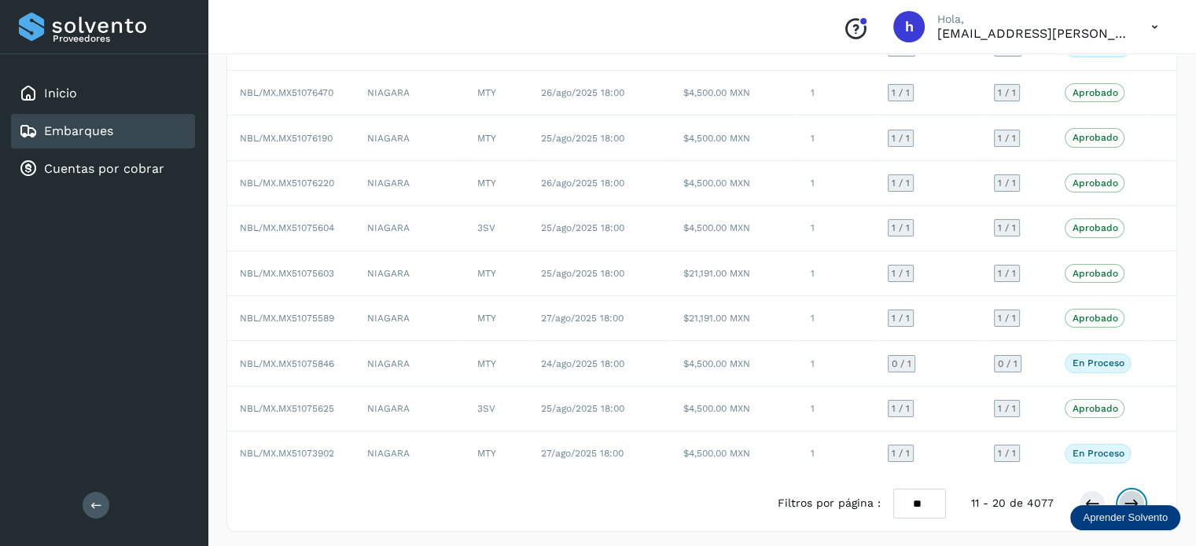
click at [1128, 496] on icon at bounding box center [1132, 504] width 16 height 16
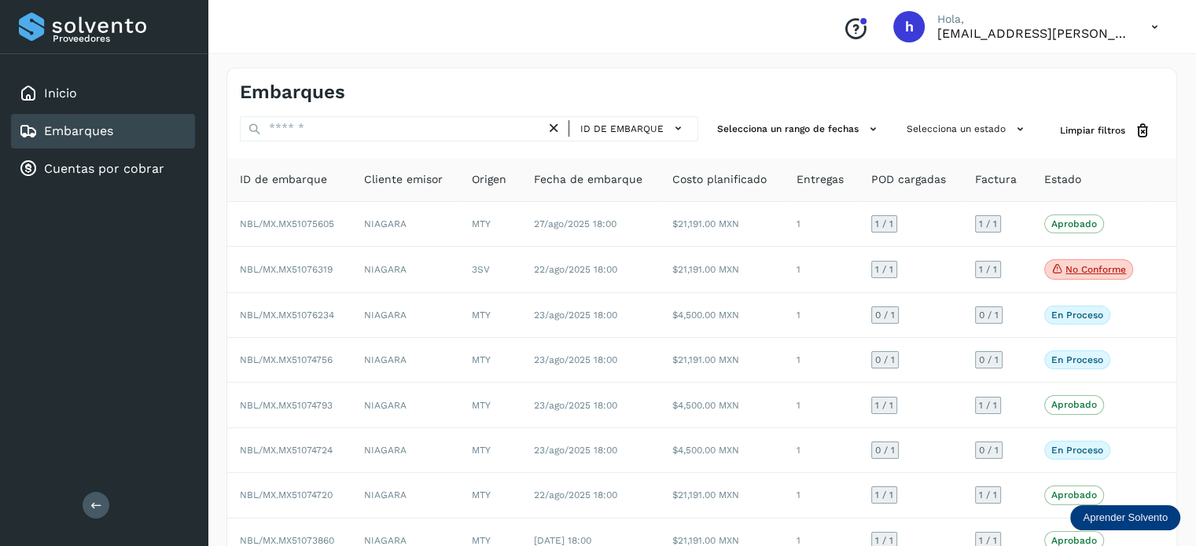
scroll to position [177, 0]
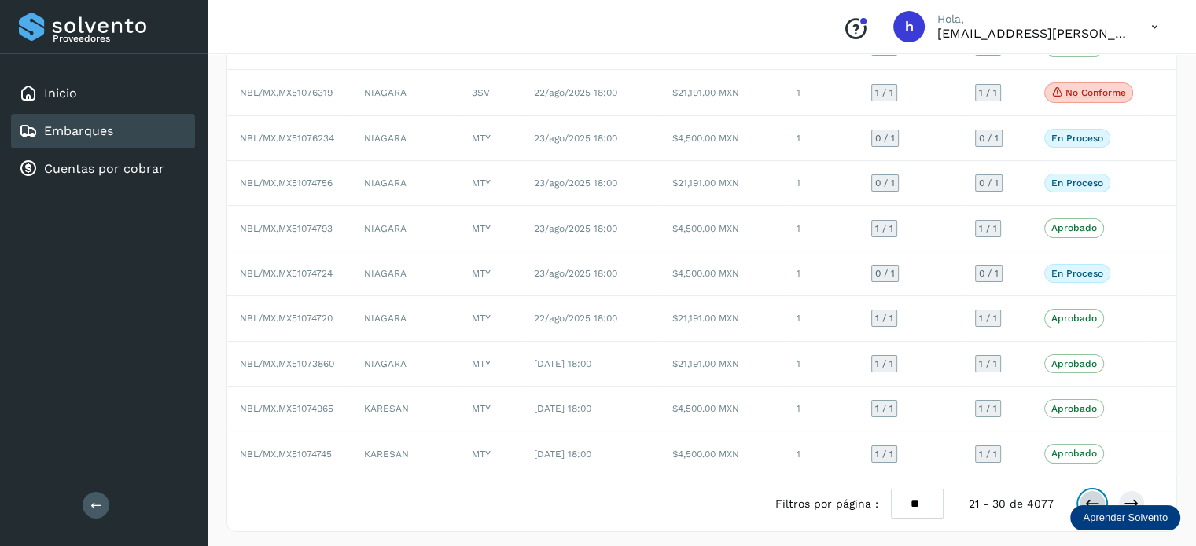
click at [1084, 496] on icon at bounding box center [1092, 504] width 16 height 16
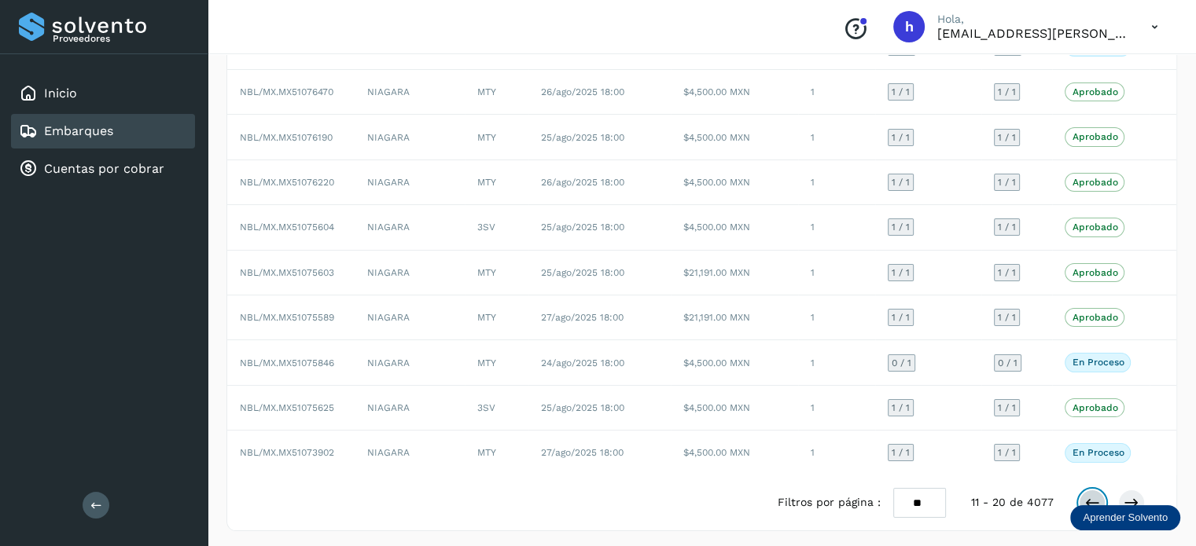
scroll to position [176, 0]
click at [1095, 496] on icon at bounding box center [1092, 504] width 16 height 16
click at [1131, 491] on button at bounding box center [1131, 504] width 27 height 27
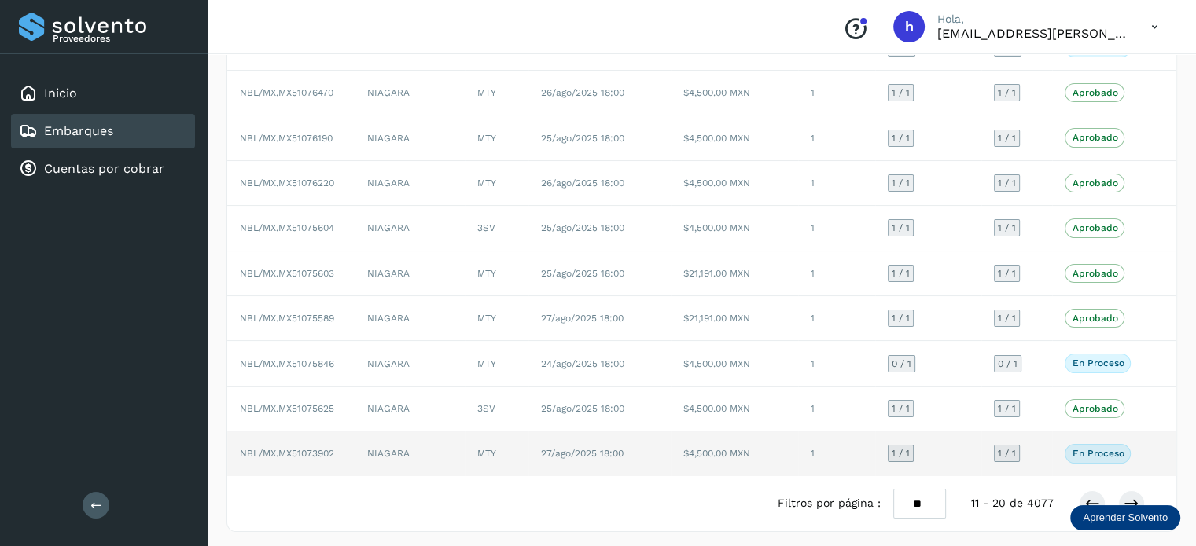
click at [1067, 454] on span "En proceso" at bounding box center [1098, 453] width 66 height 19
click at [1039, 451] on td "1 / 1" at bounding box center [1016, 454] width 71 height 44
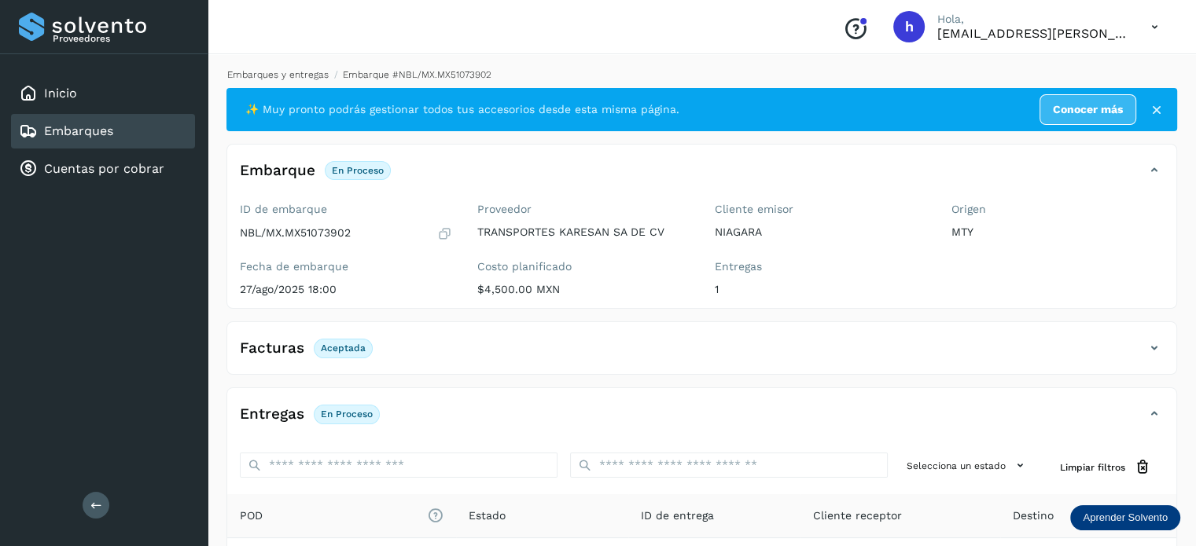
click at [275, 75] on link "Embarques y entregas" at bounding box center [277, 74] width 101 height 11
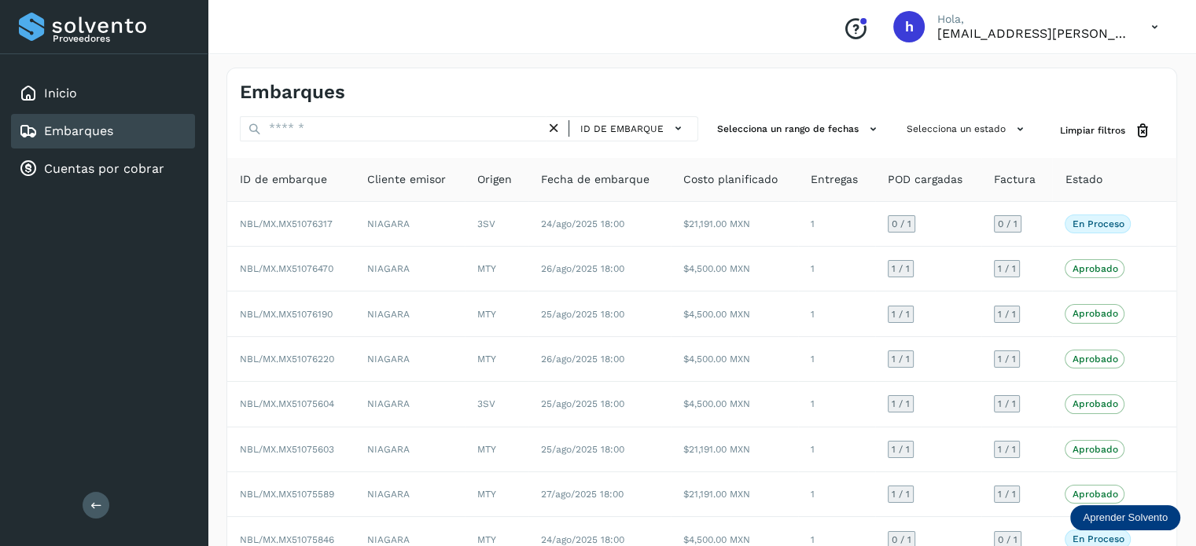
scroll to position [176, 0]
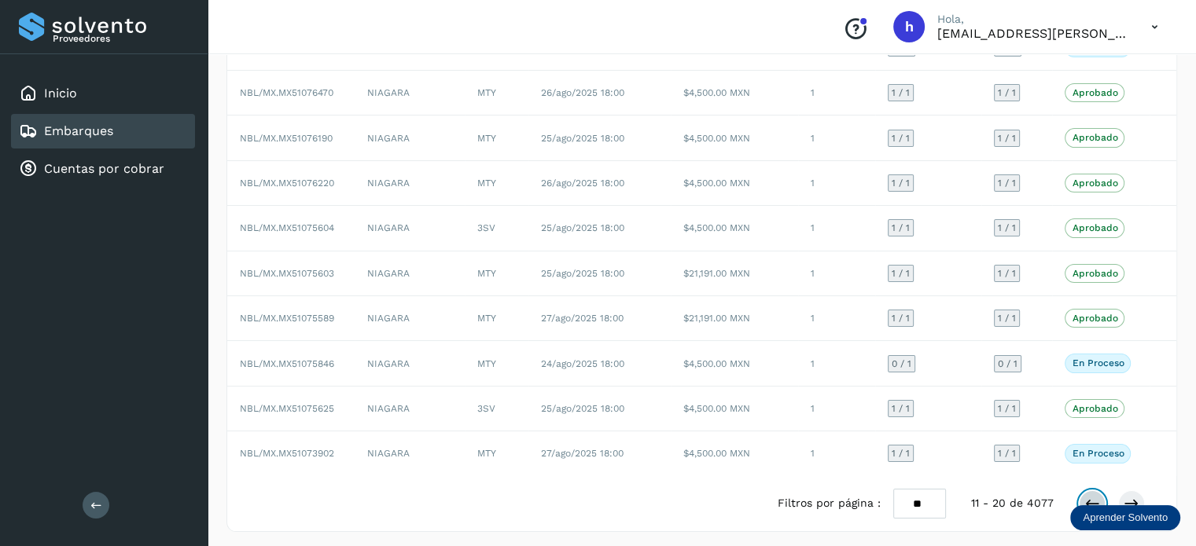
click at [1085, 496] on icon at bounding box center [1092, 504] width 16 height 16
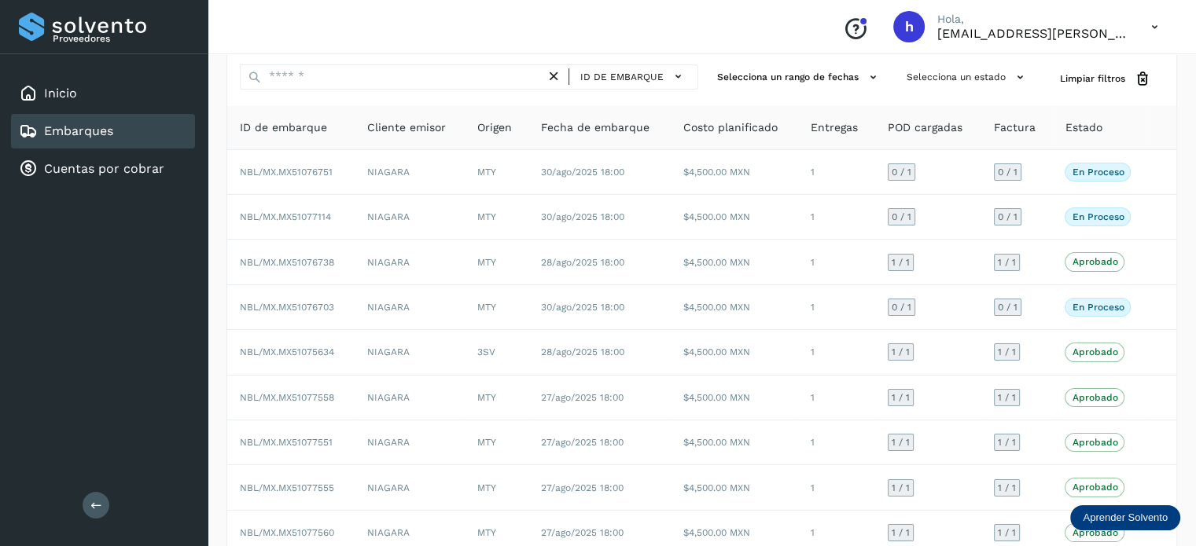
scroll to position [0, 0]
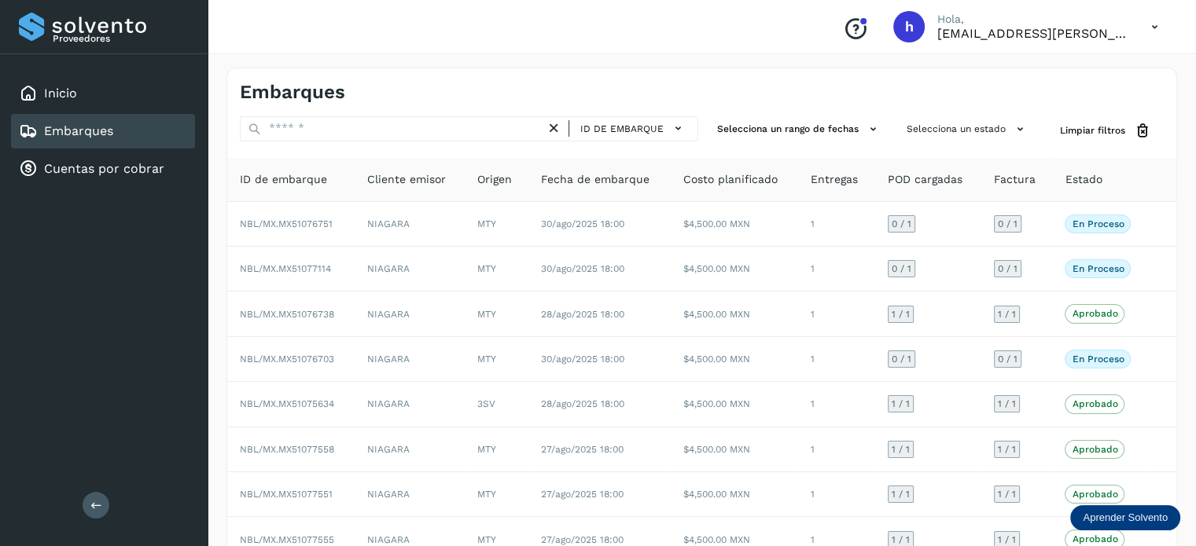
click at [479, 81] on div "Embarques" at bounding box center [471, 92] width 462 height 23
click at [636, 94] on div "Embarques" at bounding box center [471, 92] width 462 height 23
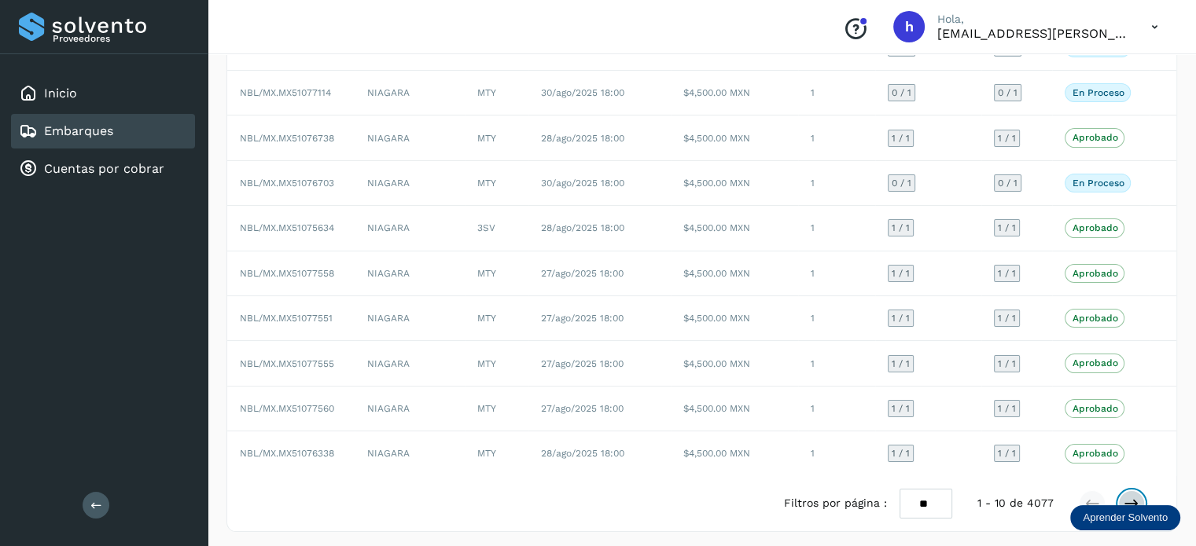
click at [1130, 496] on icon at bounding box center [1132, 504] width 16 height 16
click at [1089, 491] on button at bounding box center [1092, 504] width 27 height 27
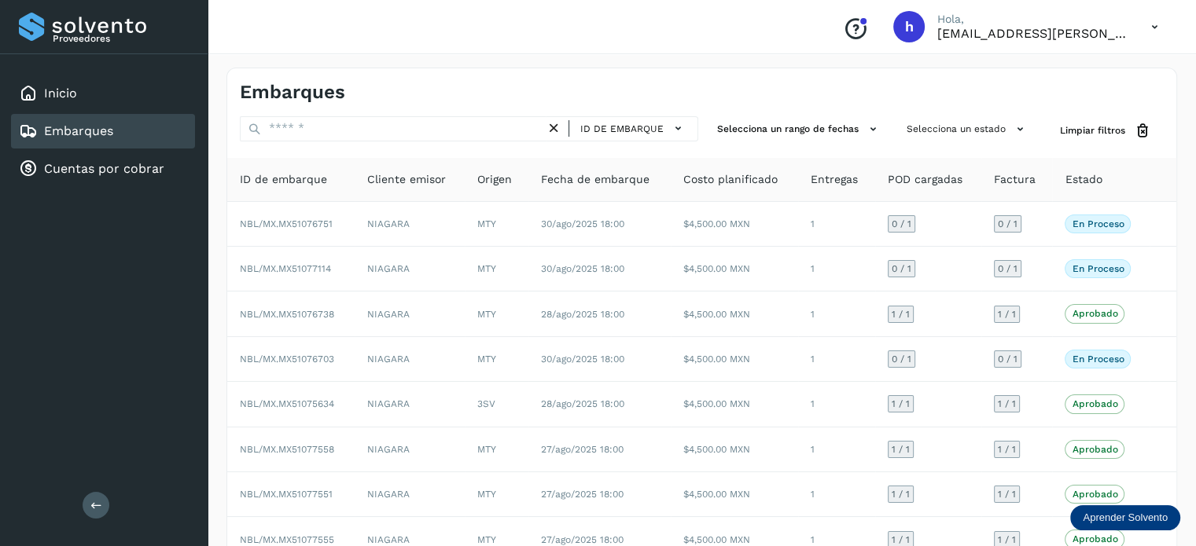
click at [1122, 82] on div "Embarques" at bounding box center [701, 85] width 949 height 35
click at [855, 87] on div "Embarques" at bounding box center [701, 85] width 949 height 35
